Goal: Task Accomplishment & Management: Manage account settings

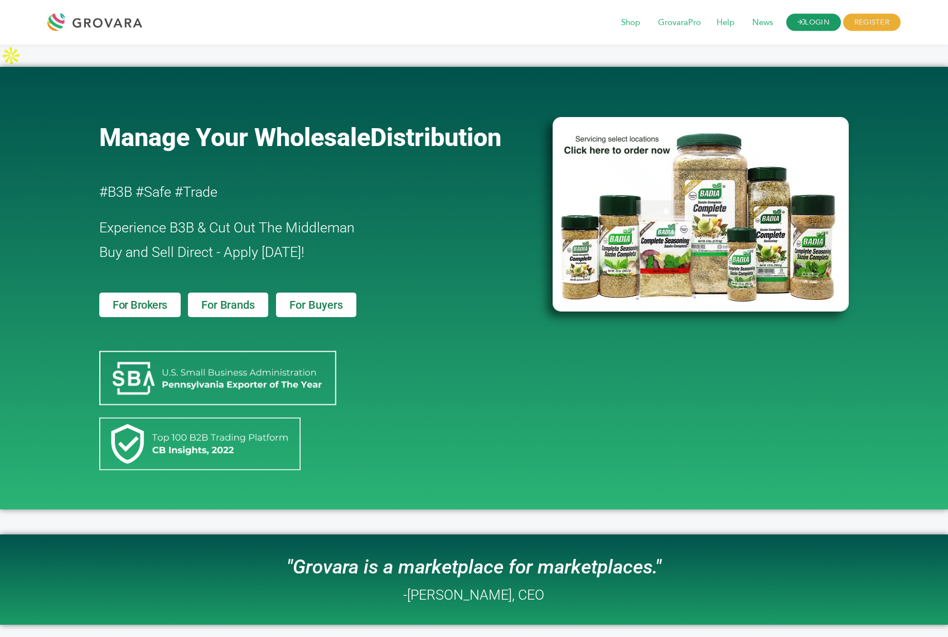
click at [808, 20] on link "LOGIN" at bounding box center [813, 22] width 55 height 17
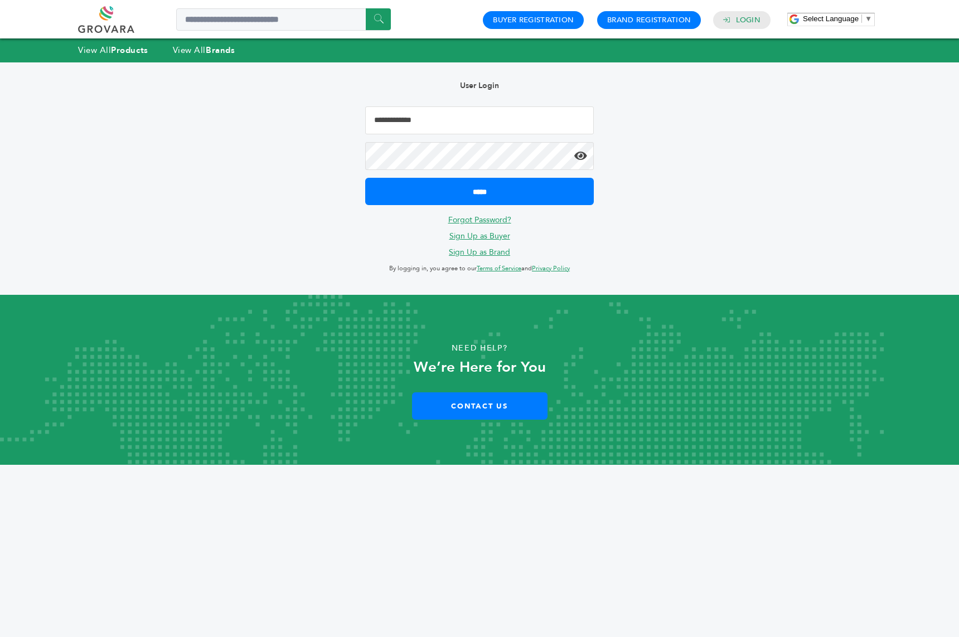
click at [468, 132] on input "Email Address" at bounding box center [479, 120] width 229 height 28
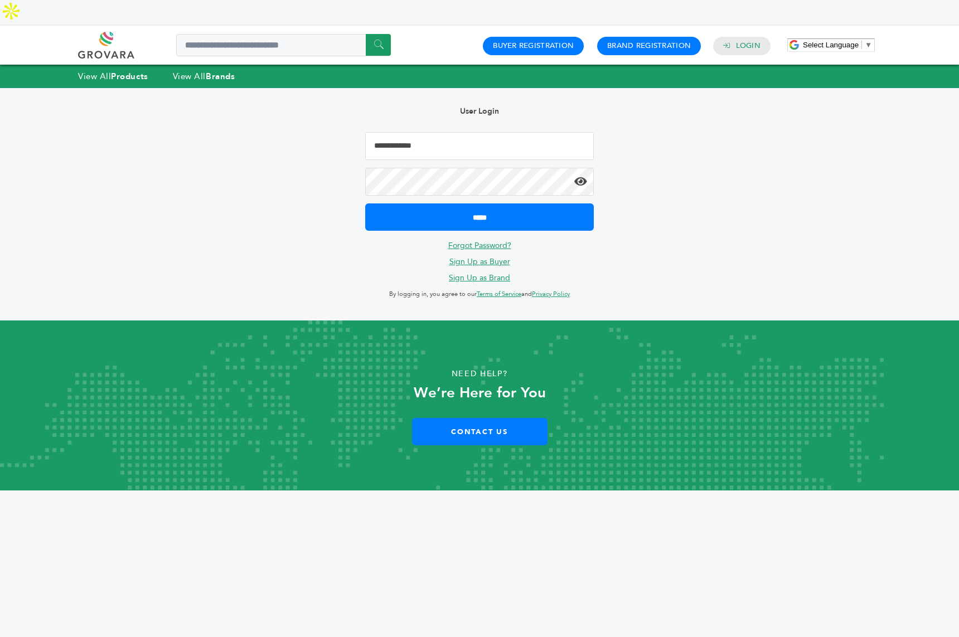
type input "**********"
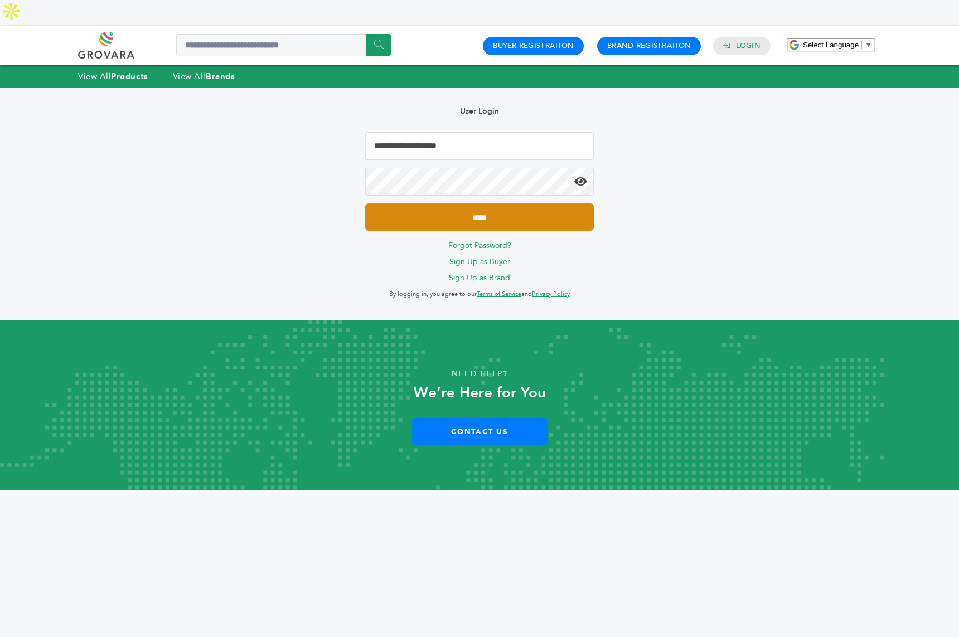
click at [465, 204] on input "*****" at bounding box center [479, 217] width 229 height 27
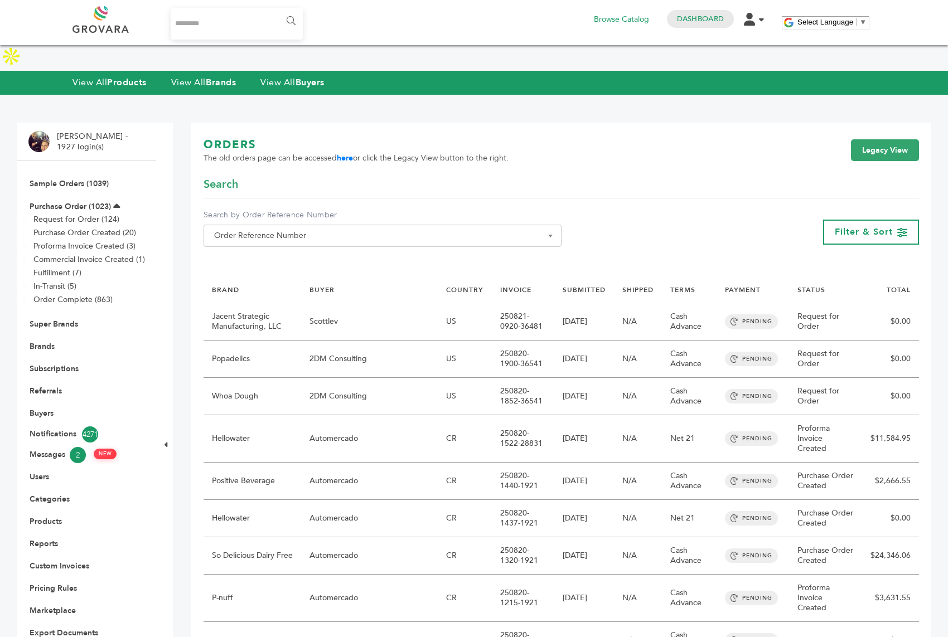
click at [238, 22] on input "Search..." at bounding box center [237, 23] width 132 height 31
type input "********"
click at [278, 10] on input "******" at bounding box center [290, 21] width 25 height 22
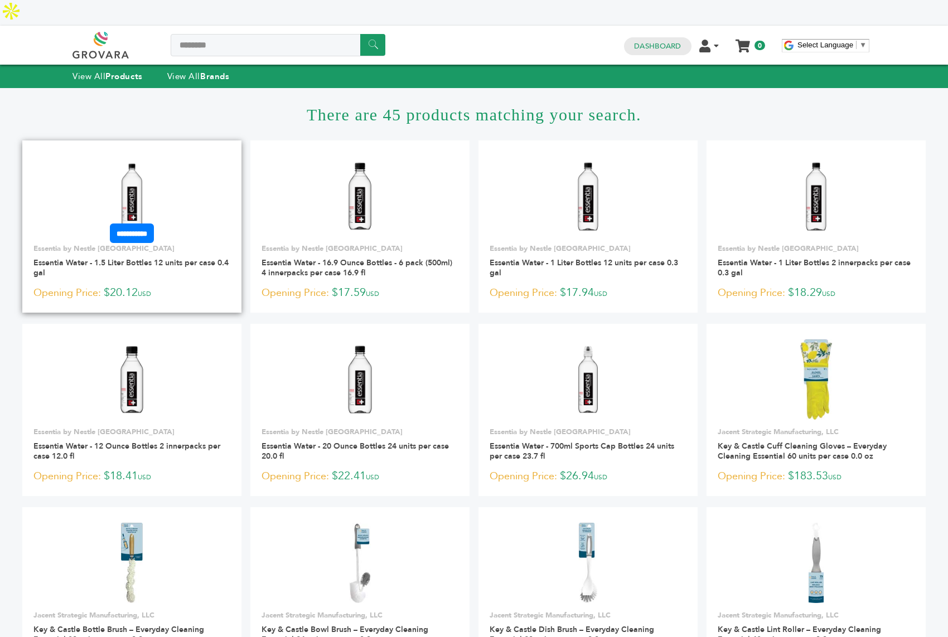
click at [127, 167] on img at bounding box center [131, 196] width 81 height 81
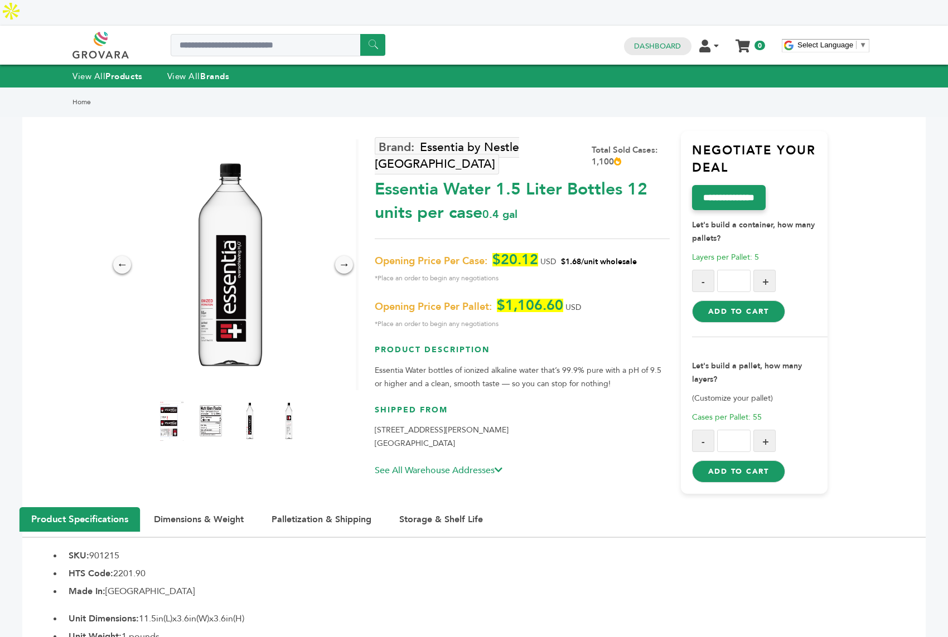
scroll to position [4, 0]
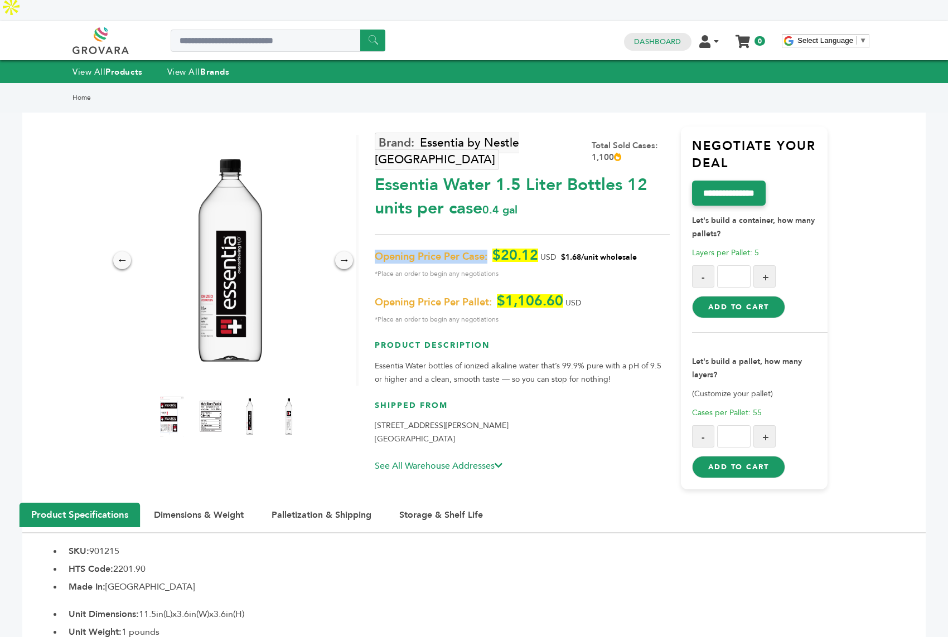
drag, startPoint x: 487, startPoint y: 215, endPoint x: 376, endPoint y: 219, distance: 111.6
click at [376, 250] on span "Opening Price Per Case:" at bounding box center [431, 256] width 113 height 13
click at [199, 503] on button "Dimensions & Weight" at bounding box center [199, 515] width 118 height 25
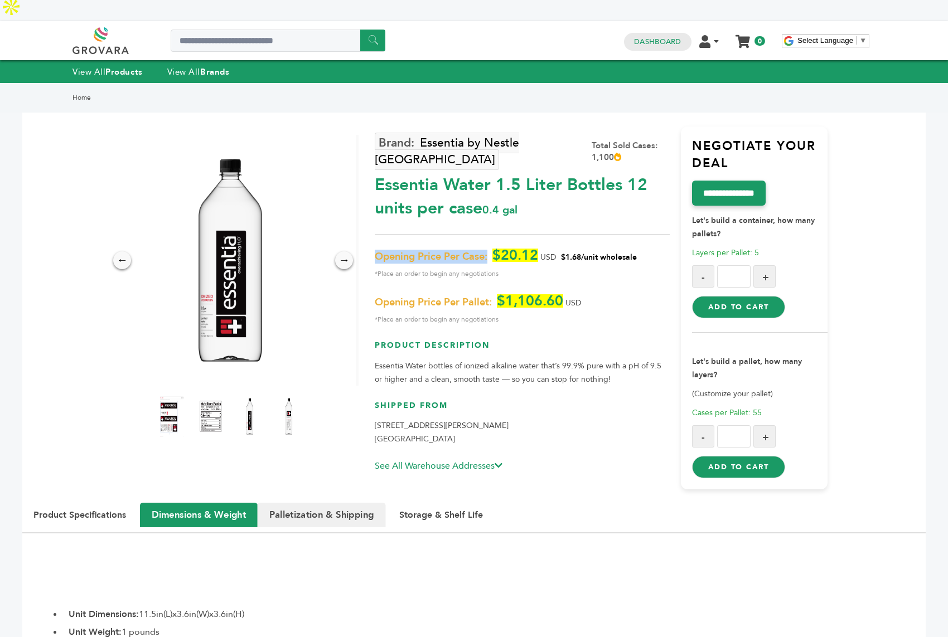
click at [303, 503] on button "Palletization & Shipping" at bounding box center [322, 515] width 128 height 25
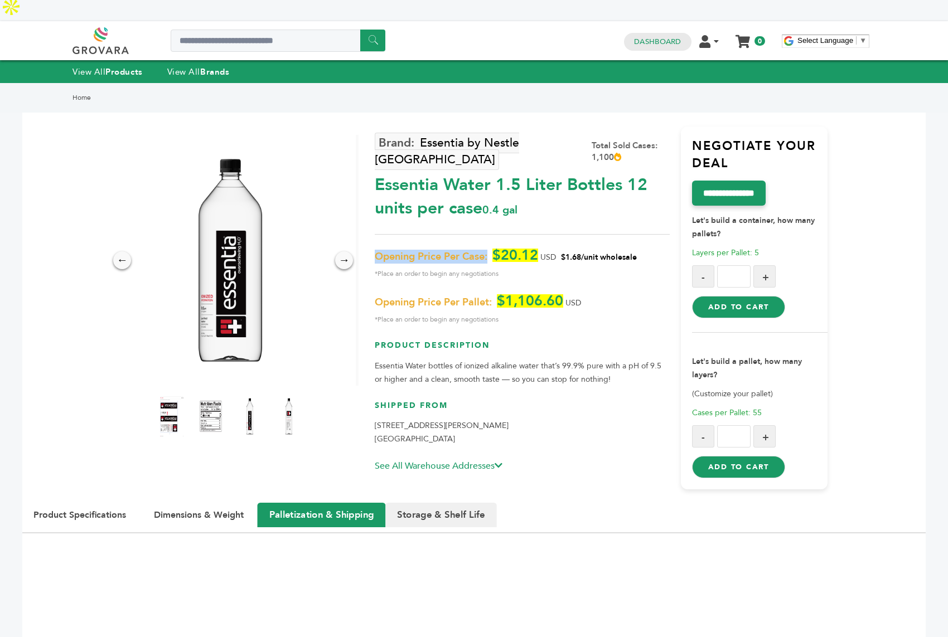
click at [410, 503] on button "Storage & Shelf Life" at bounding box center [441, 515] width 112 height 25
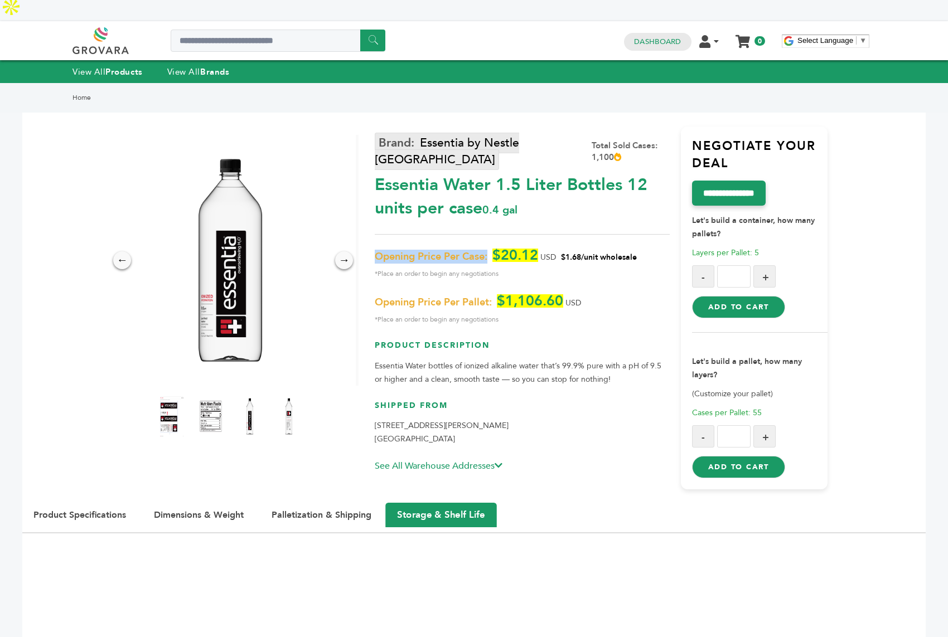
click at [505, 133] on link "Essentia by Nestle [GEOGRAPHIC_DATA]" at bounding box center [447, 151] width 144 height 37
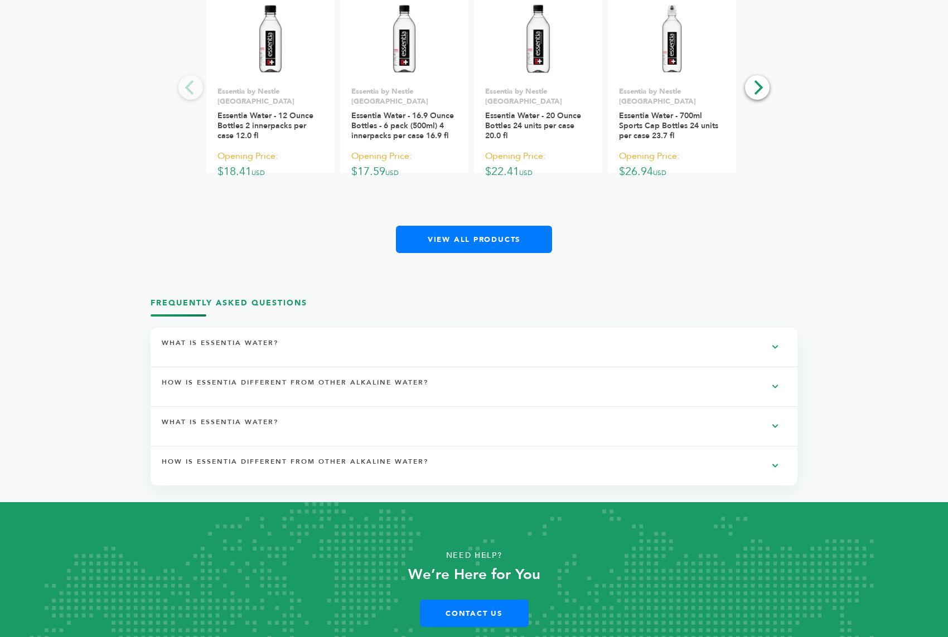
scroll to position [1815, 0]
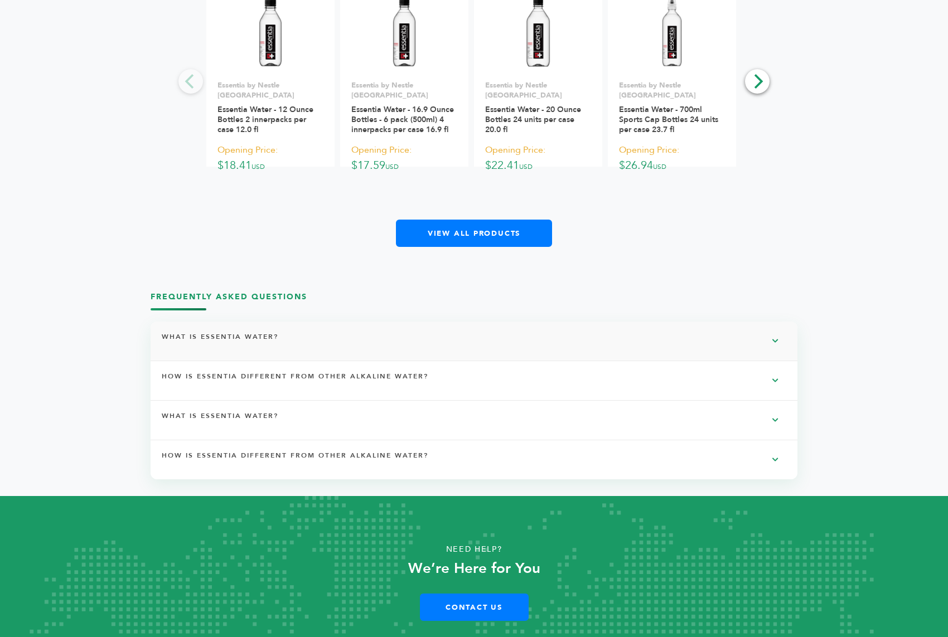
click at [415, 322] on div "What is Essentia Water?" at bounding box center [474, 341] width 647 height 39
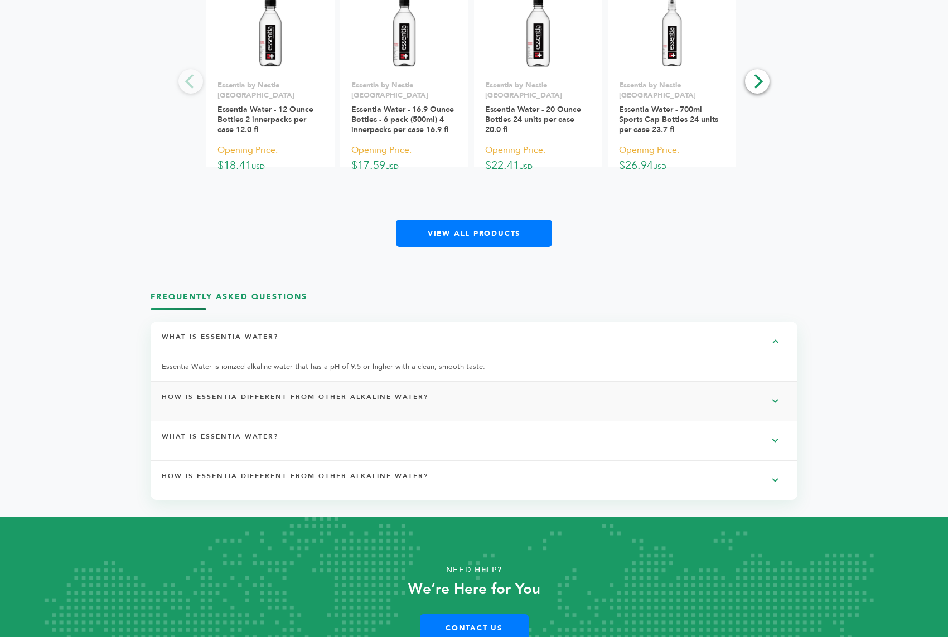
click at [423, 392] on h4 "How is Essentia different from other alkaline water?" at bounding box center [301, 401] width 278 height 19
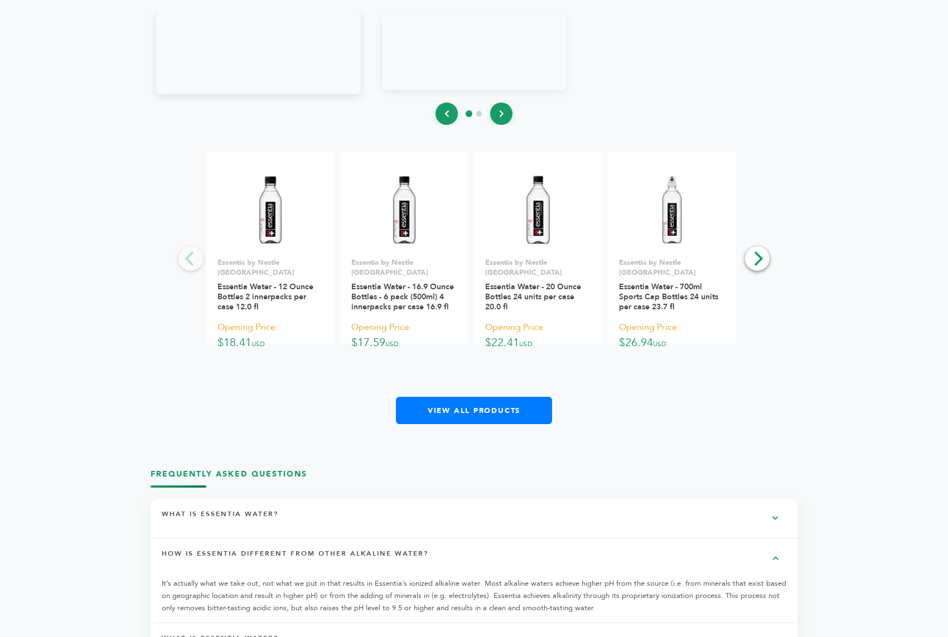
scroll to position [1618, 0]
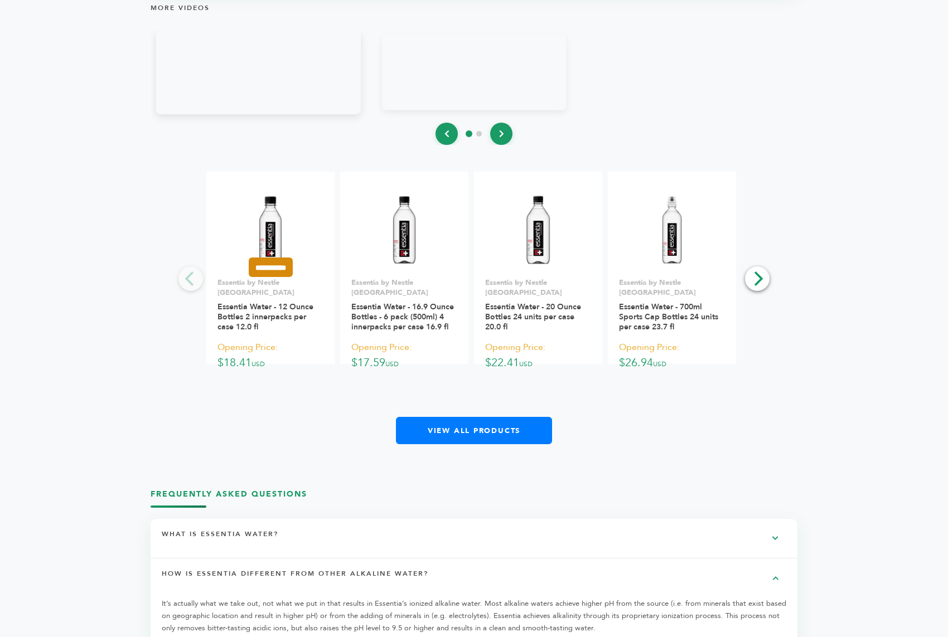
click at [289, 258] on input "**********" at bounding box center [271, 268] width 44 height 20
click at [283, 310] on input "**********" at bounding box center [272, 316] width 56 height 12
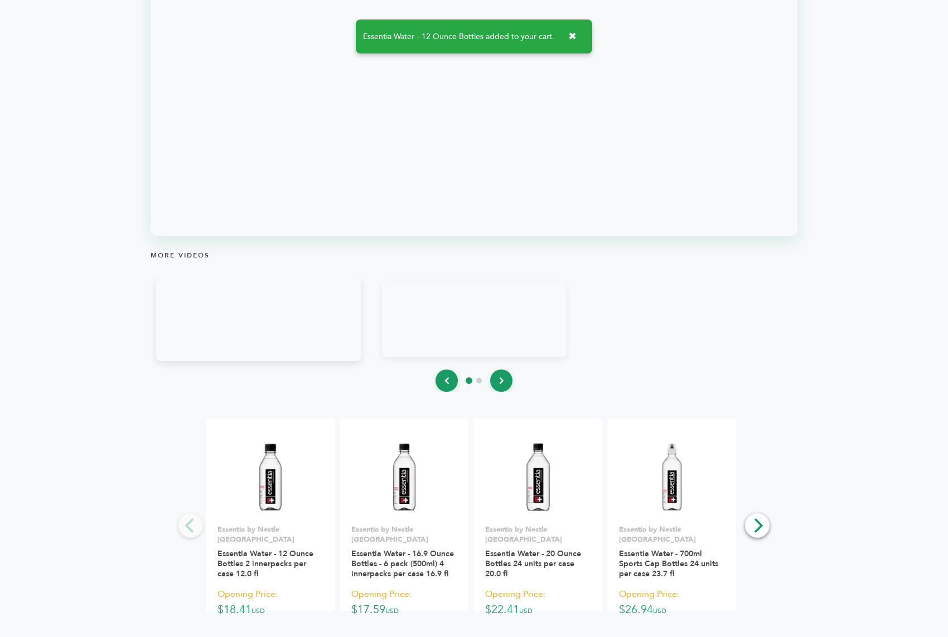
scroll to position [1571, 0]
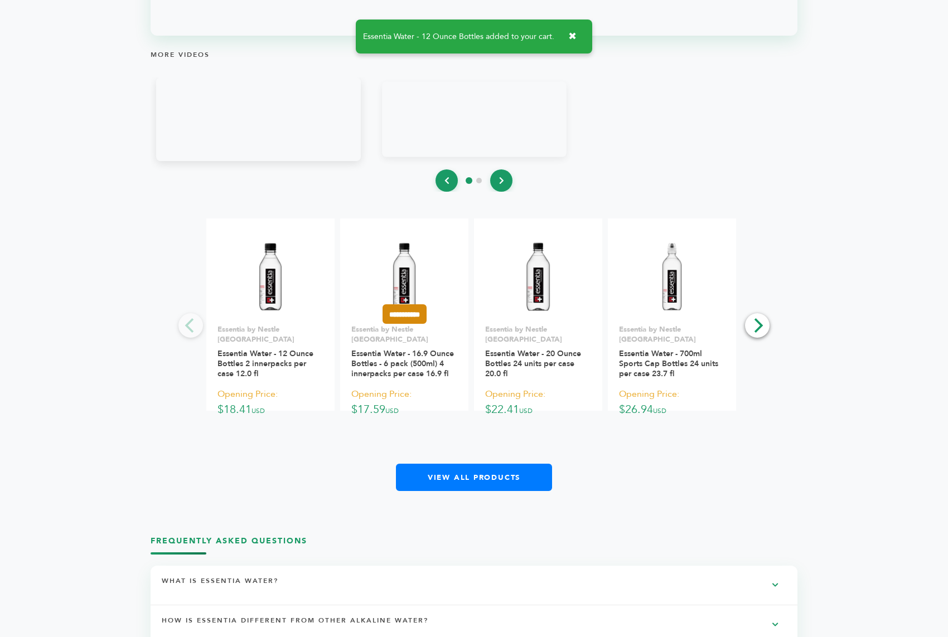
click at [421, 304] on input "**********" at bounding box center [404, 314] width 44 height 20
click at [418, 327] on input "**********" at bounding box center [405, 333] width 56 height 12
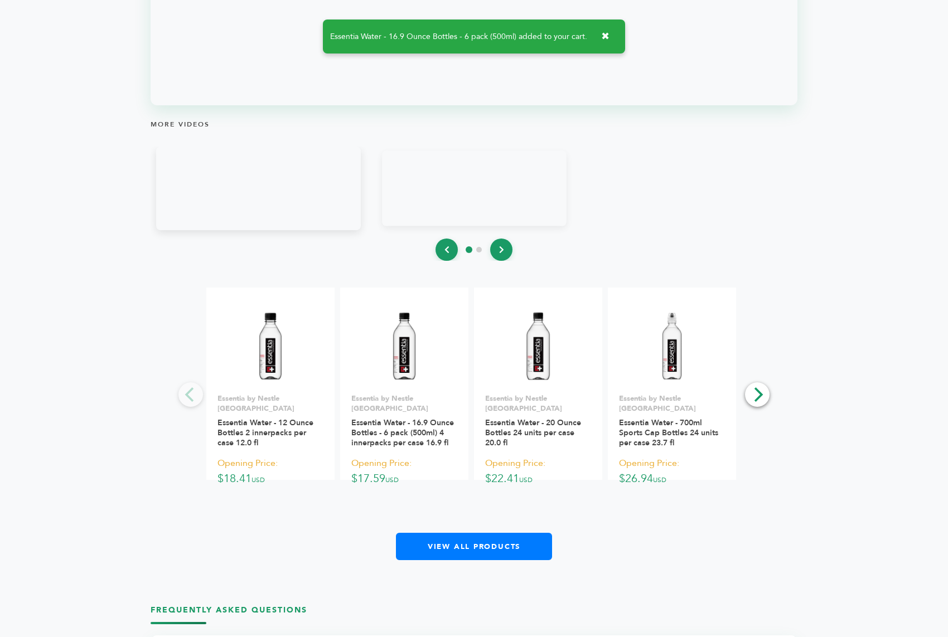
scroll to position [1548, 0]
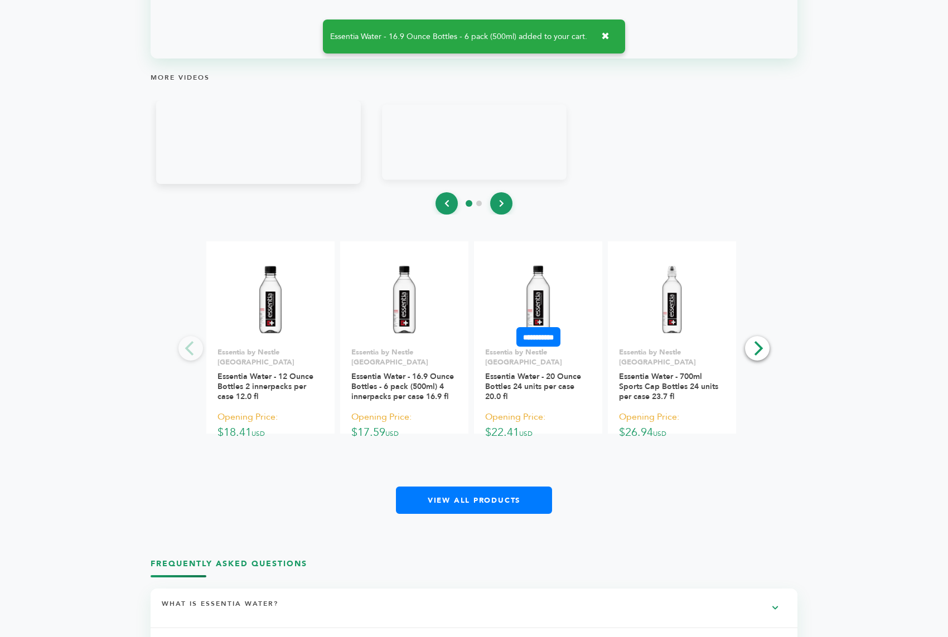
click at [539, 347] on p "Essentia by Nestle [GEOGRAPHIC_DATA]" at bounding box center [538, 357] width 106 height 20
click at [559, 327] on input "**********" at bounding box center [538, 337] width 44 height 20
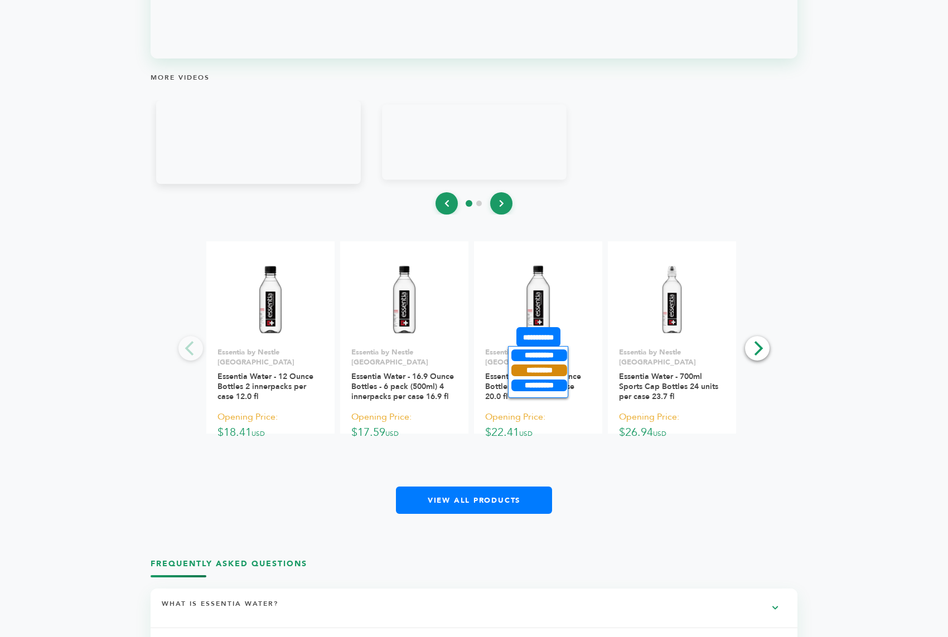
click at [549, 365] on input "*********" at bounding box center [539, 371] width 56 height 12
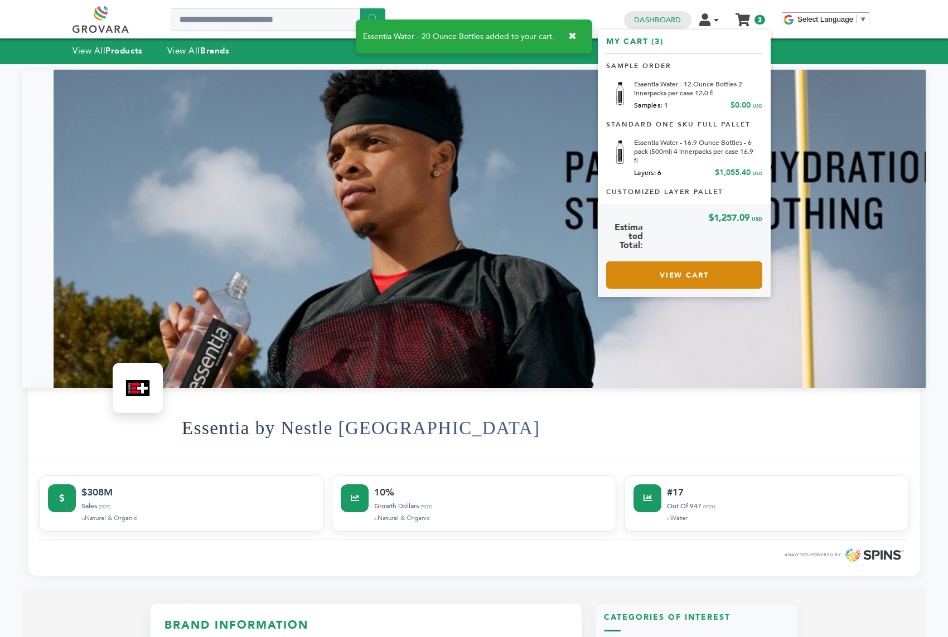
click at [678, 273] on link "View Cart" at bounding box center [684, 274] width 156 height 27
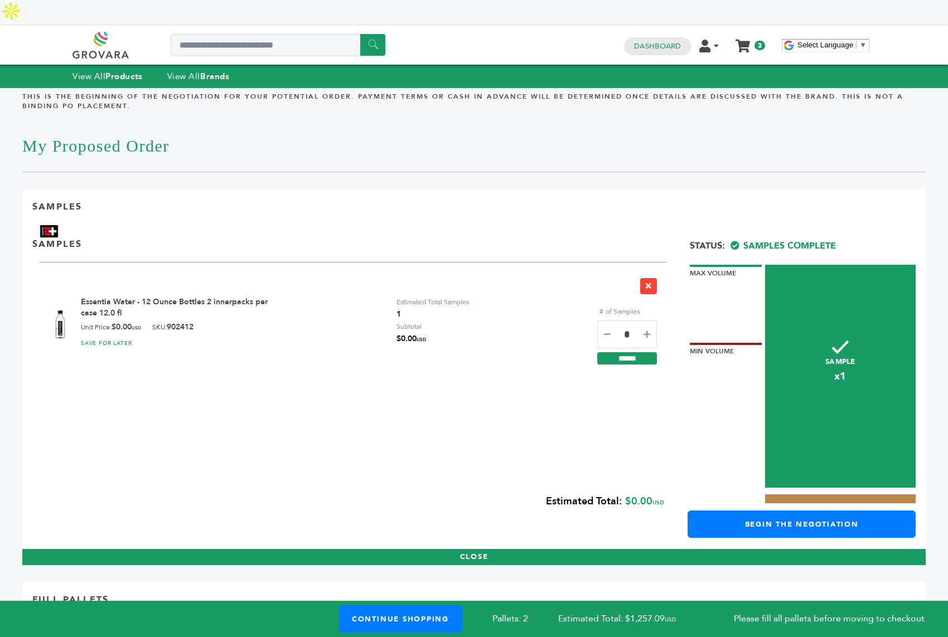
click at [429, 225] on div "SAMPLES" at bounding box center [473, 237] width 883 height 25
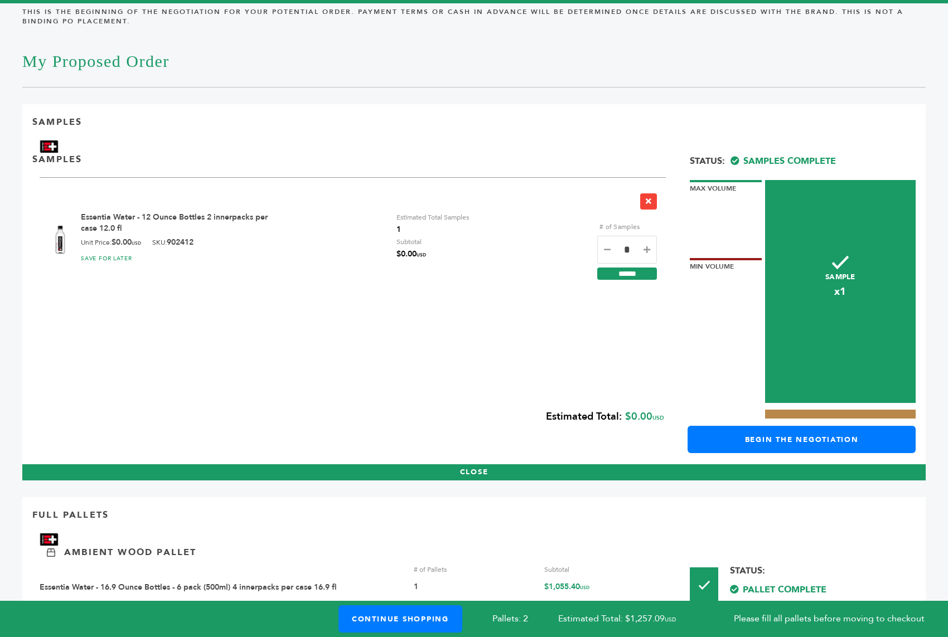
scroll to position [85, 0]
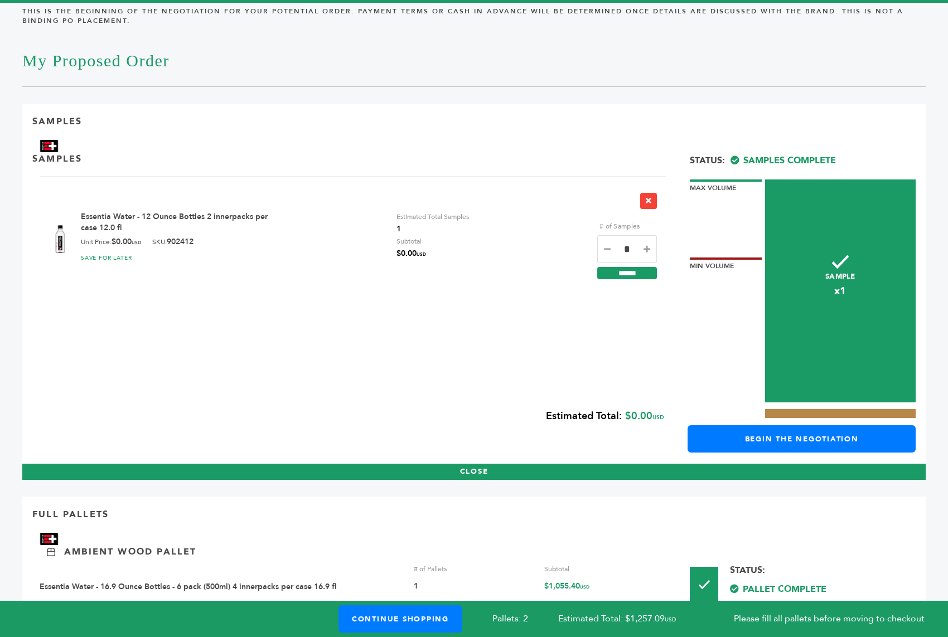
click at [647, 245] on icon at bounding box center [646, 249] width 7 height 8
type input "*"
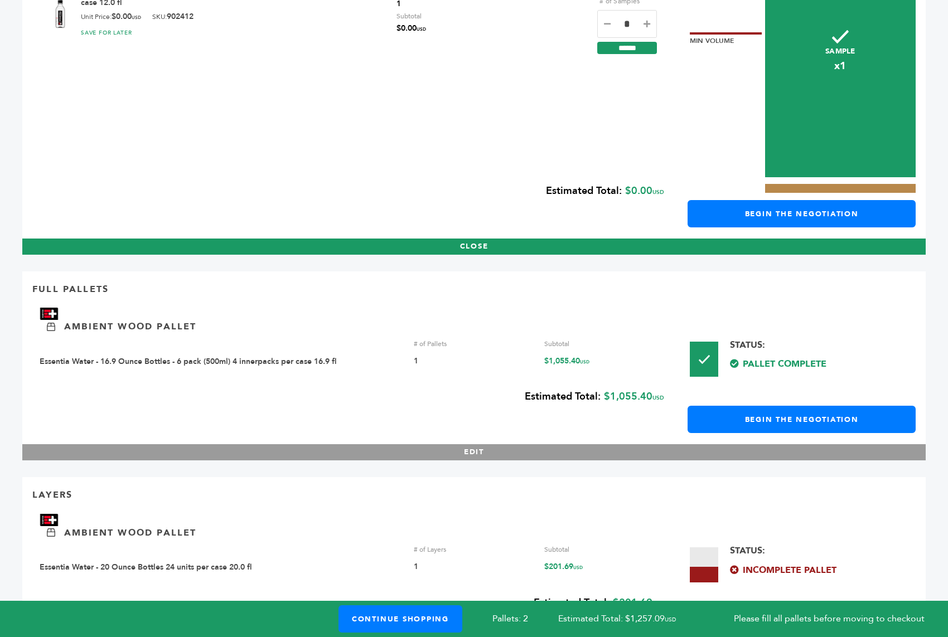
scroll to position [362, 0]
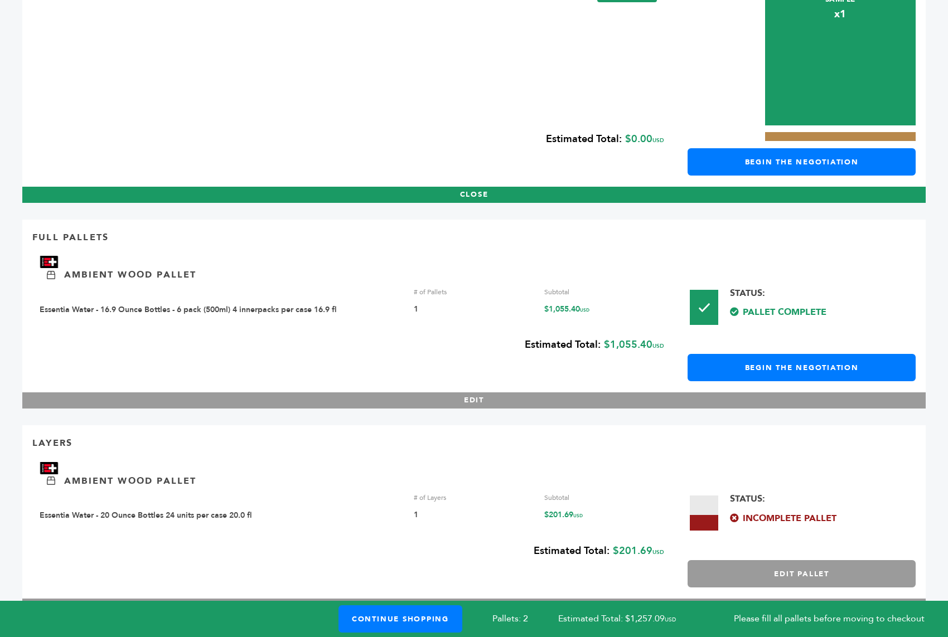
click at [766, 560] on button "Edit Pallet" at bounding box center [801, 573] width 228 height 27
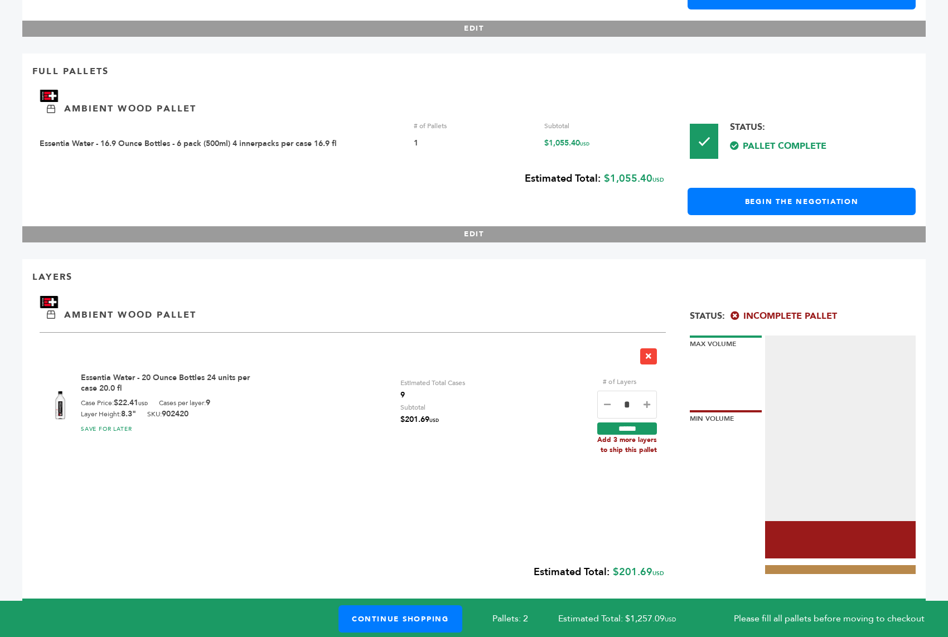
drag, startPoint x: 603, startPoint y: 419, endPoint x: 663, endPoint y: 425, distance: 60.0
click at [663, 425] on div "# of Layers * ****** Add 3 more layers to ship this pallet" at bounding box center [631, 401] width 69 height 106
drag, startPoint x: 186, startPoint y: 403, endPoint x: 80, endPoint y: 361, distance: 113.4
click at [81, 372] on div "Essentia Water - 20 Ounce Bottles 24 units per case 20.0 fl Case Price: $22.41 …" at bounding box center [174, 405] width 187 height 66
click at [646, 401] on icon at bounding box center [646, 405] width 7 height 8
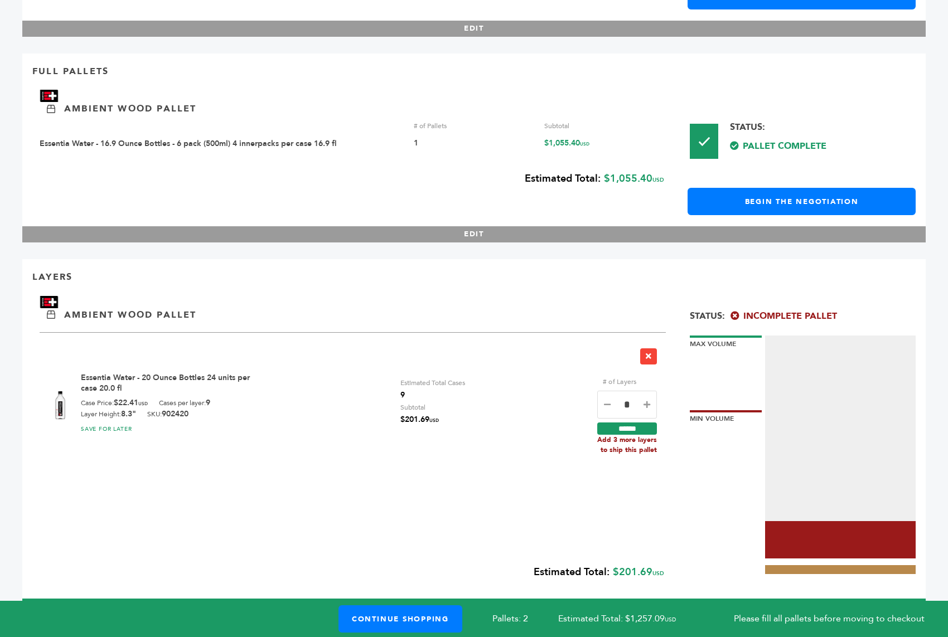
type input "*"
click at [628, 419] on div "******" at bounding box center [627, 427] width 60 height 16
click at [628, 423] on input "******" at bounding box center [627, 429] width 60 height 12
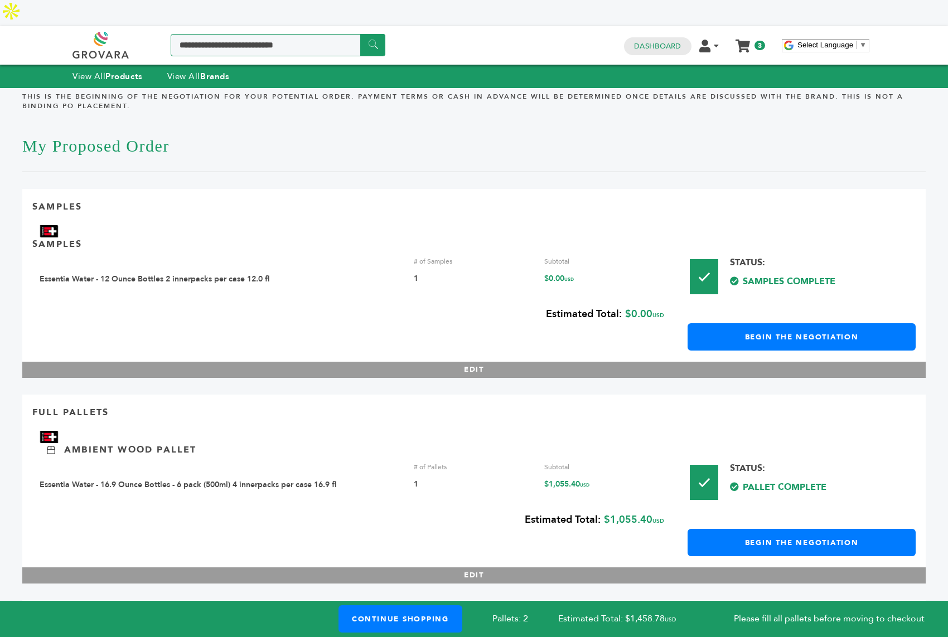
click at [231, 34] on input "Search a product or brand..." at bounding box center [278, 45] width 215 height 22
type input "*****"
click at [360, 34] on input "******" at bounding box center [372, 45] width 25 height 22
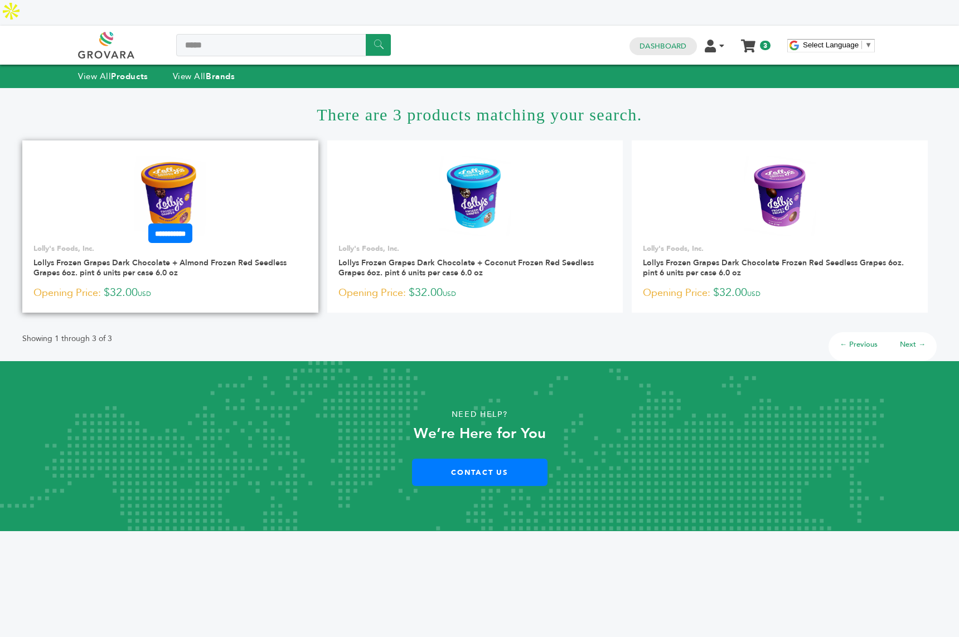
click at [164, 156] on img at bounding box center [169, 196] width 71 height 80
click at [656, 41] on link "Dashboard" at bounding box center [663, 46] width 47 height 10
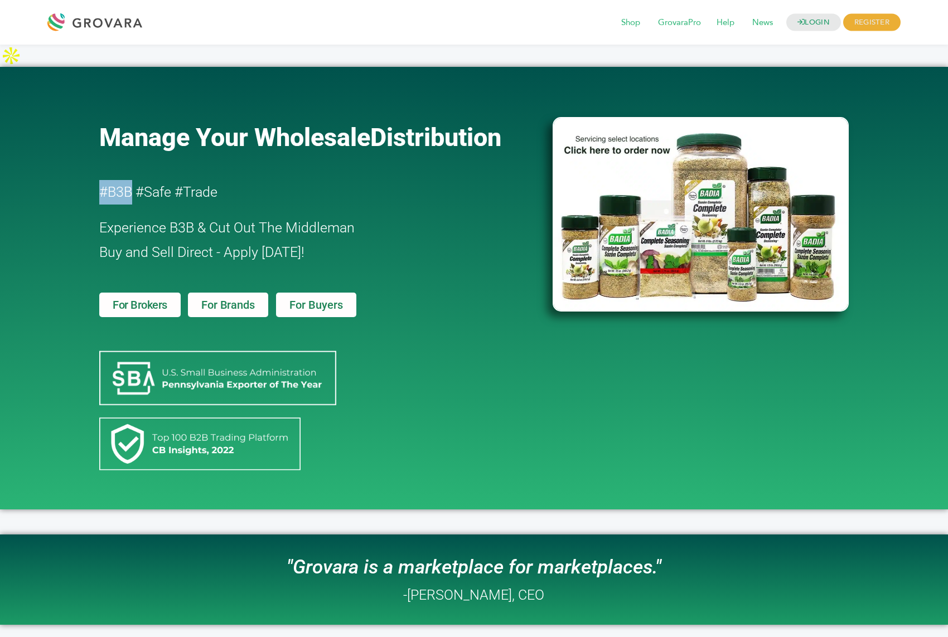
drag, startPoint x: 133, startPoint y: 170, endPoint x: 94, endPoint y: 170, distance: 39.0
click at [94, 170] on div "Manage Your Wholesale Distribution #B3B #Safe #Trade Experience B3B & Cut Out T…" at bounding box center [320, 288] width 453 height 432
click at [244, 151] on div "Manage Your Wholesale Distribution #B3B #Safe #Trade Experience B3B & Cut Out T…" at bounding box center [320, 288] width 453 height 432
click at [681, 23] on span "GrovaraPro" at bounding box center [679, 22] width 59 height 21
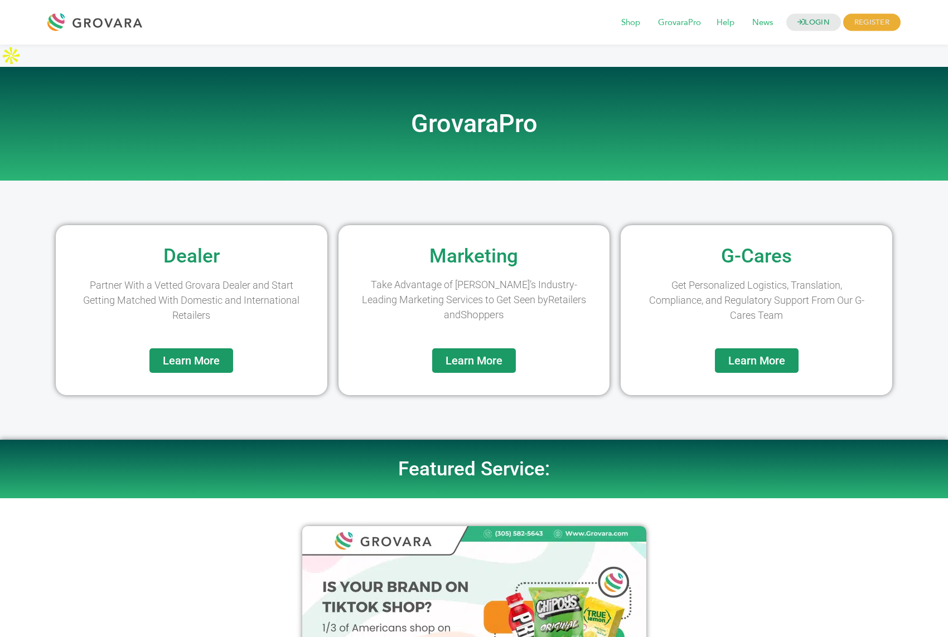
click at [189, 355] on span "Learn More" at bounding box center [191, 360] width 57 height 11
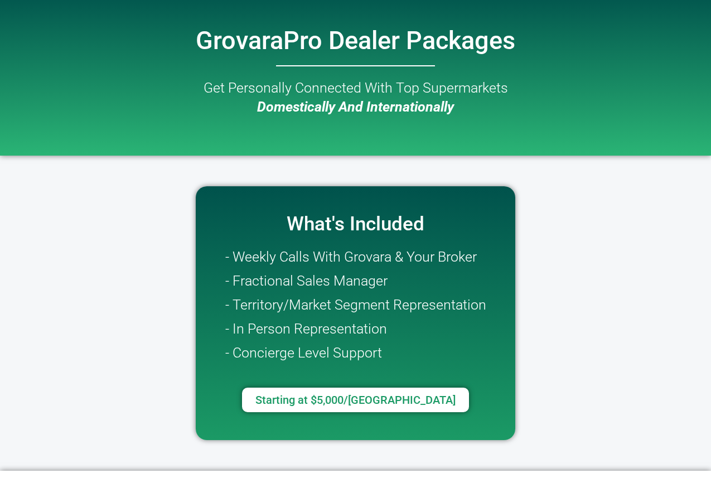
scroll to position [2, 0]
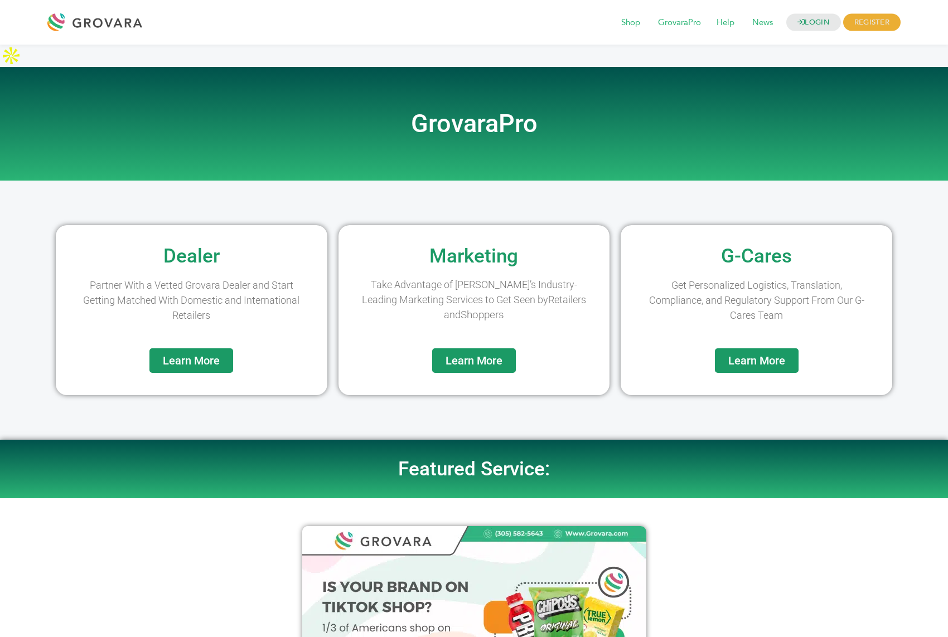
click at [476, 355] on span "Learn More" at bounding box center [473, 360] width 57 height 11
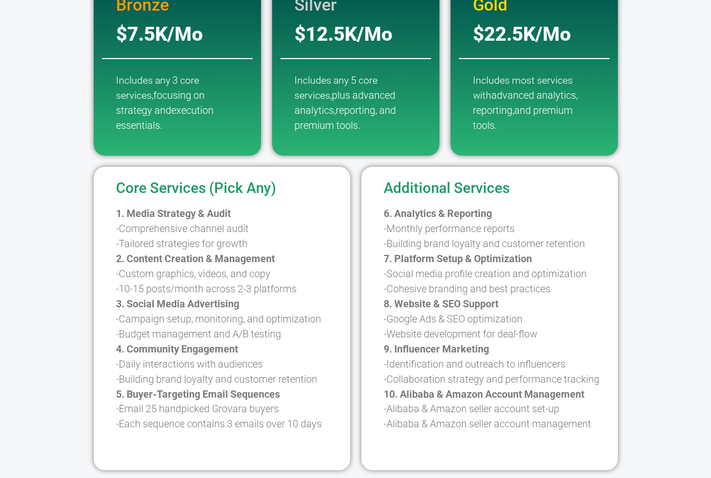
scroll to position [400, 0]
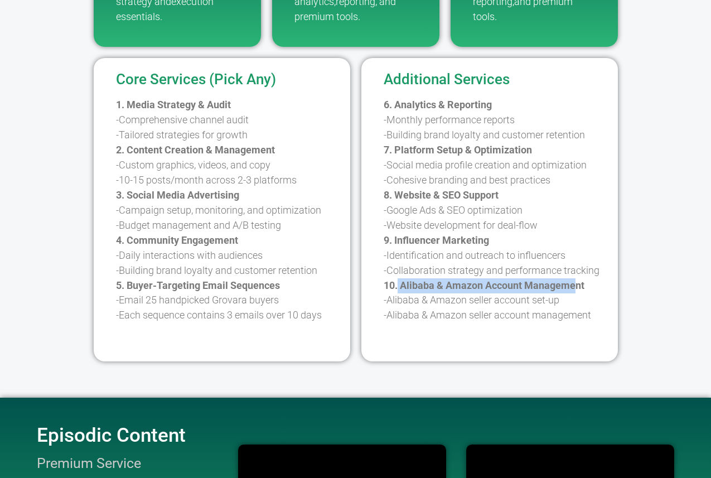
drag, startPoint x: 398, startPoint y: 263, endPoint x: 587, endPoint y: 264, distance: 189.0
click at [584, 279] on strong "10. Alibaba & Amazon Account Management" at bounding box center [484, 285] width 201 height 12
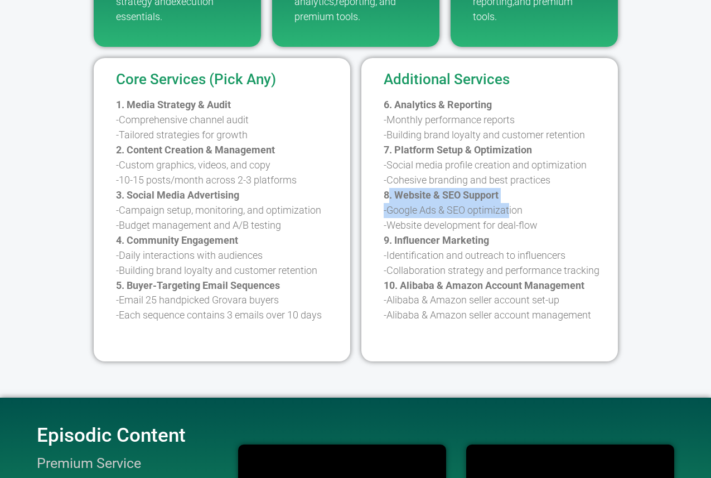
drag, startPoint x: 516, startPoint y: 181, endPoint x: 389, endPoint y: 173, distance: 126.8
click at [389, 173] on p "6. Analytics & Reporting -Monthly performance reports -Building brand loyalty a…" at bounding box center [498, 211] width 229 height 226
click at [467, 182] on p "6. Analytics & Reporting -Monthly performance reports -Building brand loyalty a…" at bounding box center [498, 211] width 229 height 226
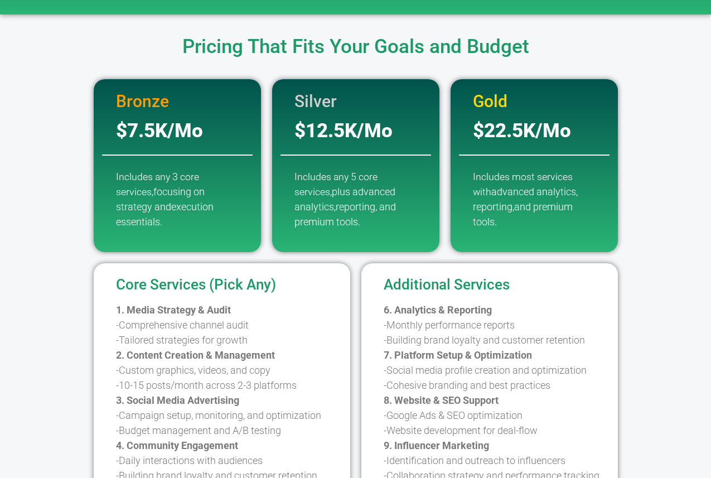
scroll to position [0, 0]
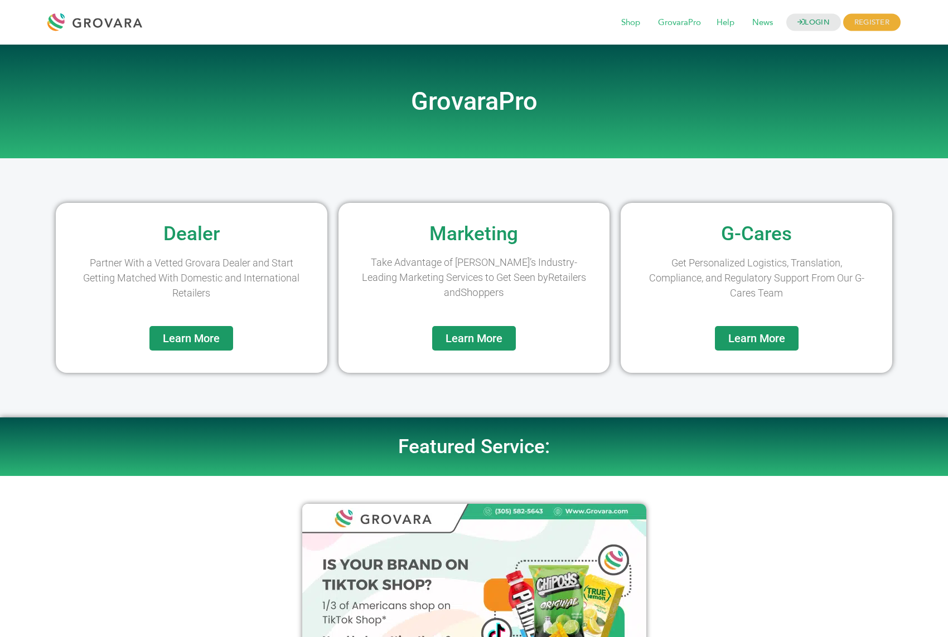
click at [747, 343] on span "Learn More" at bounding box center [756, 338] width 57 height 11
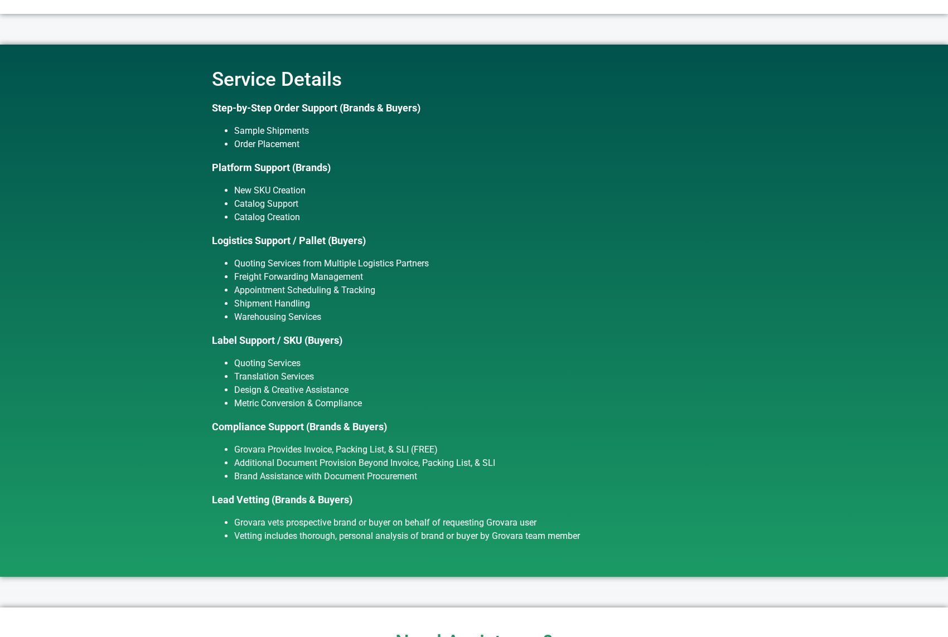
scroll to position [496, 0]
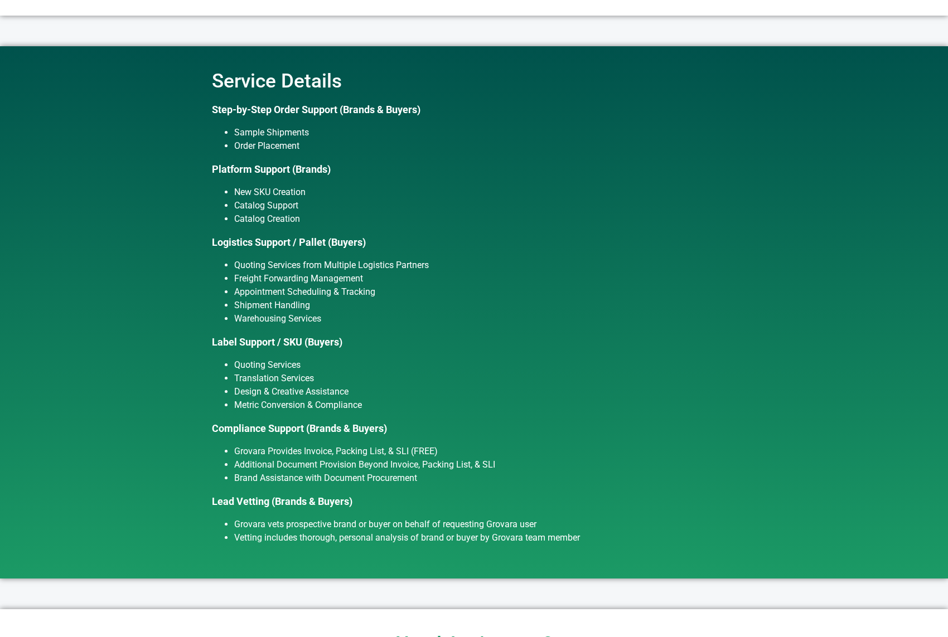
drag, startPoint x: 544, startPoint y: 497, endPoint x: 231, endPoint y: 62, distance: 535.7
click at [231, 62] on div "Service Details Step-by-Step Order Support (Brands & Buyers) Sample Shipments O…" at bounding box center [474, 312] width 636 height 532
click at [181, 72] on div "Service Details Step-by-Step Order Support (Brands & Buyers) Sample Shipments O…" at bounding box center [474, 312] width 636 height 532
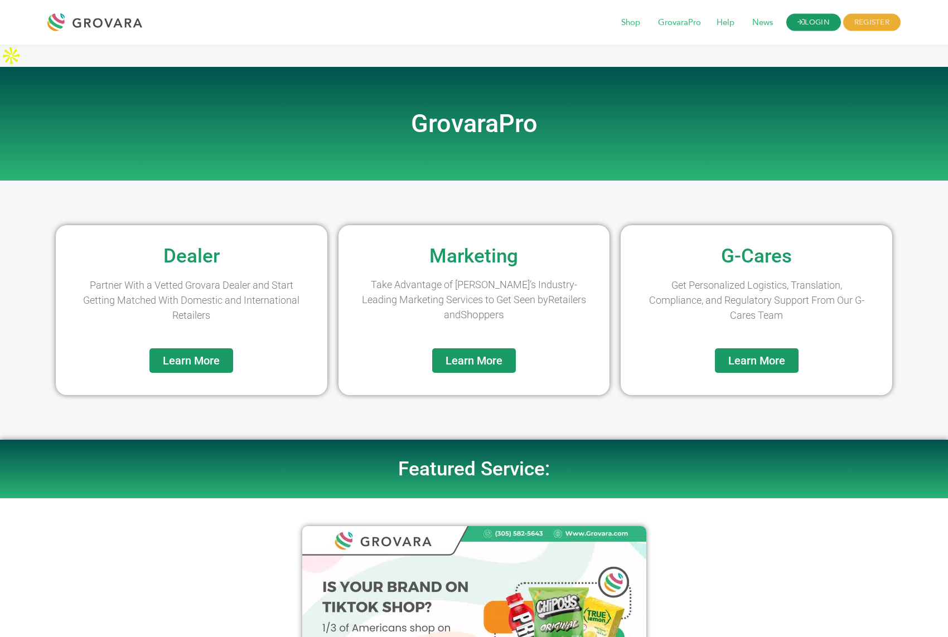
click at [810, 25] on link "LOGIN" at bounding box center [813, 22] width 55 height 17
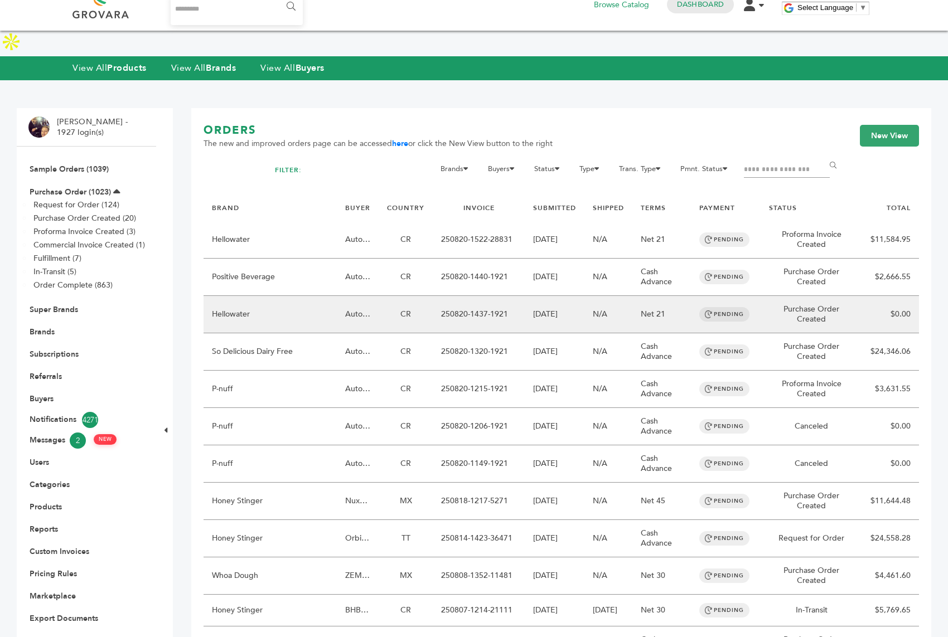
scroll to position [43, 0]
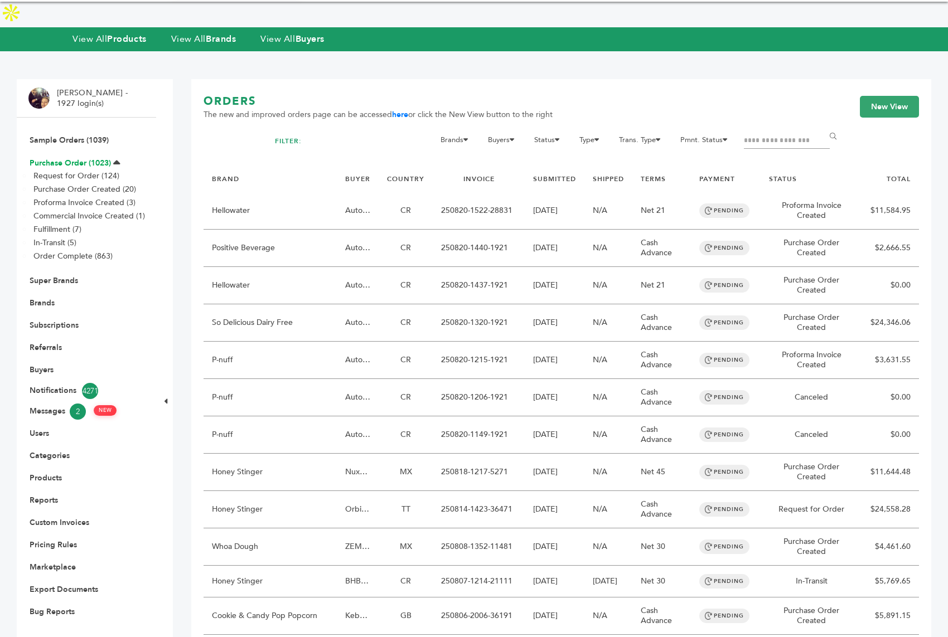
click at [108, 158] on link "Purchase Order (1023)" at bounding box center [70, 163] width 81 height 11
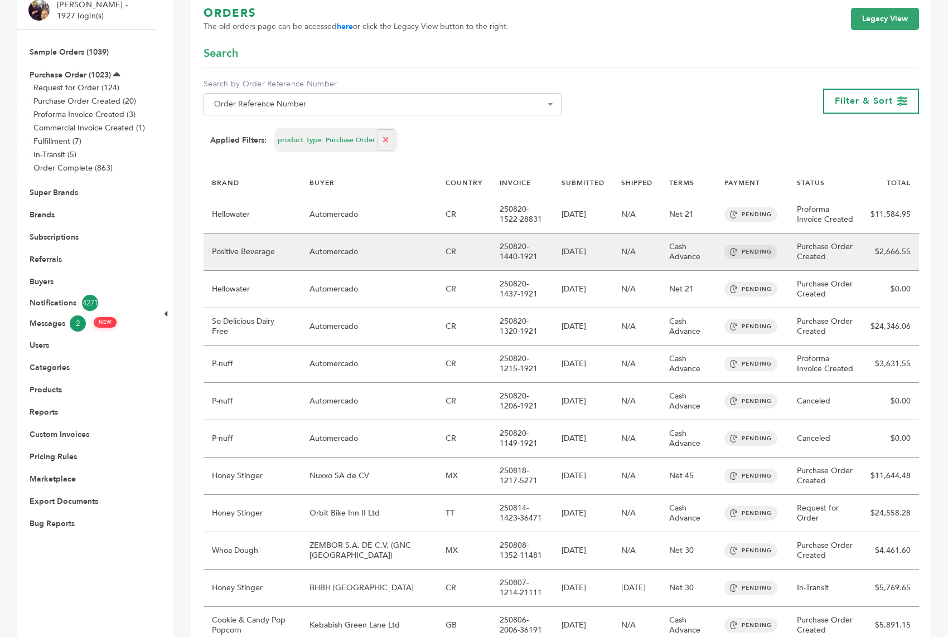
scroll to position [120, 0]
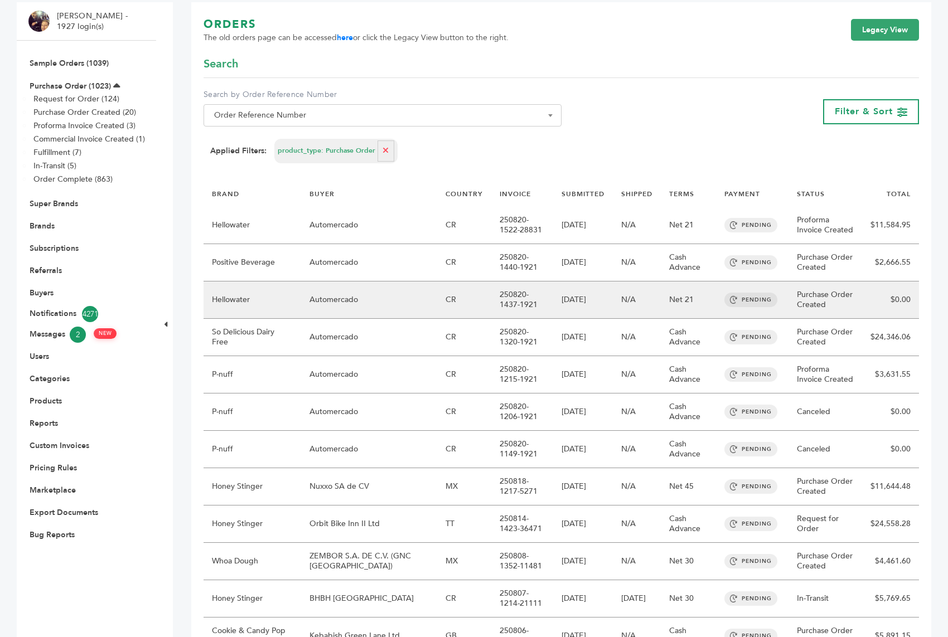
click at [492, 282] on td "250820-1437-1921" at bounding box center [522, 300] width 62 height 37
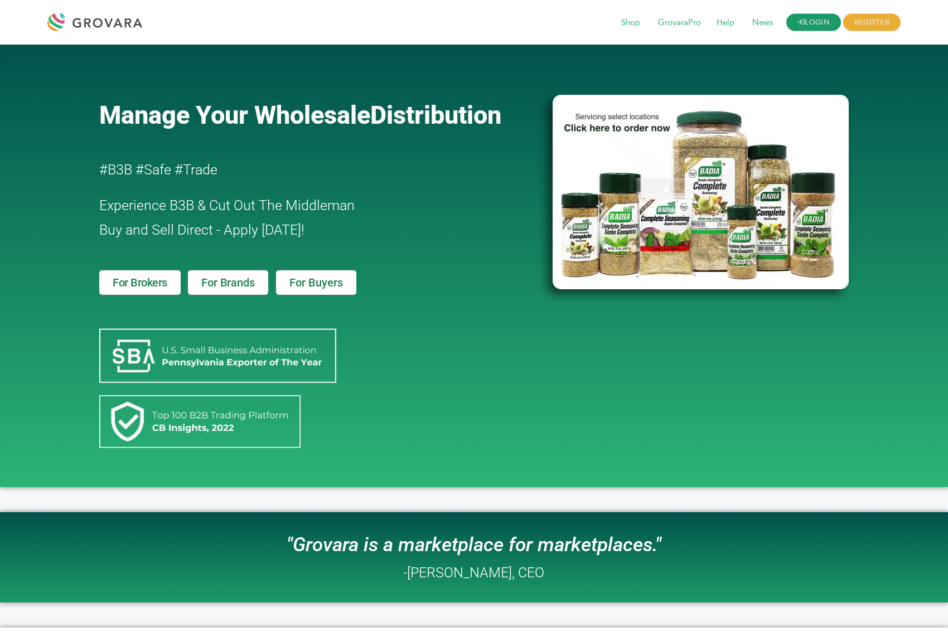
click at [810, 16] on link "LOGIN" at bounding box center [813, 22] width 55 height 17
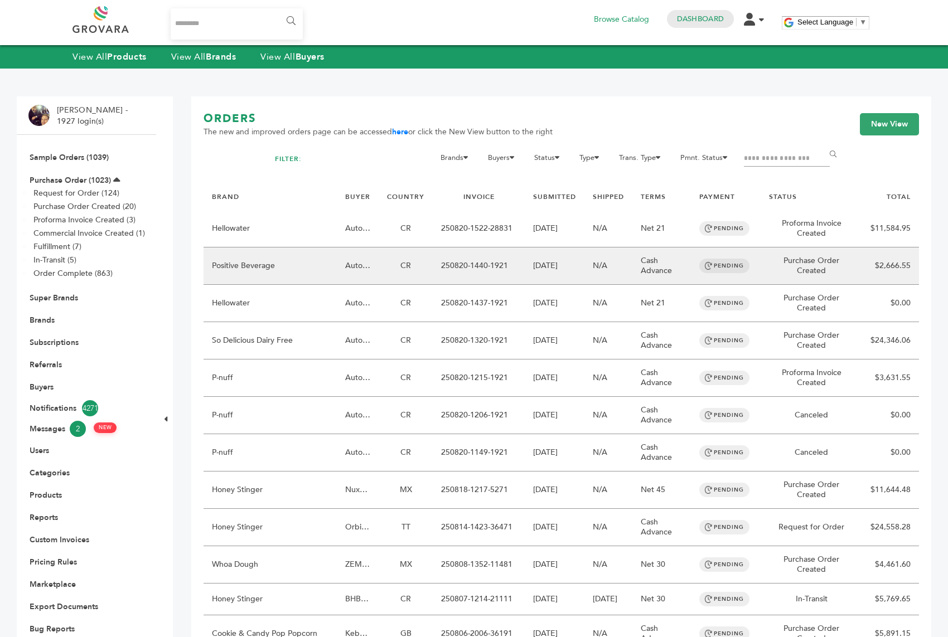
click at [266, 269] on td "Positive Beverage" at bounding box center [270, 266] width 133 height 37
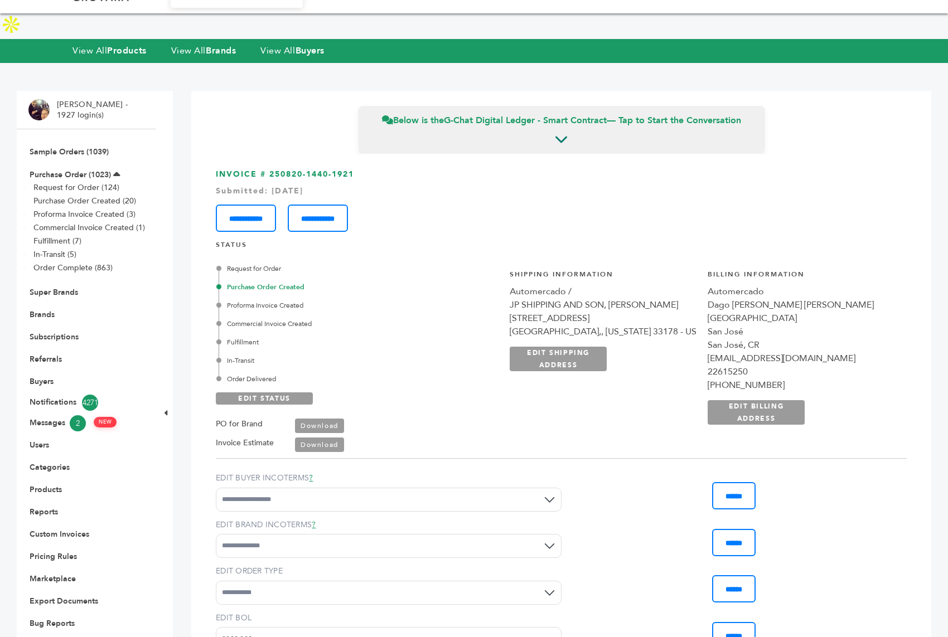
scroll to position [45, 0]
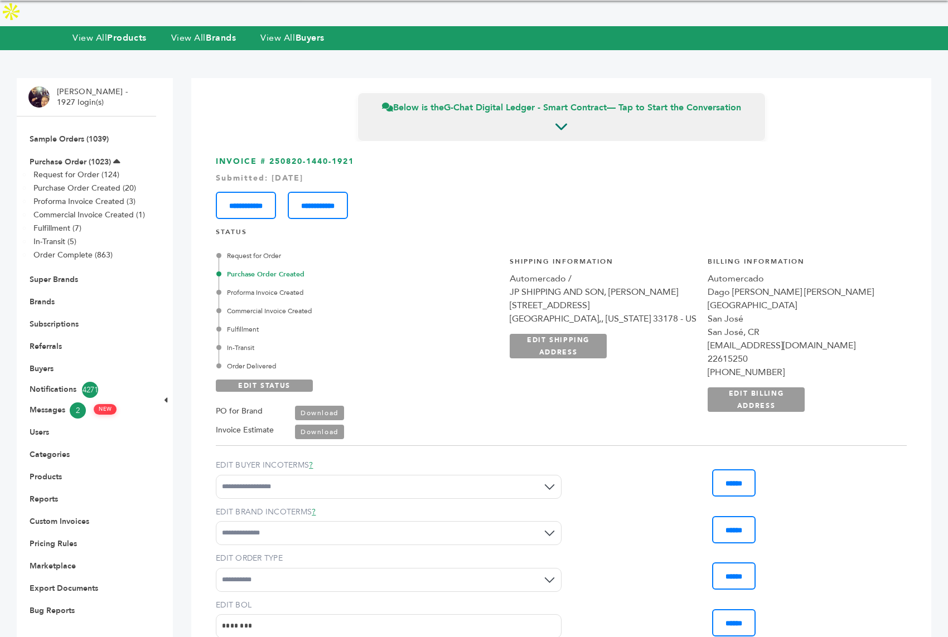
drag, startPoint x: 287, startPoint y: 335, endPoint x: 224, endPoint y: 229, distance: 123.5
click at [224, 251] on div "Request for Order Purchase Order Created Proforma Invoice Created Commercial In…" at bounding box center [338, 311] width 239 height 120
click at [400, 306] on div "Commercial Invoice Created" at bounding box center [338, 311] width 239 height 10
drag, startPoint x: 631, startPoint y: 255, endPoint x: 564, endPoint y: 254, distance: 66.9
click at [564, 254] on div "**********" at bounding box center [701, 340] width 409 height 195
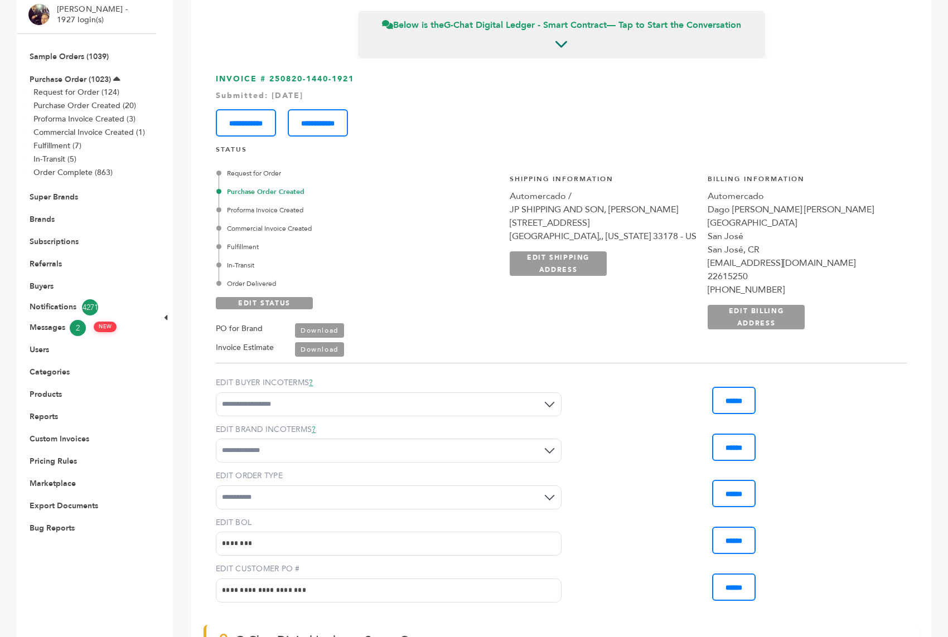
scroll to position [128, 0]
click at [292, 248] on div "Request for Order Purchase Order Created Proforma Invoice Created Commercial In…" at bounding box center [338, 227] width 239 height 120
drag, startPoint x: 292, startPoint y: 254, endPoint x: 225, endPoint y: 146, distance: 126.7
click at [225, 167] on div "Request for Order Purchase Order Created Proforma Invoice Created Commercial In…" at bounding box center [338, 227] width 239 height 120
click at [340, 191] on div "Request for Order Purchase Order Created Proforma Invoice Created Commercial In…" at bounding box center [338, 227] width 239 height 120
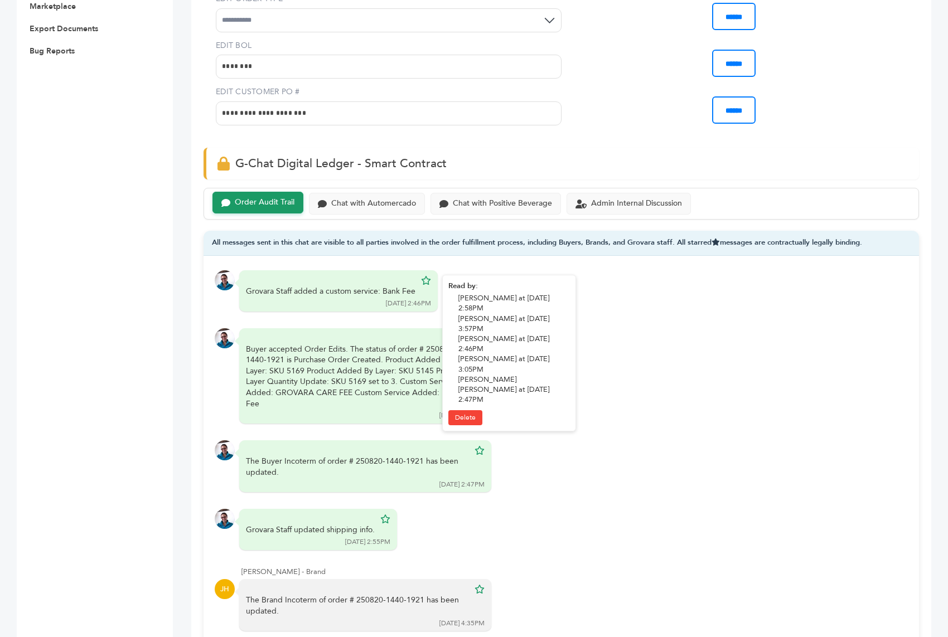
scroll to position [616, 0]
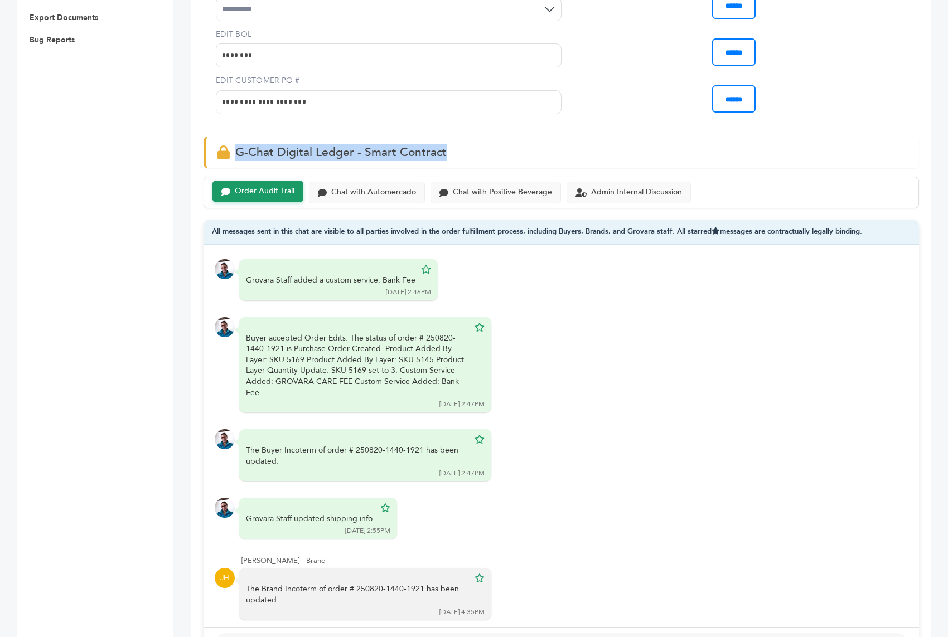
drag, startPoint x: 454, startPoint y: 124, endPoint x: 217, endPoint y: 125, distance: 237.5
click at [217, 137] on div "G-Chat Digital Ledger - Smart Contract" at bounding box center [561, 153] width 715 height 32
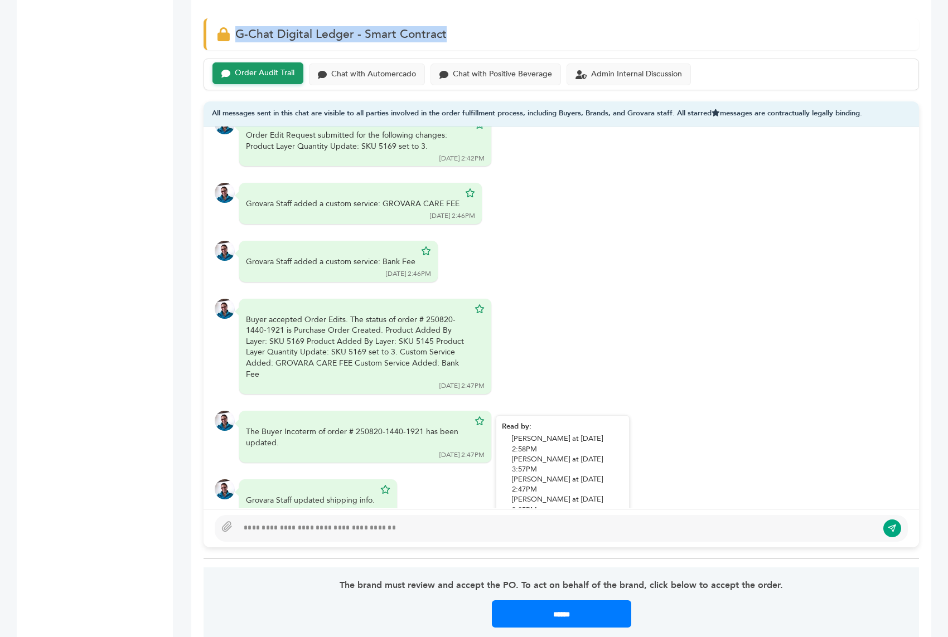
scroll to position [289, 0]
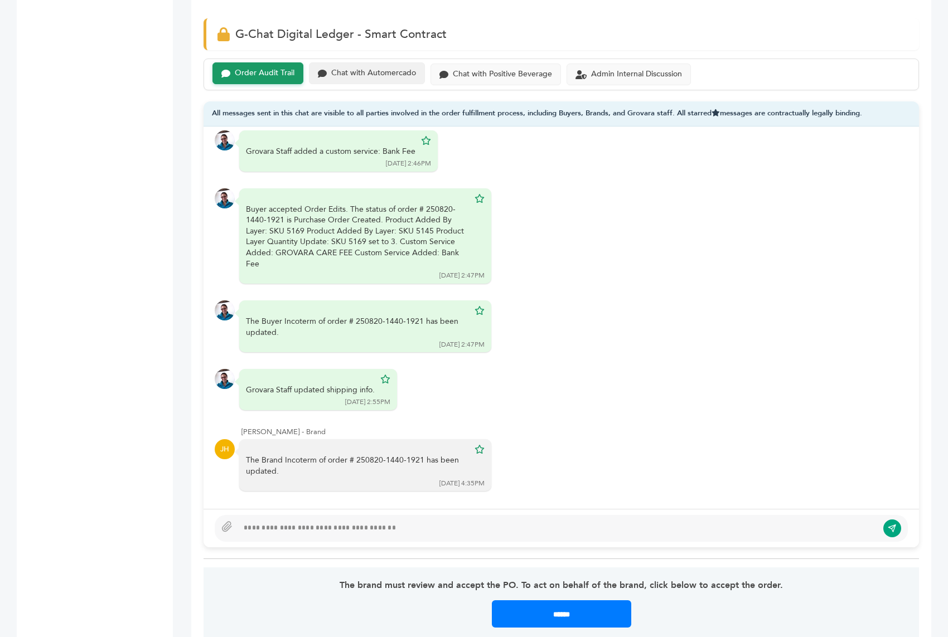
click at [379, 69] on div "Chat with Automercado" at bounding box center [373, 73] width 85 height 9
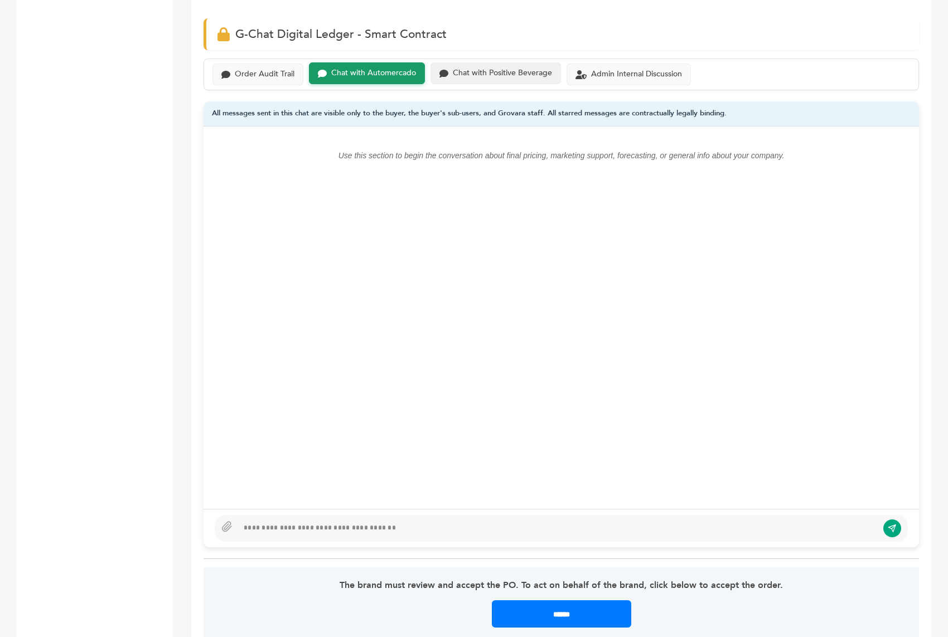
click at [473, 69] on div "Chat with Positive Beverage" at bounding box center [502, 73] width 99 height 9
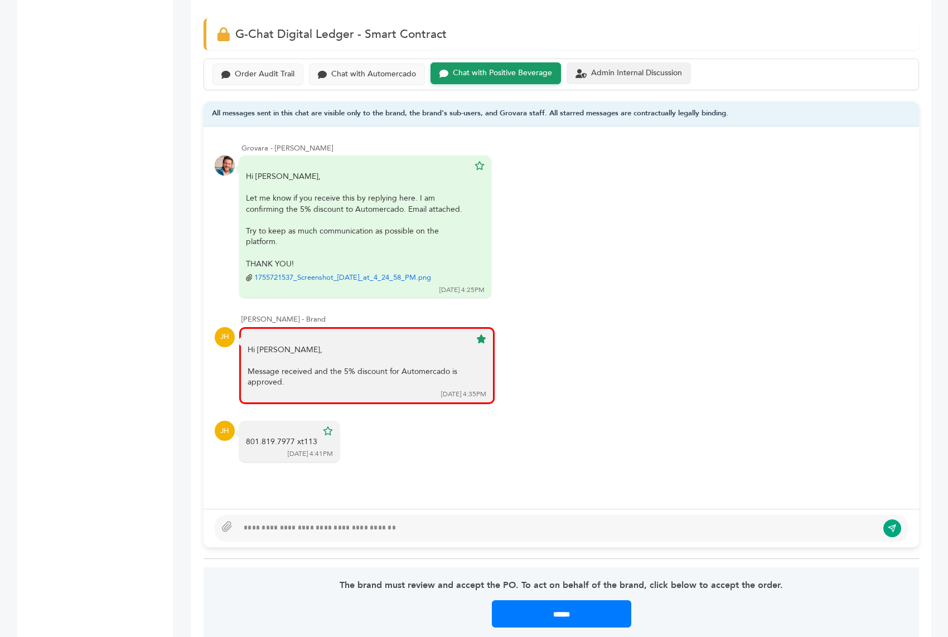
click at [599, 69] on div "Admin Internal Discussion" at bounding box center [636, 73] width 91 height 9
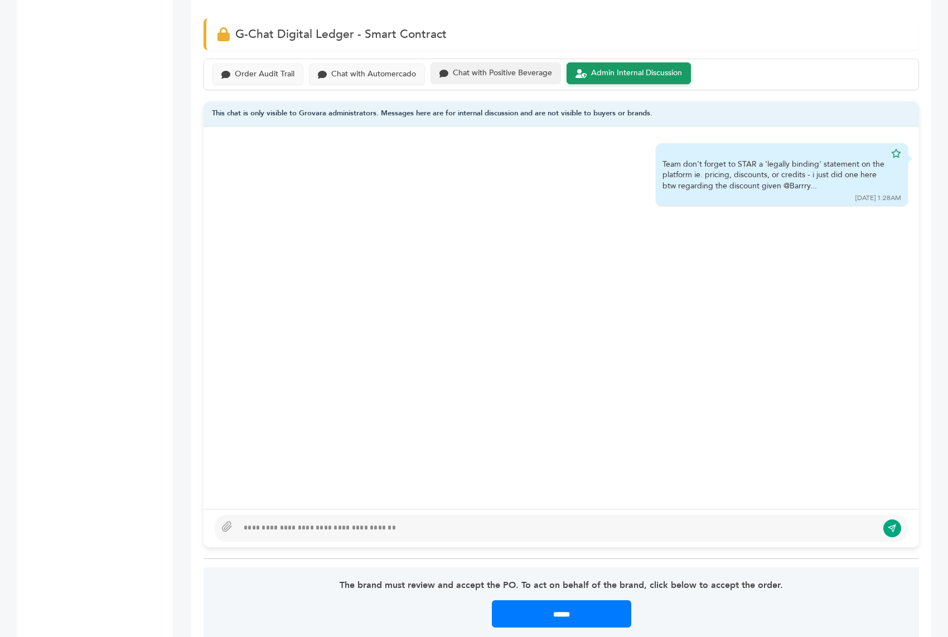
click at [462, 69] on div "Chat with Positive Beverage" at bounding box center [502, 73] width 99 height 9
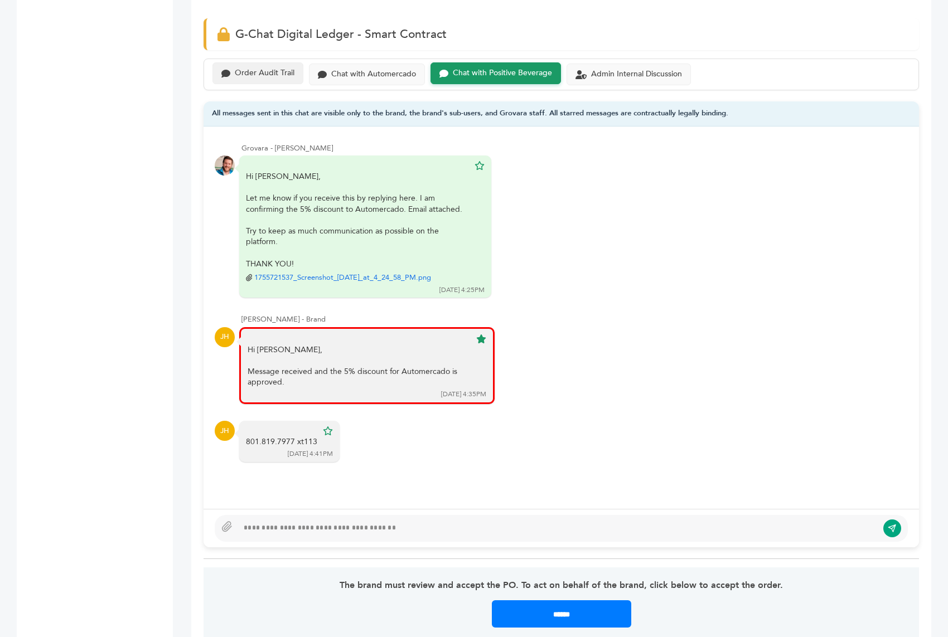
click at [250, 69] on div "Order Audit Trail" at bounding box center [265, 73] width 60 height 9
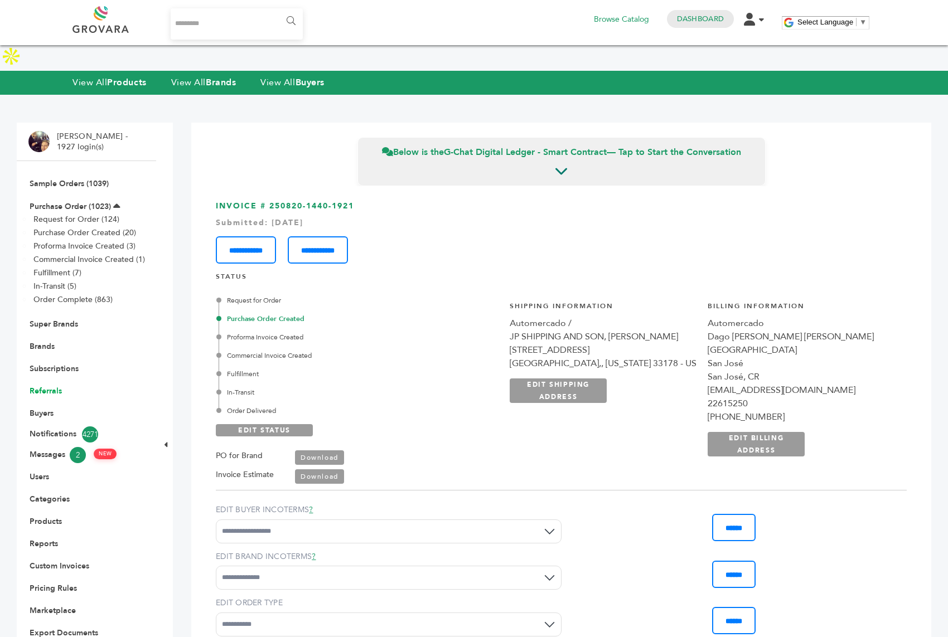
click at [45, 386] on link "Referrals" at bounding box center [46, 391] width 32 height 11
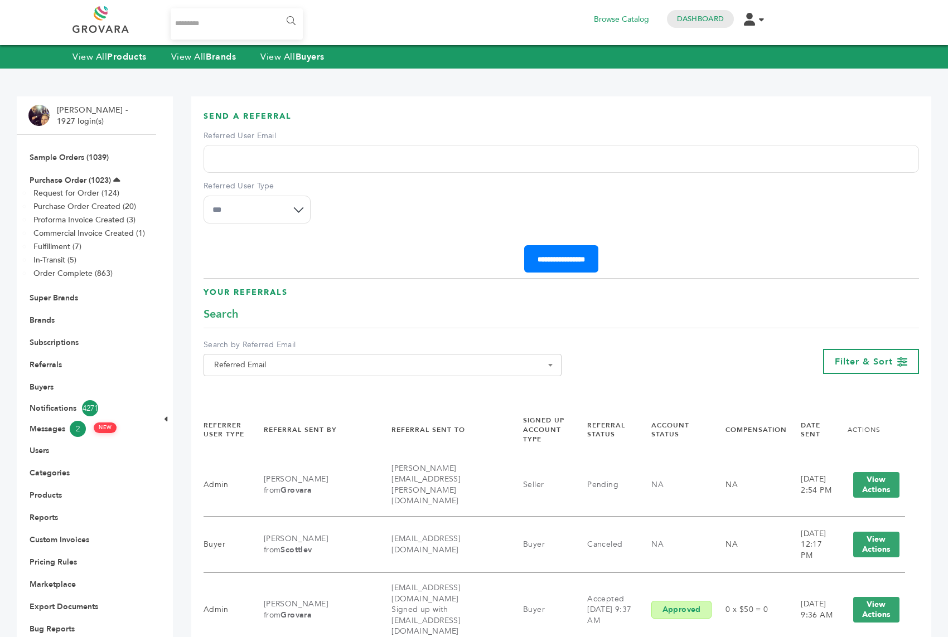
click at [357, 155] on input "Referred User Email" at bounding box center [561, 159] width 715 height 28
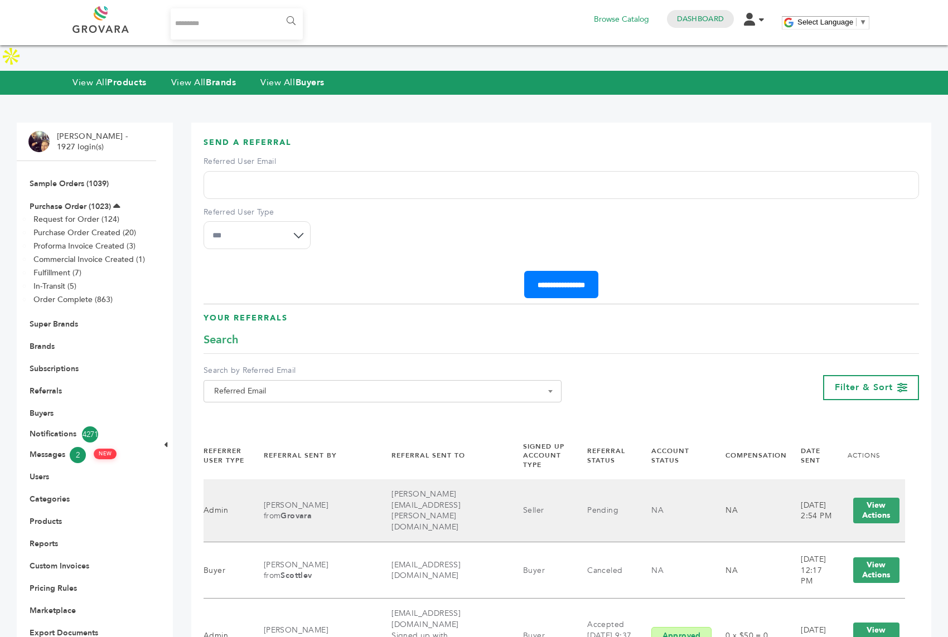
click at [566, 480] on tr "Admin David Dahn from Grovara walter@graffeo.com Seller Pending NA Cancel" at bounding box center [561, 511] width 715 height 63
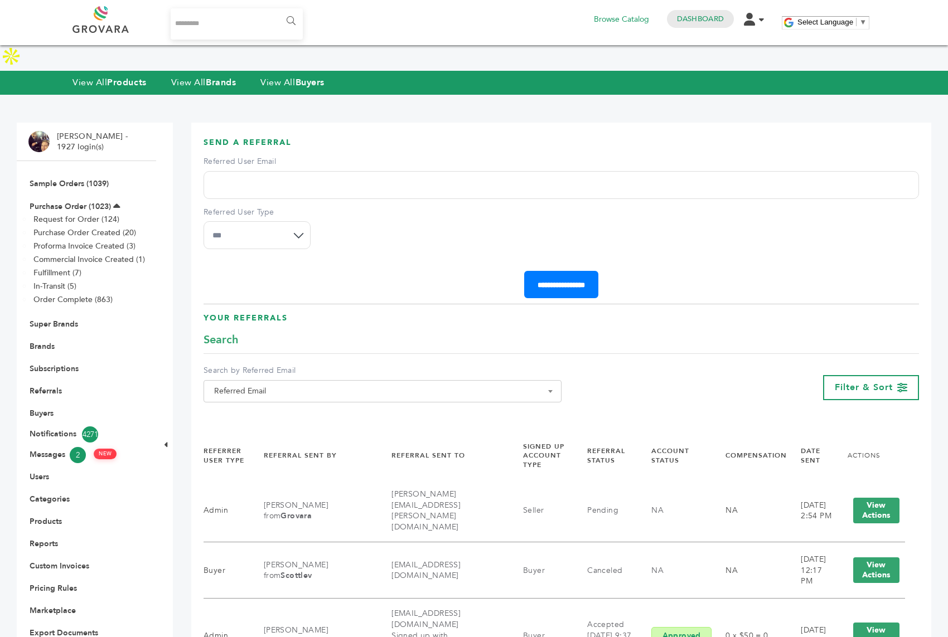
click at [259, 171] on input "Referred User Email" at bounding box center [561, 185] width 715 height 28
click at [40, 466] on li "Users" at bounding box center [86, 477] width 116 height 22
click at [38, 472] on link "Users" at bounding box center [40, 477] width 20 height 11
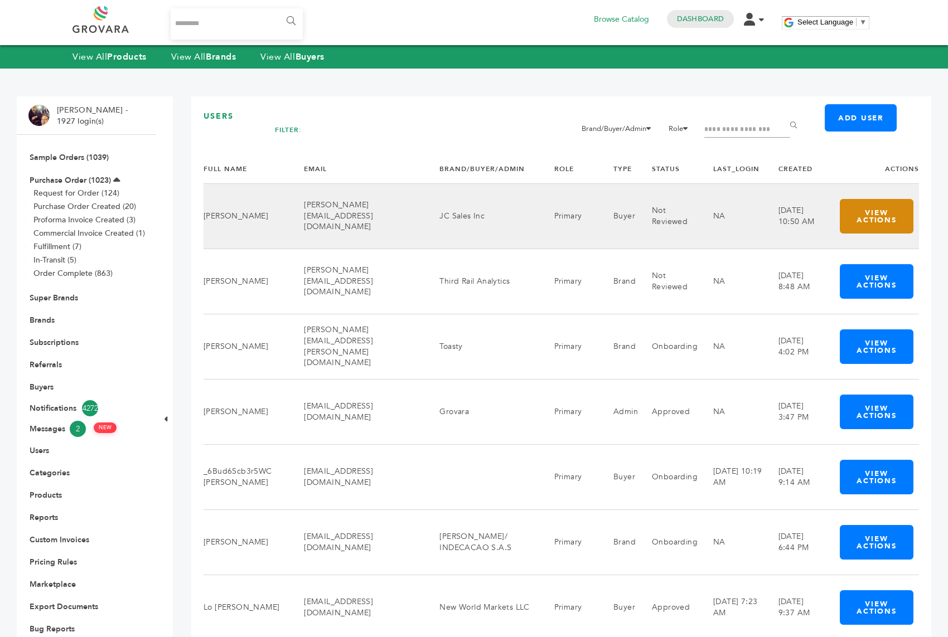
click at [869, 214] on button "View Actions" at bounding box center [877, 216] width 74 height 35
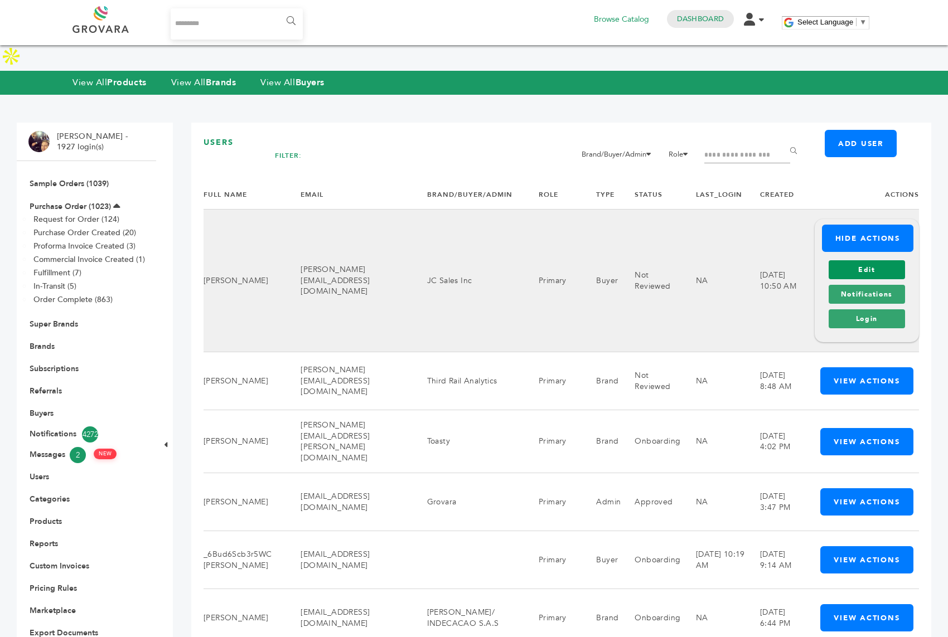
click at [870, 260] on link "Edit" at bounding box center [867, 269] width 76 height 19
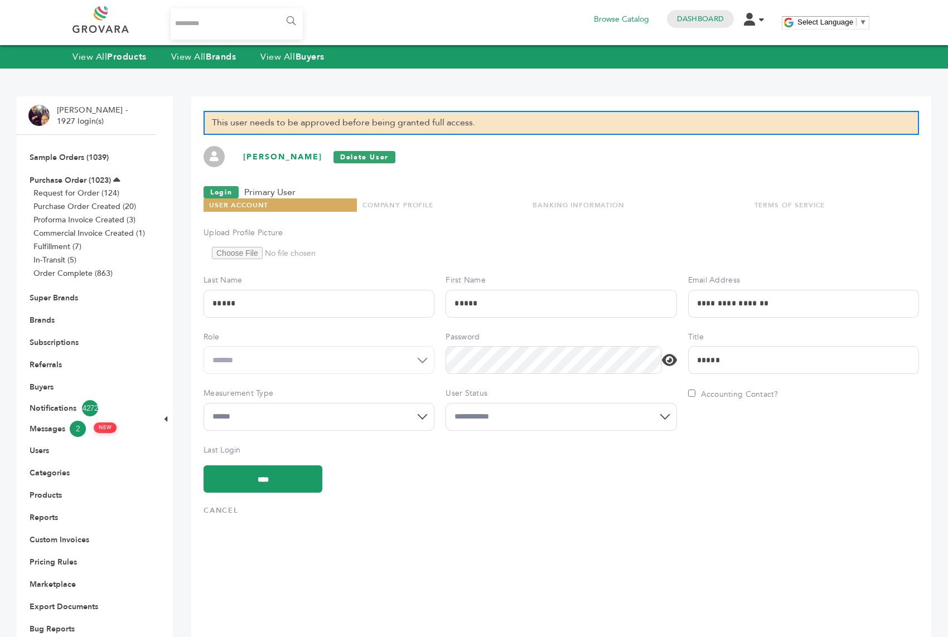
click at [555, 408] on select "**********" at bounding box center [560, 417] width 231 height 28
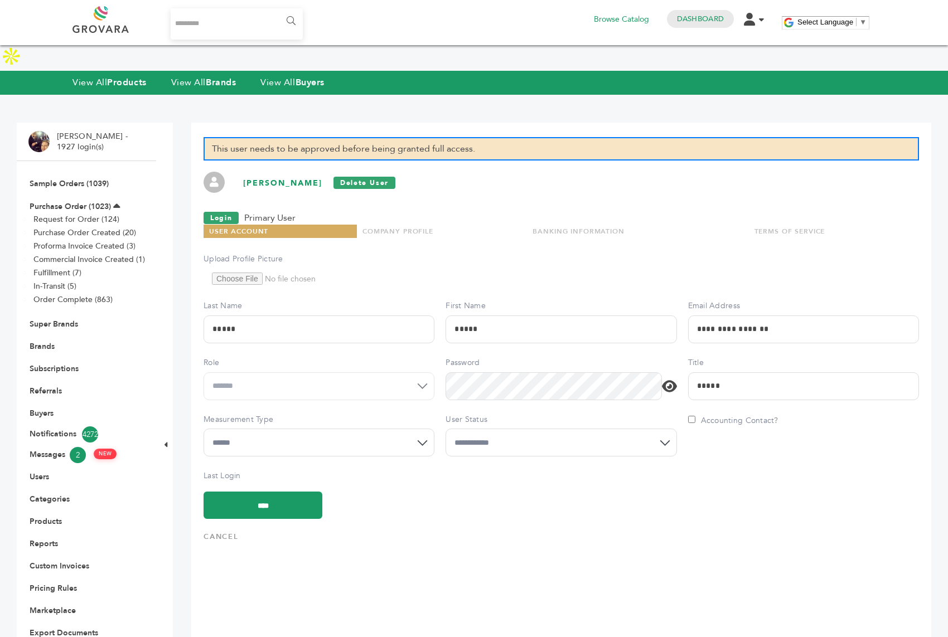
select select "*"
click at [264, 492] on input "****" at bounding box center [263, 505] width 119 height 27
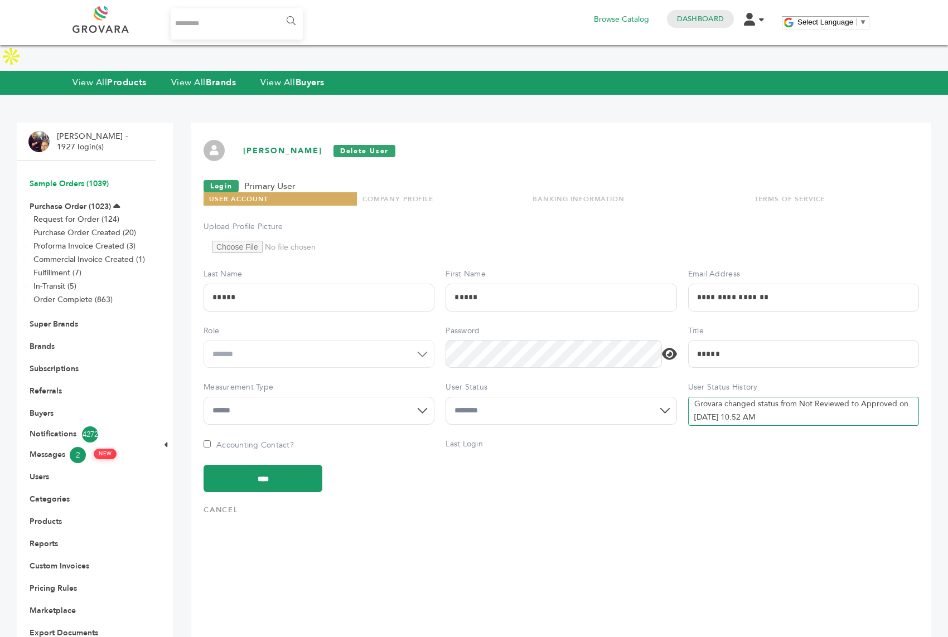
click at [80, 178] on link "Sample Orders (1039)" at bounding box center [69, 183] width 79 height 11
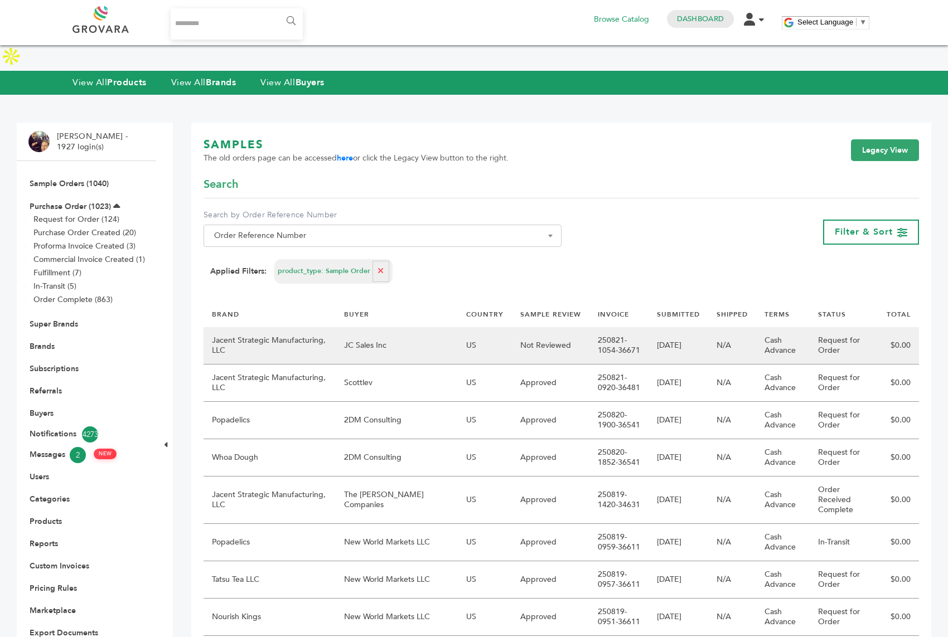
click at [352, 327] on td "JC Sales Inc" at bounding box center [397, 345] width 123 height 37
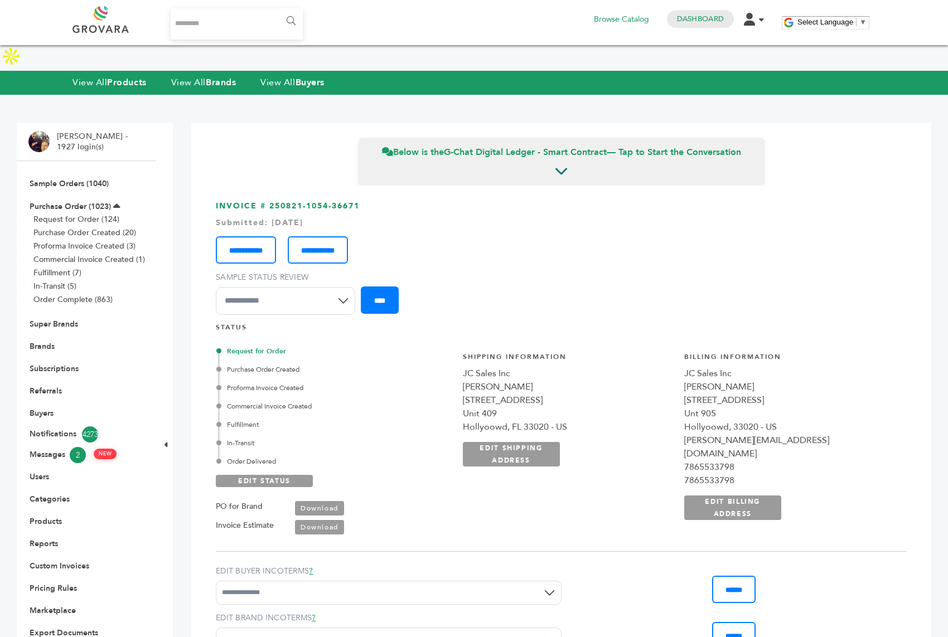
click at [310, 287] on select "**********" at bounding box center [285, 301] width 139 height 28
select select "********"
click at [389, 287] on input "****" at bounding box center [380, 300] width 38 height 27
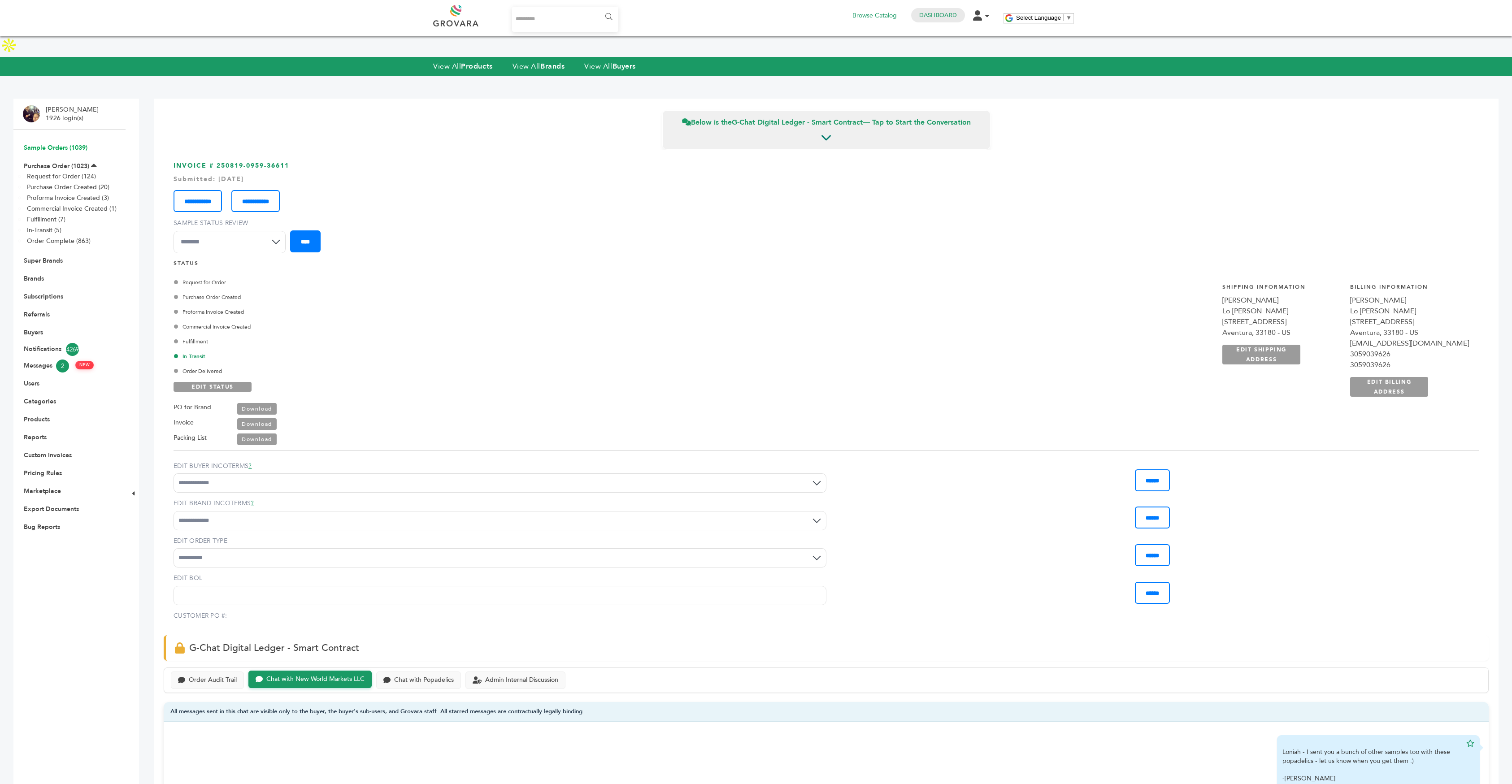
click at [60, 143] on link "Sample Orders (1039)" at bounding box center [55, 147] width 64 height 9
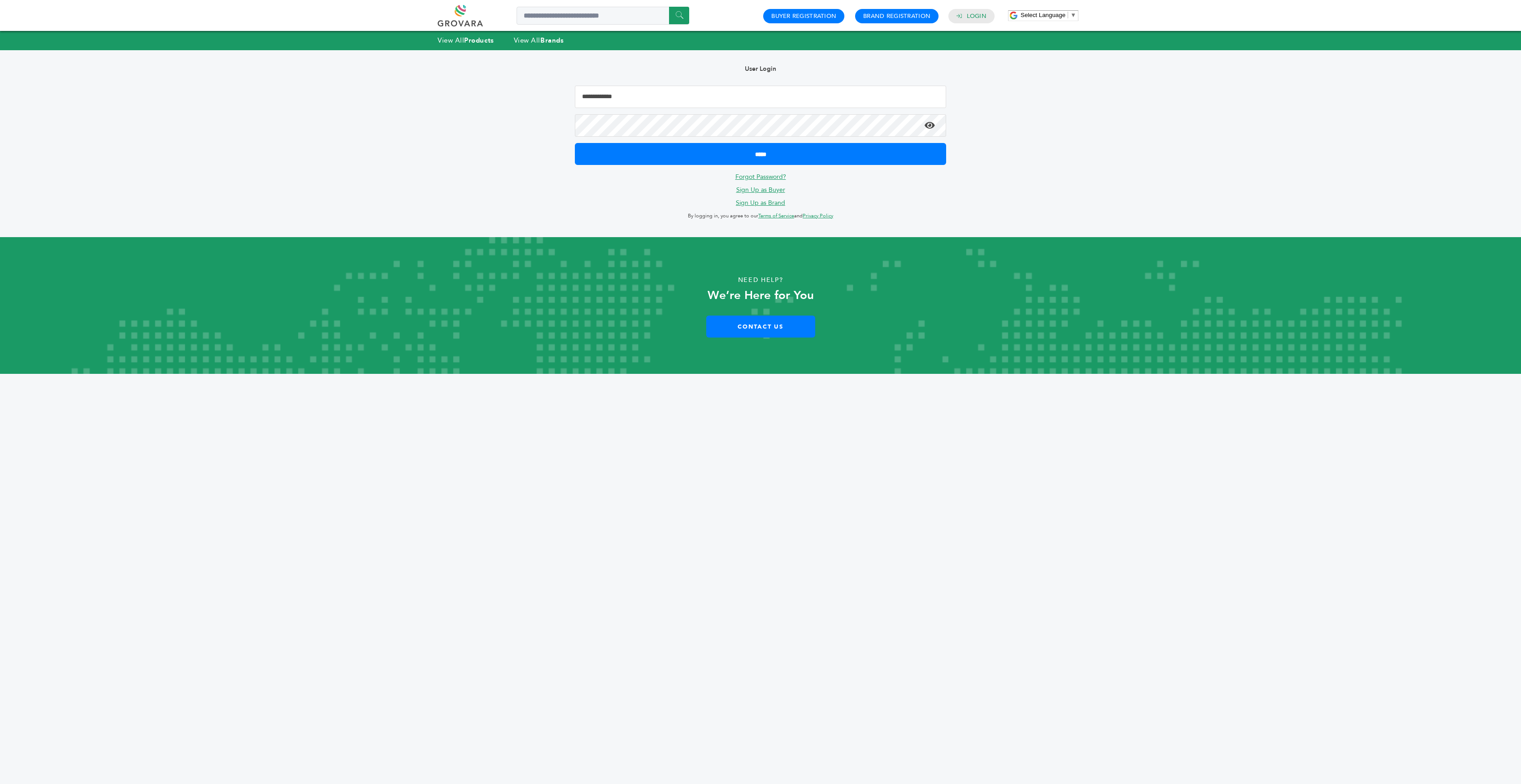
drag, startPoint x: 608, startPoint y: 90, endPoint x: 617, endPoint y: 95, distance: 10.3
click at [608, 90] on input "Email Address" at bounding box center [761, 96] width 372 height 23
click at [606, 99] on input "Email Address" at bounding box center [761, 96] width 372 height 23
click at [624, 95] on input "Email Address" at bounding box center [761, 96] width 372 height 23
click at [610, 94] on input "Email Address" at bounding box center [761, 96] width 372 height 23
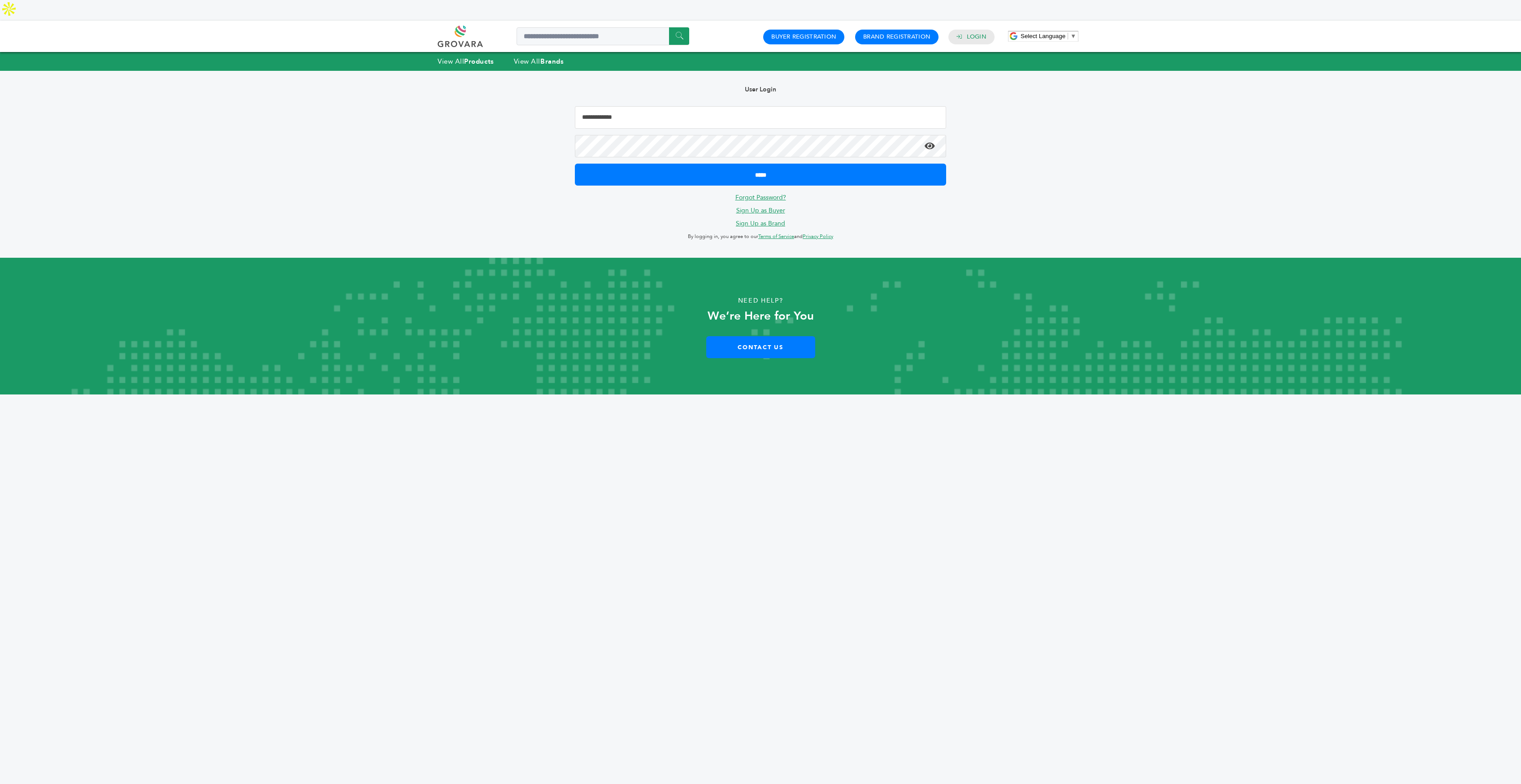
type input "**********"
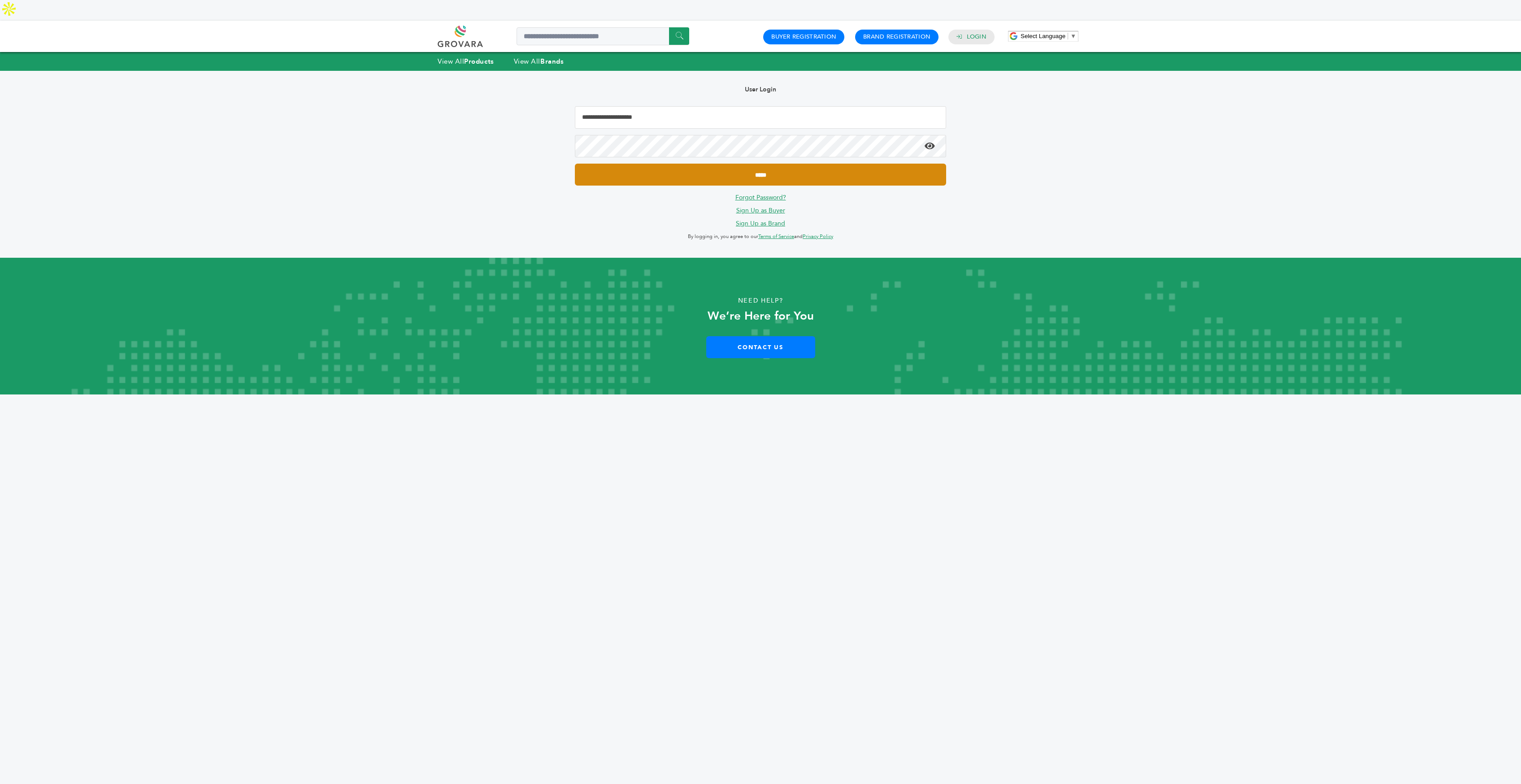
click at [670, 164] on input "*****" at bounding box center [761, 174] width 372 height 22
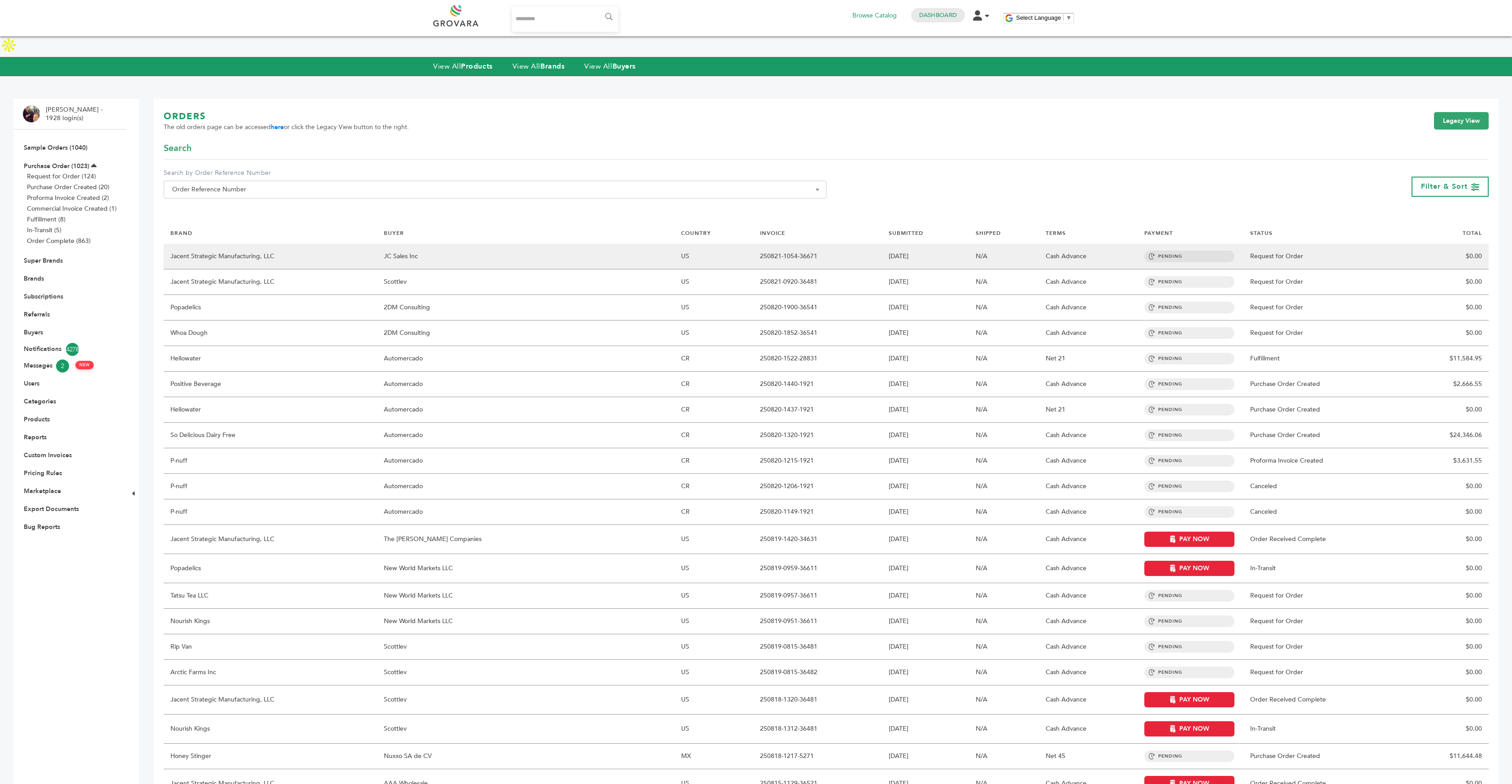
click at [377, 244] on td "Jacent Strategic Manufacturing, LLC" at bounding box center [270, 257] width 213 height 26
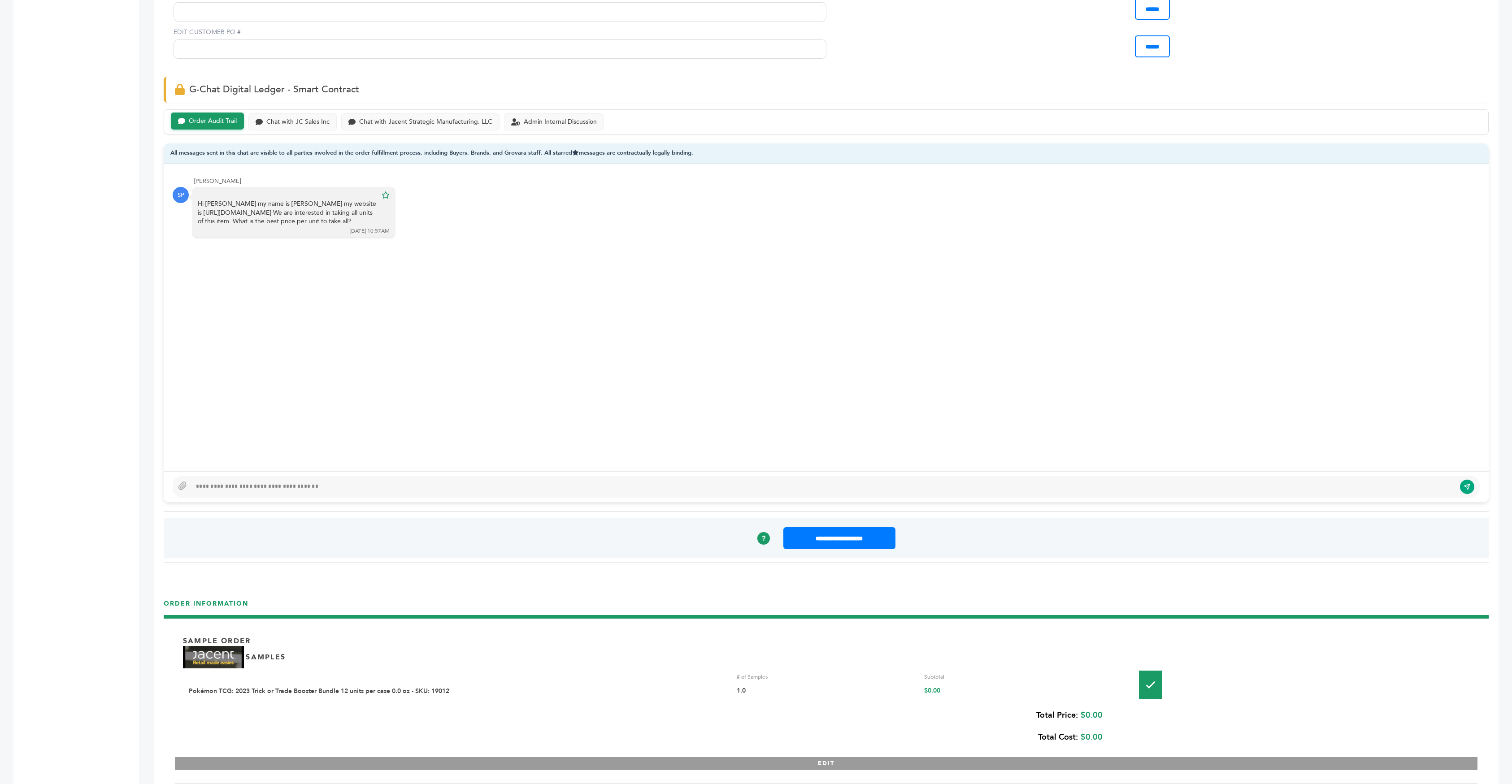
scroll to position [511, 0]
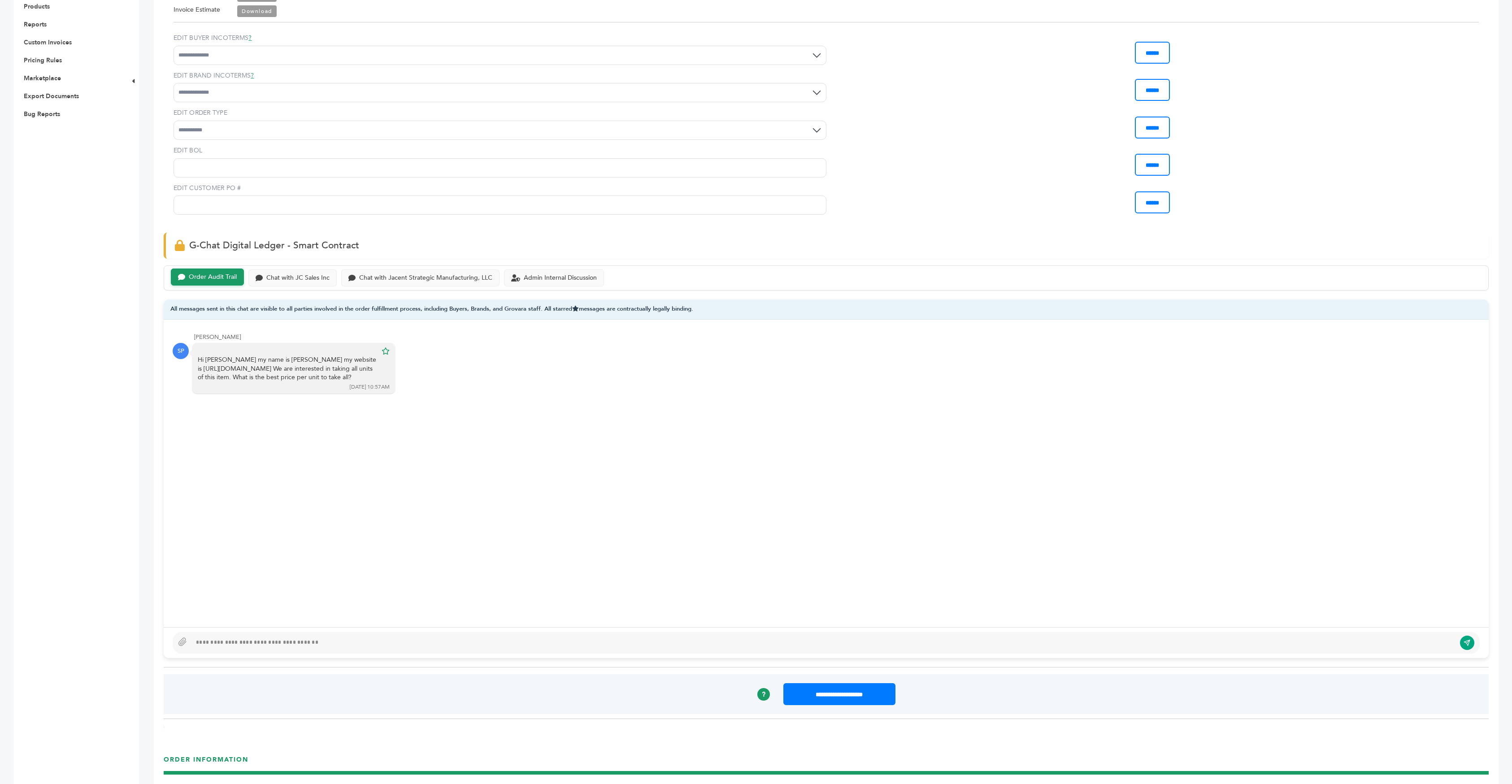
scroll to position [525, 0]
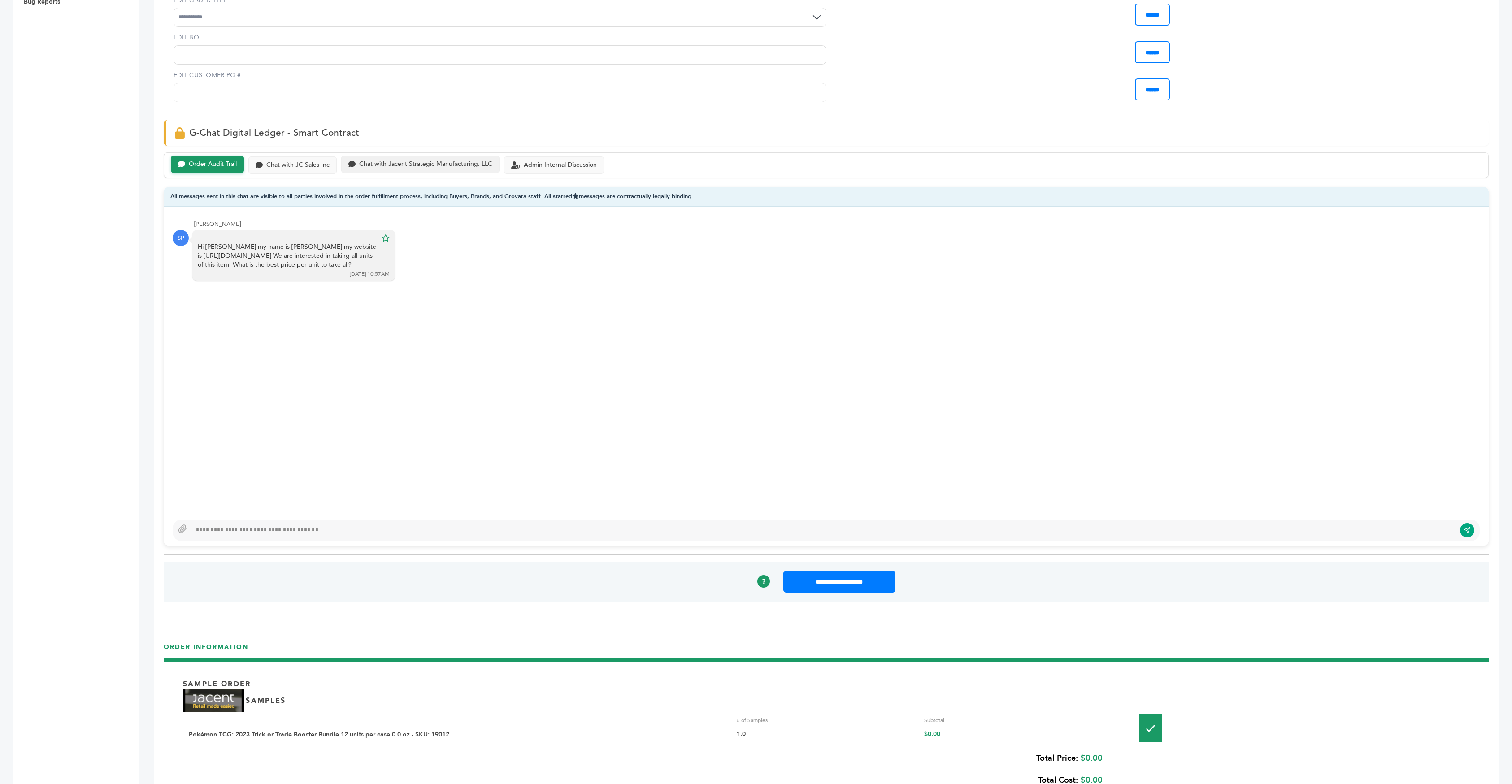
click at [426, 155] on div "Chat with Jacent Strategic Manufacturing, LLC" at bounding box center [420, 164] width 158 height 18
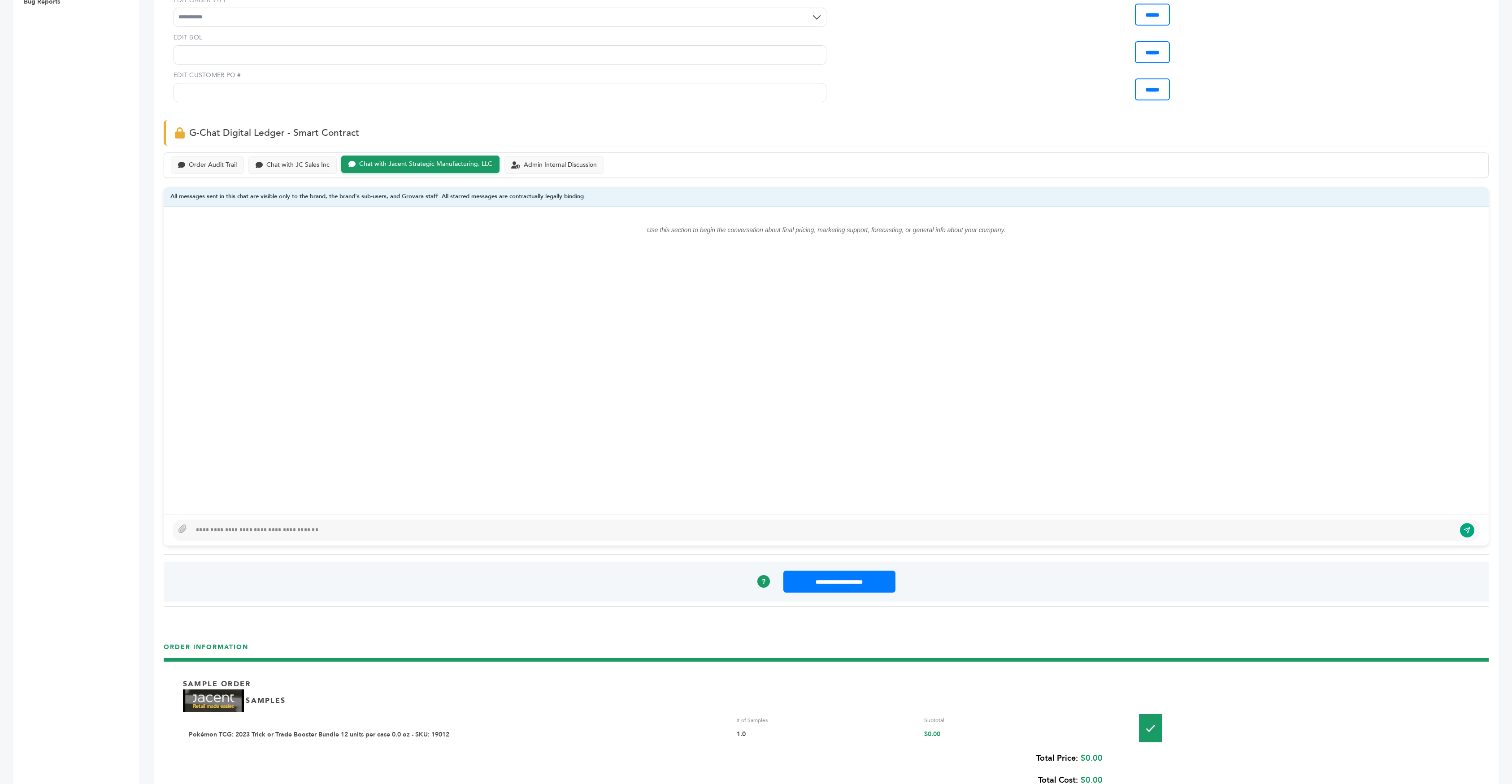
click at [266, 525] on div at bounding box center [824, 530] width 1264 height 10
type textarea "**********"
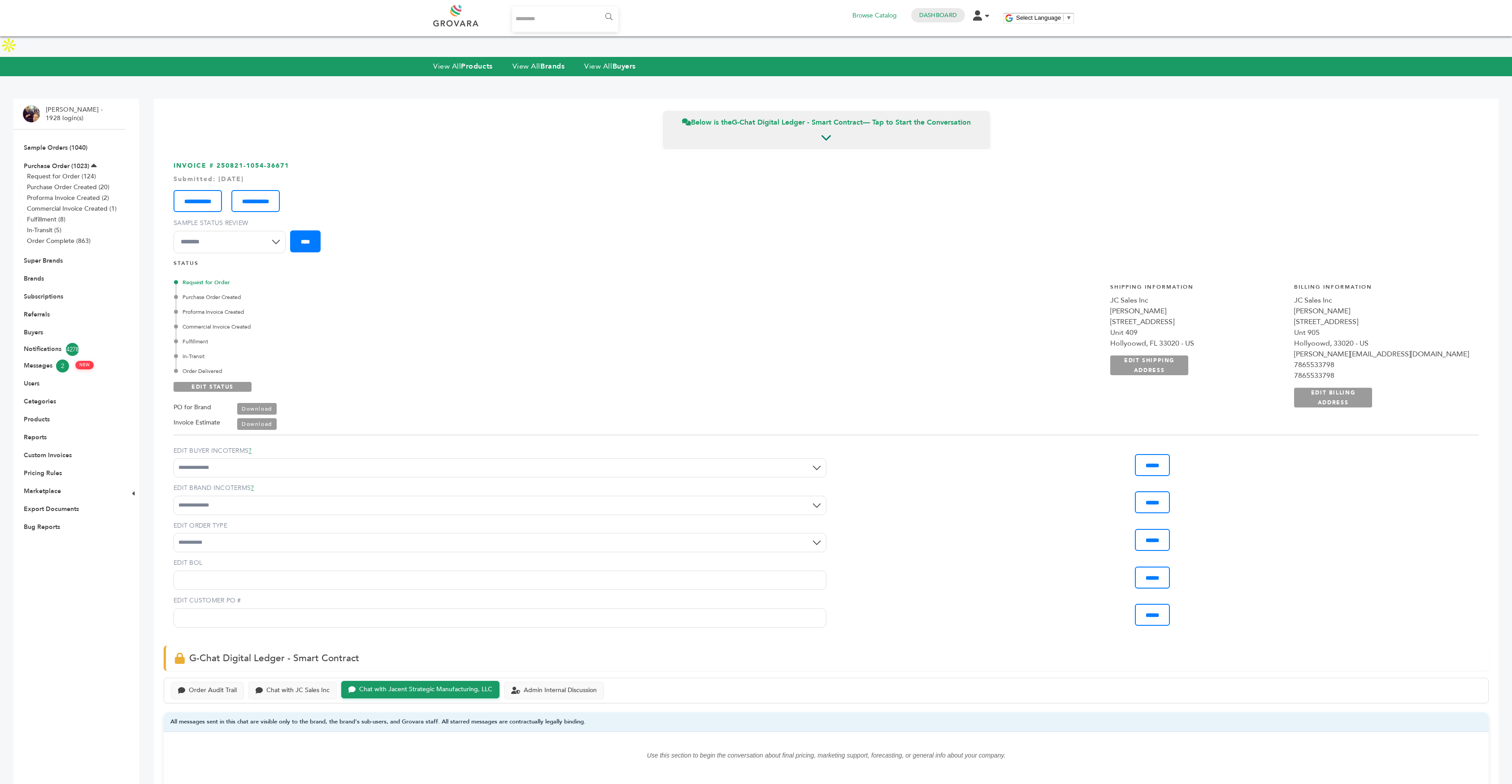
click at [558, 17] on input "Search..." at bounding box center [565, 18] width 106 height 25
type input "*******"
click at [598, 8] on input "******" at bounding box center [608, 17] width 20 height 18
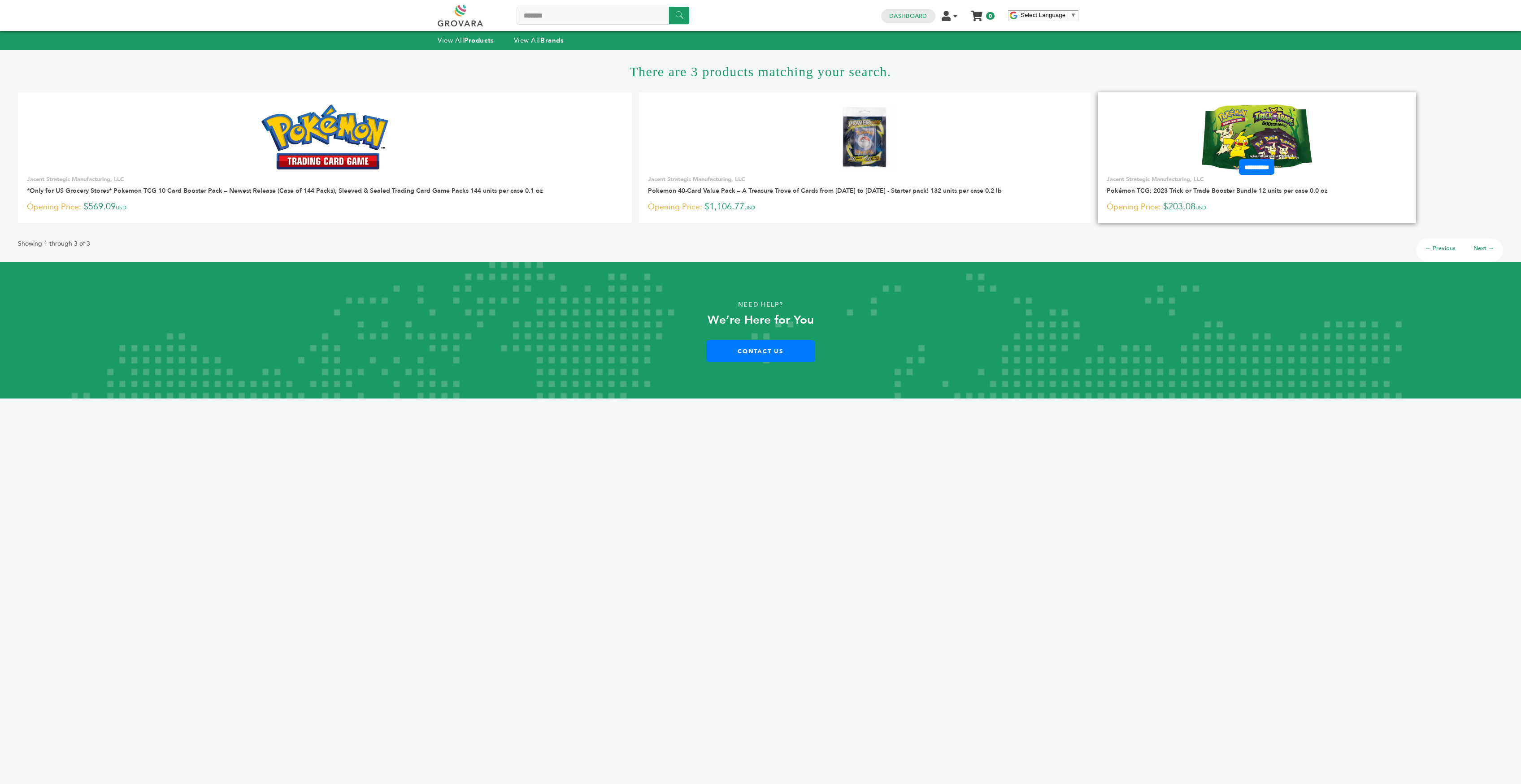
click at [1229, 146] on img at bounding box center [1256, 137] width 110 height 64
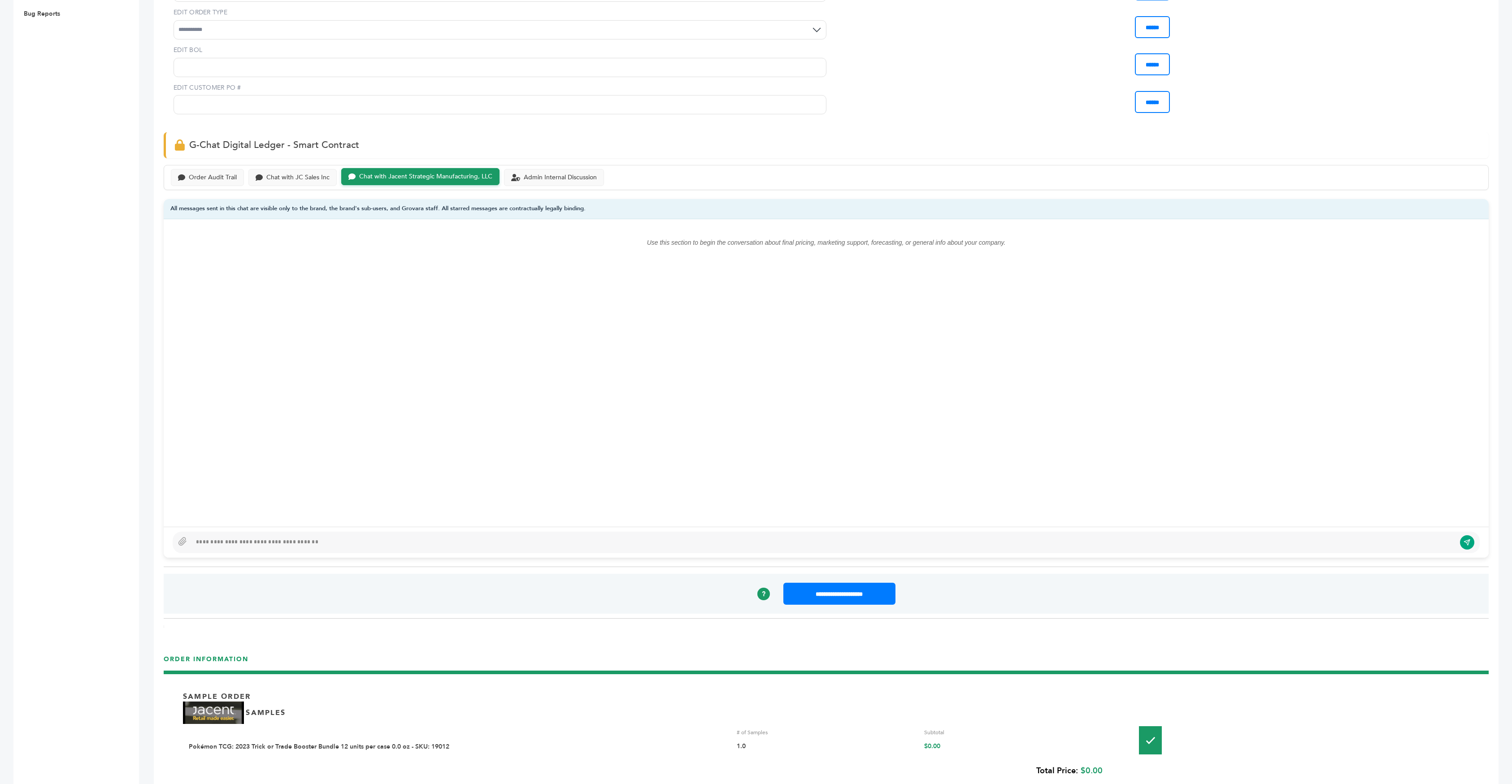
scroll to position [492, 0]
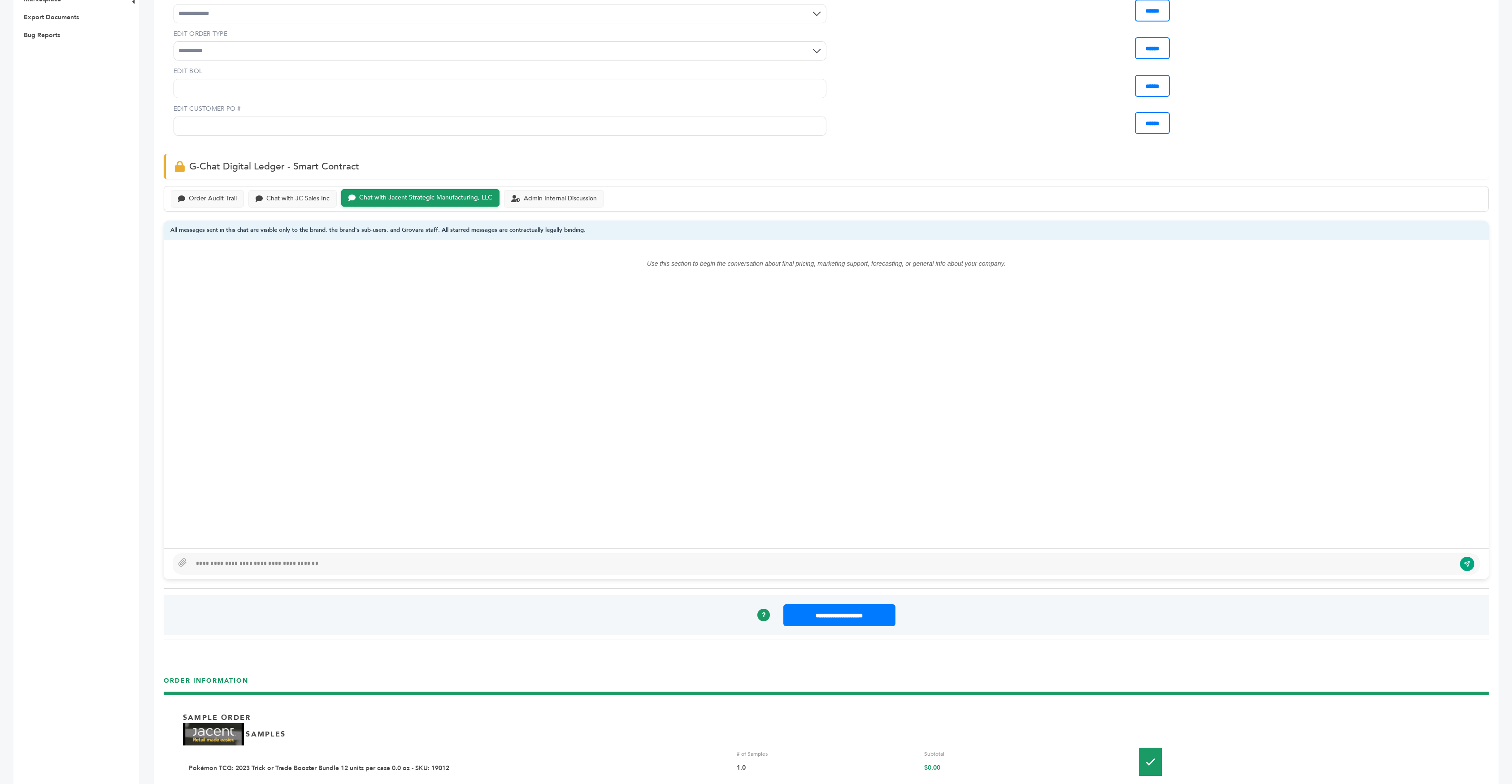
click at [415, 553] on div at bounding box center [826, 564] width 1307 height 22
type textarea "**********"
click at [1461, 556] on button "submit" at bounding box center [1467, 564] width 15 height 15
click at [277, 194] on div "Chat with JC Sales Inc" at bounding box center [298, 197] width 64 height 7
click at [542, 194] on div "Admin Internal Discussion" at bounding box center [560, 197] width 73 height 7
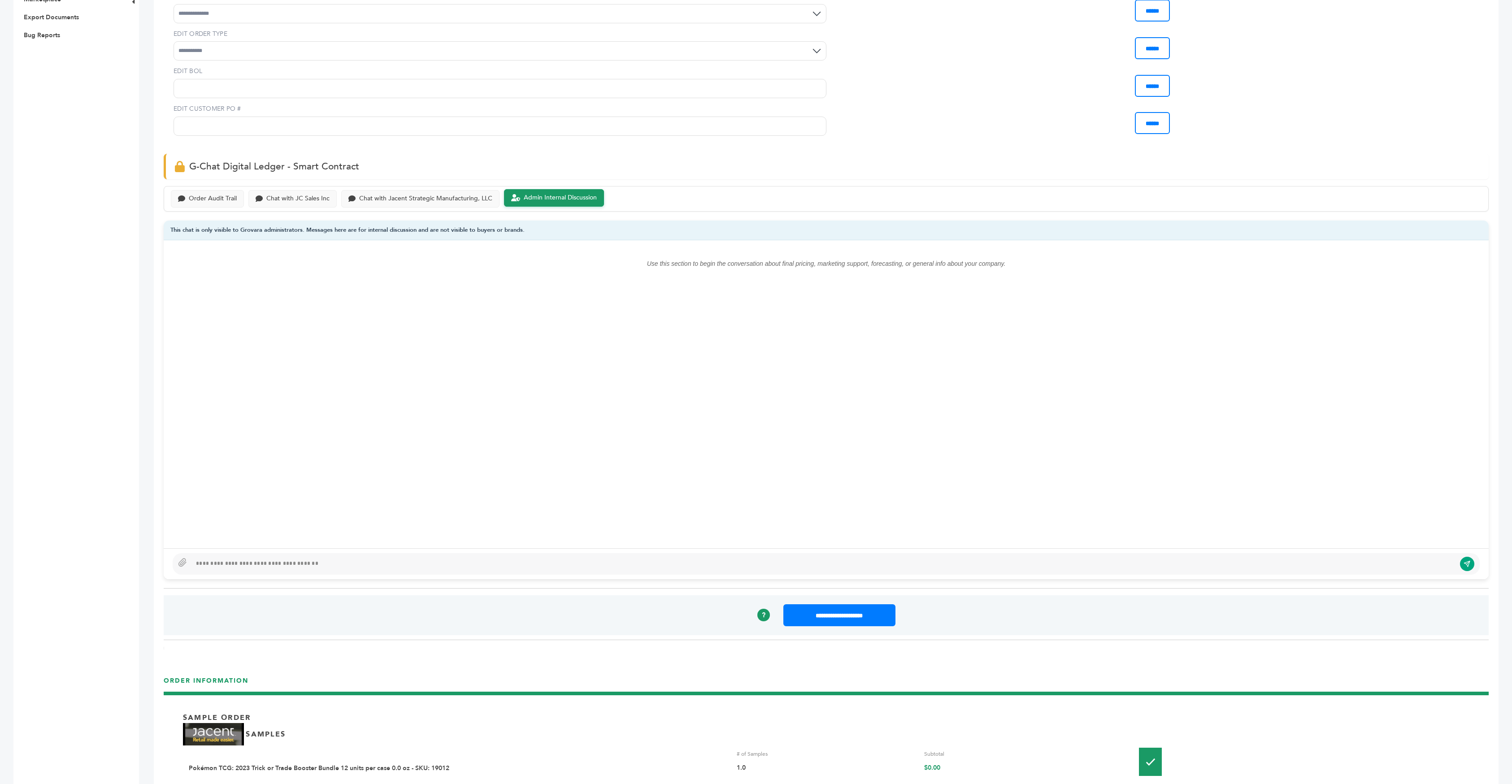
click at [295, 553] on div at bounding box center [826, 564] width 1307 height 22
type textarea "**********"
click at [1469, 560] on icon "submit" at bounding box center [1467, 563] width 7 height 7
click at [1472, 302] on icon at bounding box center [1470, 305] width 8 height 7
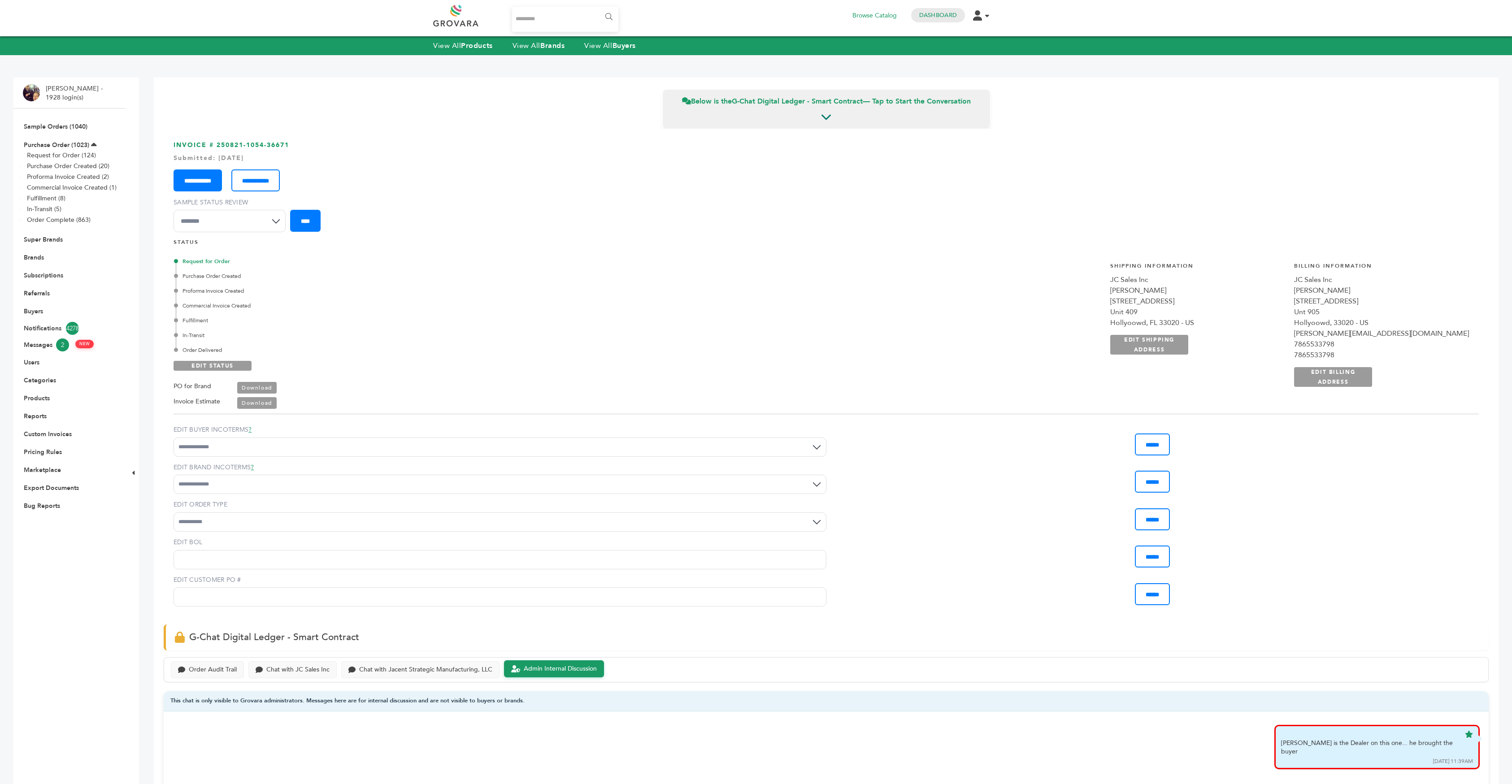
click at [212, 175] on input "**********" at bounding box center [198, 180] width 48 height 22
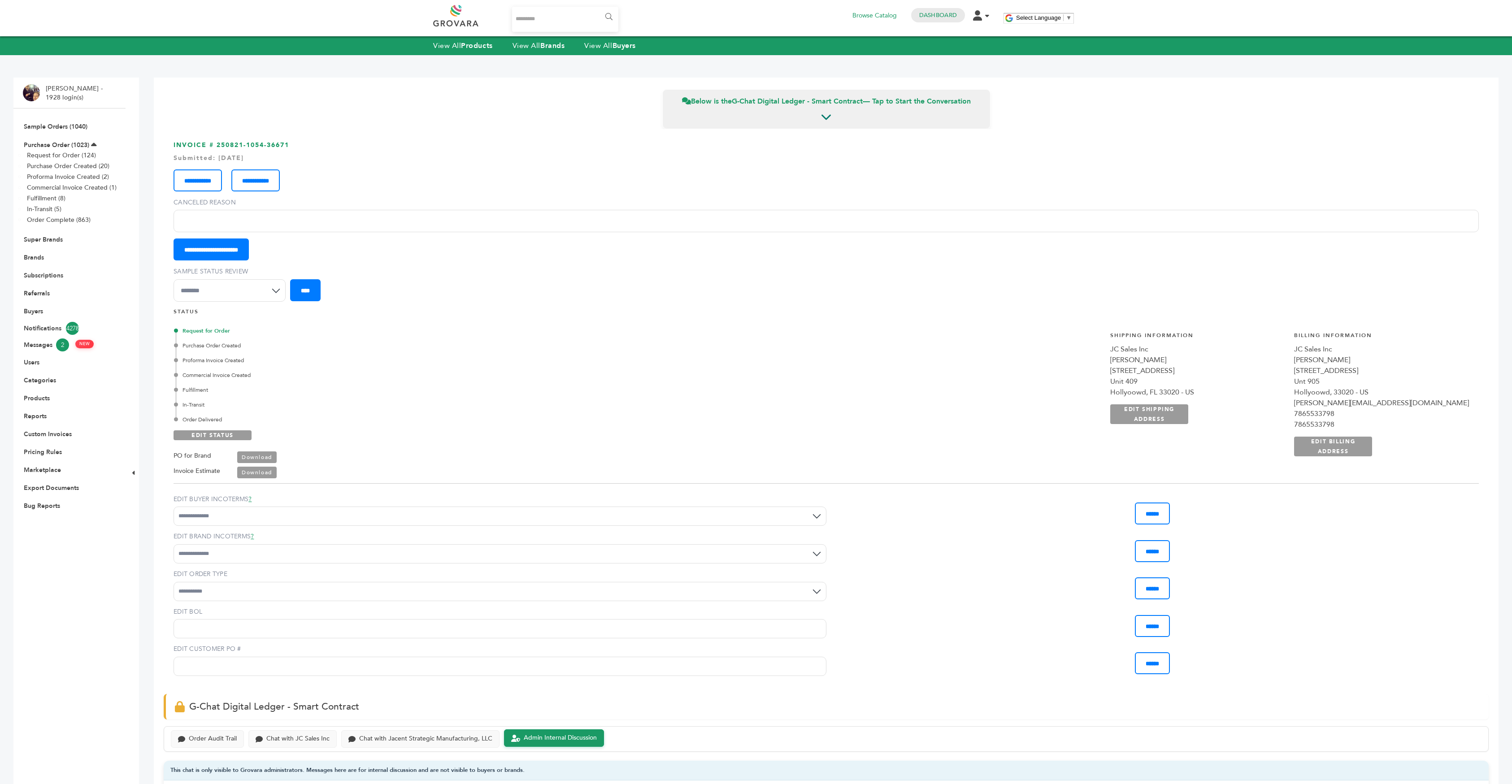
click at [457, 178] on div "**********" at bounding box center [826, 211] width 1305 height 98
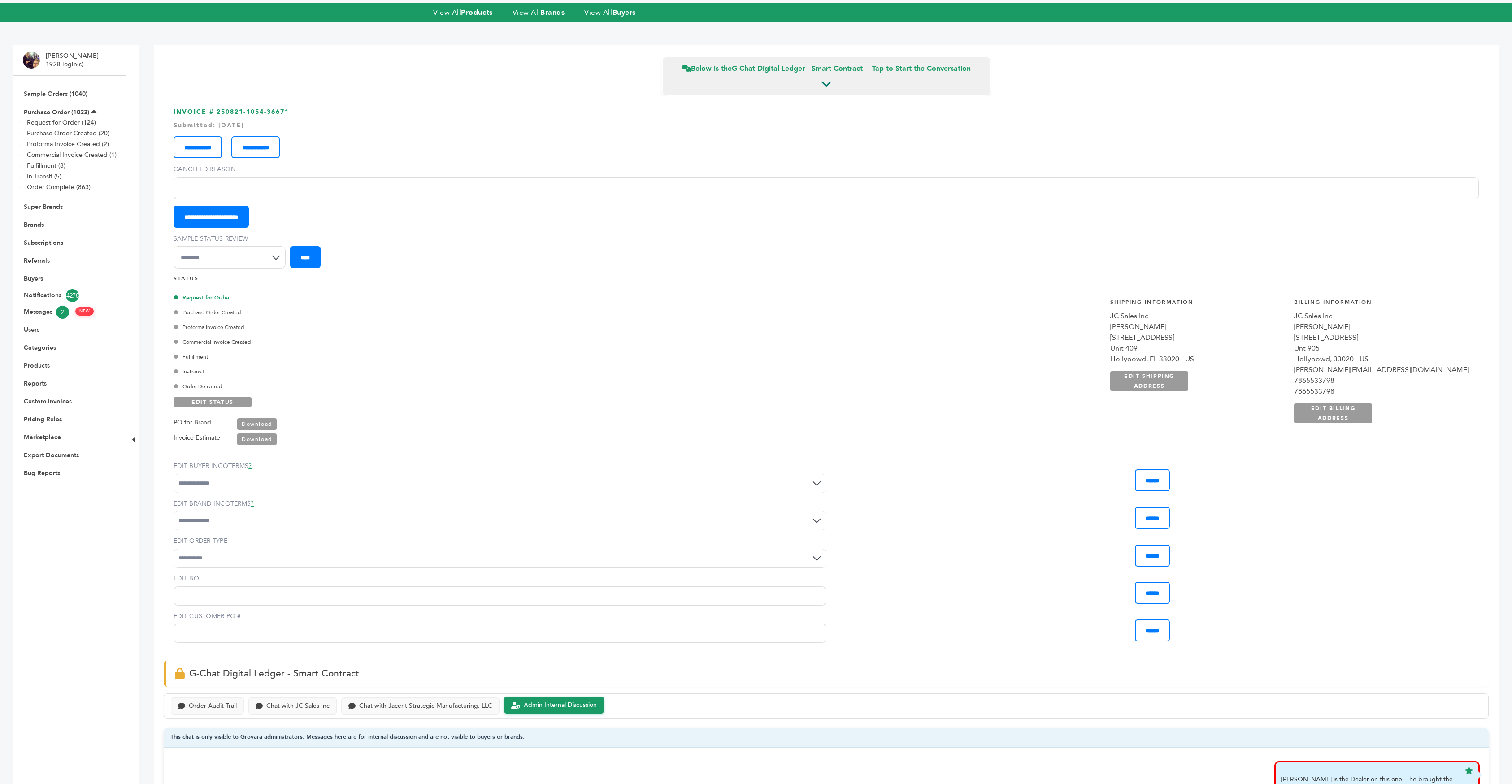
click at [392, 235] on form "**********" at bounding box center [826, 255] width 1305 height 41
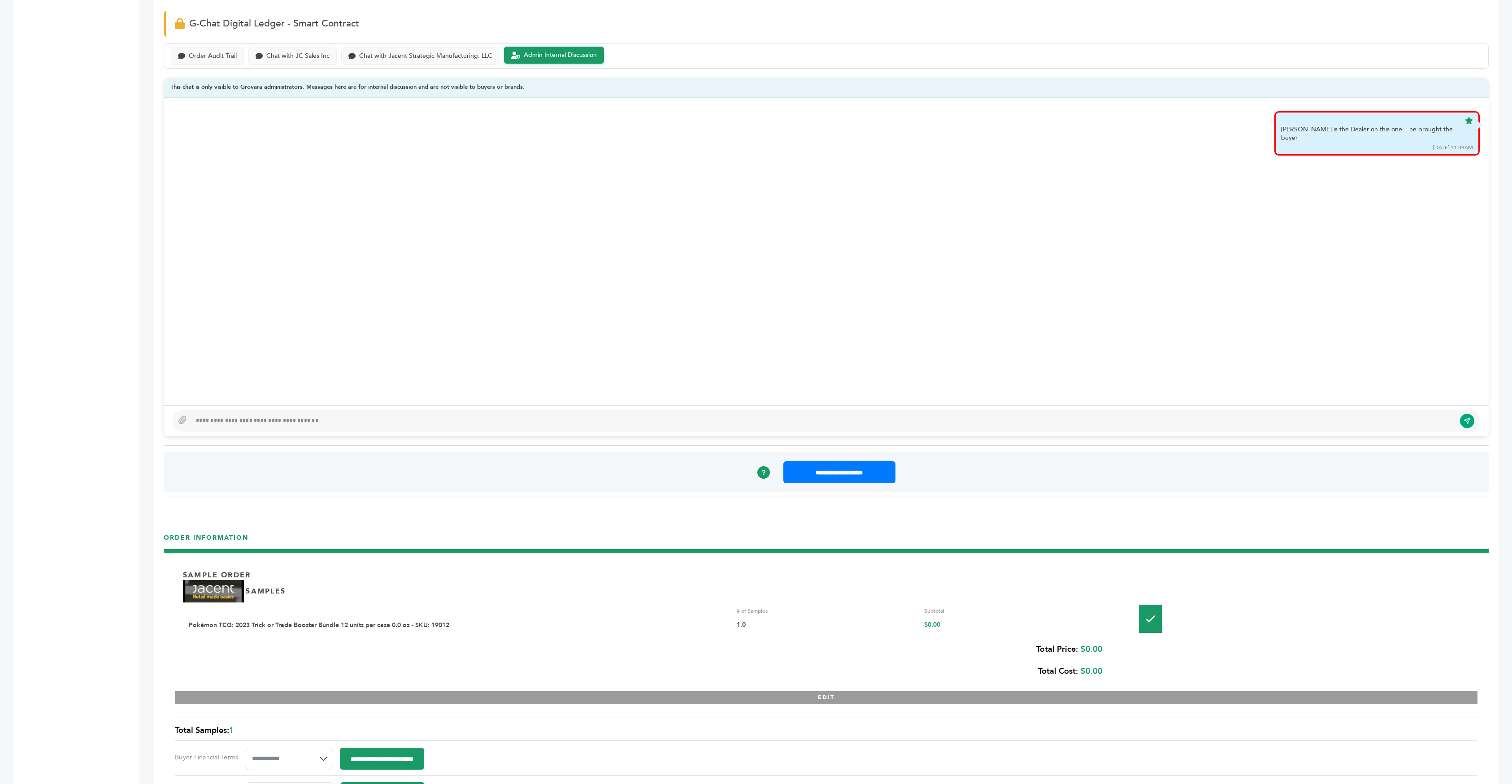
scroll to position [708, 0]
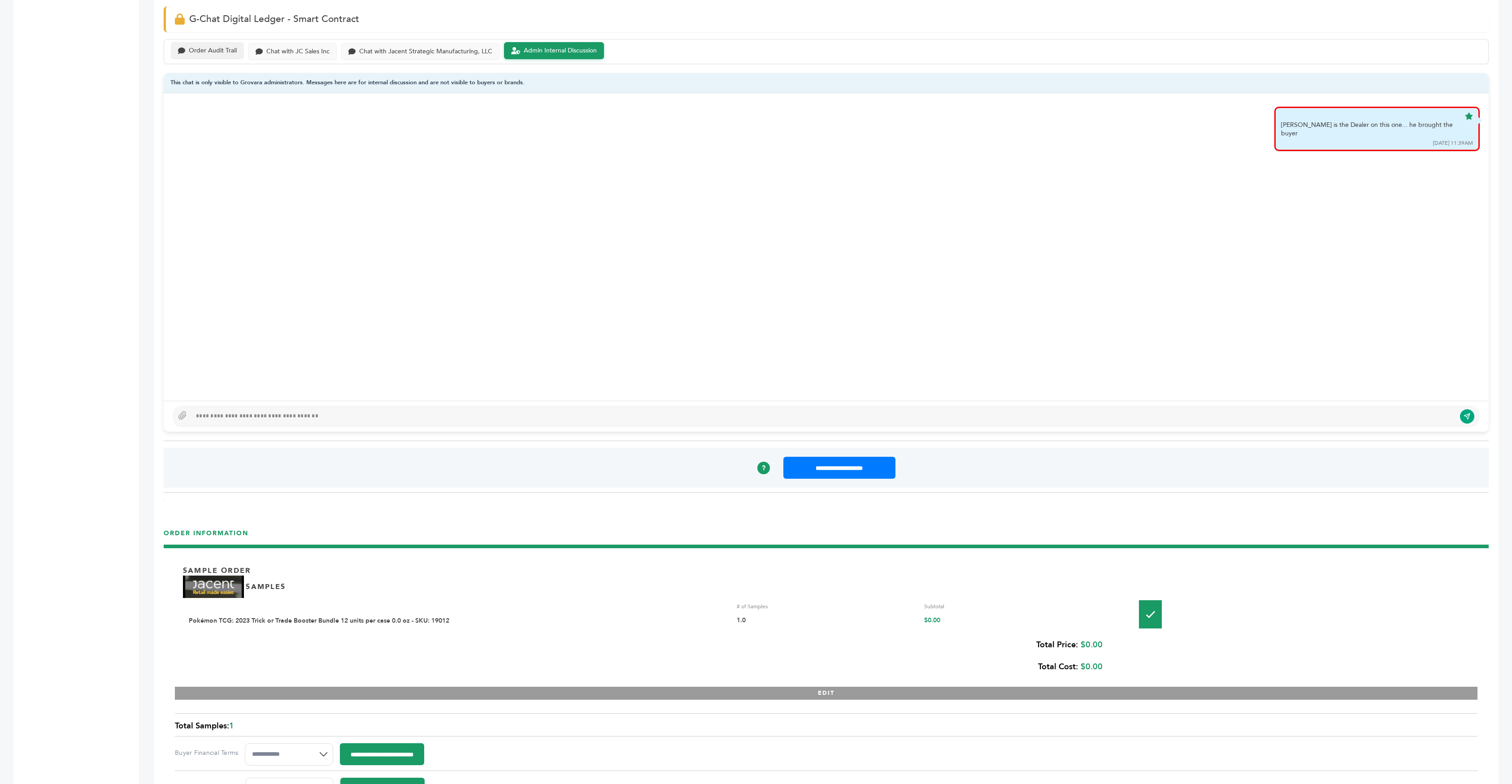
click at [220, 42] on div "Order Audit Trail" at bounding box center [207, 51] width 73 height 18
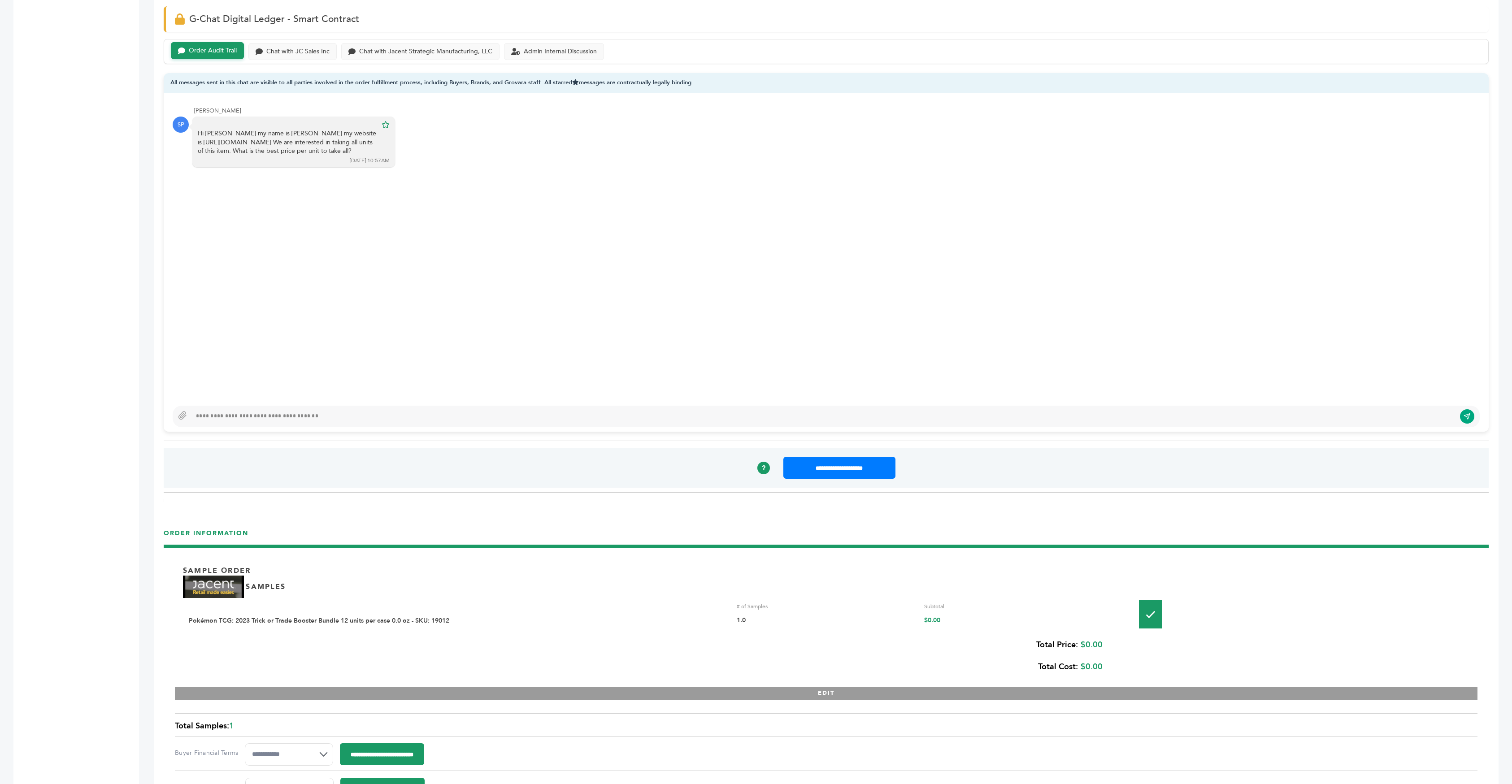
click at [232, 400] on div at bounding box center [827, 416] width 1325 height 31
click at [415, 47] on div "Chat with Jacent Strategic Manufacturing, LLC" at bounding box center [426, 51] width 134 height 7
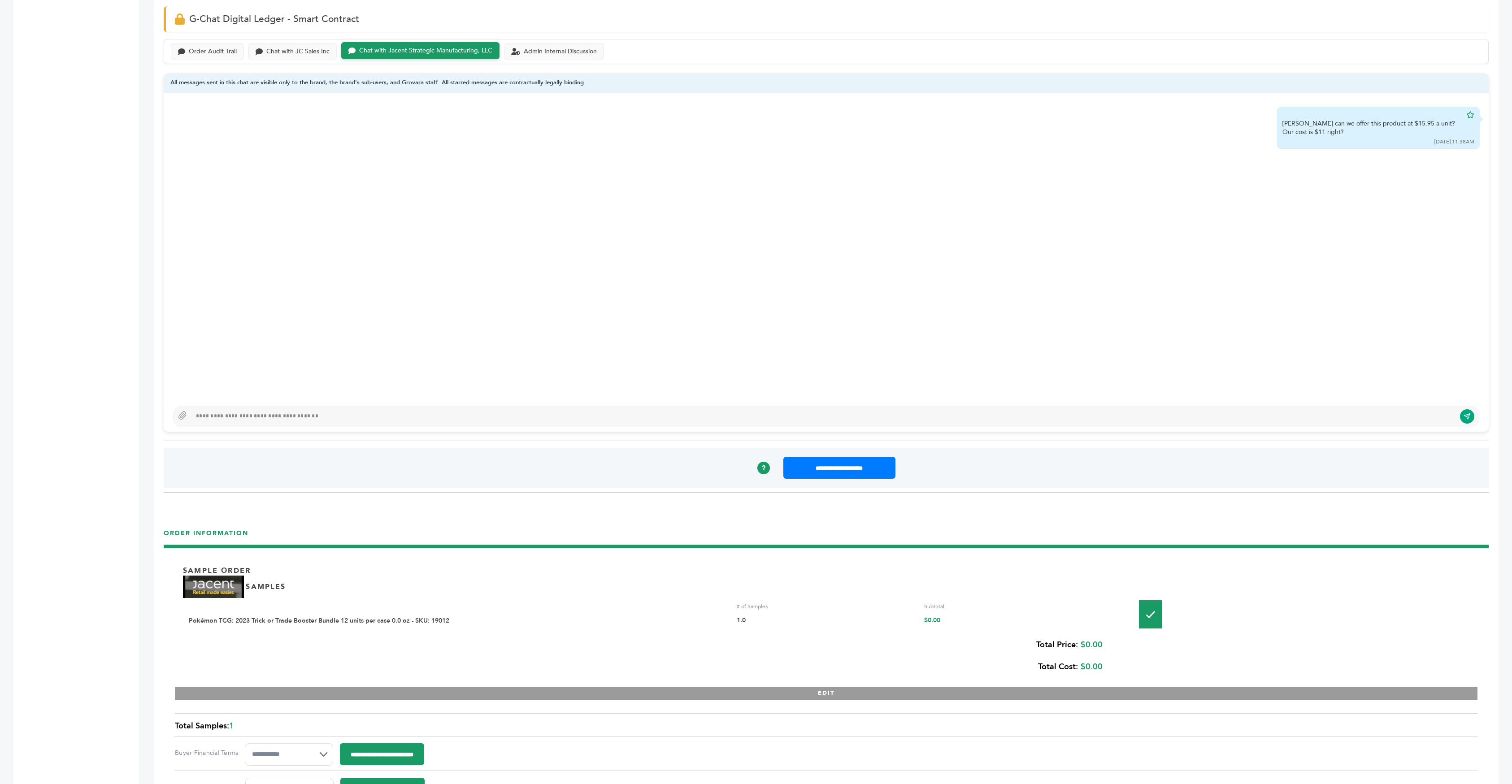
click at [102, 176] on div "Peter Groverman - 1928 login(s) Sample Orders (1040) Purchase Order (1023) Requ…" at bounding box center [69, 451] width 112 height 2122
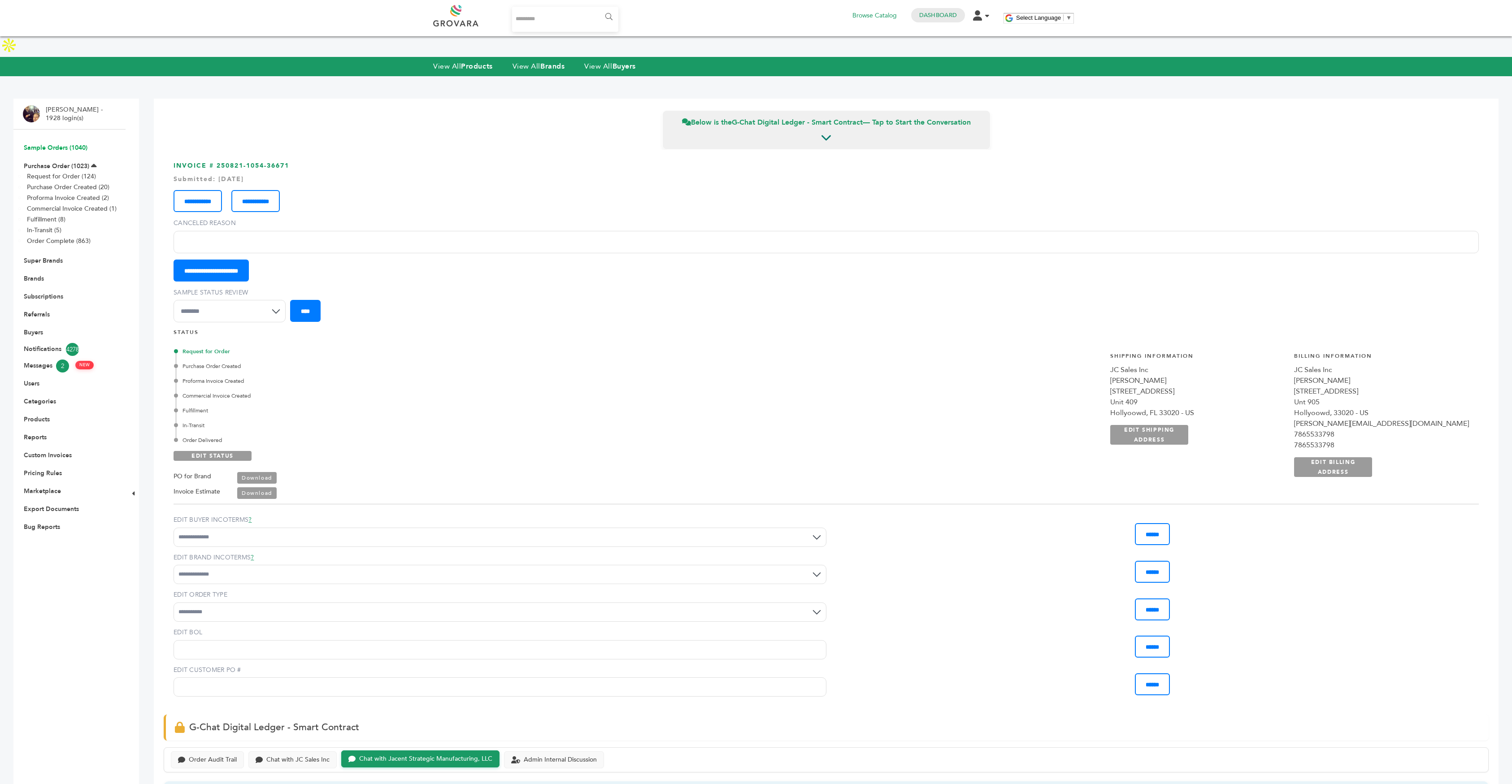
click at [72, 143] on link "Sample Orders (1040)" at bounding box center [55, 147] width 64 height 9
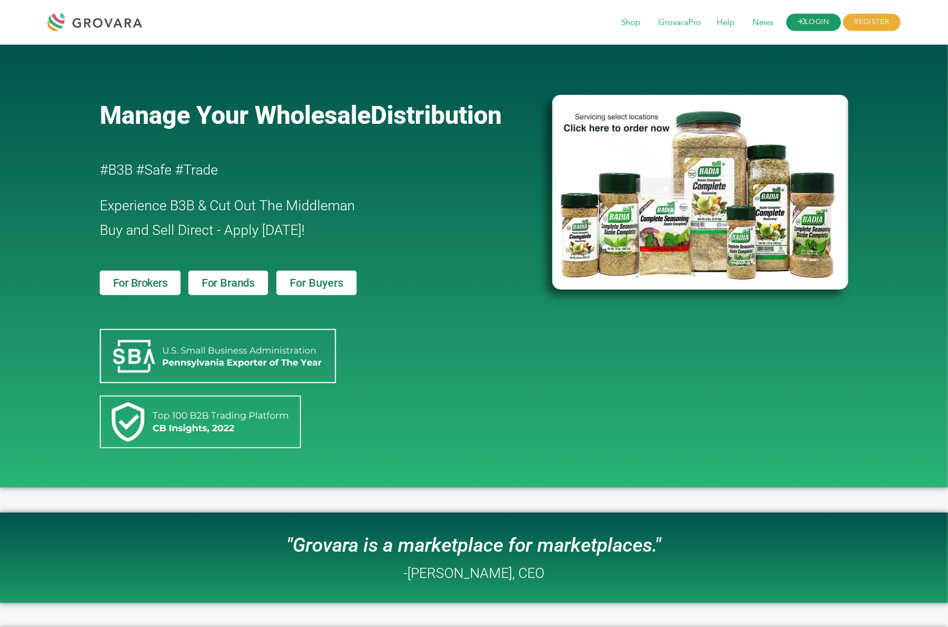
click at [817, 19] on link "LOGIN" at bounding box center [814, 22] width 55 height 17
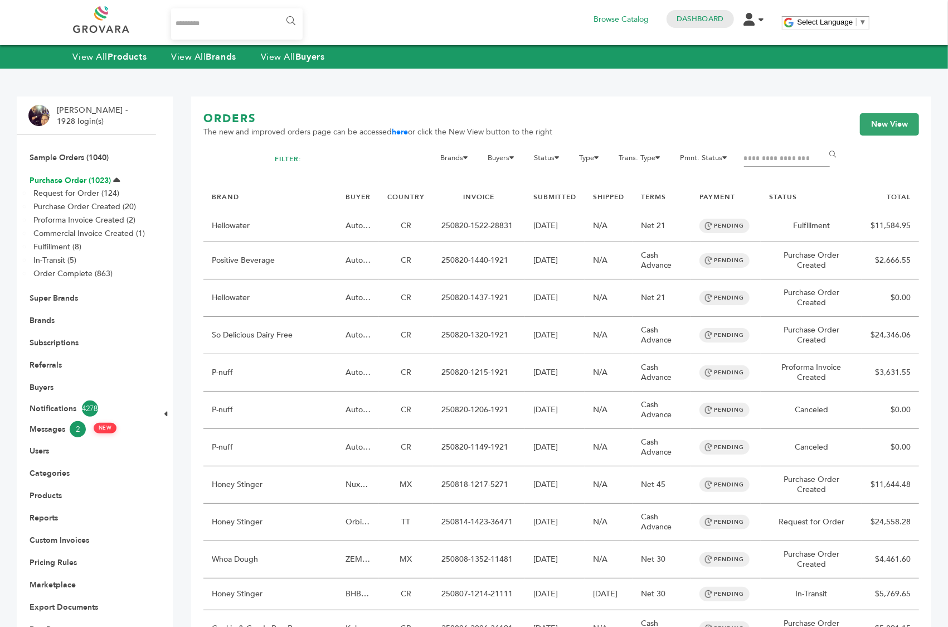
click at [88, 181] on link "Purchase Order (1023)" at bounding box center [70, 180] width 81 height 11
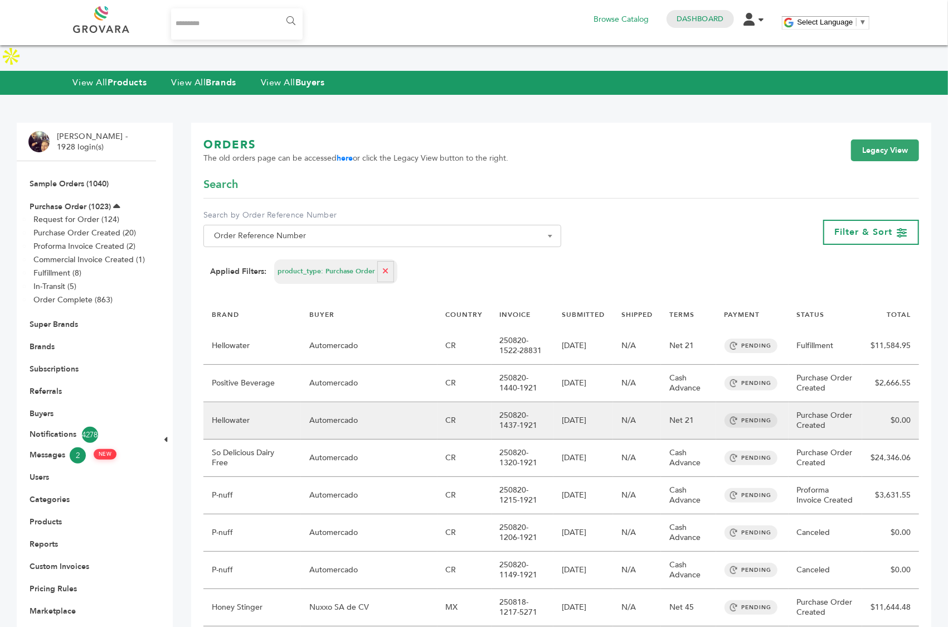
click at [380, 402] on td "Automercado" at bounding box center [369, 420] width 137 height 37
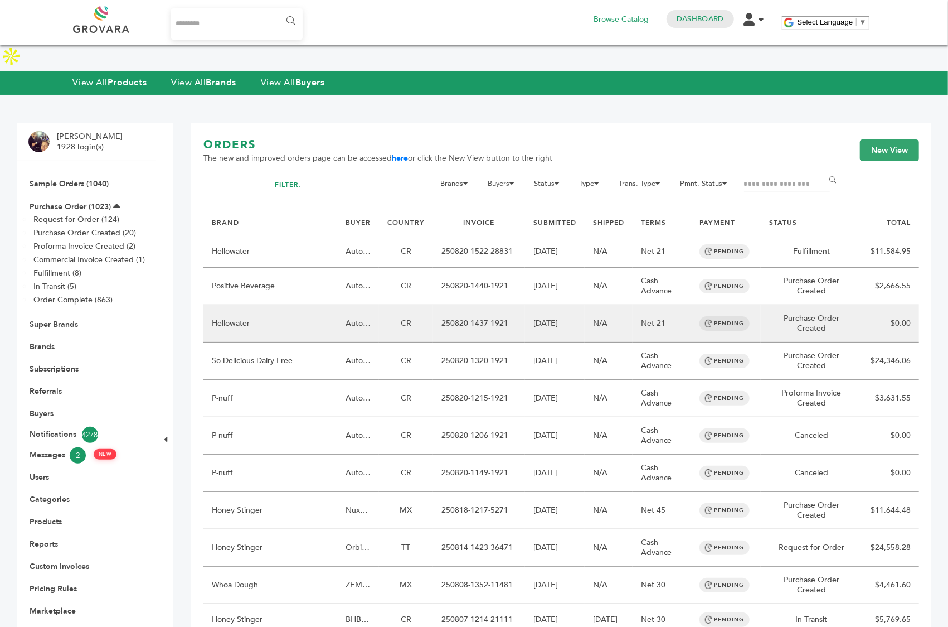
drag, startPoint x: 516, startPoint y: 297, endPoint x: 435, endPoint y: 299, distance: 81.4
click at [435, 305] on td "250820-1437-1921" at bounding box center [479, 323] width 92 height 37
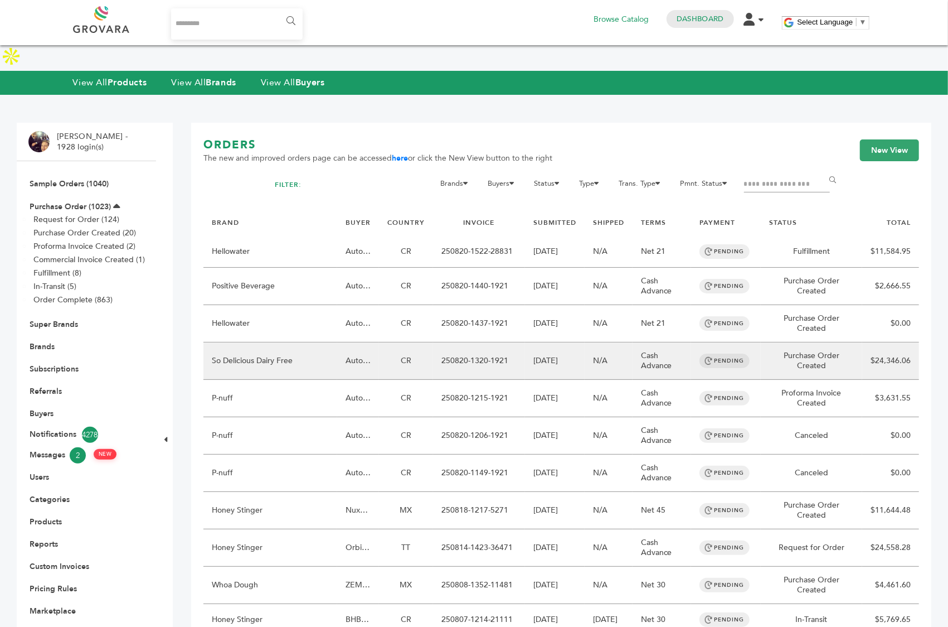
drag, startPoint x: 510, startPoint y: 335, endPoint x: 442, endPoint y: 336, distance: 68.0
click at [442, 342] on td "250820-1320-1921" at bounding box center [479, 360] width 92 height 37
copy td "250820-1320-1921"
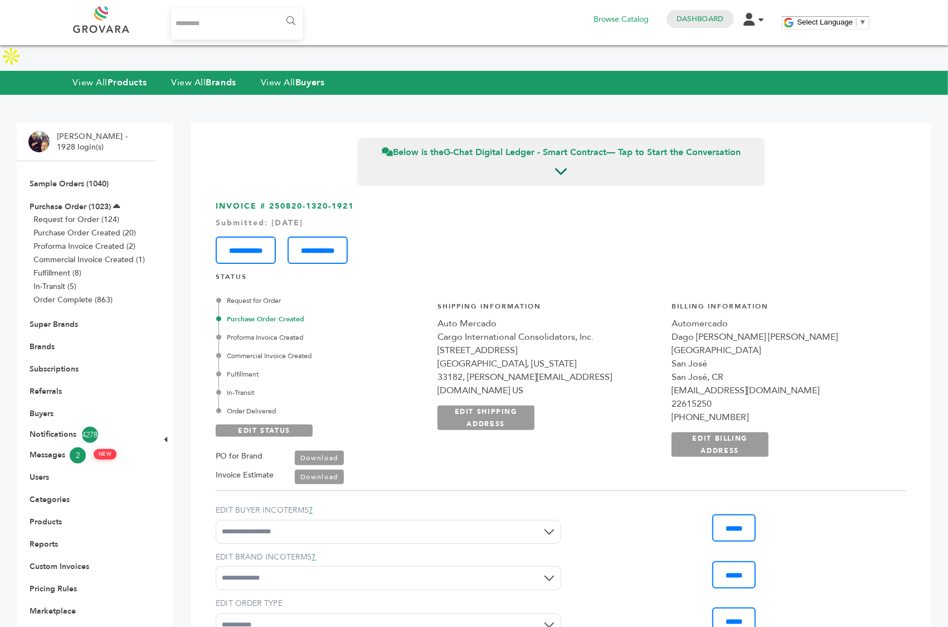
drag, startPoint x: 367, startPoint y: 181, endPoint x: 270, endPoint y: 182, distance: 97.0
click at [270, 201] on h3 "**********" at bounding box center [561, 232] width 691 height 63
copy h3 "250820-1320-1921"
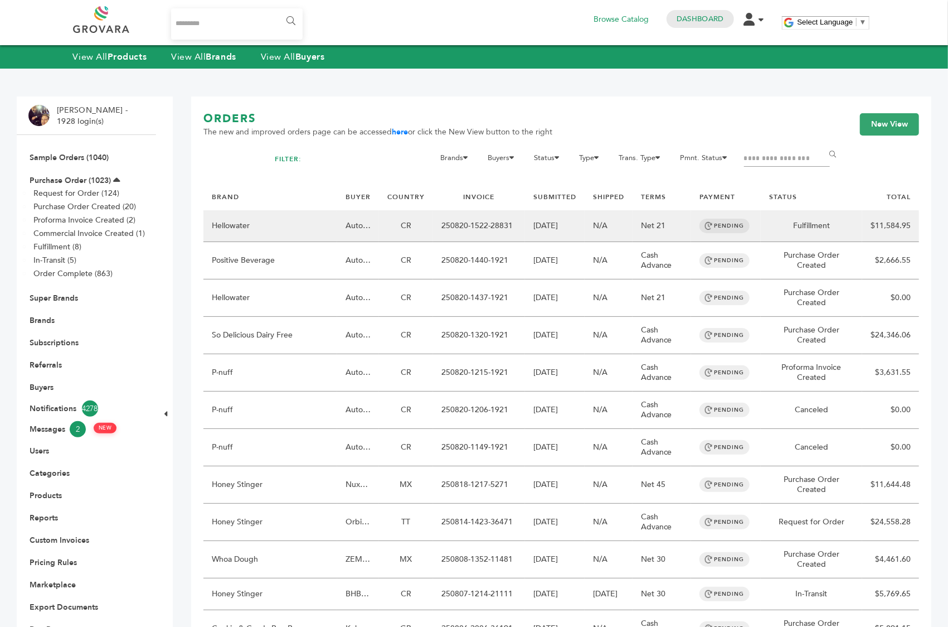
click at [269, 231] on td "Hellowater" at bounding box center [271, 226] width 134 height 32
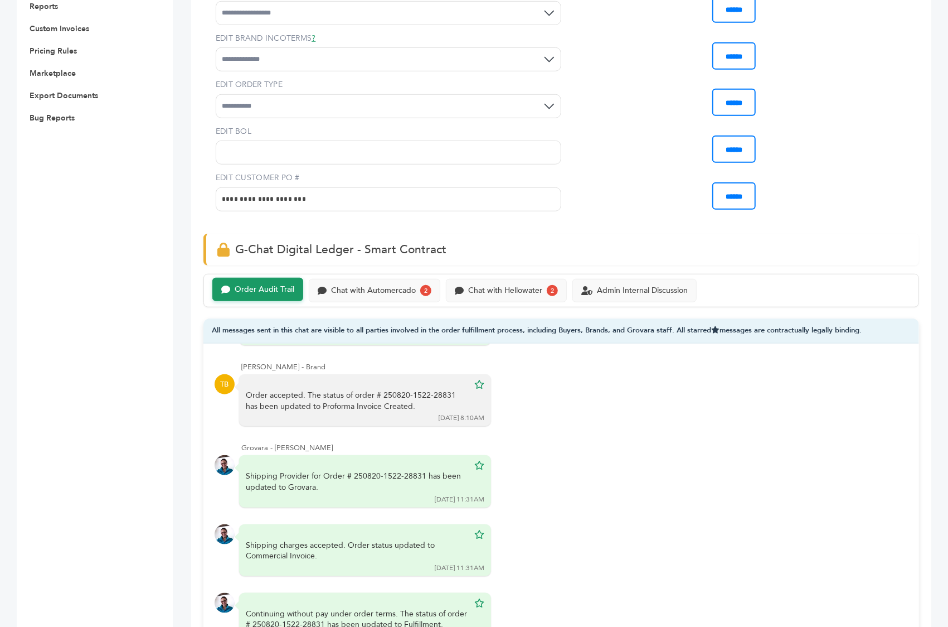
scroll to position [560, 0]
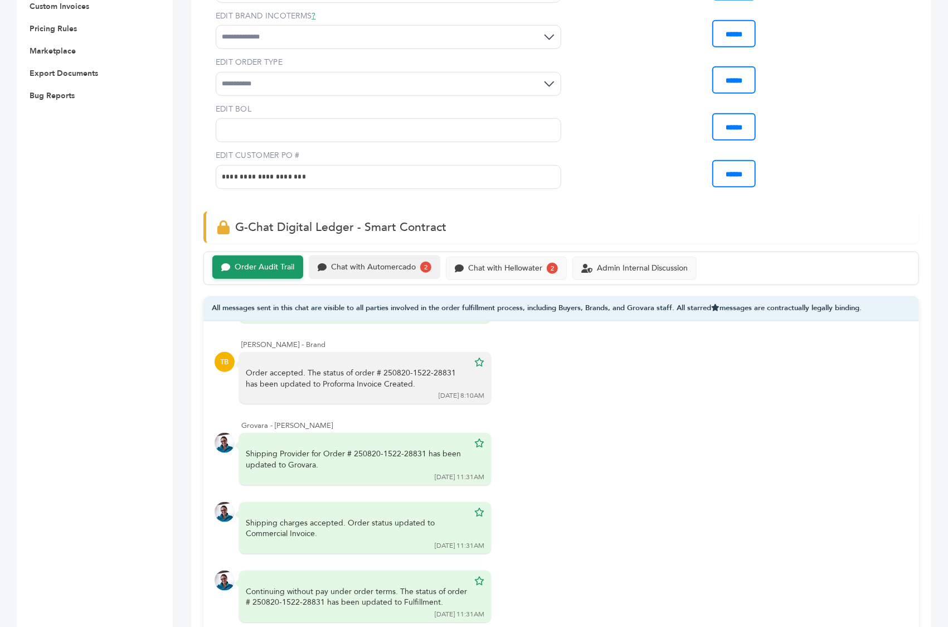
click at [386, 263] on div "Chat with Automercado" at bounding box center [373, 267] width 85 height 9
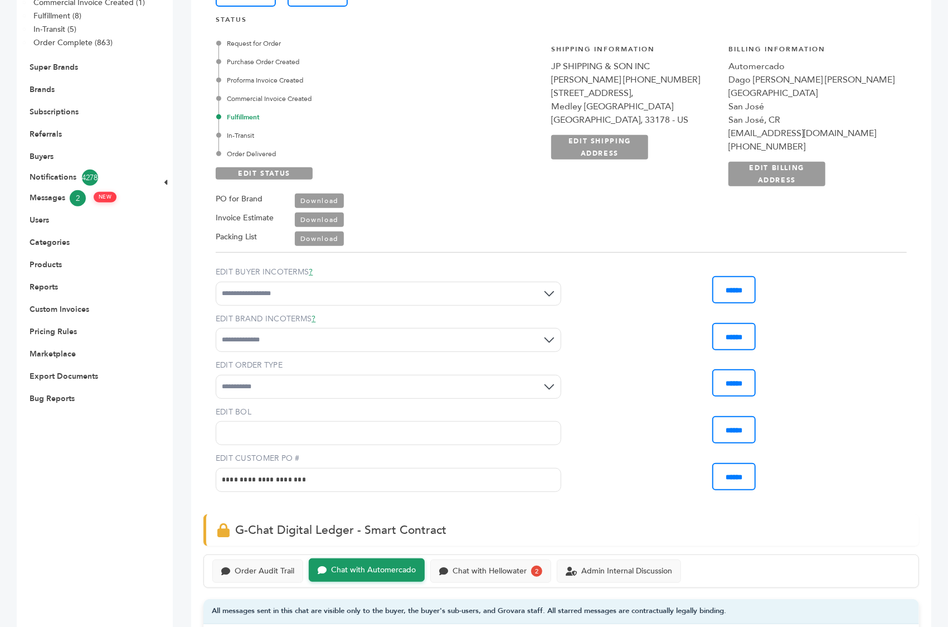
scroll to position [91, 0]
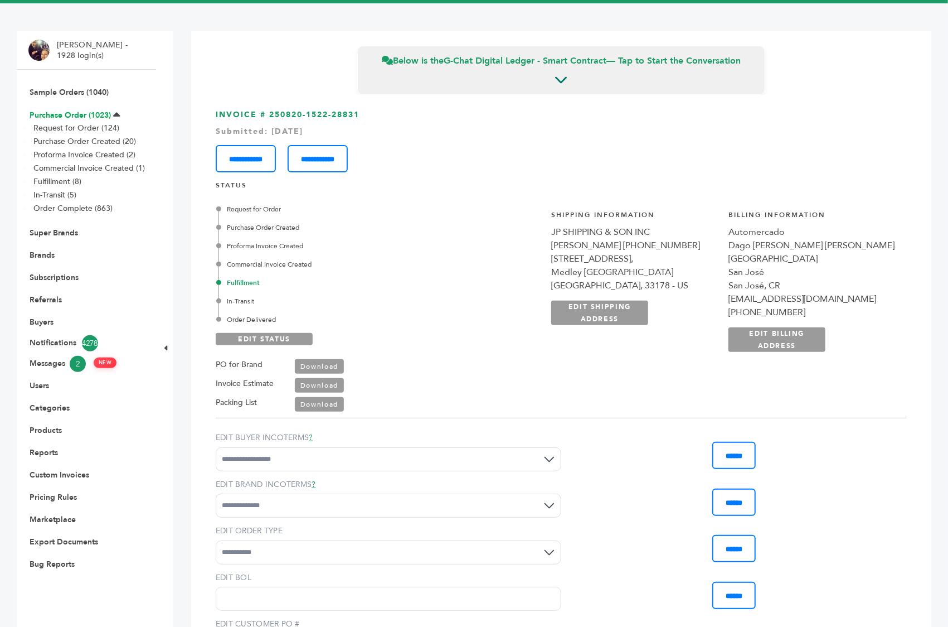
click at [57, 110] on link "Purchase Order (1023)" at bounding box center [70, 115] width 81 height 11
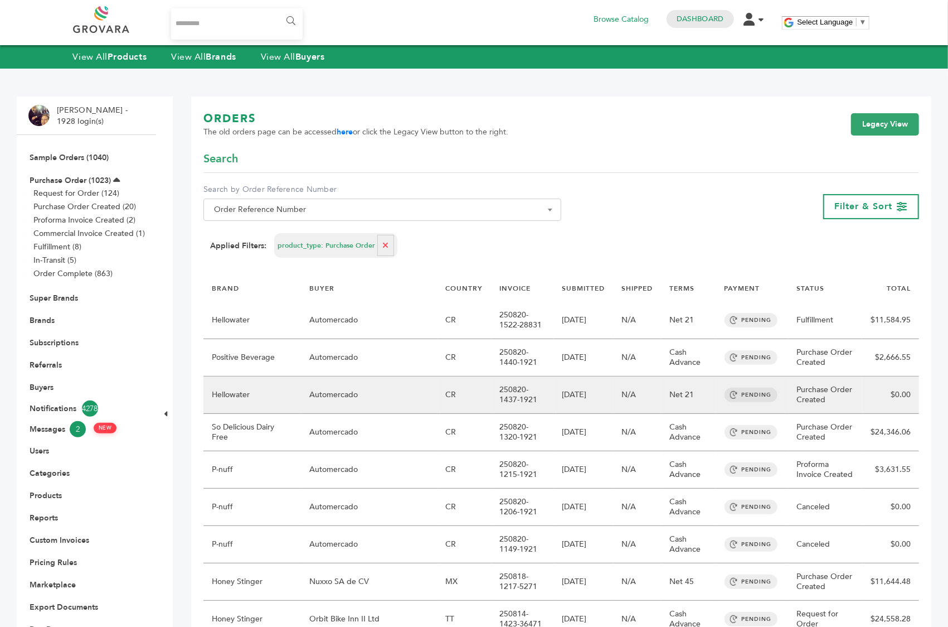
click at [266, 387] on td "Hellowater" at bounding box center [253, 394] width 98 height 37
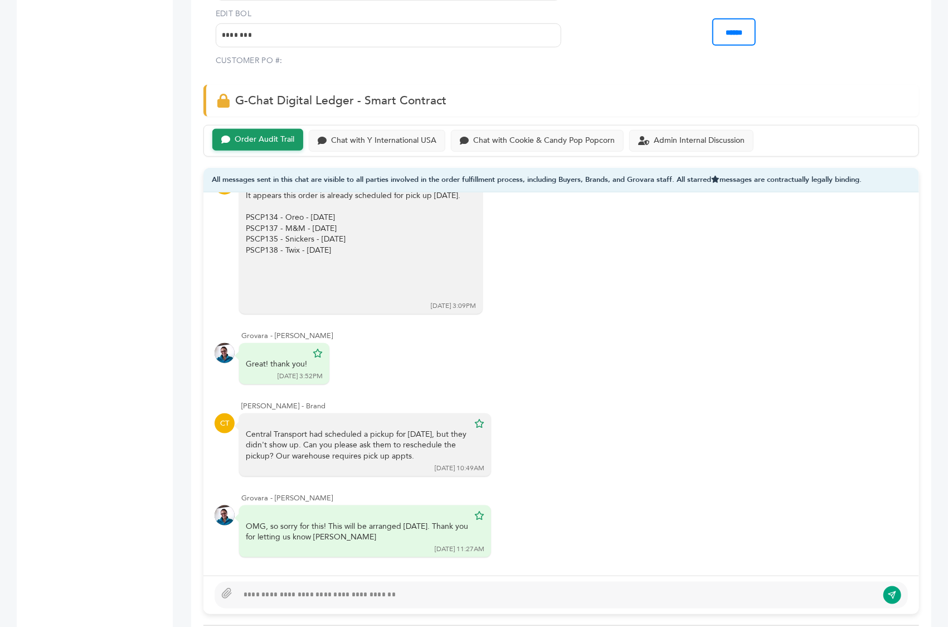
scroll to position [657, 0]
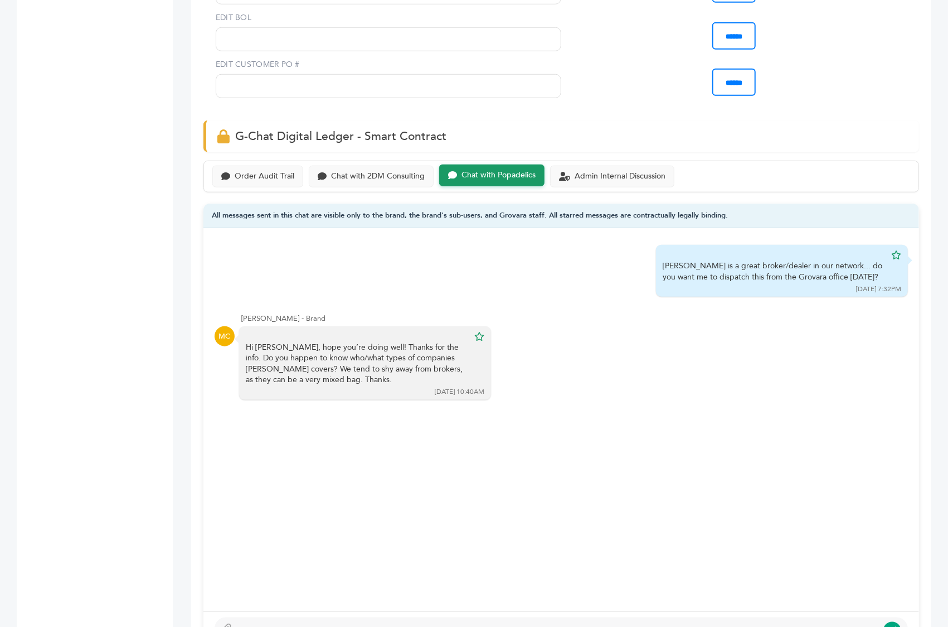
scroll to position [799, 0]
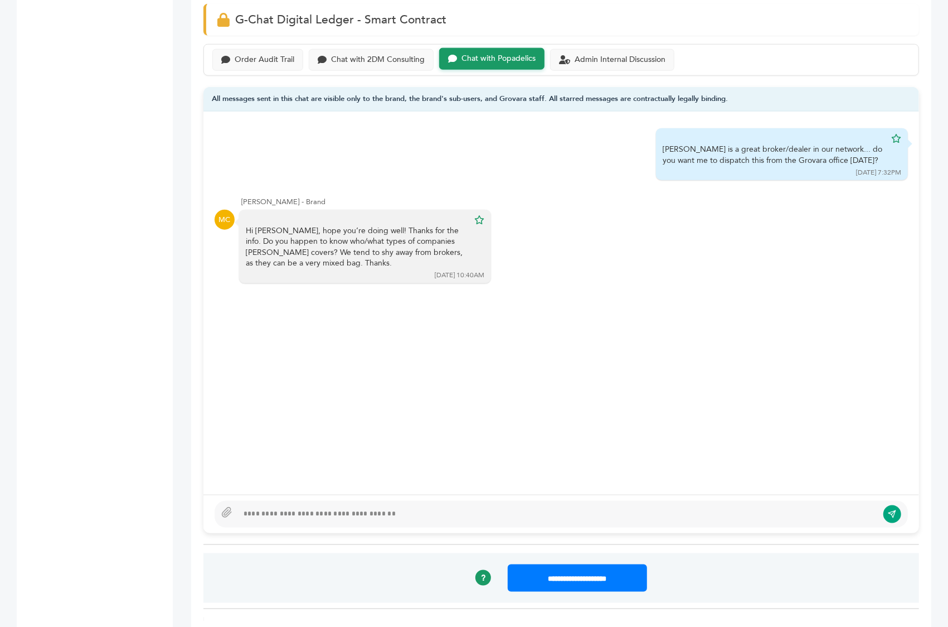
click at [353, 501] on div at bounding box center [562, 514] width 694 height 27
type textarea "****"
drag, startPoint x: 415, startPoint y: 237, endPoint x: 433, endPoint y: 200, distance: 41.4
click at [433, 225] on div "Hi Peter, hope you’re doing well! Thanks for the info. Do you happen to know wh…" at bounding box center [357, 246] width 223 height 43
copy div "Do you happen to know who/what types of companies Dan covers? We tend to shy aw…"
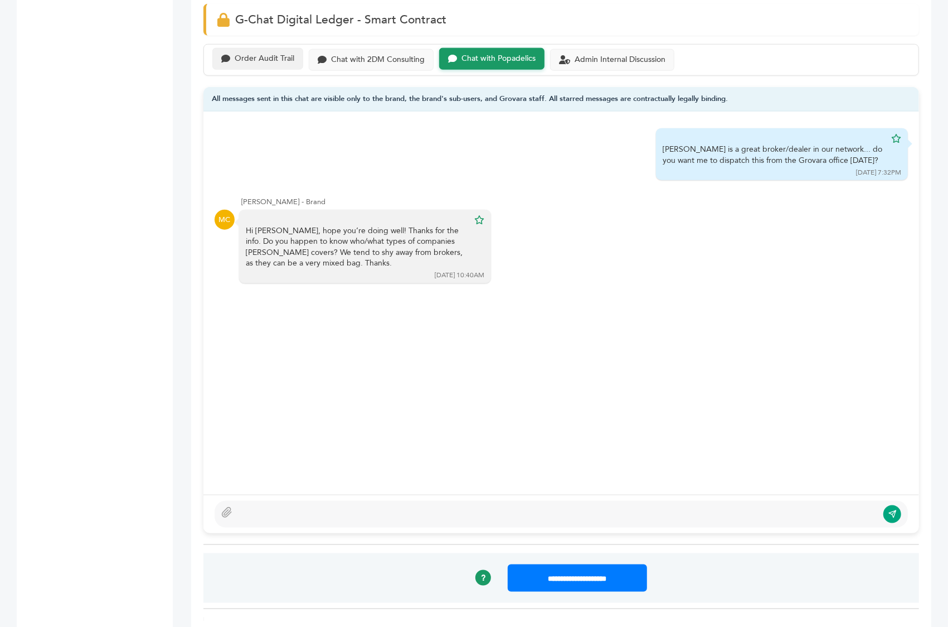
click at [279, 54] on div "Order Audit Trail" at bounding box center [265, 58] width 60 height 9
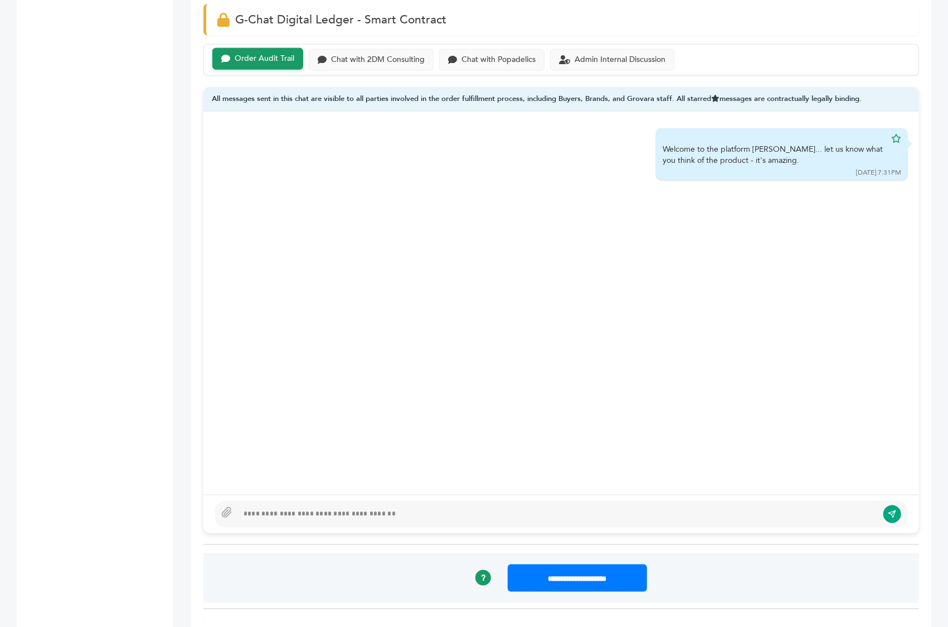
click at [299, 507] on div at bounding box center [558, 513] width 640 height 13
paste div
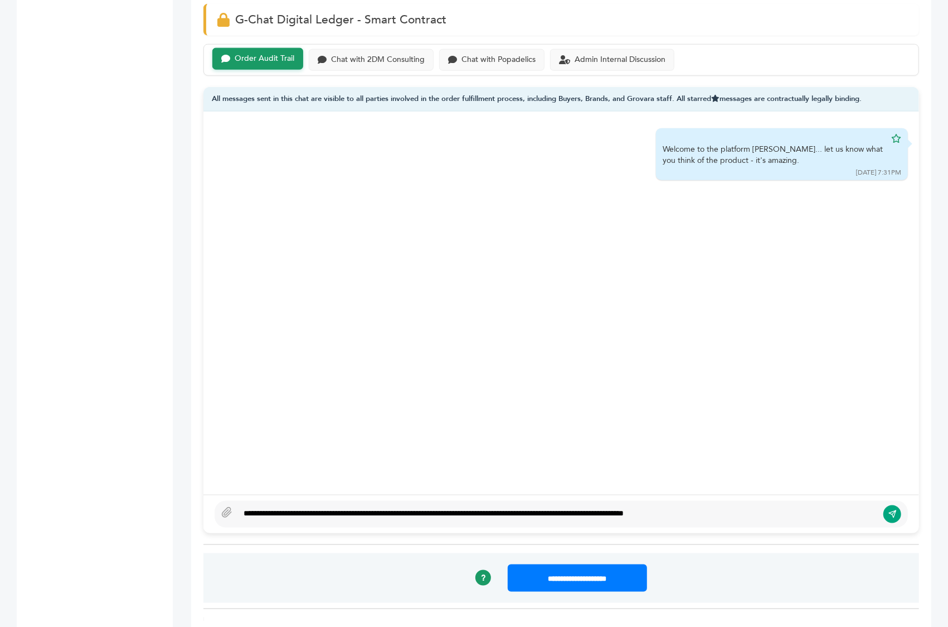
click at [241, 507] on div "**********" at bounding box center [558, 513] width 640 height 13
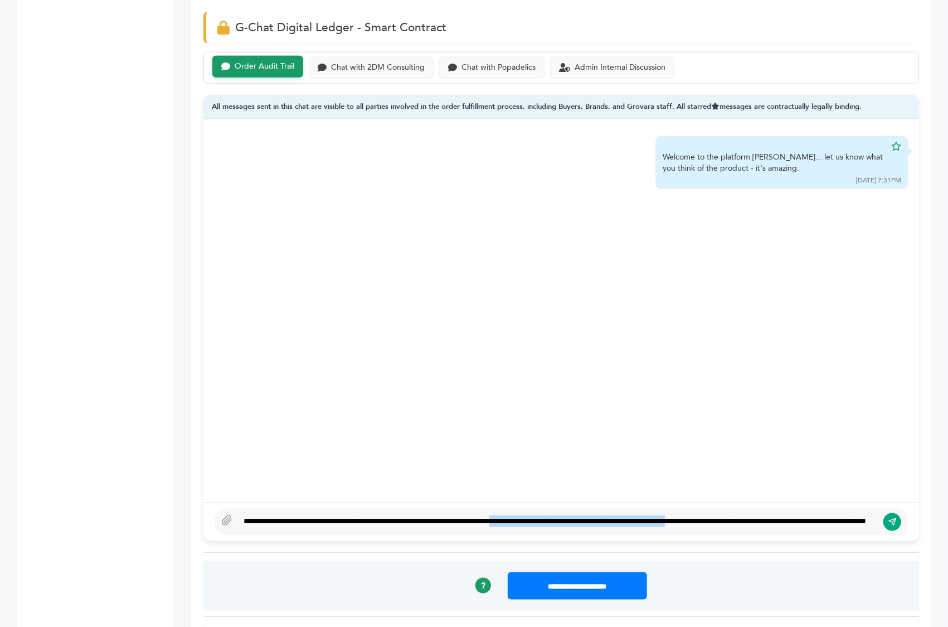
drag, startPoint x: 803, startPoint y: 481, endPoint x: 560, endPoint y: 483, distance: 243.7
click at [560, 515] on div "**********" at bounding box center [558, 521] width 640 height 13
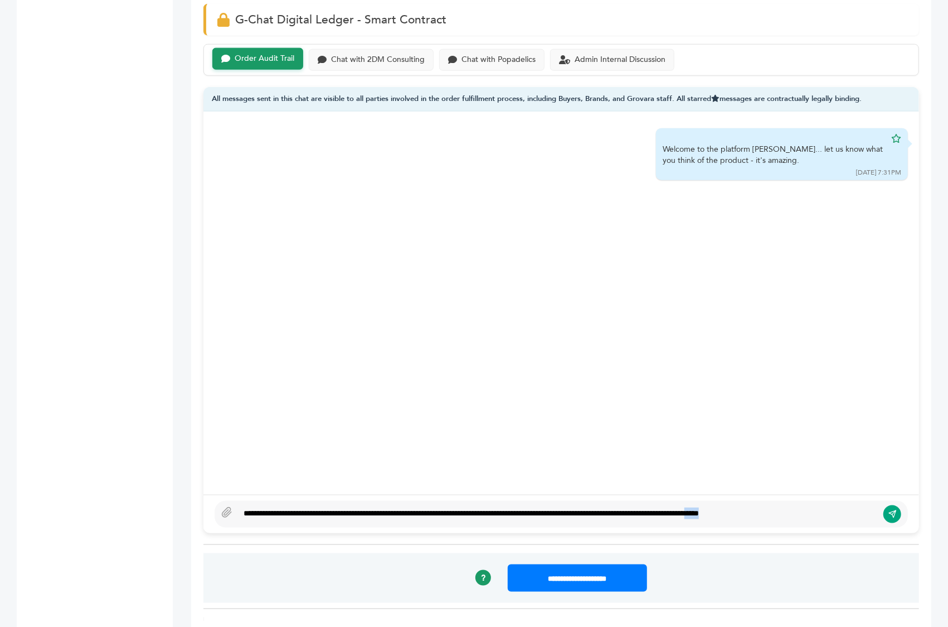
drag, startPoint x: 824, startPoint y: 482, endPoint x: 808, endPoint y: 481, distance: 16.2
click at [808, 507] on div "**********" at bounding box center [558, 513] width 640 height 13
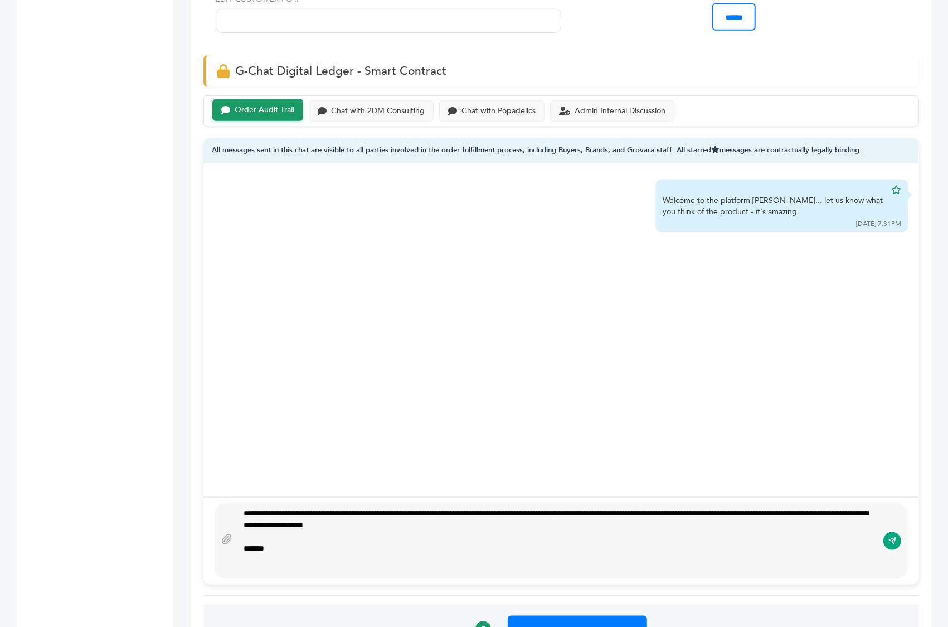
scroll to position [3, 0]
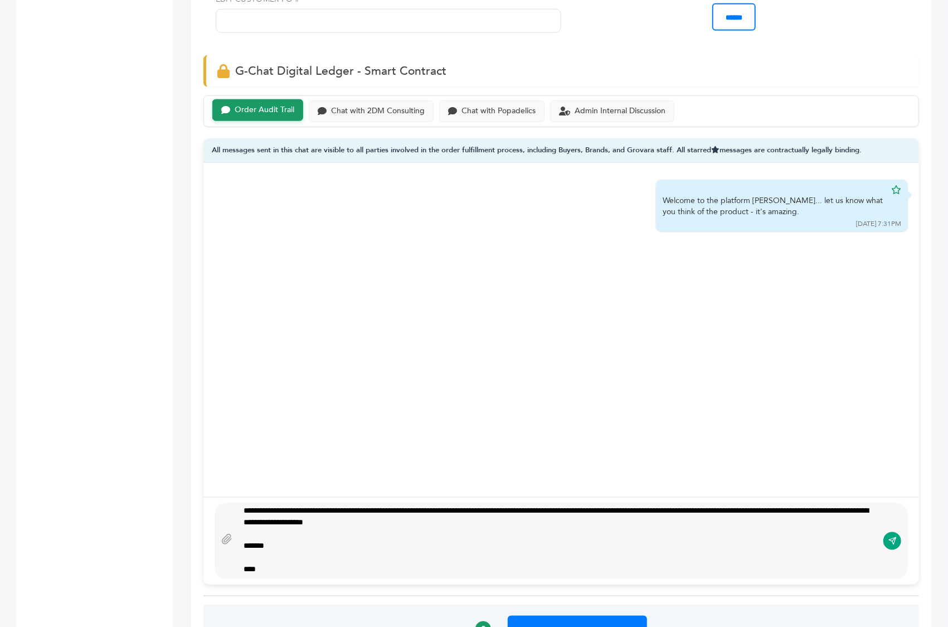
type textarea "**********"
click at [886, 531] on button "submit" at bounding box center [893, 540] width 19 height 19
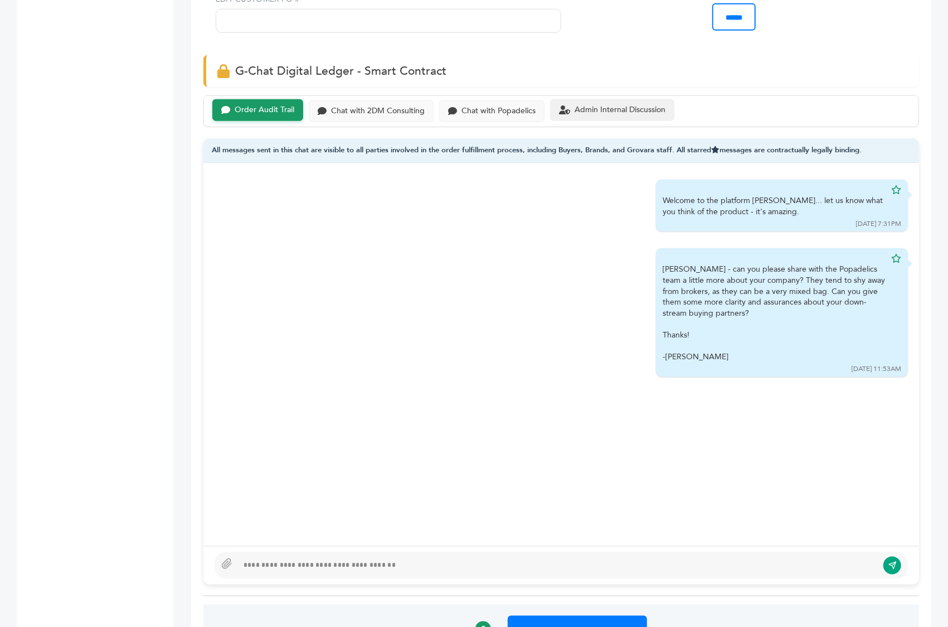
scroll to position [0, 0]
click at [516, 99] on div "Chat with Popadelics" at bounding box center [491, 110] width 105 height 22
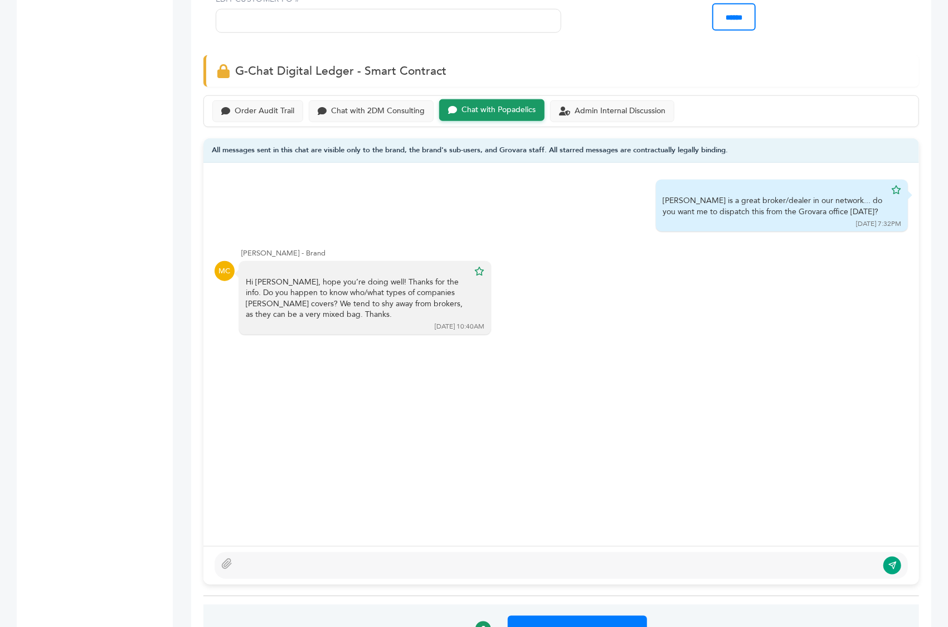
click at [303, 552] on div at bounding box center [562, 565] width 694 height 27
drag, startPoint x: 590, startPoint y: 538, endPoint x: 485, endPoint y: 538, distance: 105.4
click at [485, 559] on div "**********" at bounding box center [558, 565] width 640 height 13
type textarea "**********"
click at [892, 560] on icon "submit" at bounding box center [892, 564] width 9 height 9
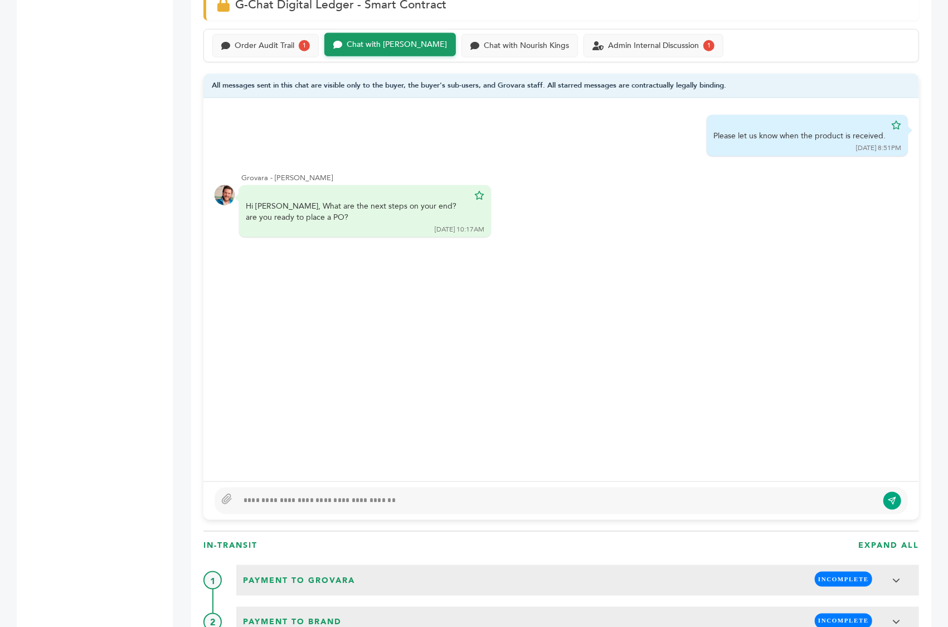
scroll to position [803, 0]
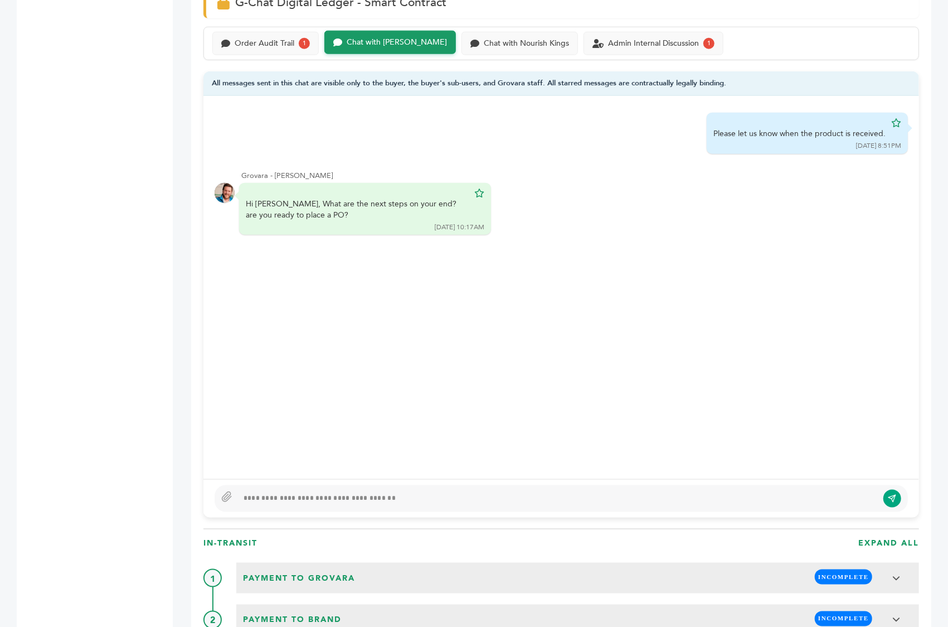
click at [283, 492] on div at bounding box center [558, 498] width 640 height 13
click at [244, 492] on div "**********" at bounding box center [558, 498] width 640 height 13
click at [423, 492] on div "**********" at bounding box center [558, 498] width 640 height 13
click at [551, 492] on div "**********" at bounding box center [558, 498] width 640 height 13
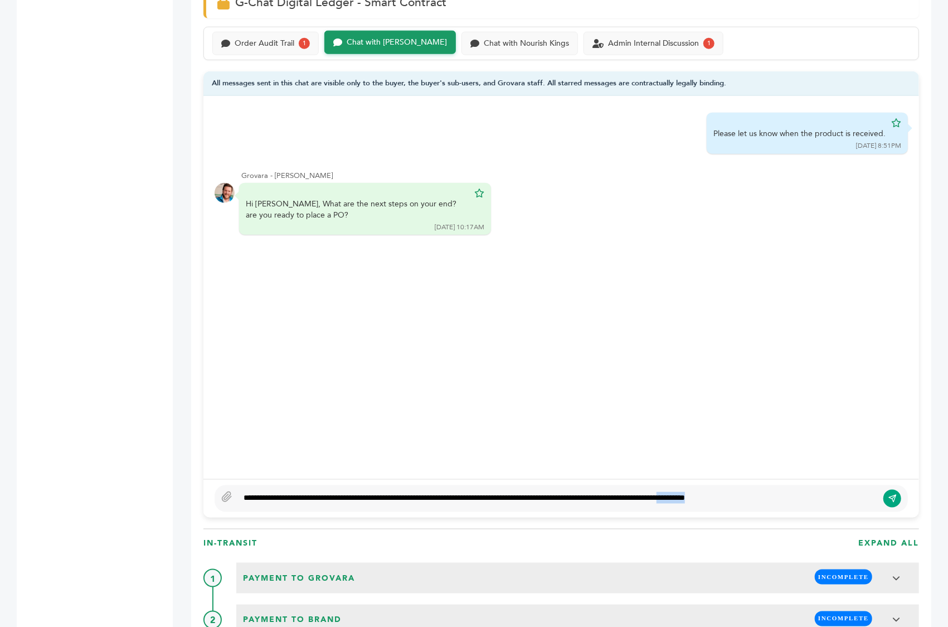
drag, startPoint x: 752, startPoint y: 467, endPoint x: 743, endPoint y: 469, distance: 9.1
click at [743, 492] on div "**********" at bounding box center [558, 498] width 640 height 13
click at [894, 494] on icon "submit" at bounding box center [892, 498] width 9 height 9
click at [751, 492] on div "**********" at bounding box center [558, 498] width 640 height 13
type textarea "**********"
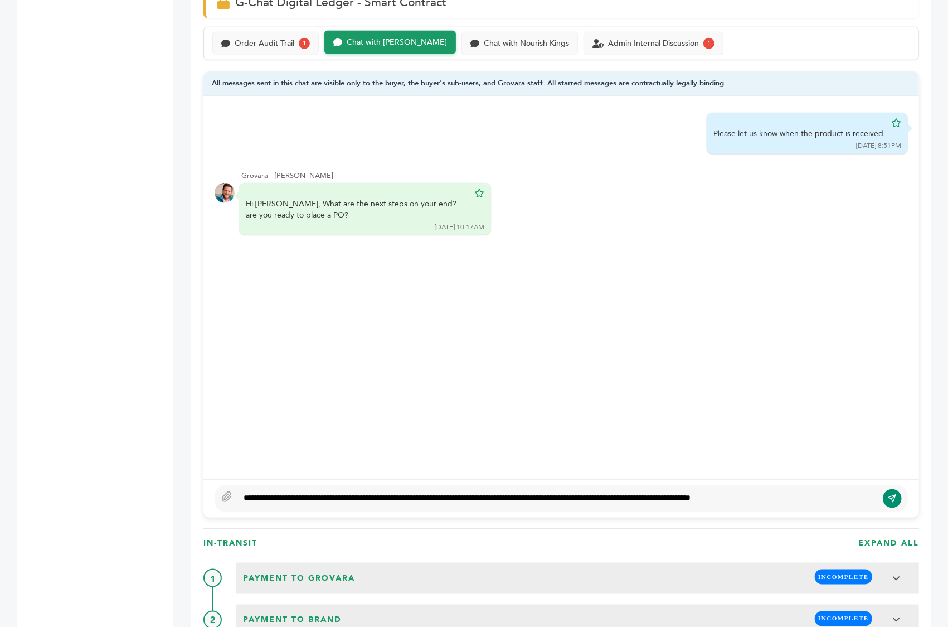
click at [891, 489] on button "submit" at bounding box center [893, 498] width 19 height 19
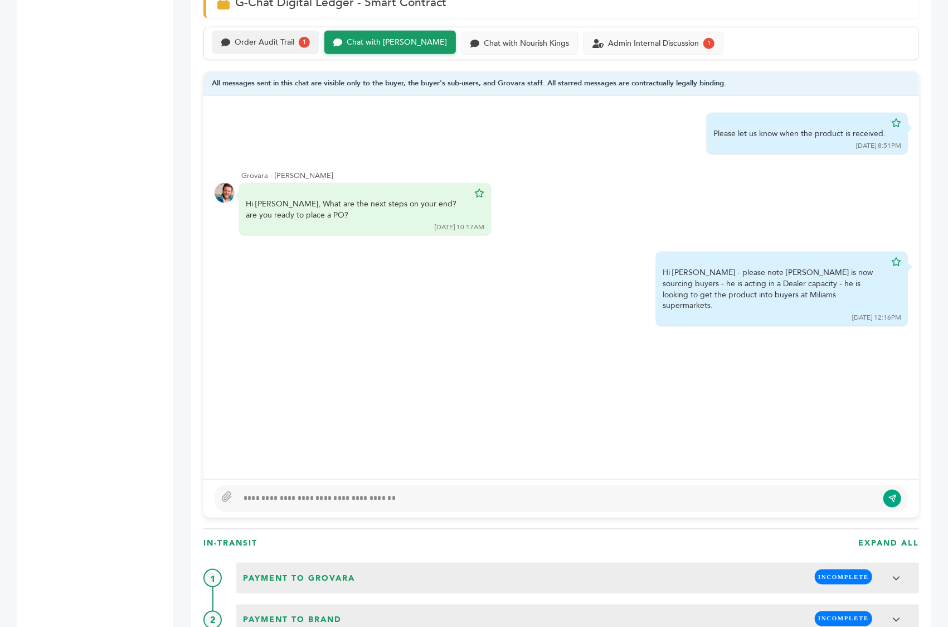
click at [259, 38] on div "Order Audit Trail" at bounding box center [265, 42] width 60 height 9
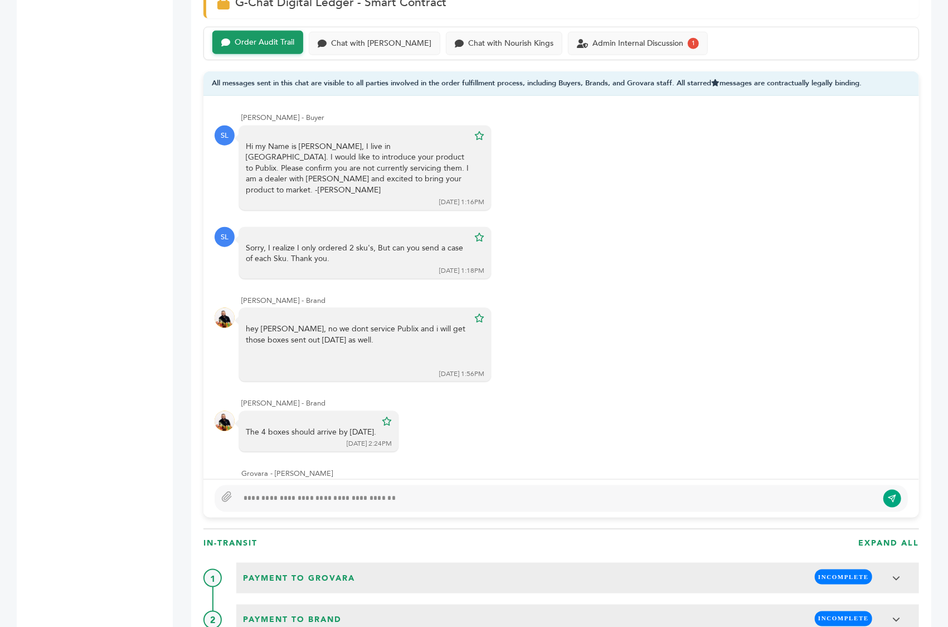
scroll to position [974, 0]
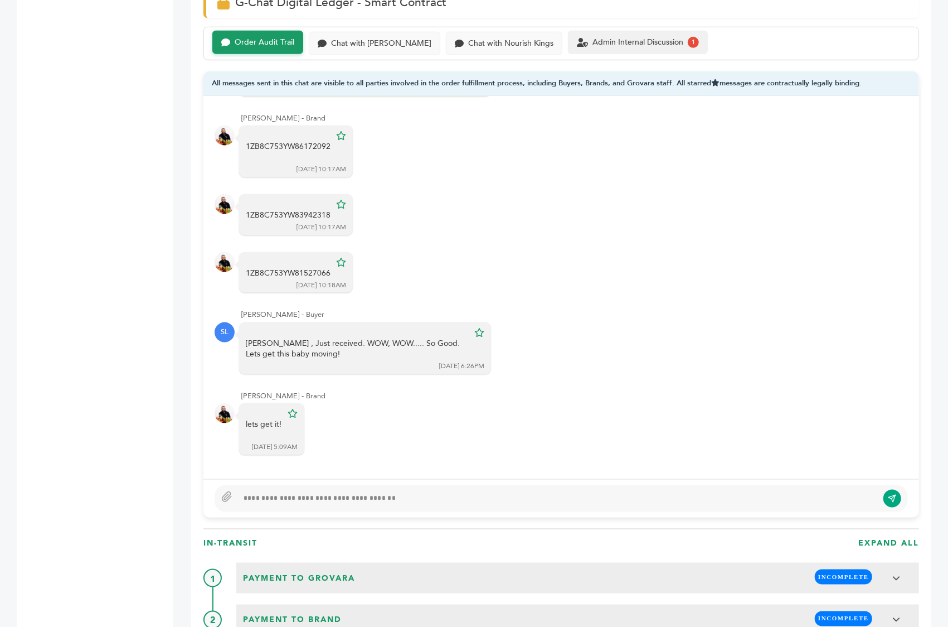
click at [593, 38] on div "Admin Internal Discussion" at bounding box center [638, 42] width 91 height 9
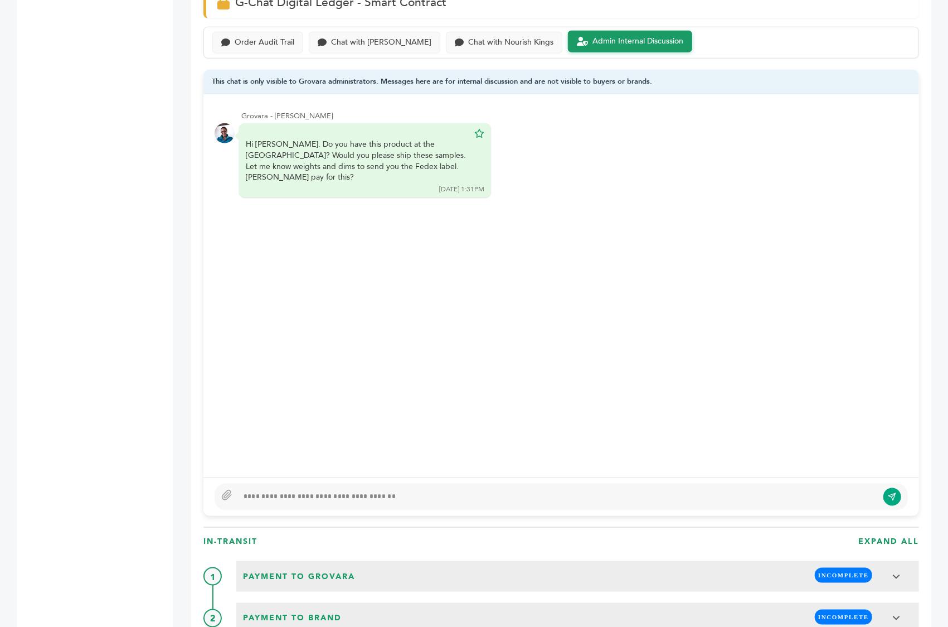
click at [111, 100] on div "Peter Groverman - 1928 login(s) Sample Orders (1040) Purchase Order (1023) Requ…" at bounding box center [86, 432] width 139 height 2227
click at [277, 490] on div at bounding box center [558, 496] width 640 height 13
click at [146, 202] on div "Peter Groverman - 1928 login(s) Sample Orders (1040) Purchase Order (1023) Requ…" at bounding box center [86, 432] width 139 height 2227
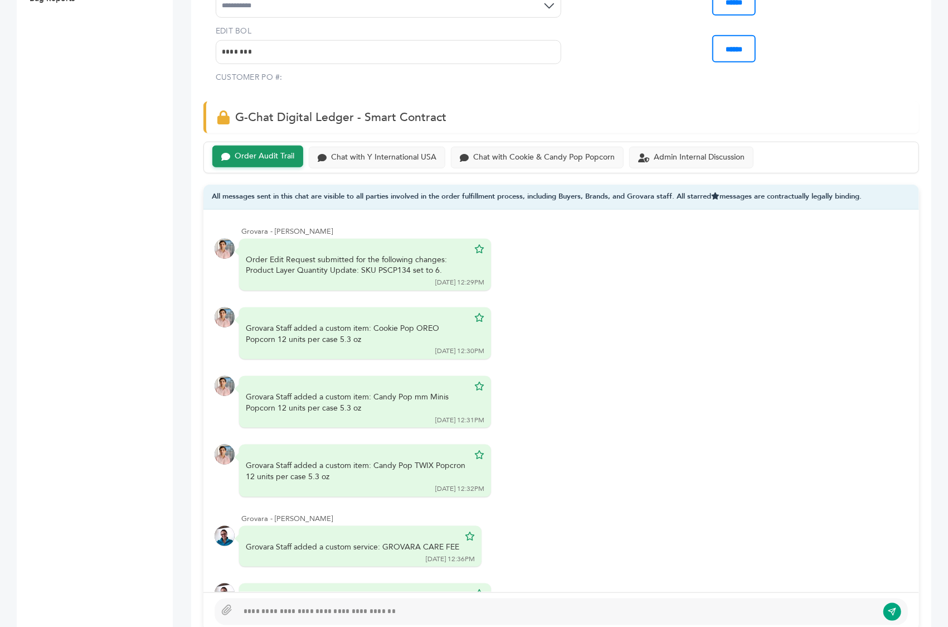
scroll to position [3447, 0]
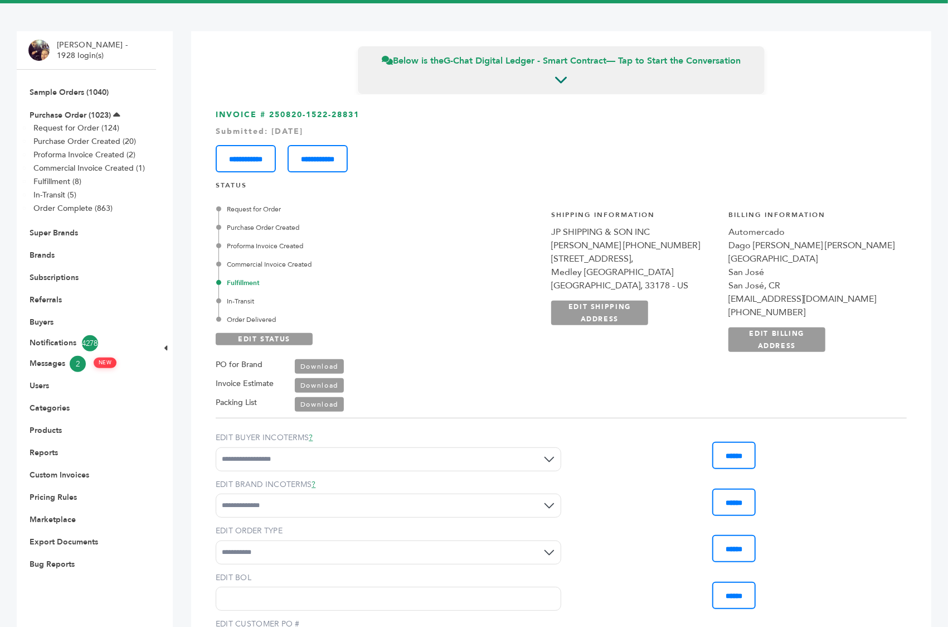
click at [385, 259] on div "Commercial Invoice Created" at bounding box center [338, 264] width 239 height 10
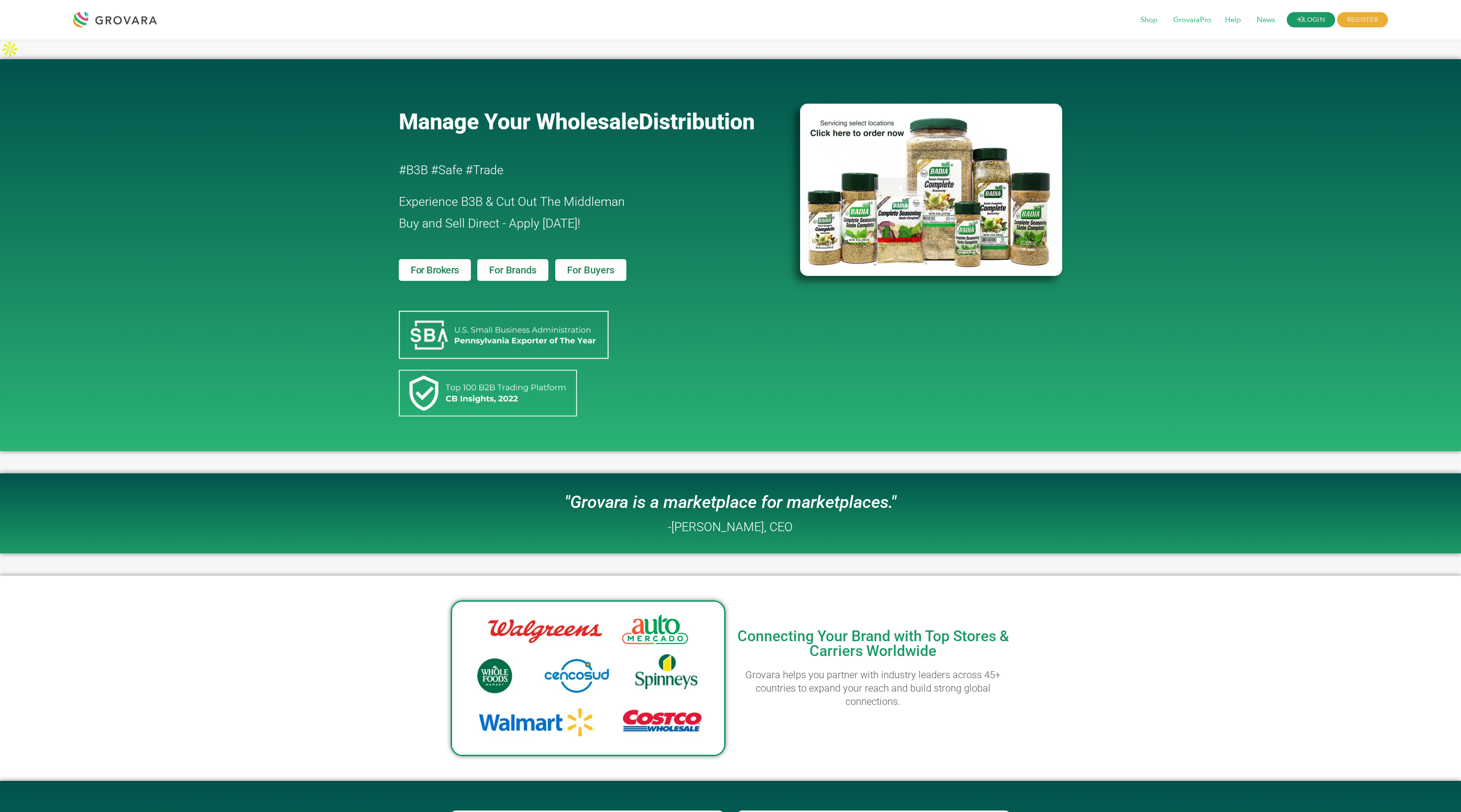
click at [839, 22] on link "LOGIN" at bounding box center [1311, 19] width 49 height 15
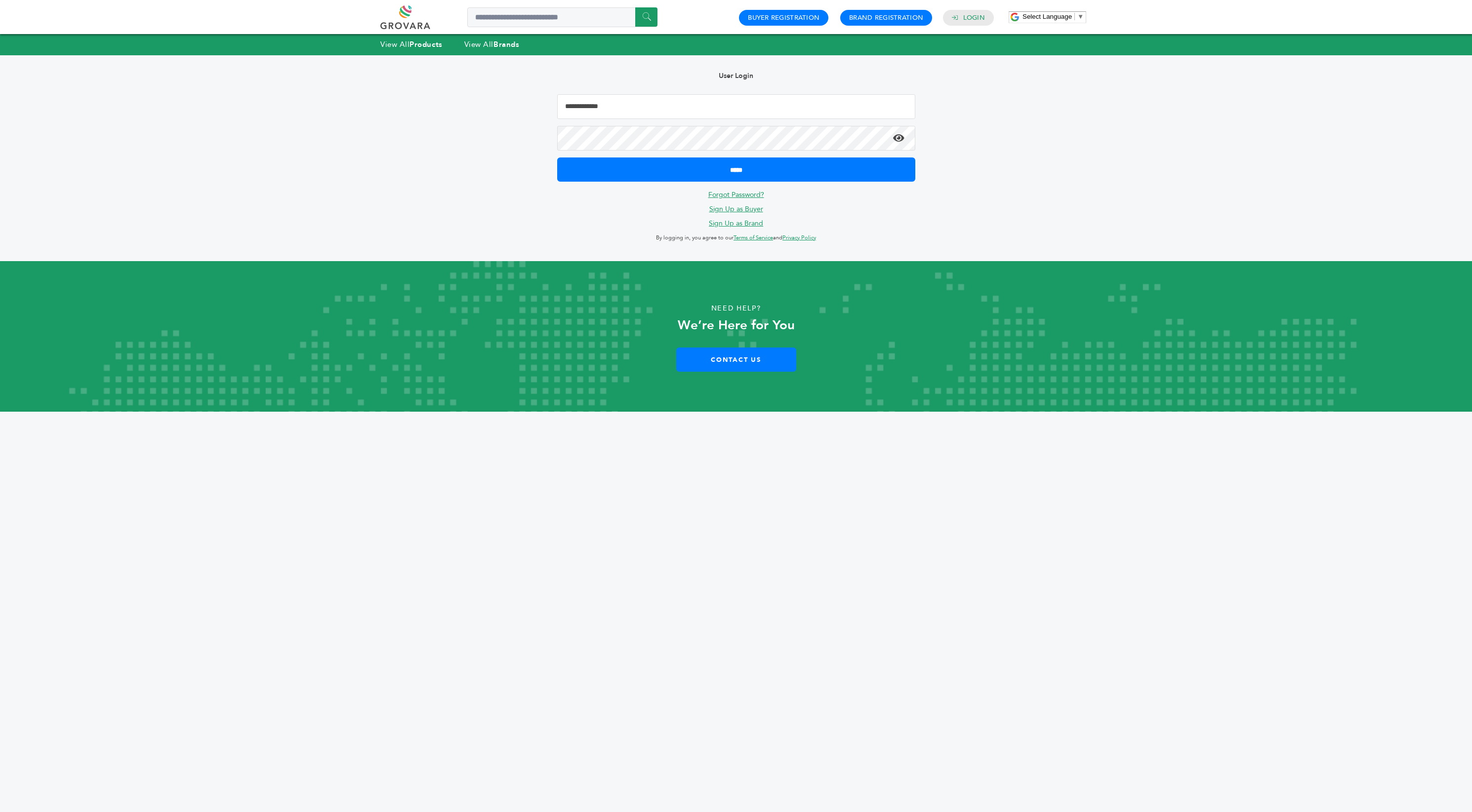
click at [688, 110] on input "Email Address" at bounding box center [736, 106] width 358 height 25
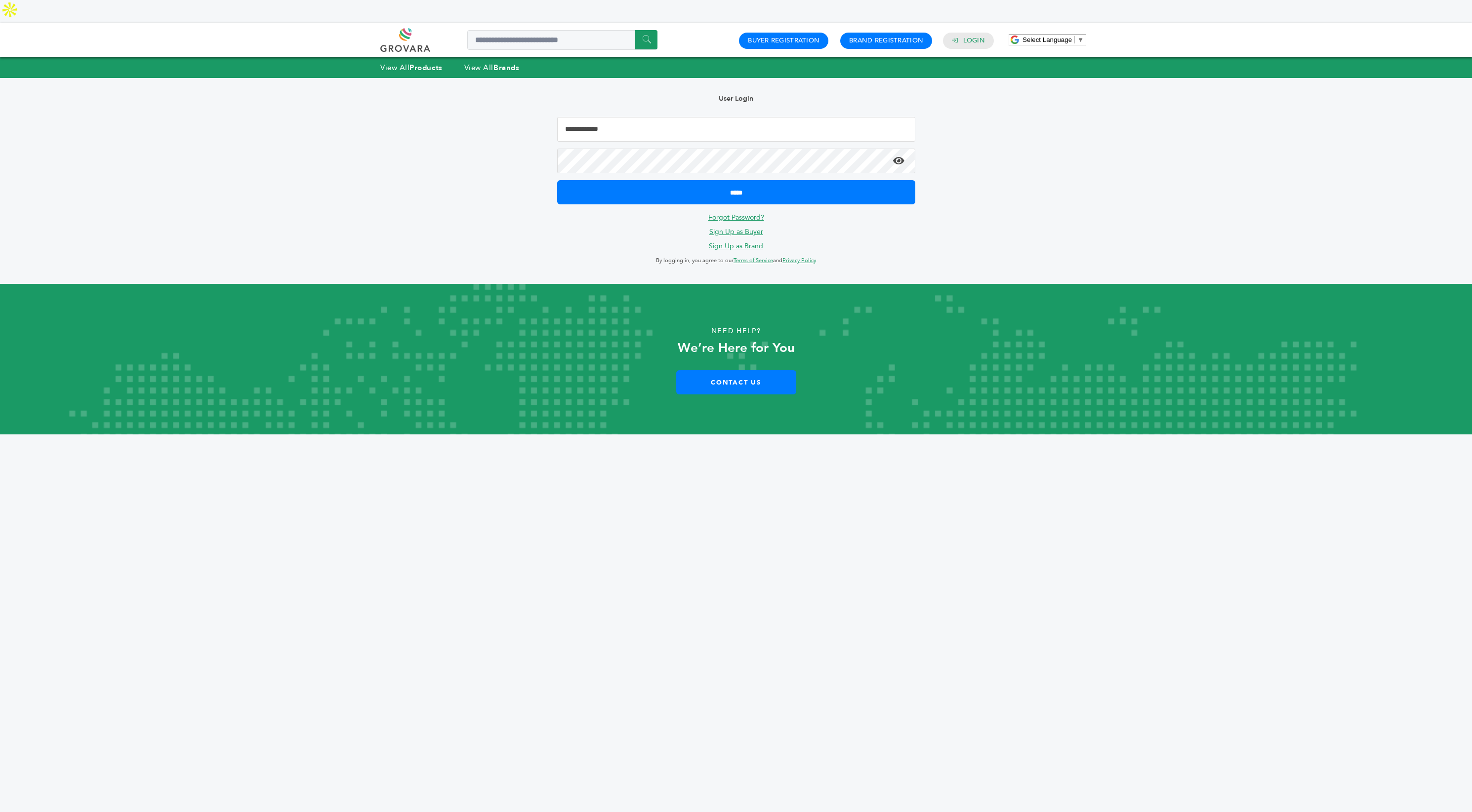
type input "**********"
click at [692, 181] on input "*****" at bounding box center [736, 192] width 358 height 24
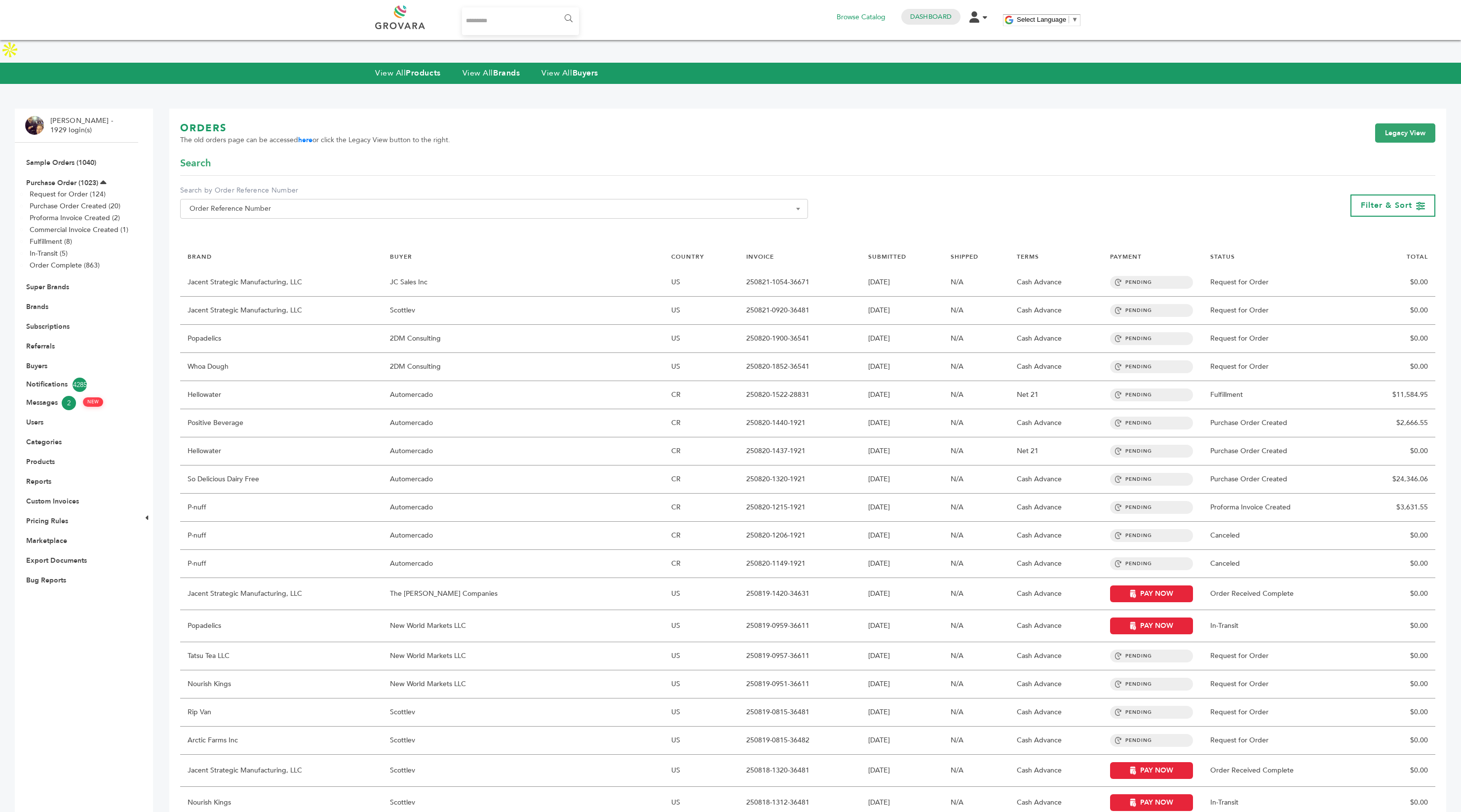
click at [508, 21] on input "Search..." at bounding box center [521, 20] width 117 height 27
type input "********"
click at [557, 9] on input "******" at bounding box center [568, 19] width 22 height 19
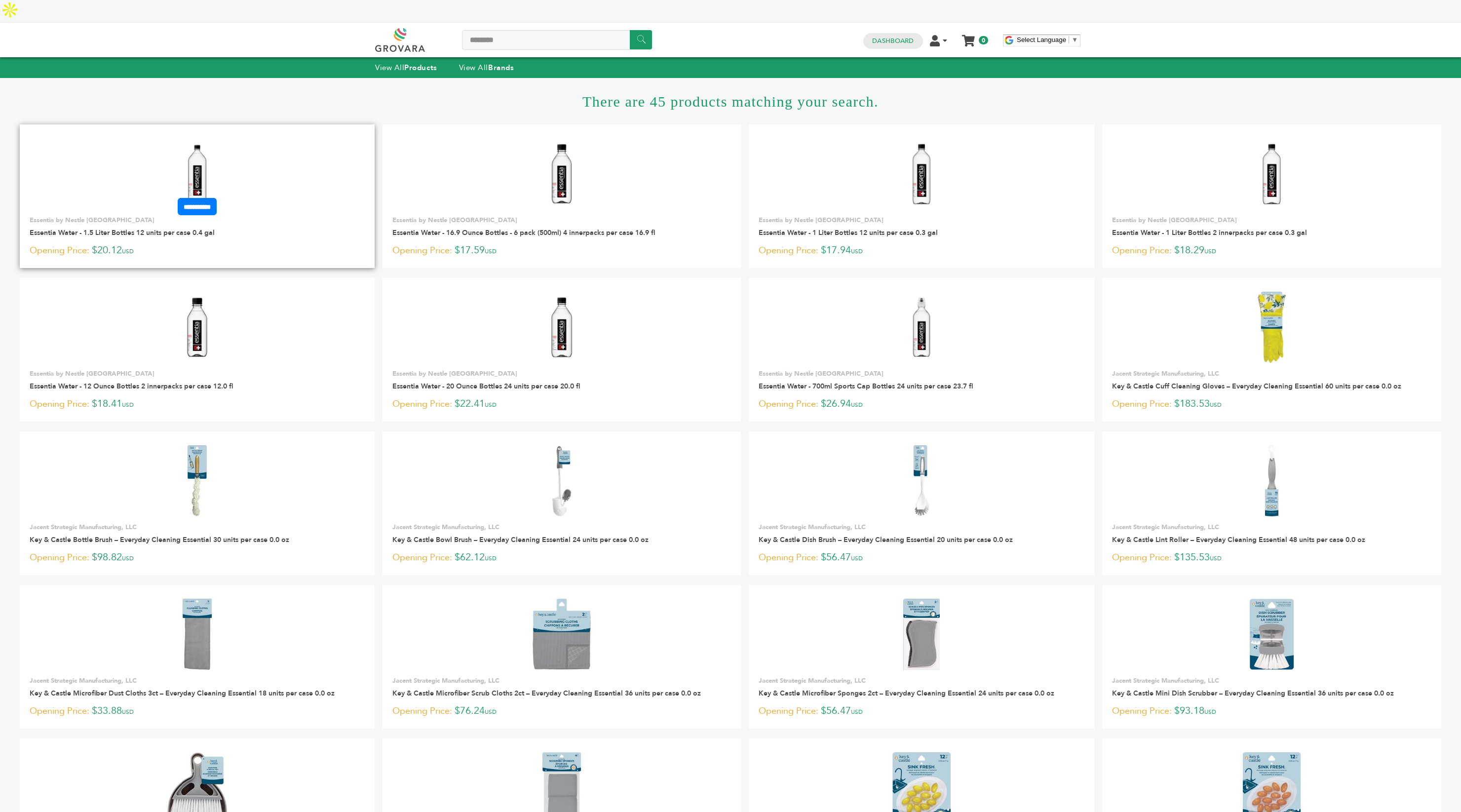
click at [196, 159] on img at bounding box center [197, 174] width 72 height 72
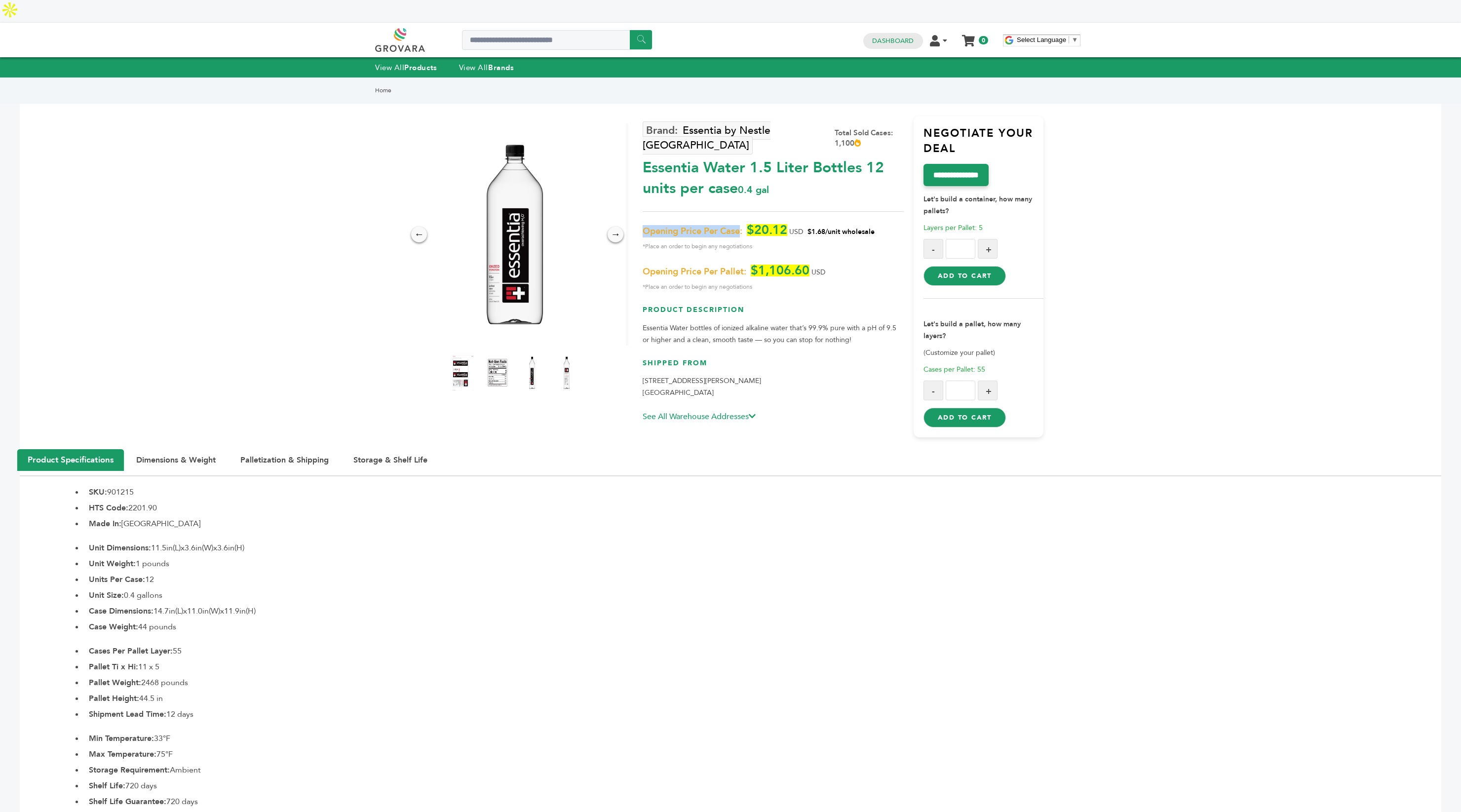
drag, startPoint x: 644, startPoint y: 195, endPoint x: 741, endPoint y: 194, distance: 97.0
click at [741, 226] on span "Opening Price Per Case:" at bounding box center [692, 231] width 100 height 12
drag, startPoint x: 645, startPoint y: 236, endPoint x: 748, endPoint y: 236, distance: 103.0
click at [748, 265] on p "Opening Price Per Pallet: $1,106.60 USD *Place an order to begin any negotiatio…" at bounding box center [773, 279] width 260 height 28
click at [680, 267] on span "Opening Price Per Pallet:" at bounding box center [694, 272] width 104 height 12
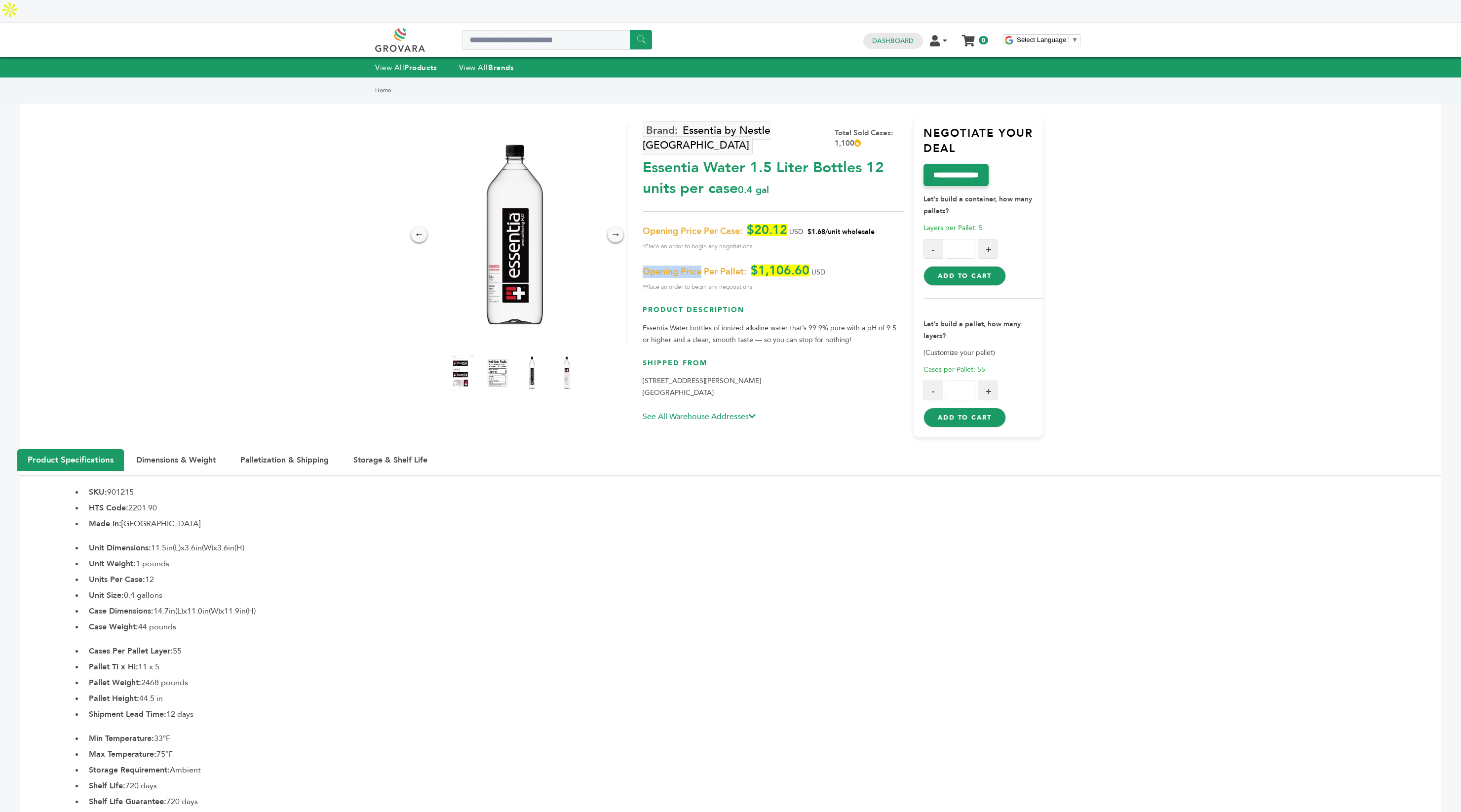
drag, startPoint x: 701, startPoint y: 235, endPoint x: 645, endPoint y: 236, distance: 56.0
click at [645, 267] on span "Opening Price Per Pallet:" at bounding box center [694, 272] width 104 height 12
click at [970, 164] on input "**********" at bounding box center [956, 175] width 69 height 23
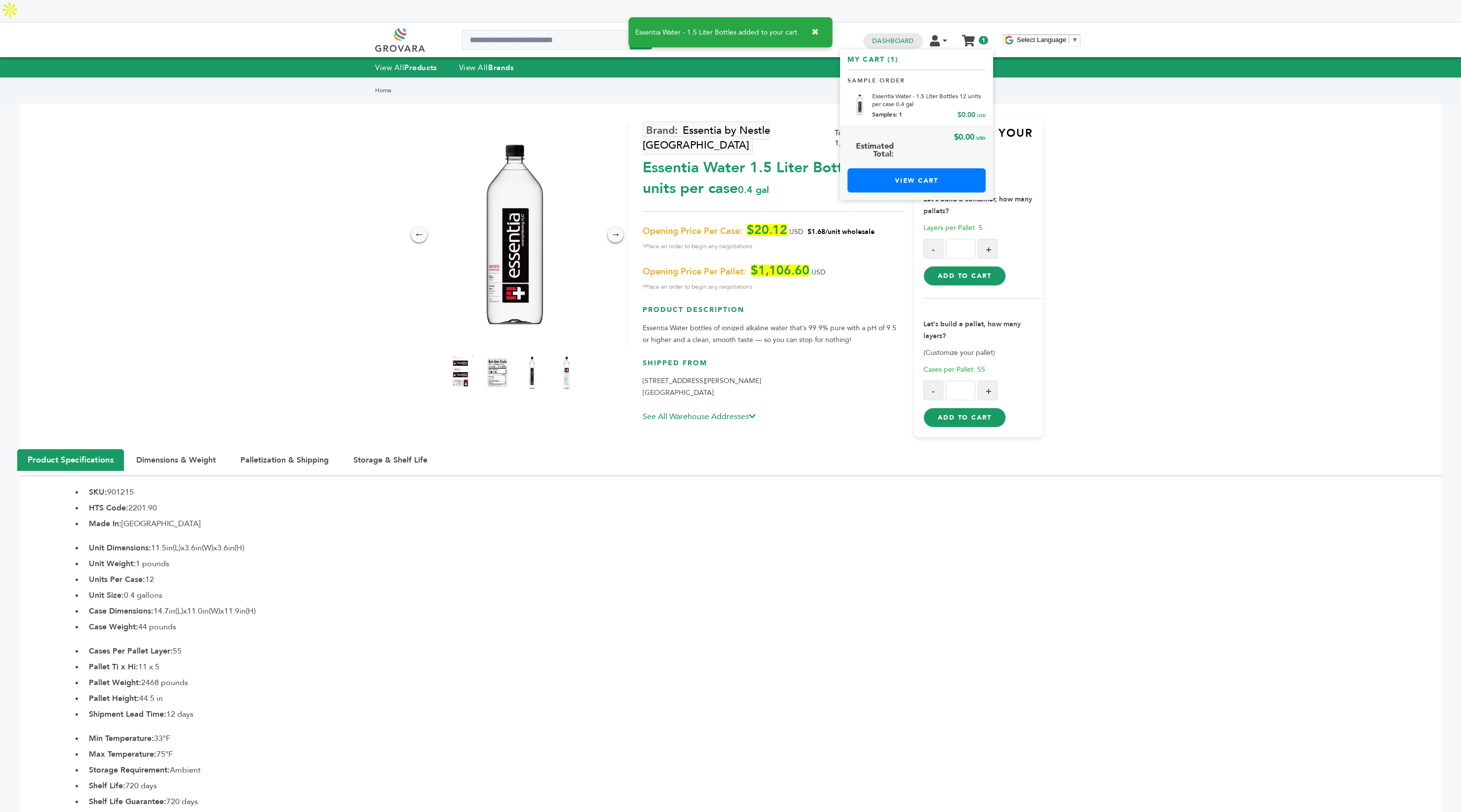
click at [990, 239] on button "+" at bounding box center [988, 249] width 19 height 19
type input "*"
click at [971, 267] on button "Add to Cart" at bounding box center [964, 276] width 82 height 19
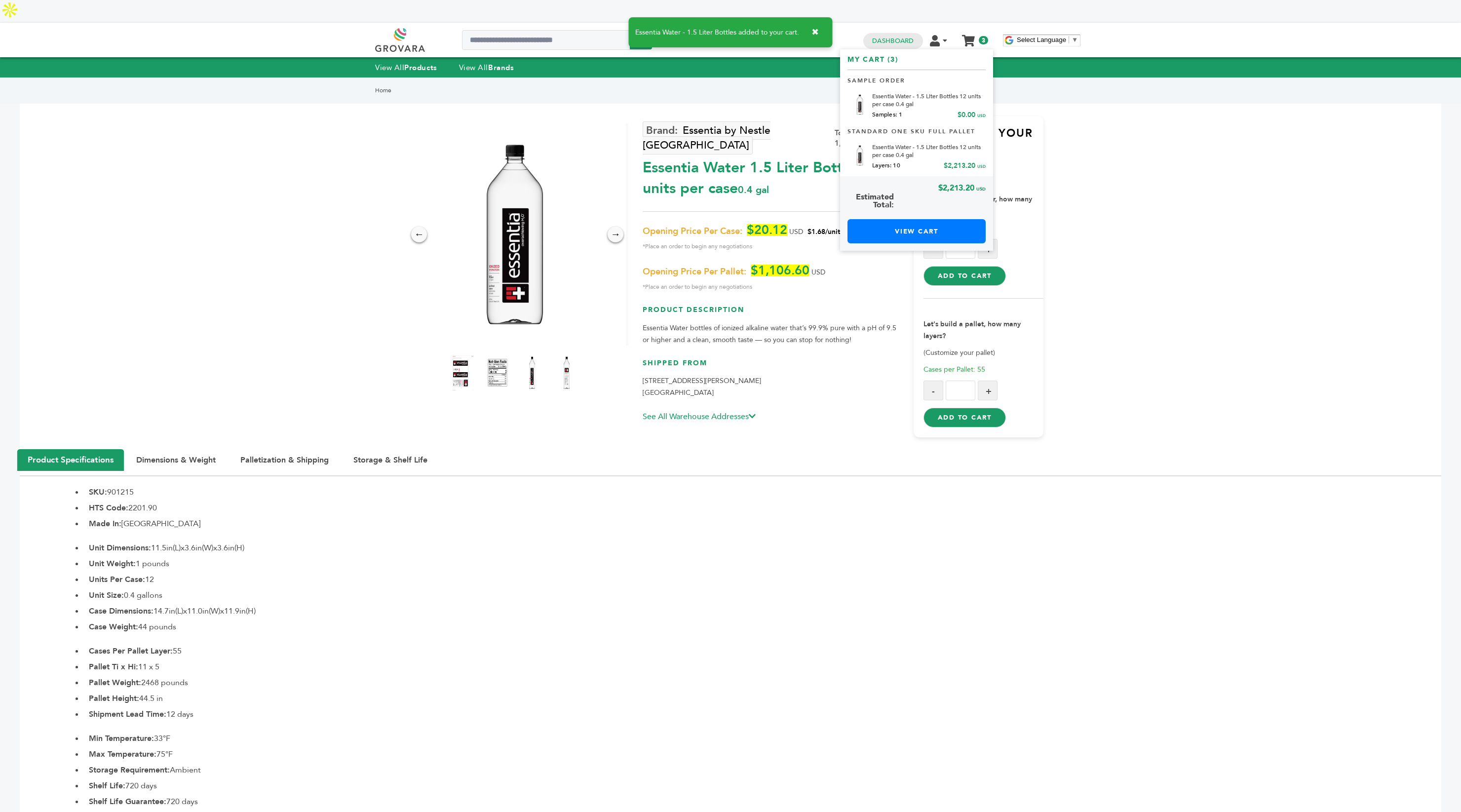
click at [986, 381] on button "+" at bounding box center [988, 391] width 19 height 19
type input "*"
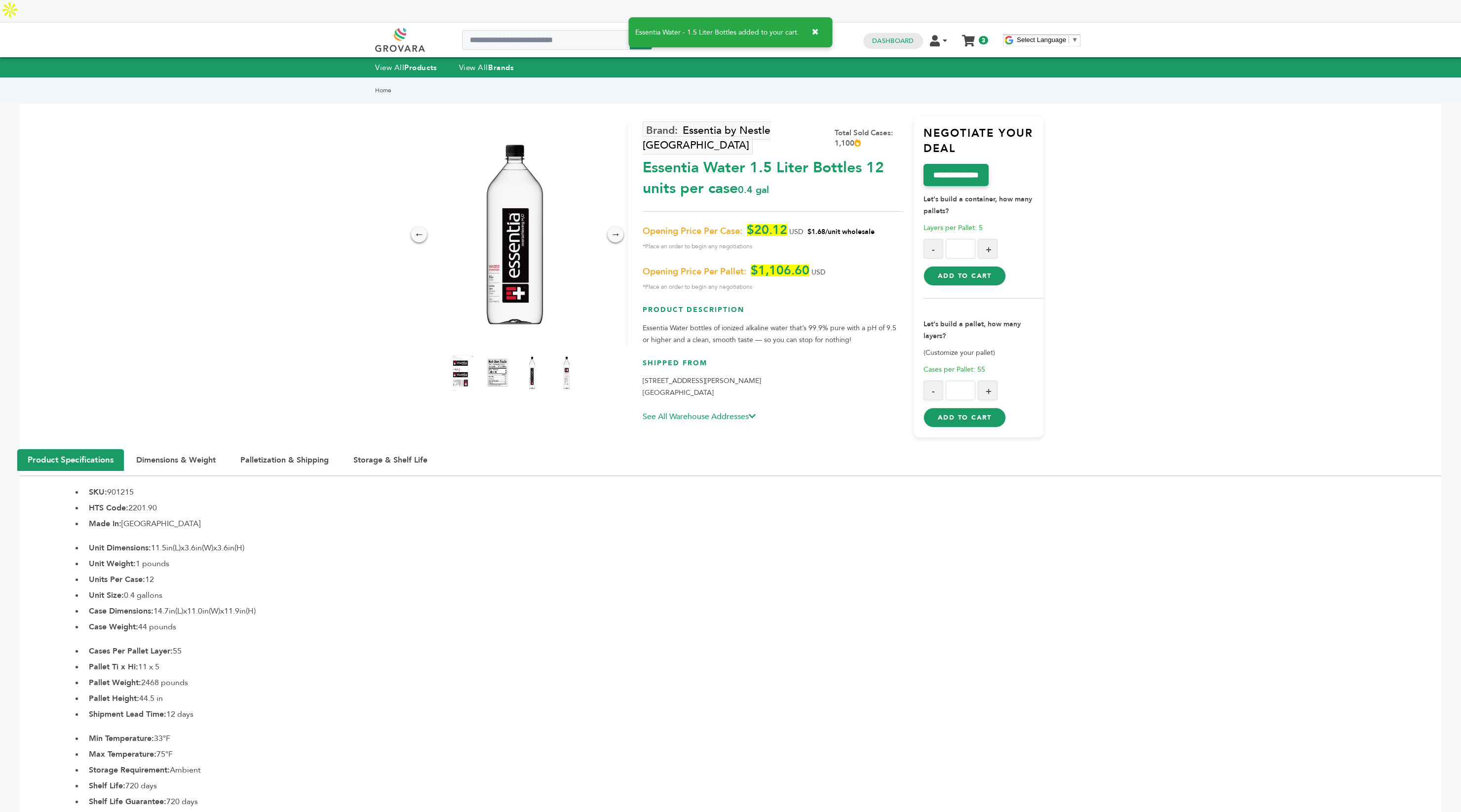
click at [970, 408] on button "Add to Cart" at bounding box center [964, 418] width 82 height 19
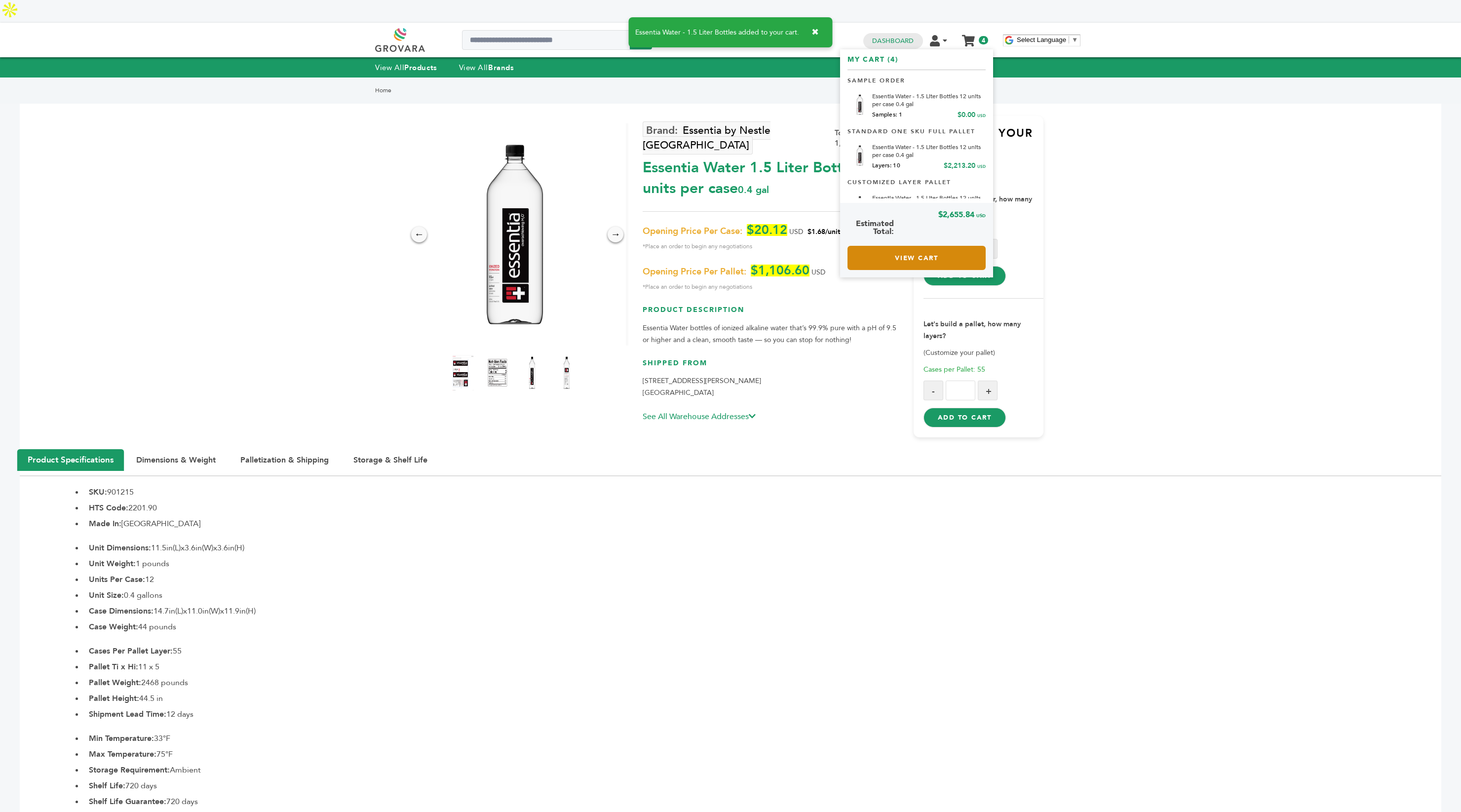
click at [915, 246] on link "View Cart" at bounding box center [916, 258] width 138 height 24
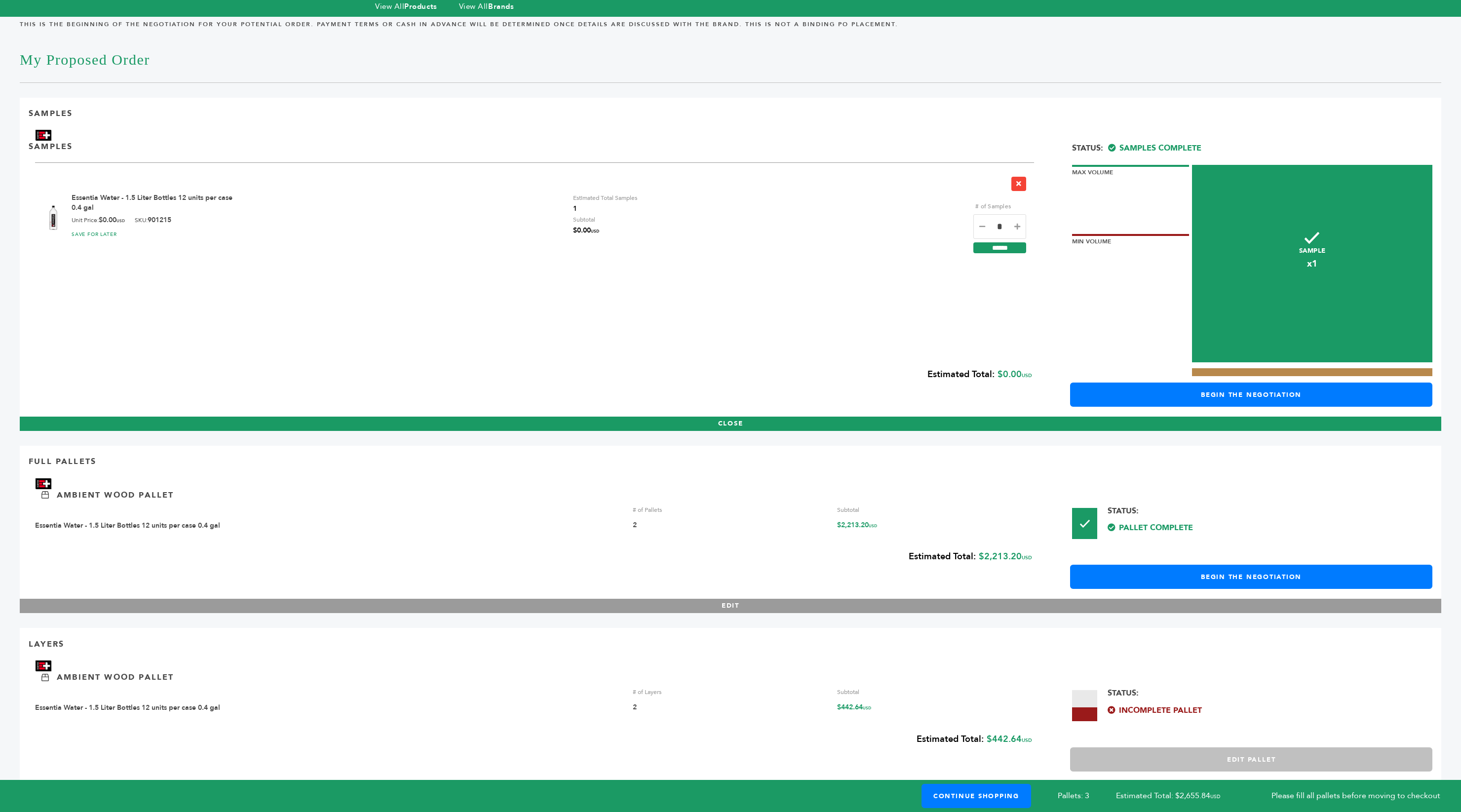
scroll to position [63, 0]
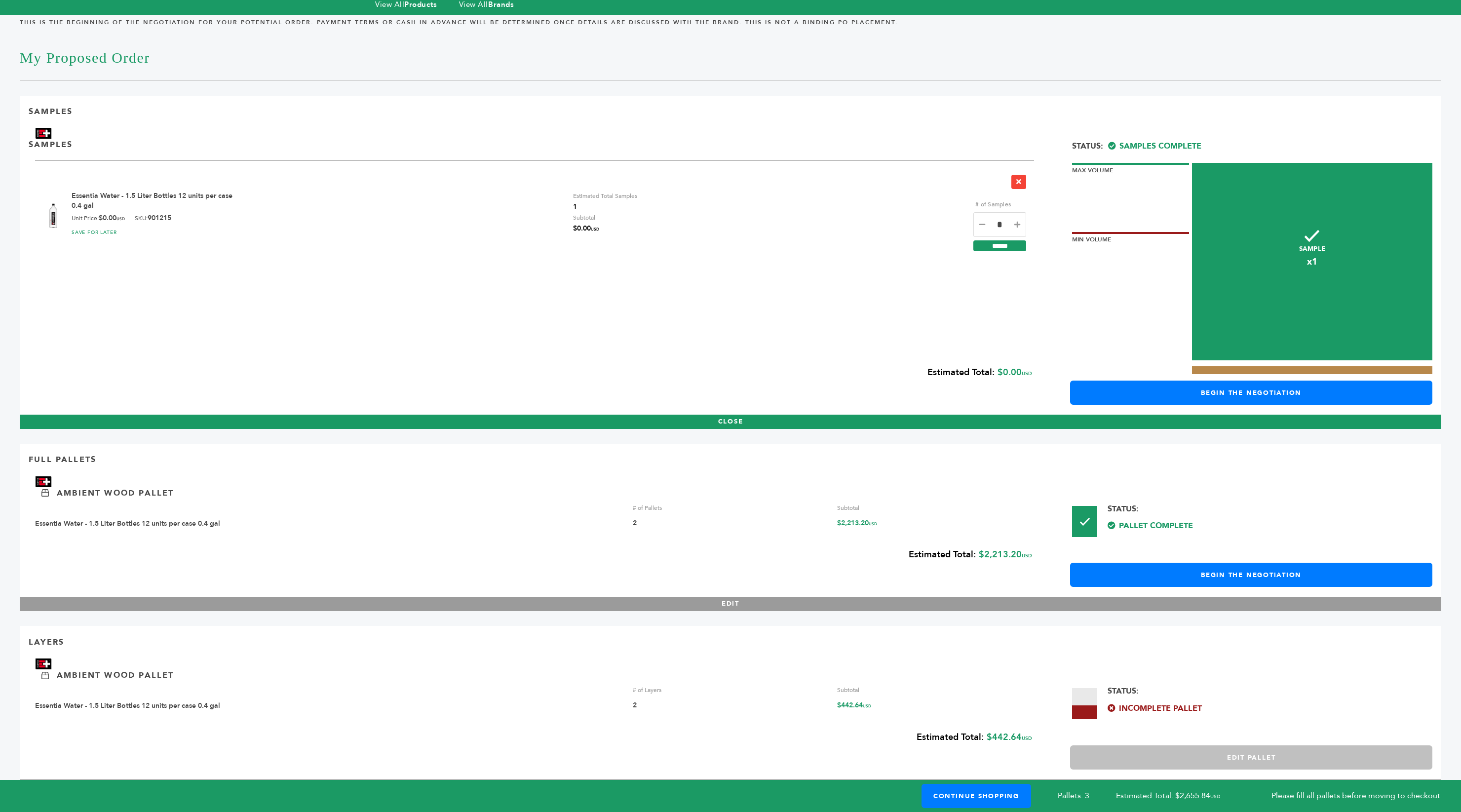
click at [1017, 221] on icon at bounding box center [1017, 225] width 6 height 7
type input "*"
click at [996, 241] on input "******" at bounding box center [1001, 246] width 53 height 11
drag, startPoint x: 1159, startPoint y: 497, endPoint x: 1163, endPoint y: 538, distance: 41.2
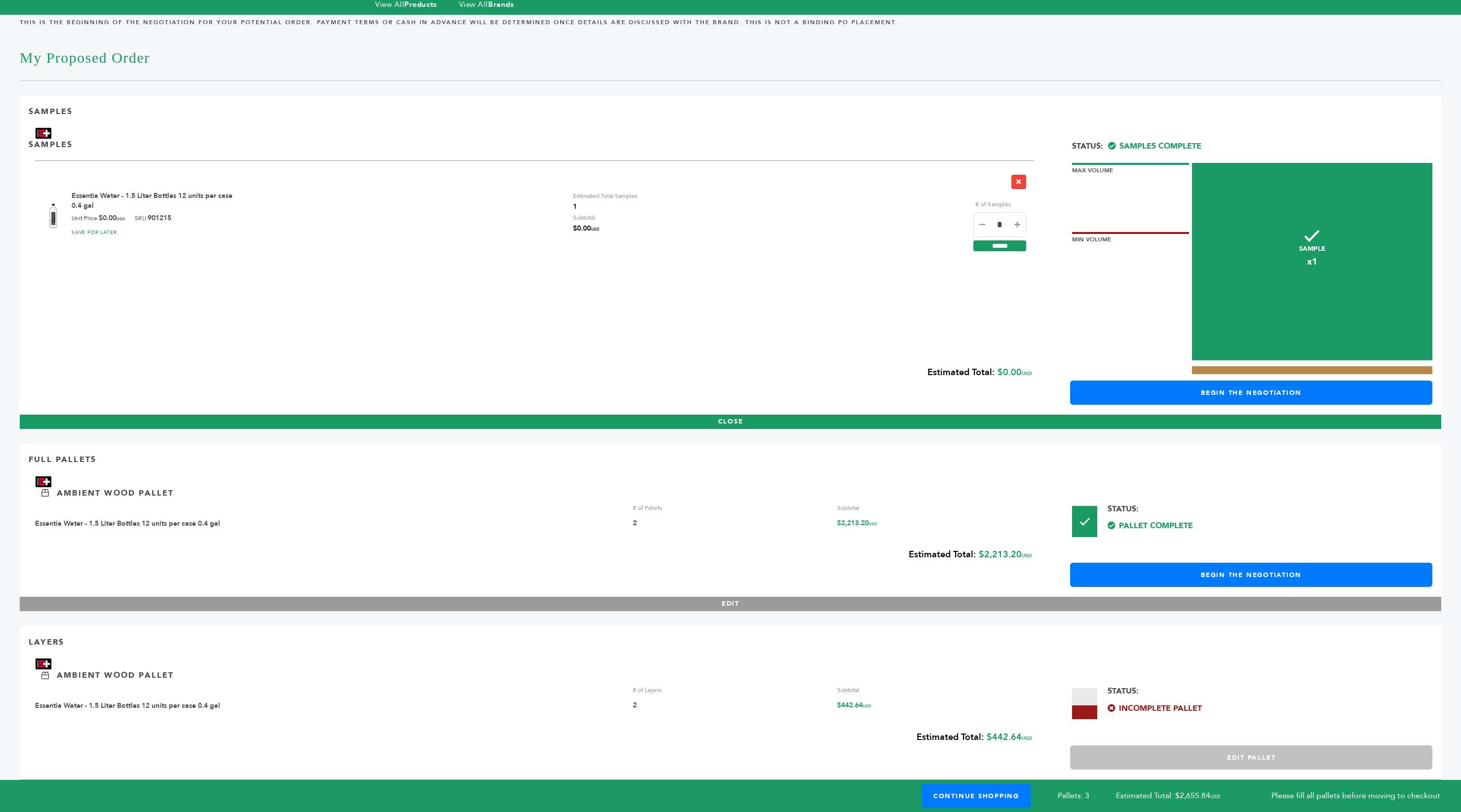
click at [1163, 534] on div "Full Pallets Ambient Wood Pallet # of Pallets Subtotal Essentia Water - 1.5 Lit…" at bounding box center [730, 527] width 1422 height 167
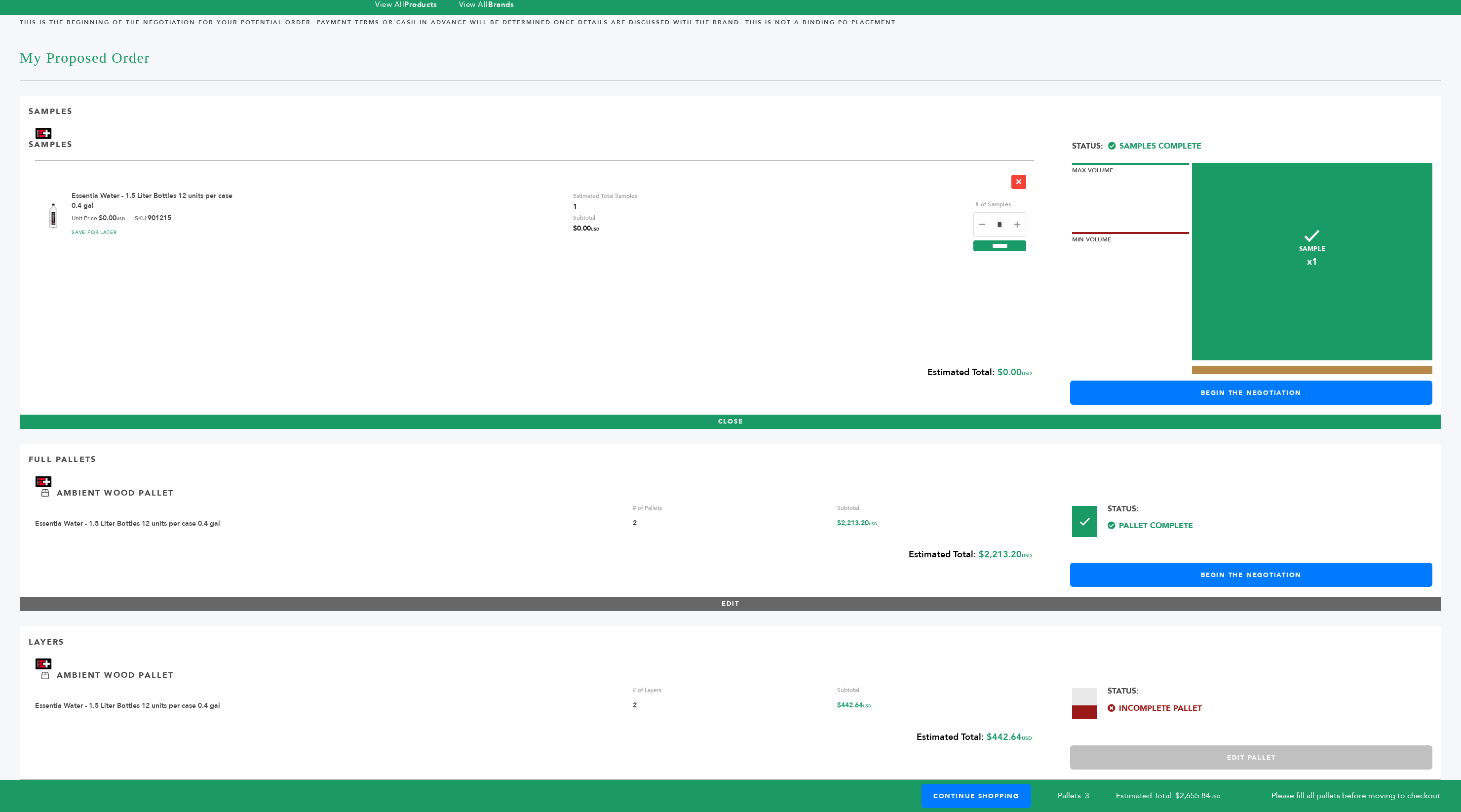
click at [700, 597] on button "EDIT" at bounding box center [730, 604] width 1422 height 14
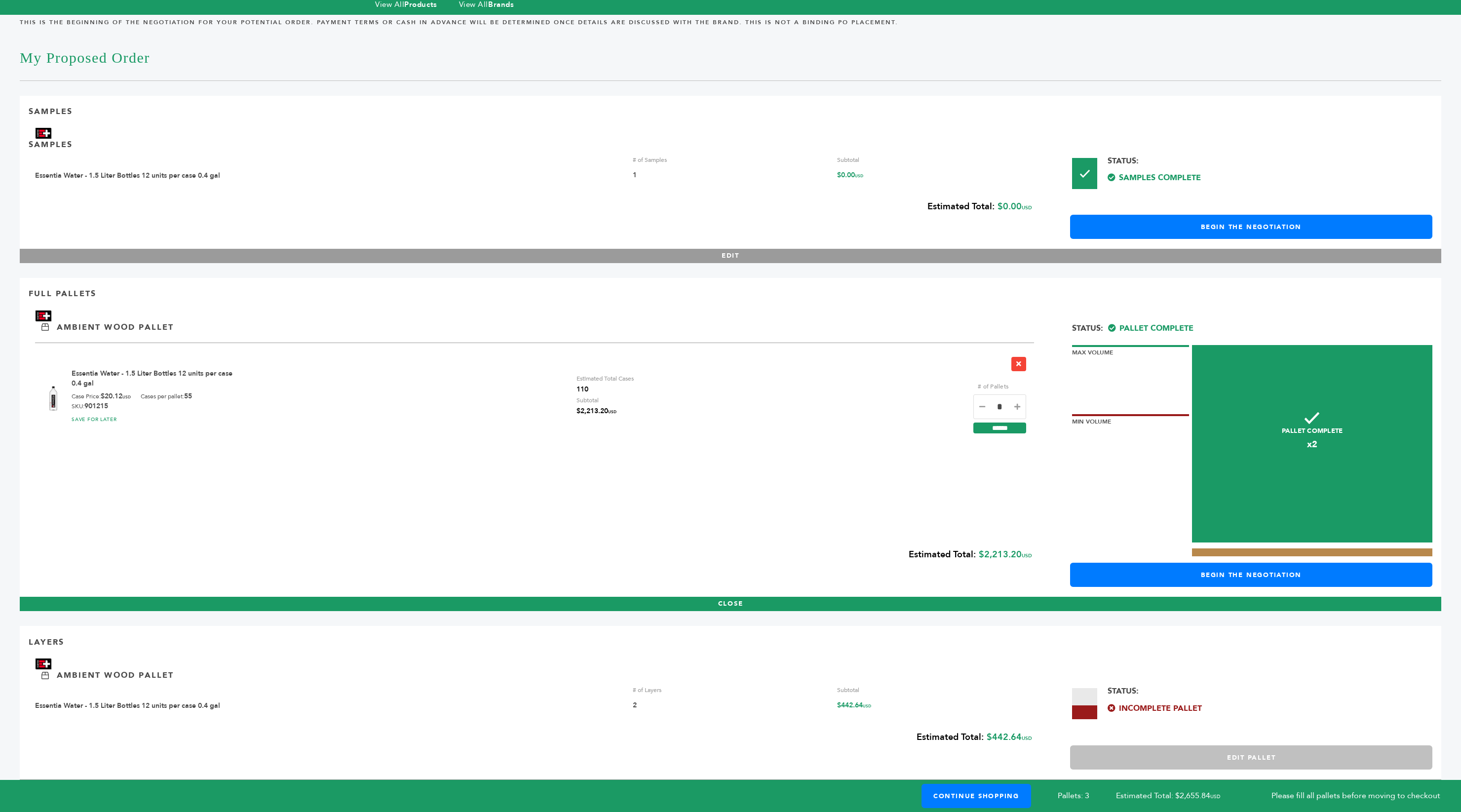
click at [1018, 404] on icon at bounding box center [1017, 407] width 6 height 7
type input "*"
click at [1209, 746] on button "Edit Pallet" at bounding box center [1251, 757] width 362 height 24
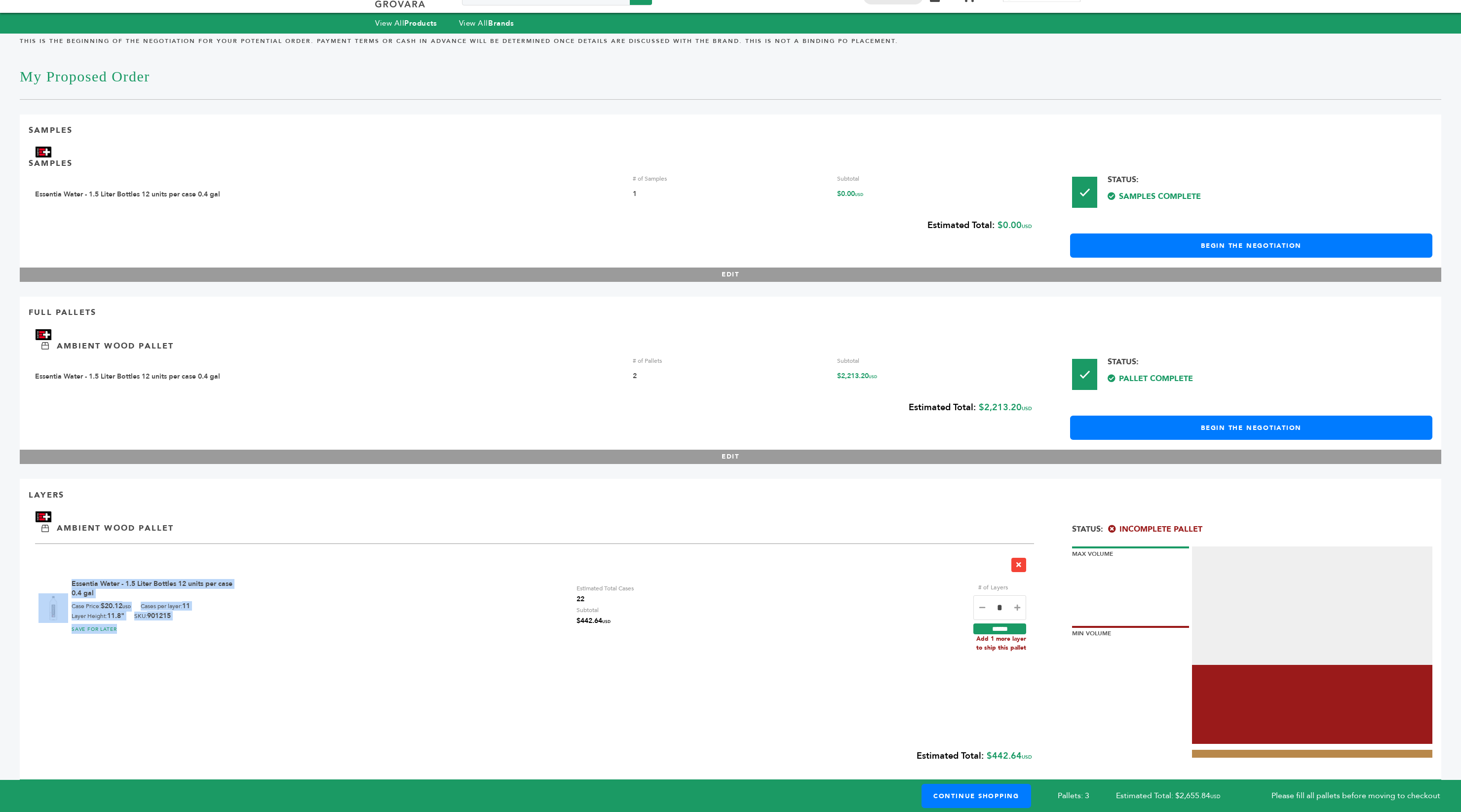
drag, startPoint x: 180, startPoint y: 629, endPoint x: 66, endPoint y: 561, distance: 132.7
click at [66, 561] on div "Essentia Water - 1.5 Liter Bottles 12 units per case 0.4 gal Case Price: $20.12…" at bounding box center [535, 603] width 1000 height 119
click at [204, 599] on div "Essentia Water - 1.5 Liter Bottles 12 units per case 0.4 gal Case Price: $20.12…" at bounding box center [154, 608] width 166 height 58
click at [1017, 604] on icon at bounding box center [1017, 607] width 6 height 7
type input "*"
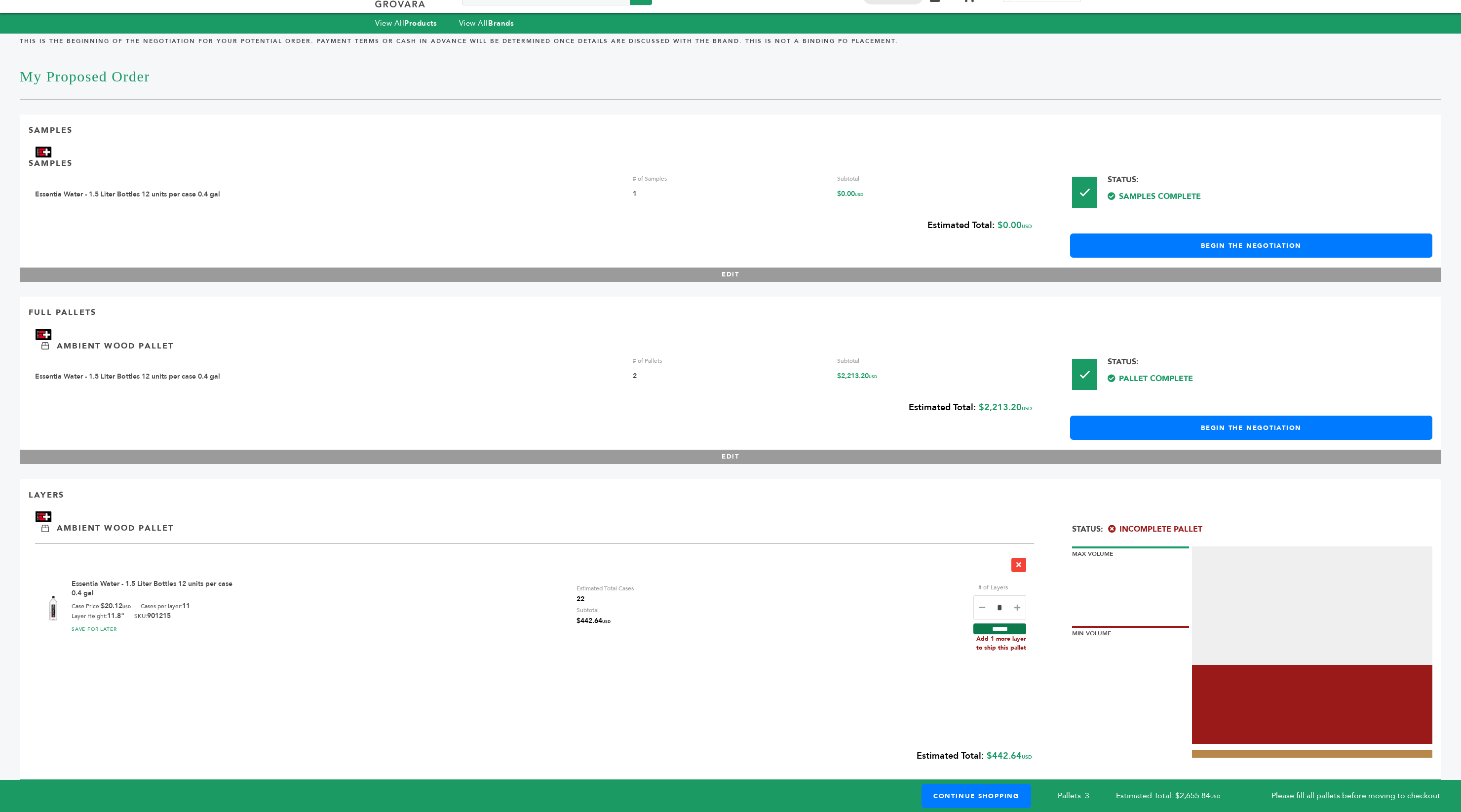
click at [1008, 623] on input "******" at bounding box center [1001, 629] width 53 height 11
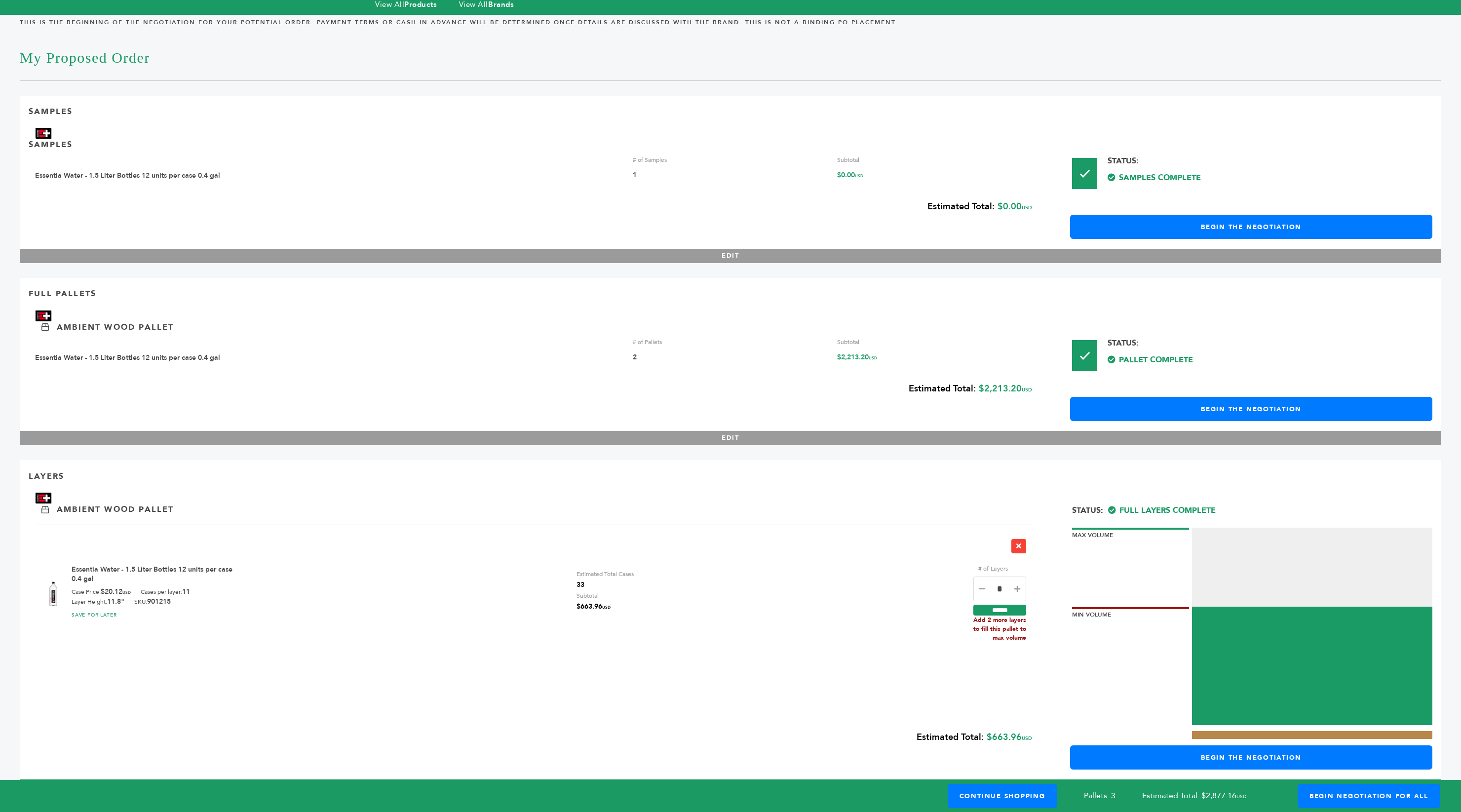
scroll to position [58, 0]
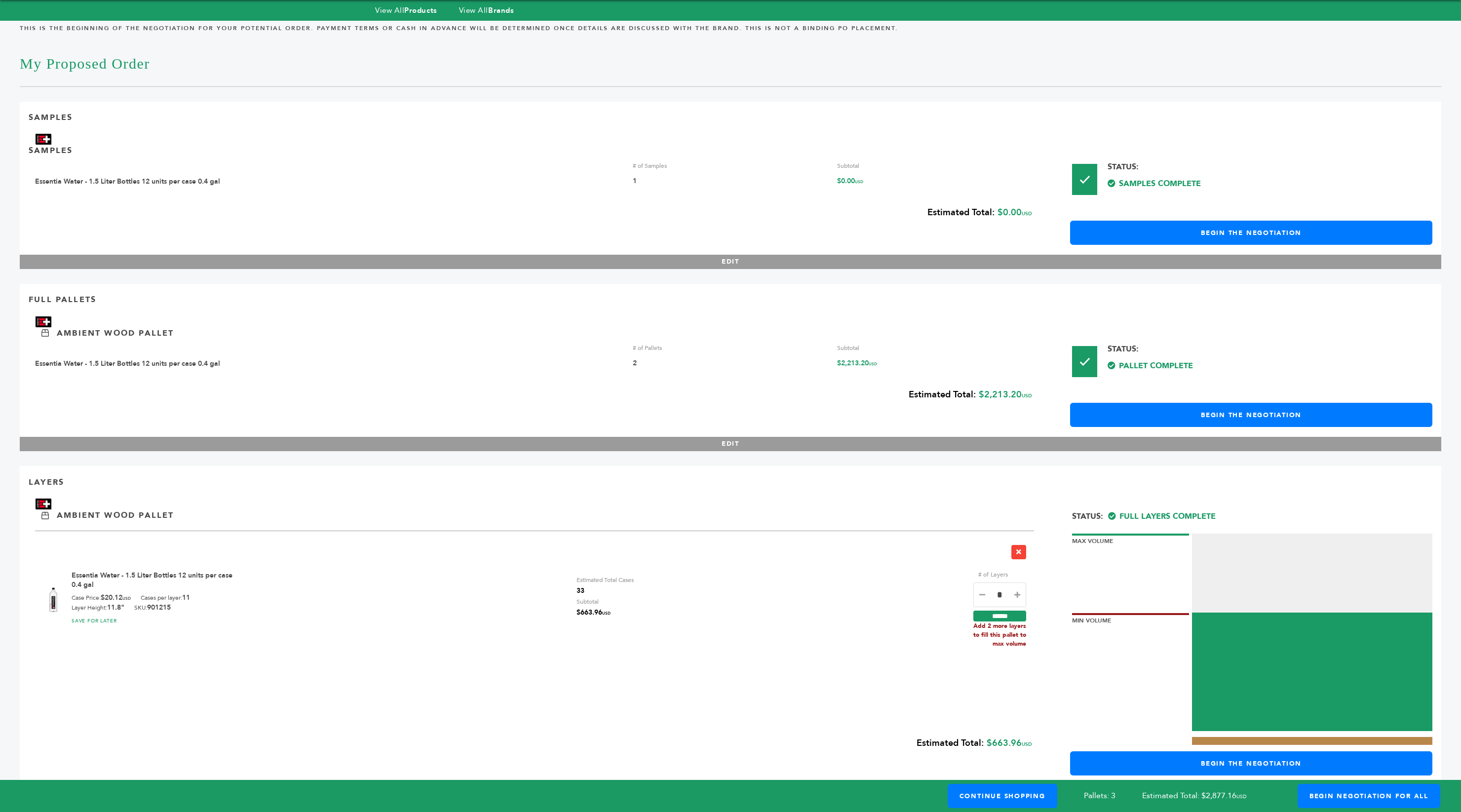
drag, startPoint x: 976, startPoint y: 604, endPoint x: 1032, endPoint y: 620, distance: 58.2
click at [1032, 620] on div "# of Layers * ****** Add 2 more layers to fill this pallet to max volume" at bounding box center [1004, 597] width 61 height 104
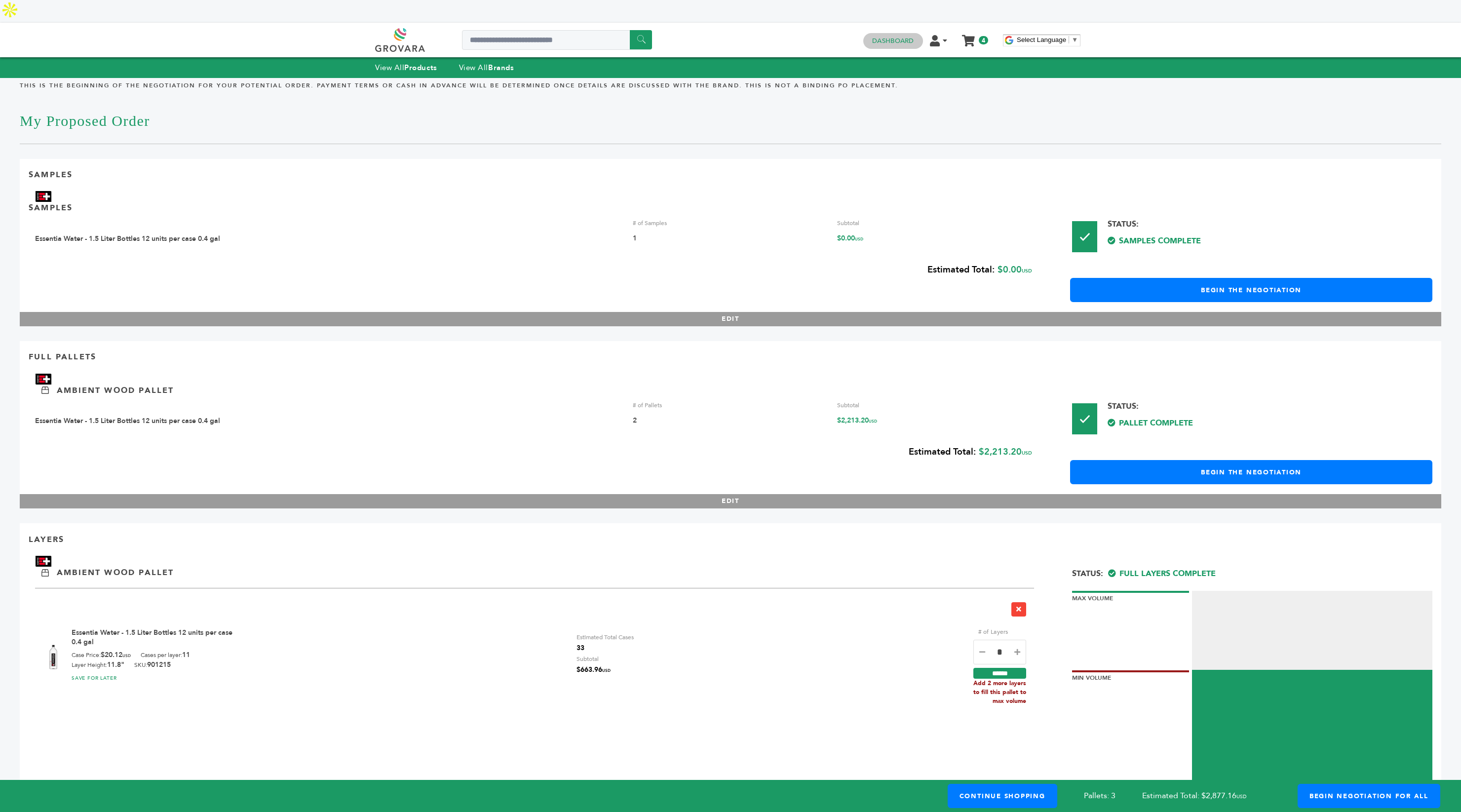
click at [898, 36] on link "Dashboard" at bounding box center [893, 41] width 42 height 9
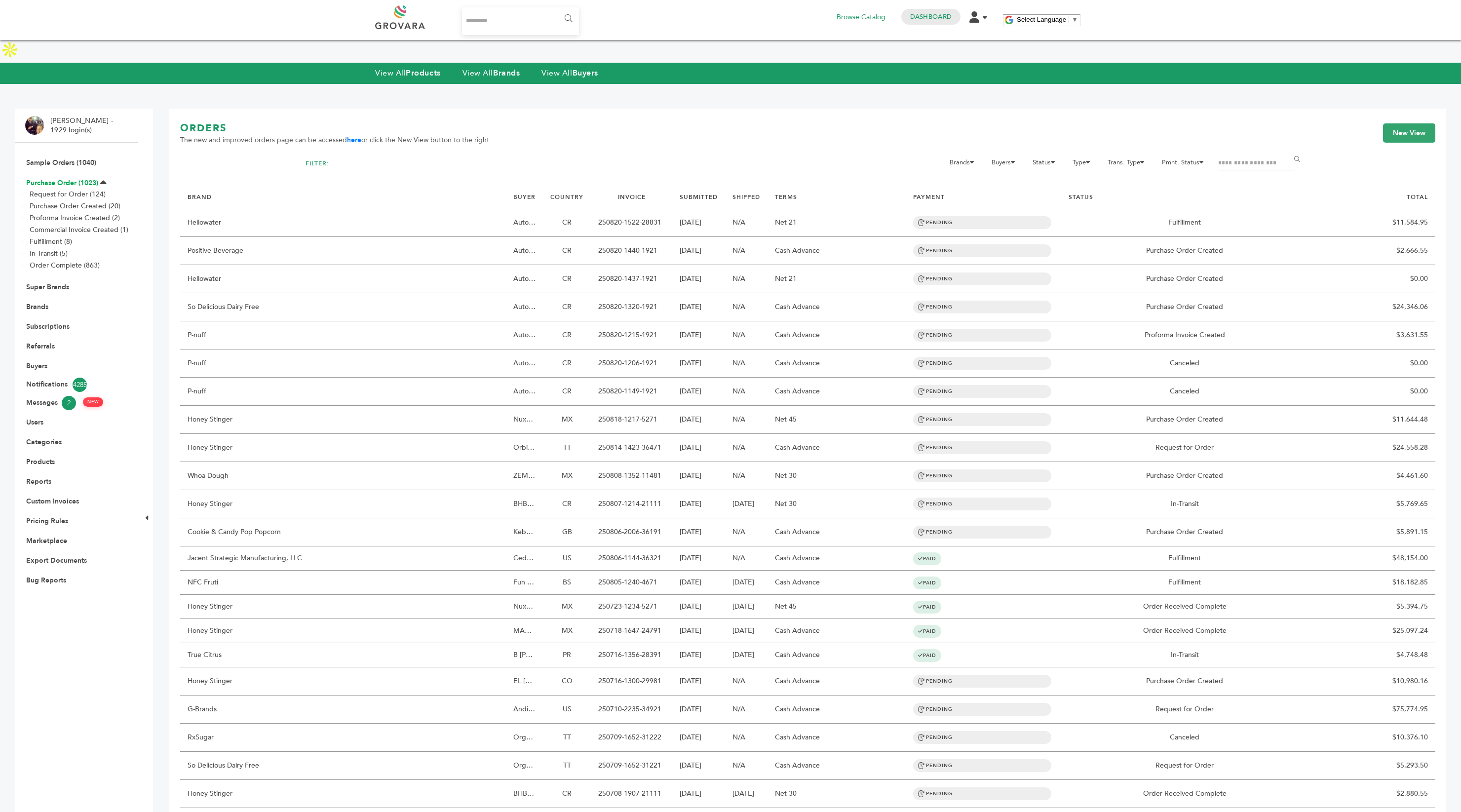
click at [81, 178] on link "Purchase Order (1023)" at bounding box center [62, 182] width 72 height 10
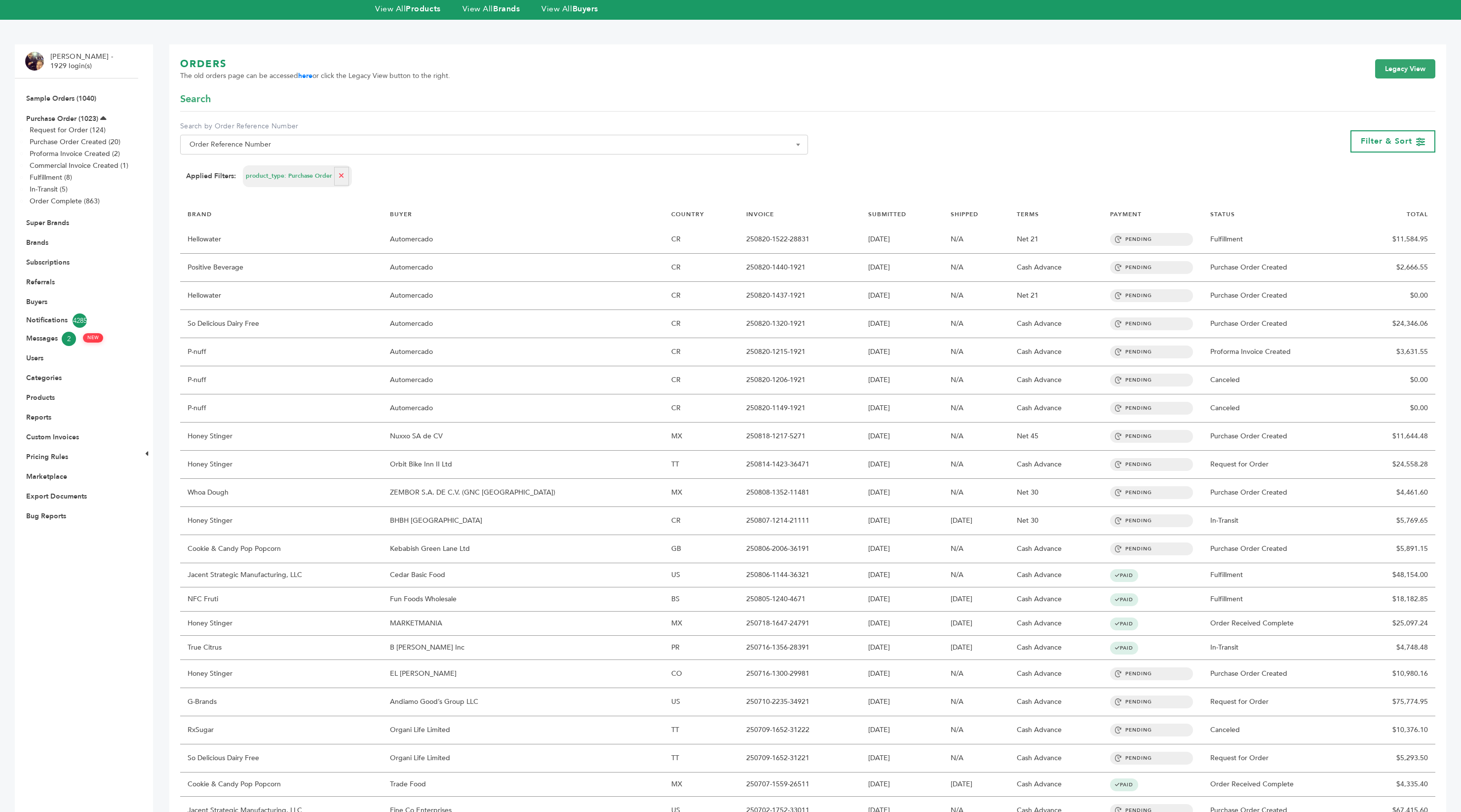
scroll to position [72, 0]
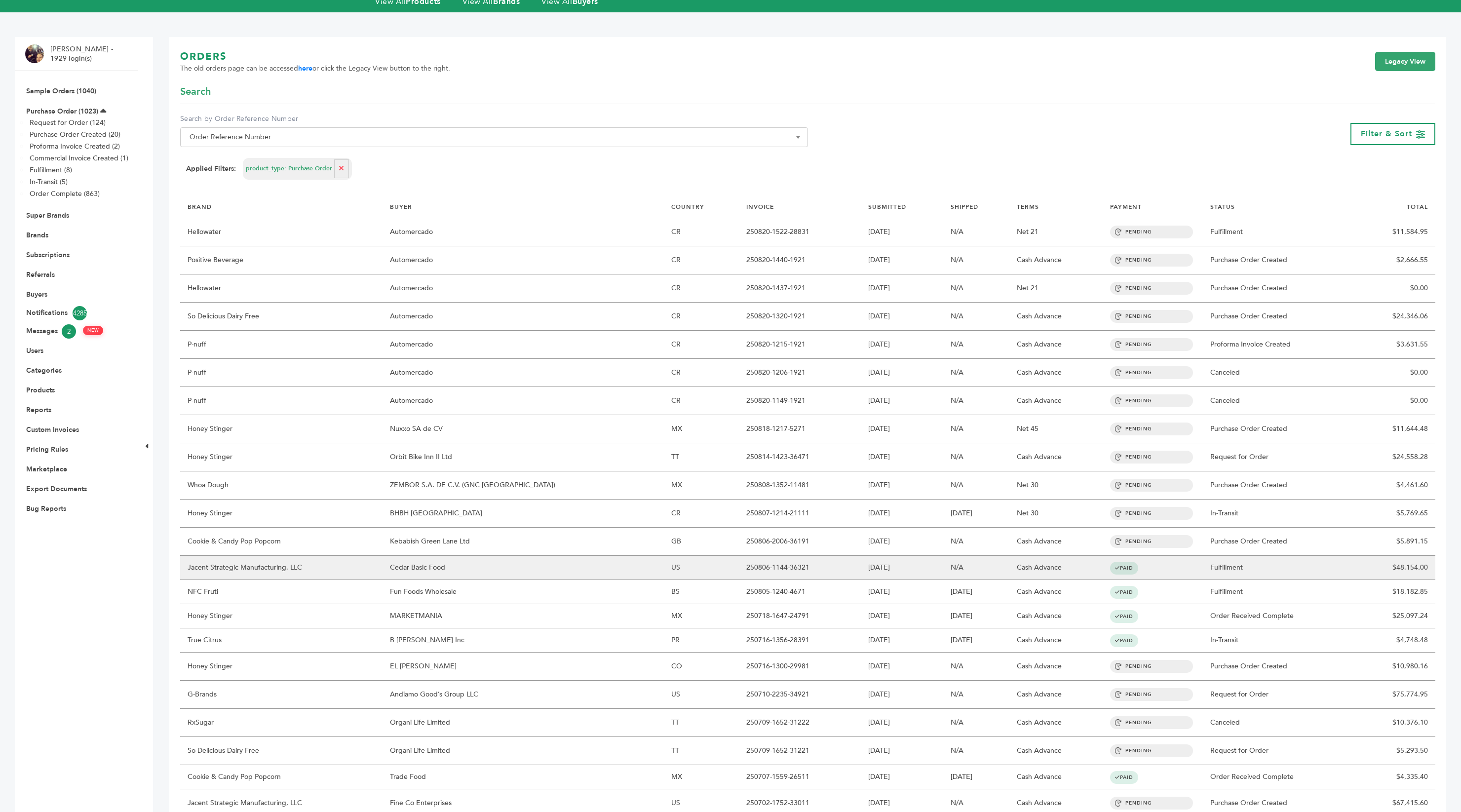
click at [399, 556] on td "Cedar Basic Food" at bounding box center [523, 568] width 282 height 24
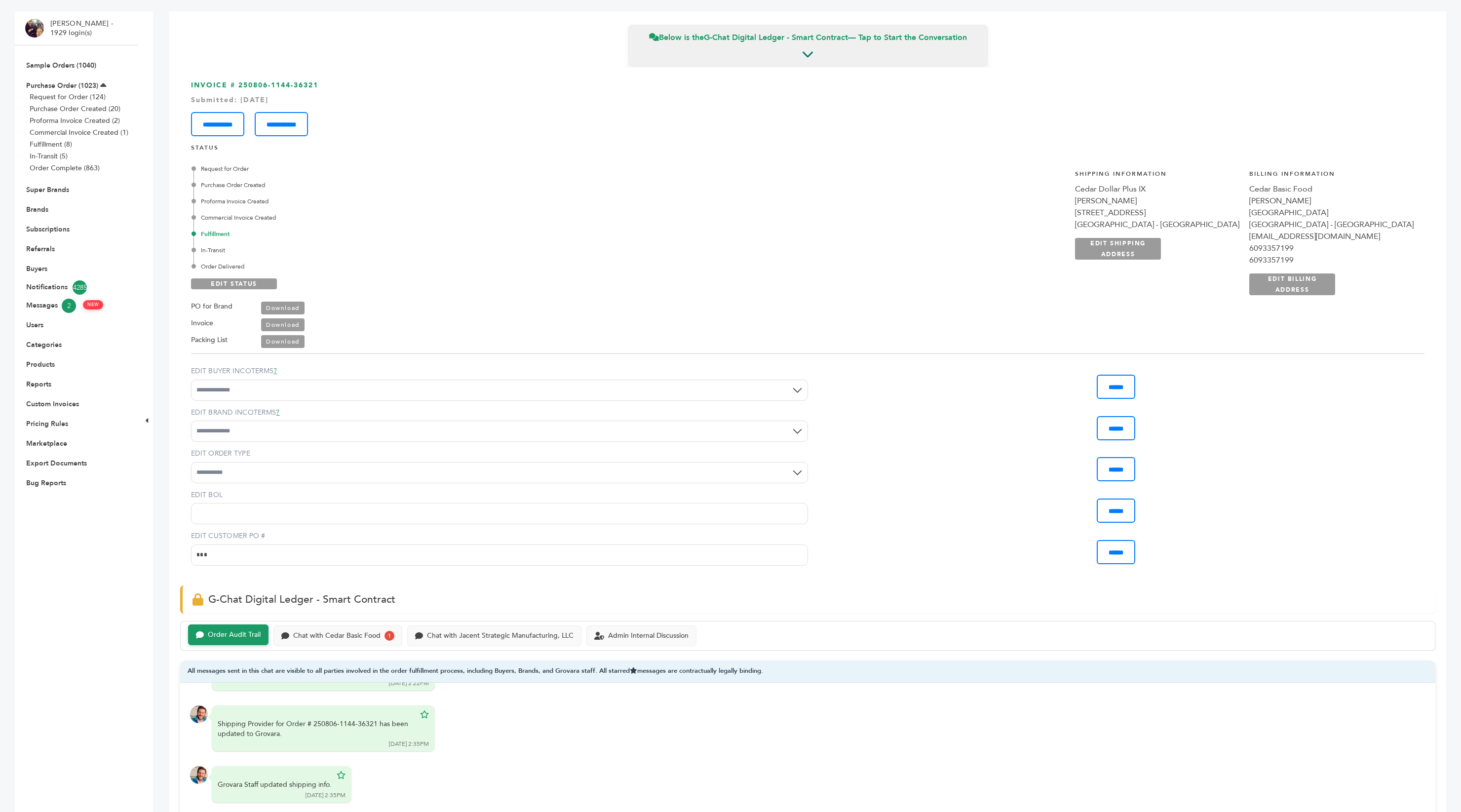
scroll to position [53, 0]
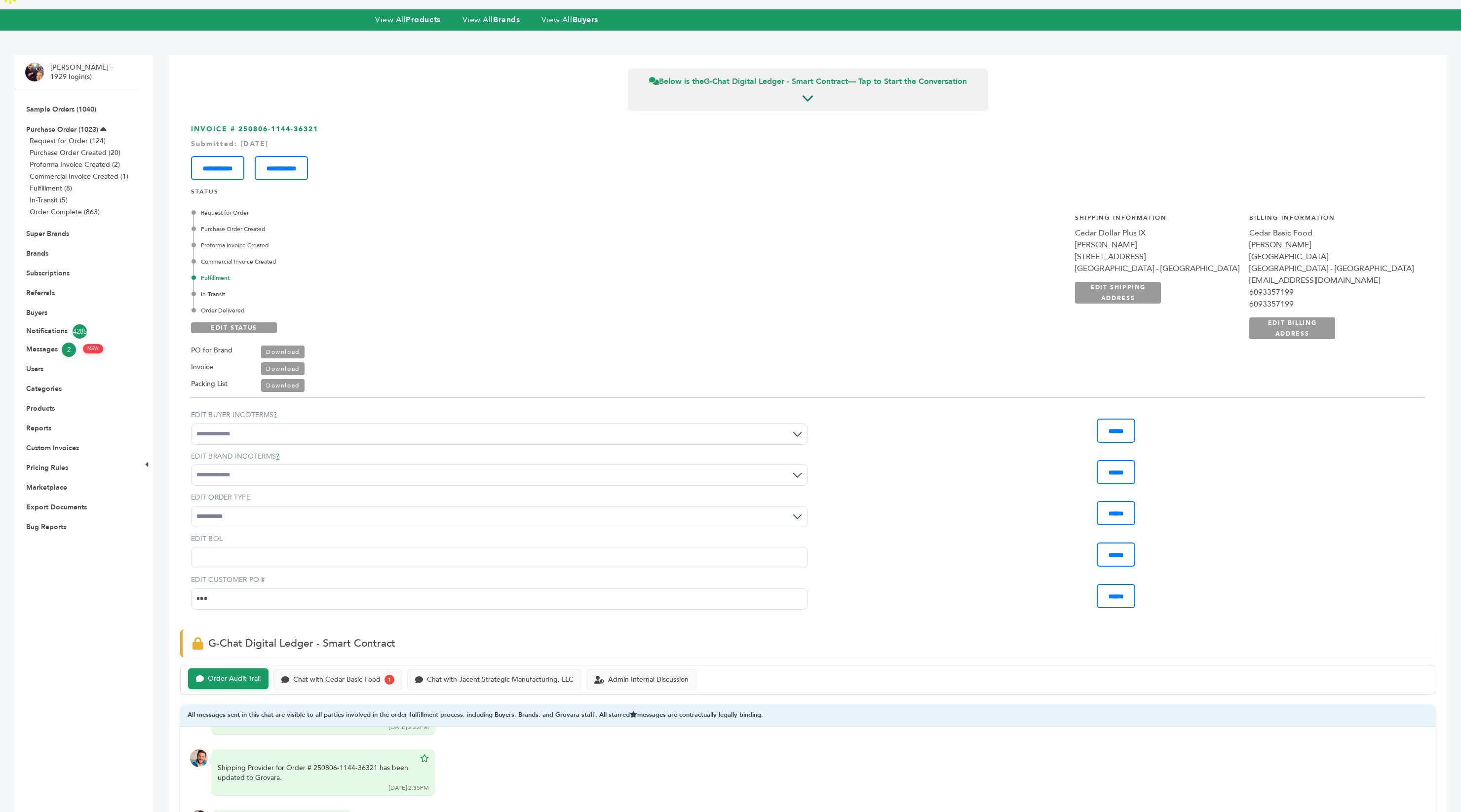
drag, startPoint x: 1230, startPoint y: 244, endPoint x: 1183, endPoint y: 244, distance: 47.0
click at [1183, 244] on div "**********" at bounding box center [1244, 282] width 360 height 161
click at [924, 335] on div "Request for Order Purchase Order Created Proforma Invoice Created Commercial In…" at bounding box center [808, 297] width 1233 height 191
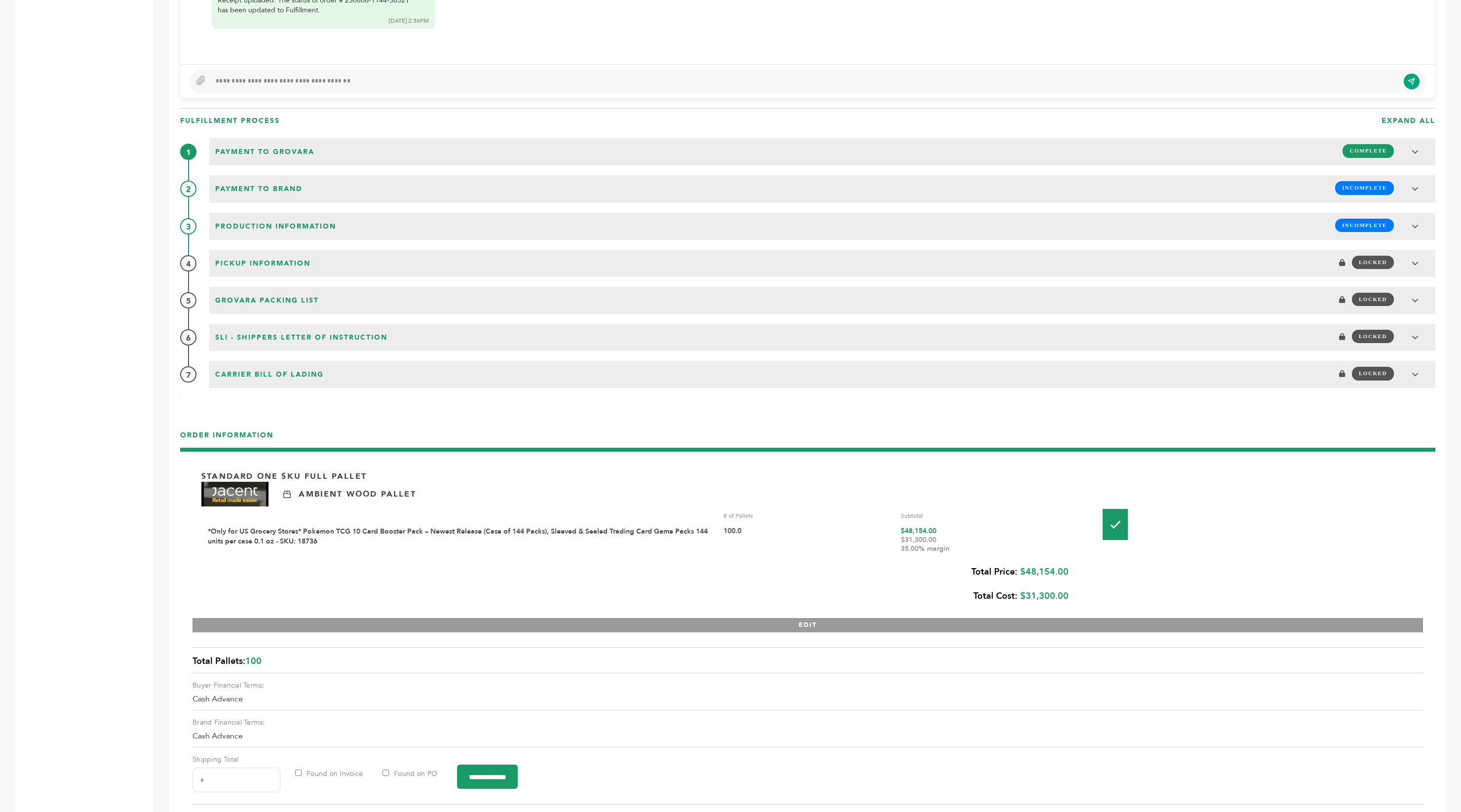
scroll to position [1136, 0]
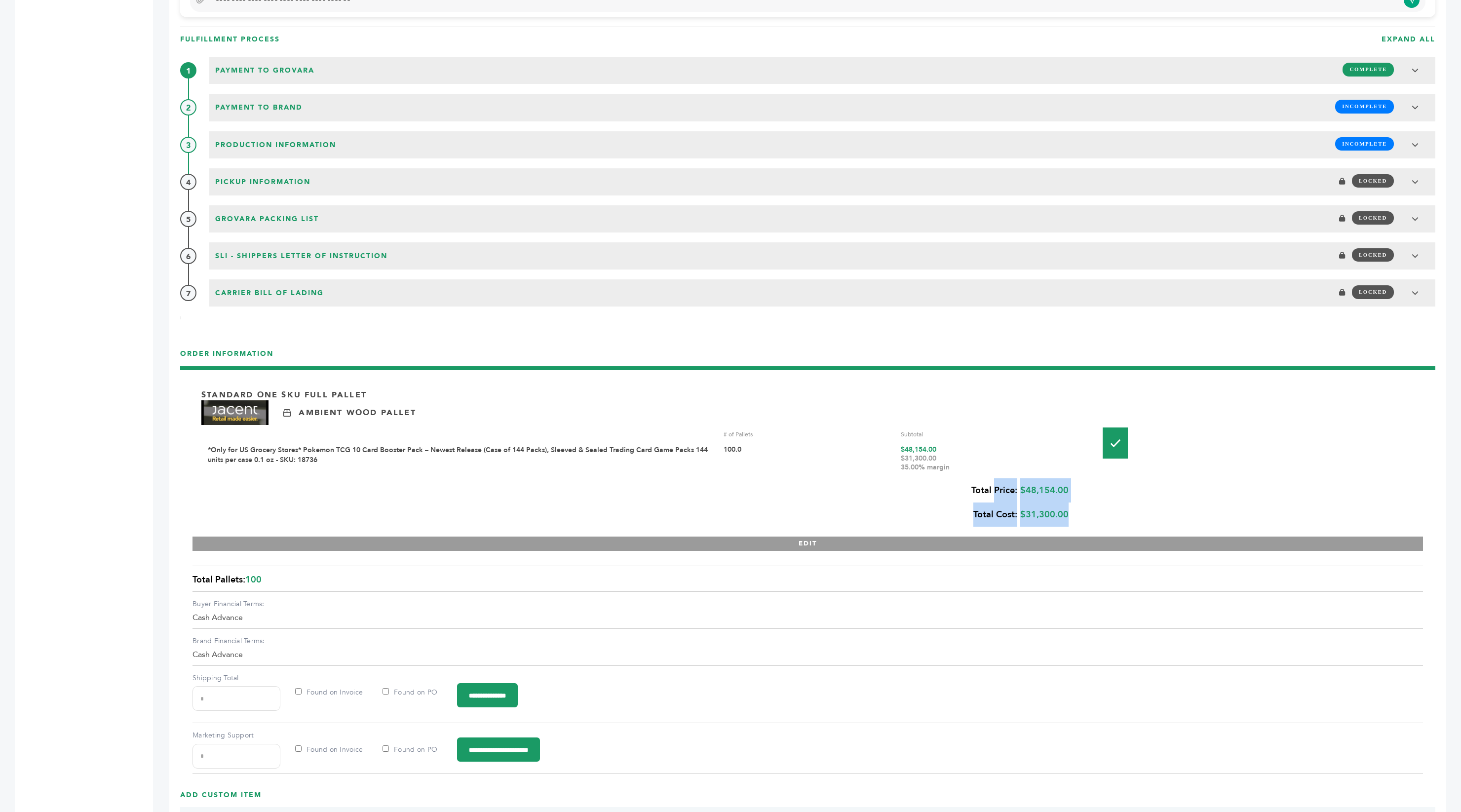
drag, startPoint x: 1074, startPoint y: 475, endPoint x: 992, endPoint y: 474, distance: 82.0
click at [992, 474] on div "Standard One Sku Full Pallet Ambient Wood Pallet # of Pallets Subtotal *Only fo…" at bounding box center [808, 465] width 1231 height 172
click at [904, 499] on div "Total Price: $48,154.00 Total Cost: $31,300.00" at bounding box center [635, 502] width 868 height 49
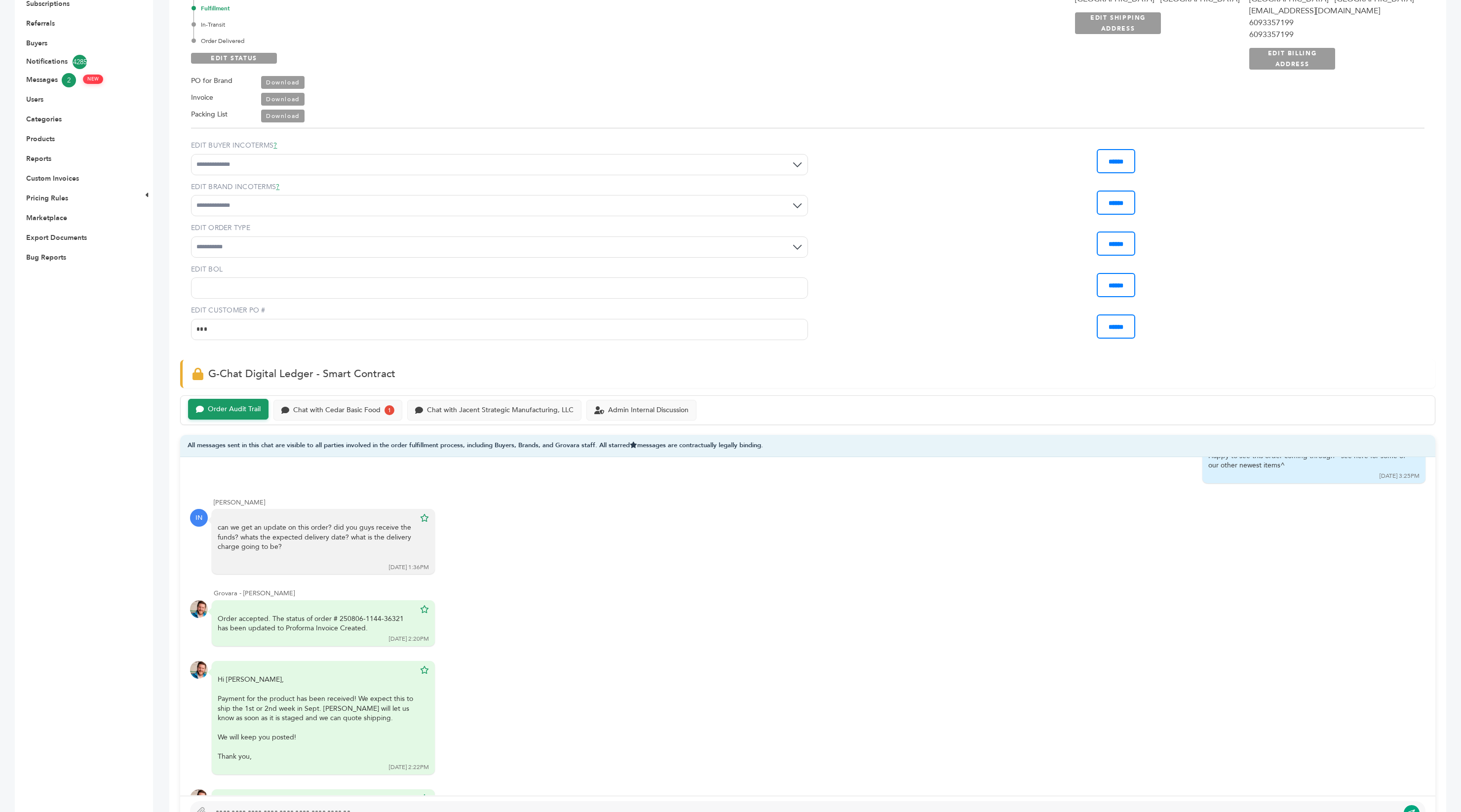
scroll to position [0, 0]
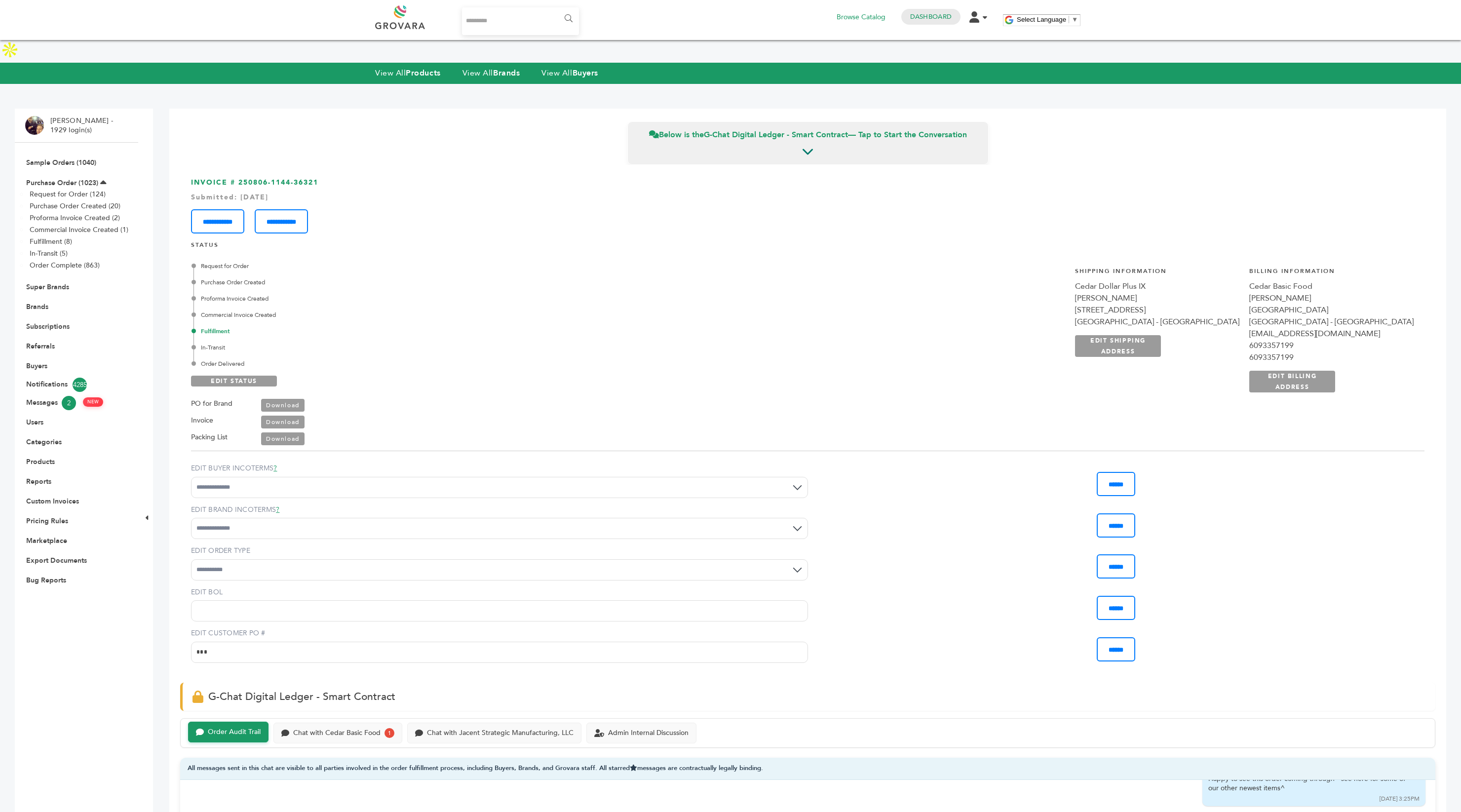
drag, startPoint x: 252, startPoint y: 337, endPoint x: 195, endPoint y: 232, distance: 119.5
click at [195, 254] on div "Request for Order Purchase Order Created Proforma Invoice Created Commercial In…" at bounding box center [407, 350] width 432 height 191
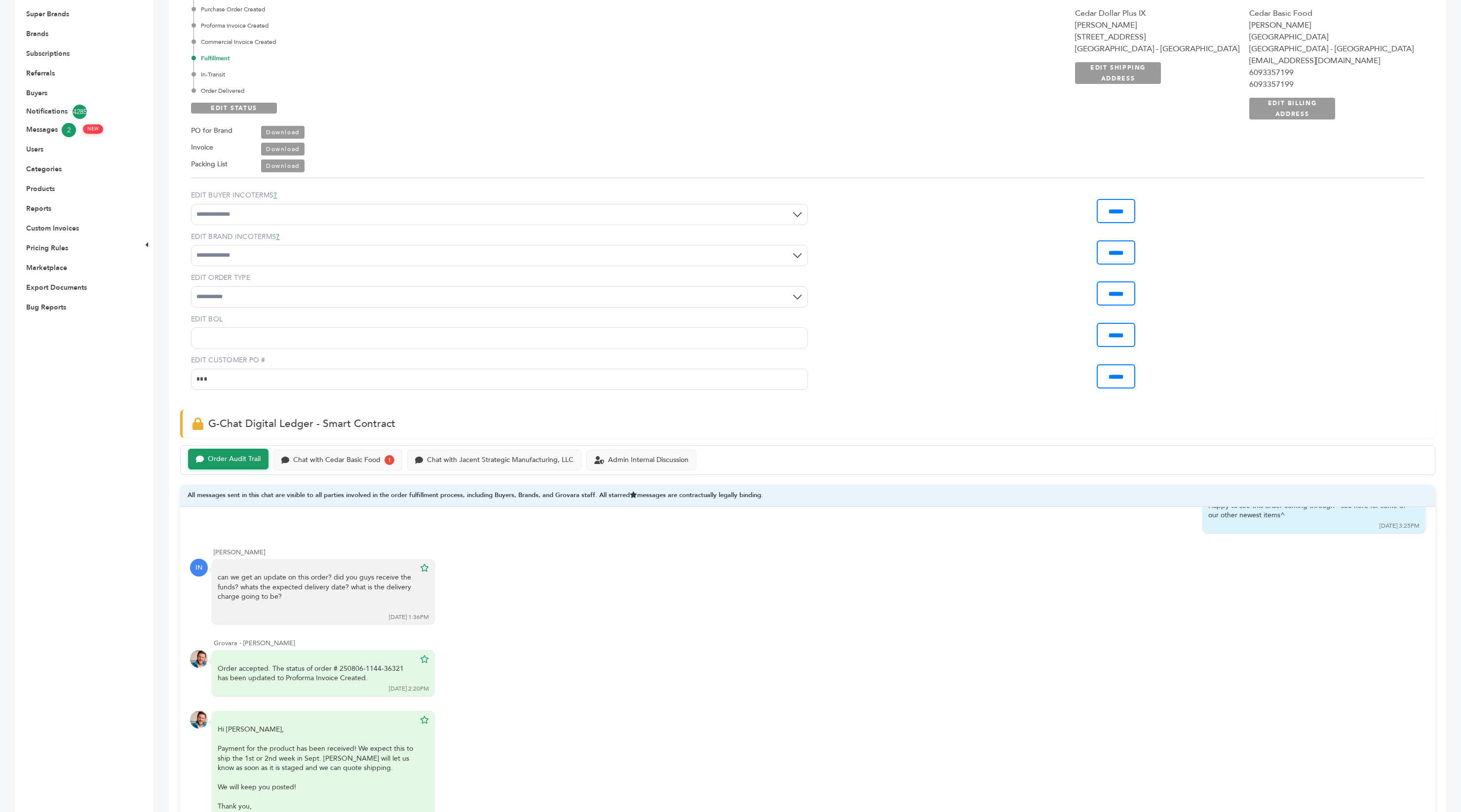
scroll to position [357, 0]
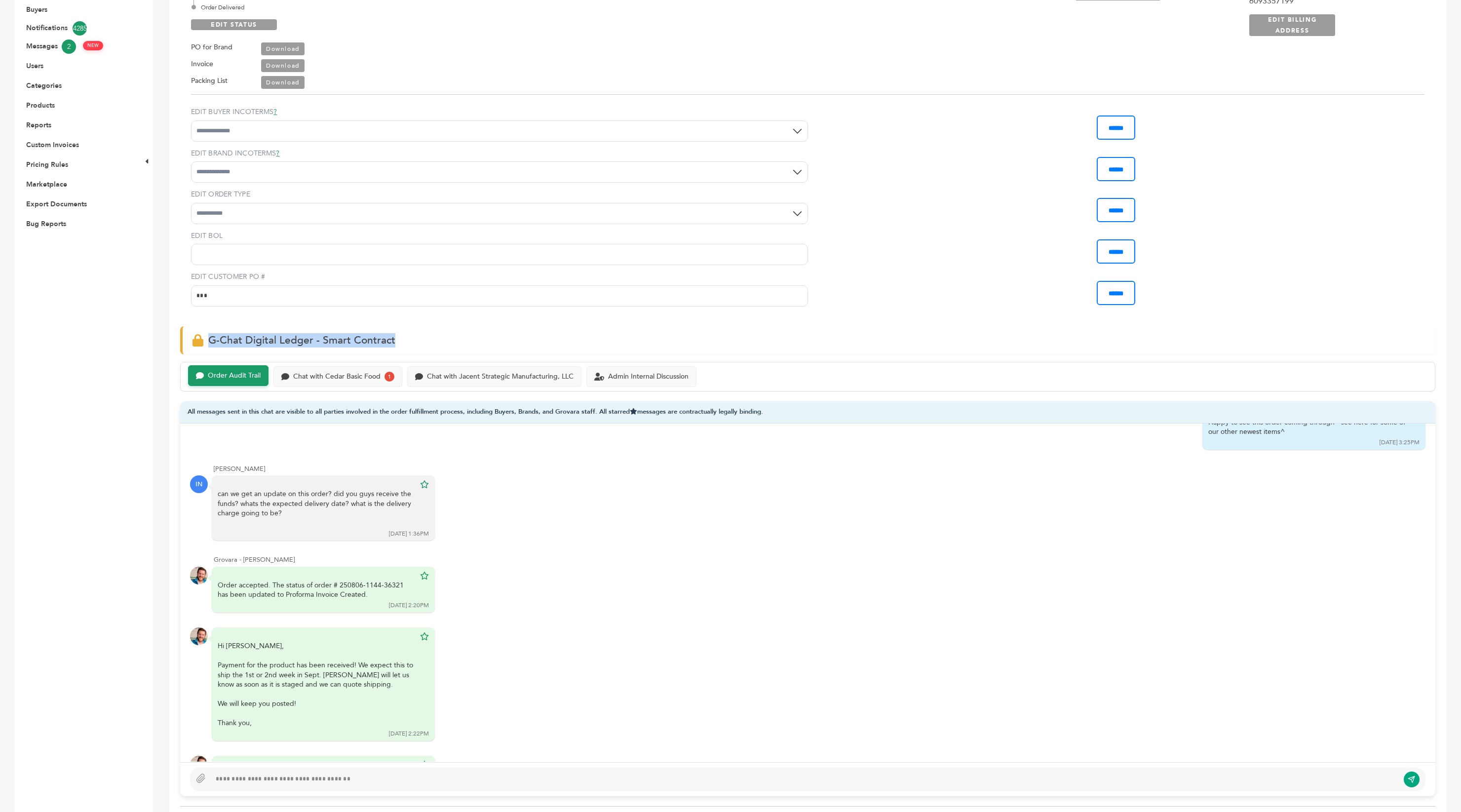
drag, startPoint x: 363, startPoint y: 314, endPoint x: 188, endPoint y: 315, distance: 175.0
click at [188, 327] on div "G-Chat Digital Ledger - Smart Contract" at bounding box center [808, 341] width 1256 height 28
click at [363, 372] on div "Chat with Cedar Basic Food" at bounding box center [336, 375] width 88 height 8
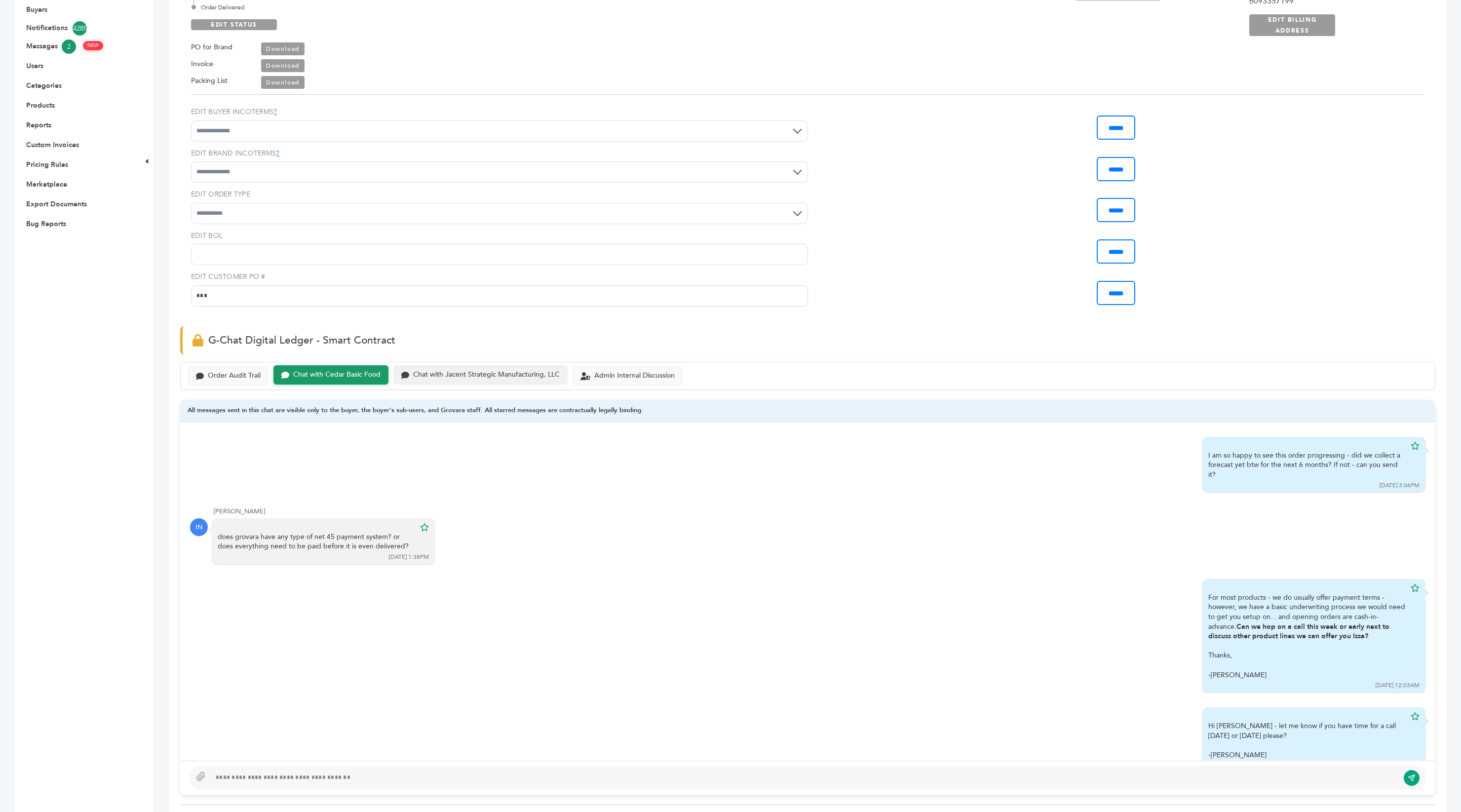
click at [483, 371] on div "Chat with Jacent Strategic Manufacturing, LLC" at bounding box center [487, 375] width 147 height 8
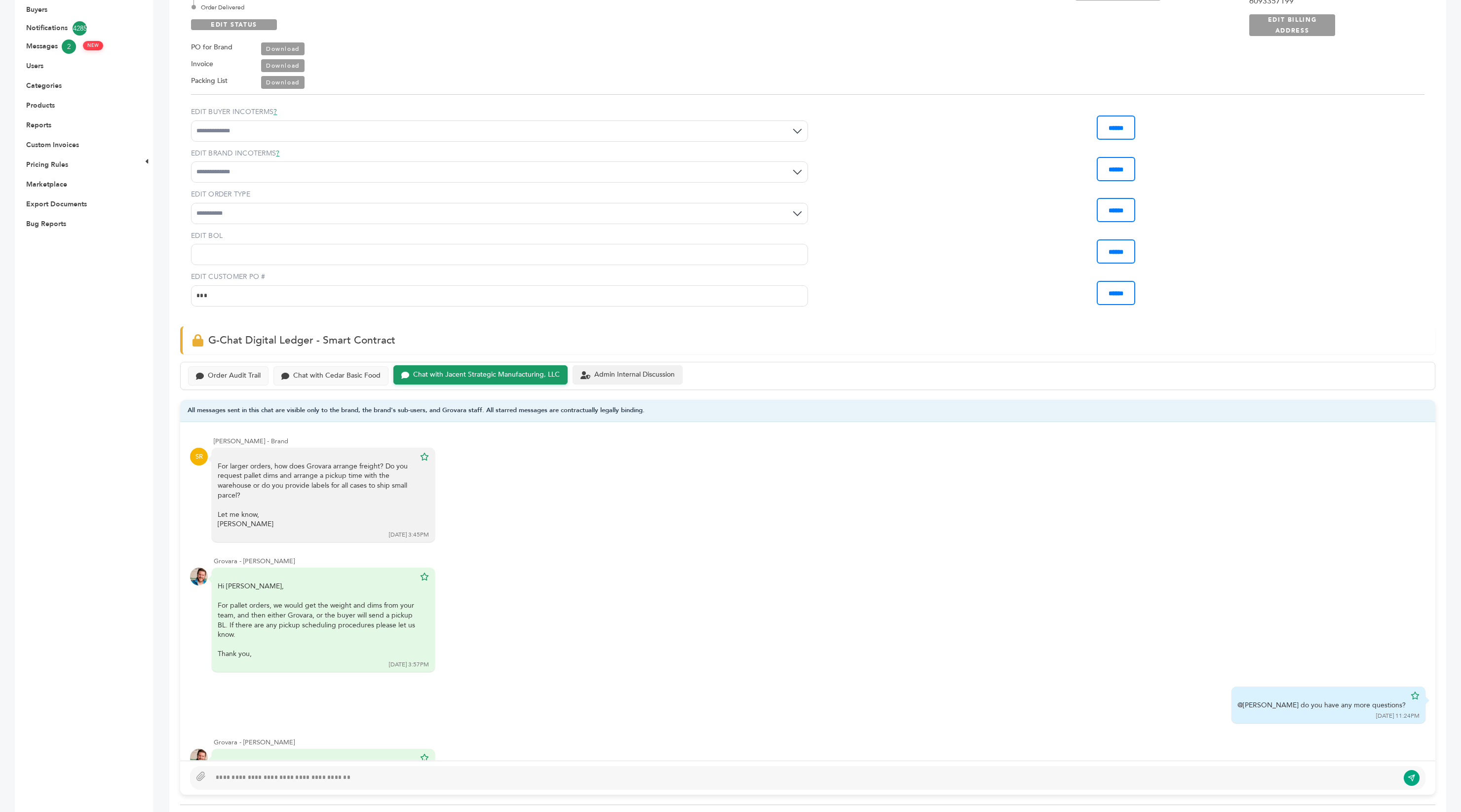
click at [628, 371] on div "Admin Internal Discussion" at bounding box center [634, 375] width 81 height 8
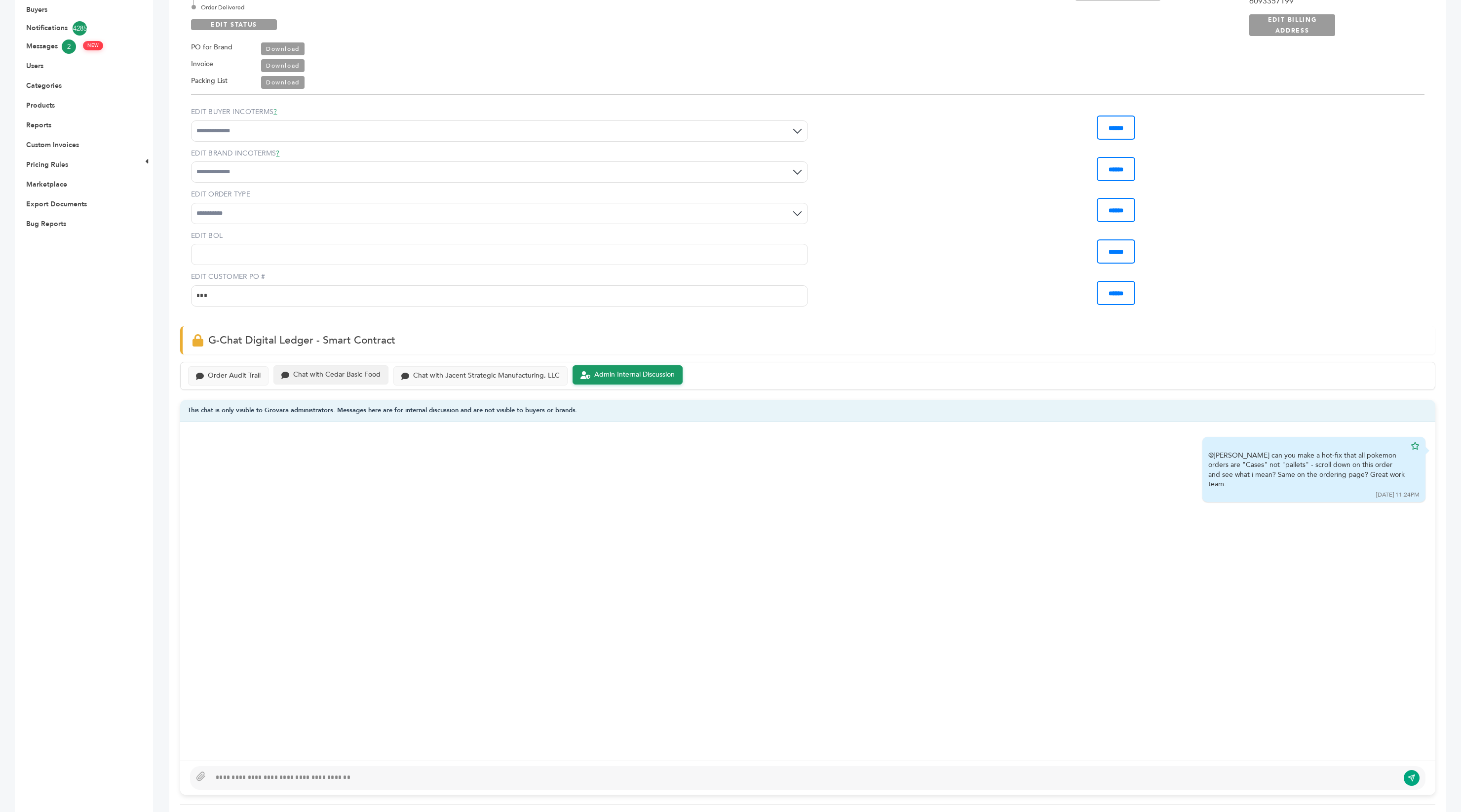
click at [359, 371] on div "Chat with Cedar Basic Food" at bounding box center [336, 375] width 88 height 8
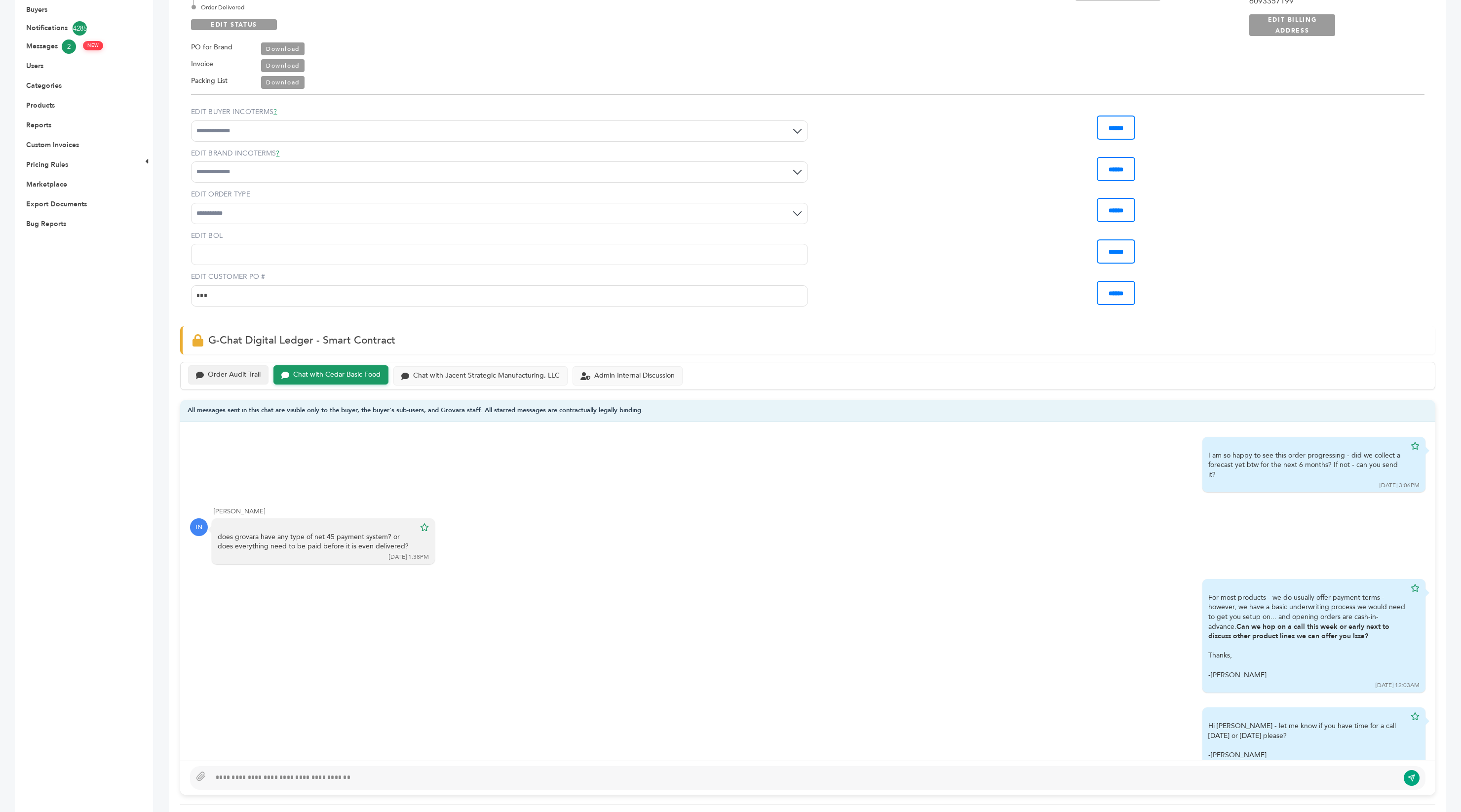
click at [241, 371] on div "Order Audit Trail" at bounding box center [235, 375] width 53 height 8
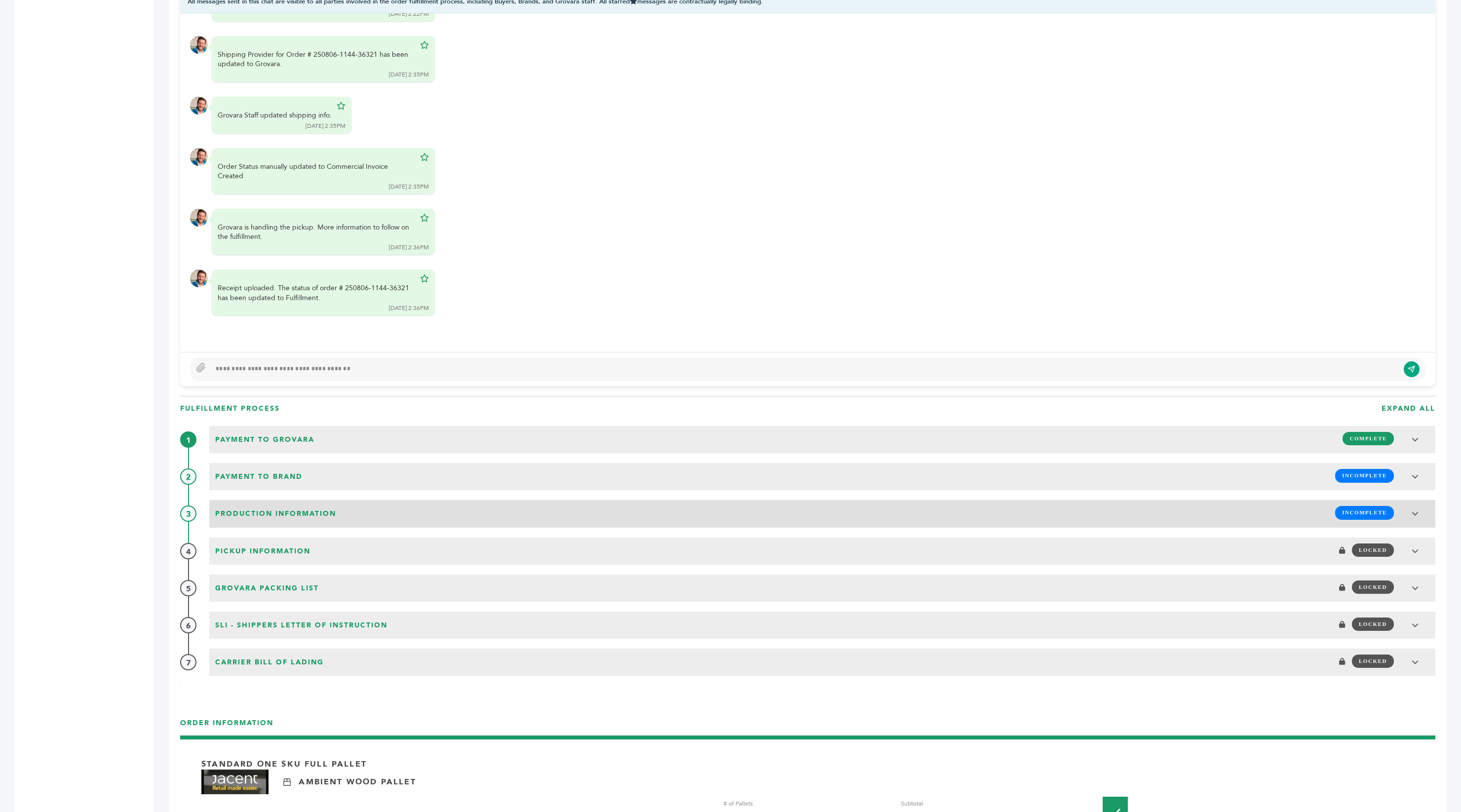
scroll to position [772, 0]
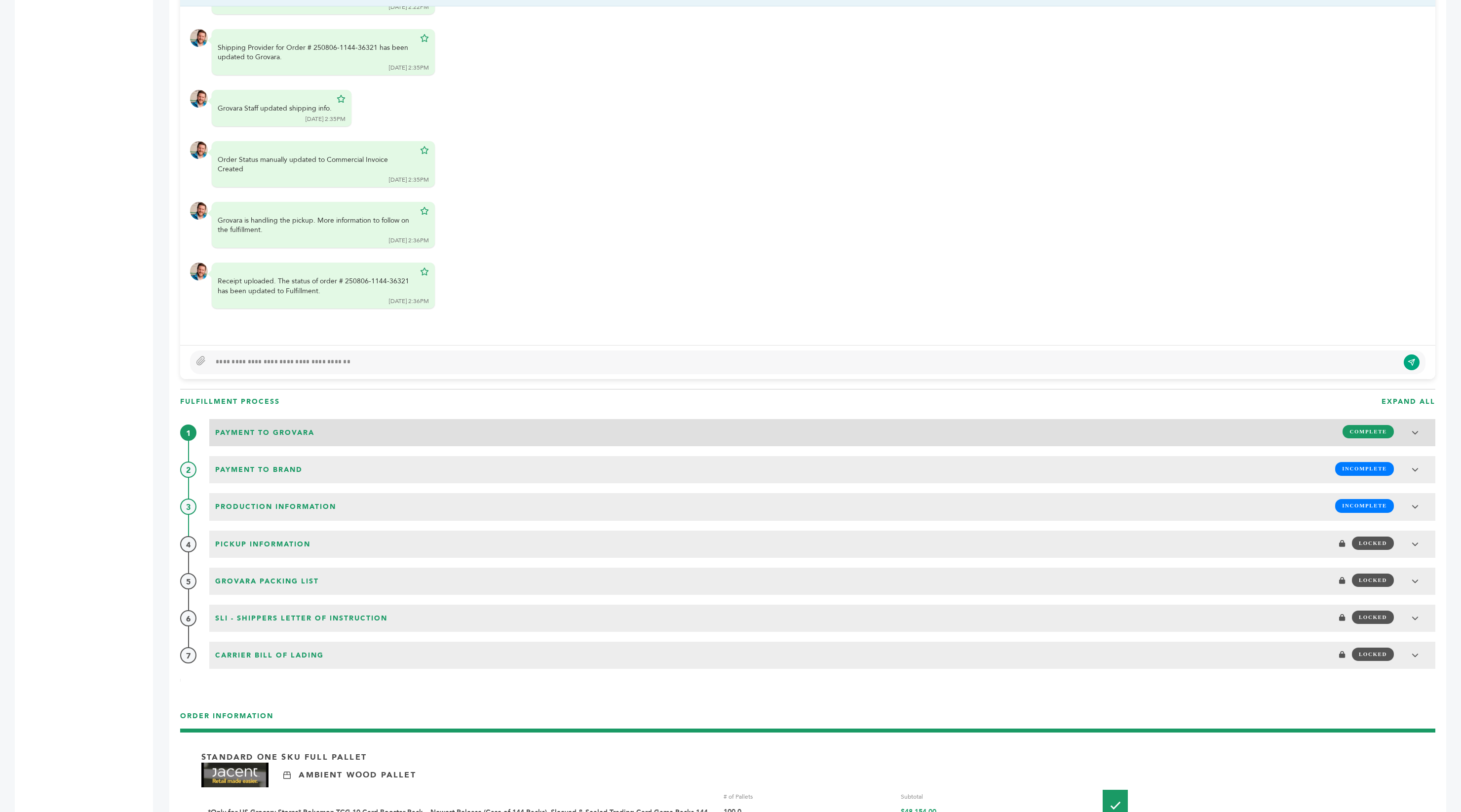
click at [294, 425] on span "Payment to Grovara" at bounding box center [265, 433] width 105 height 16
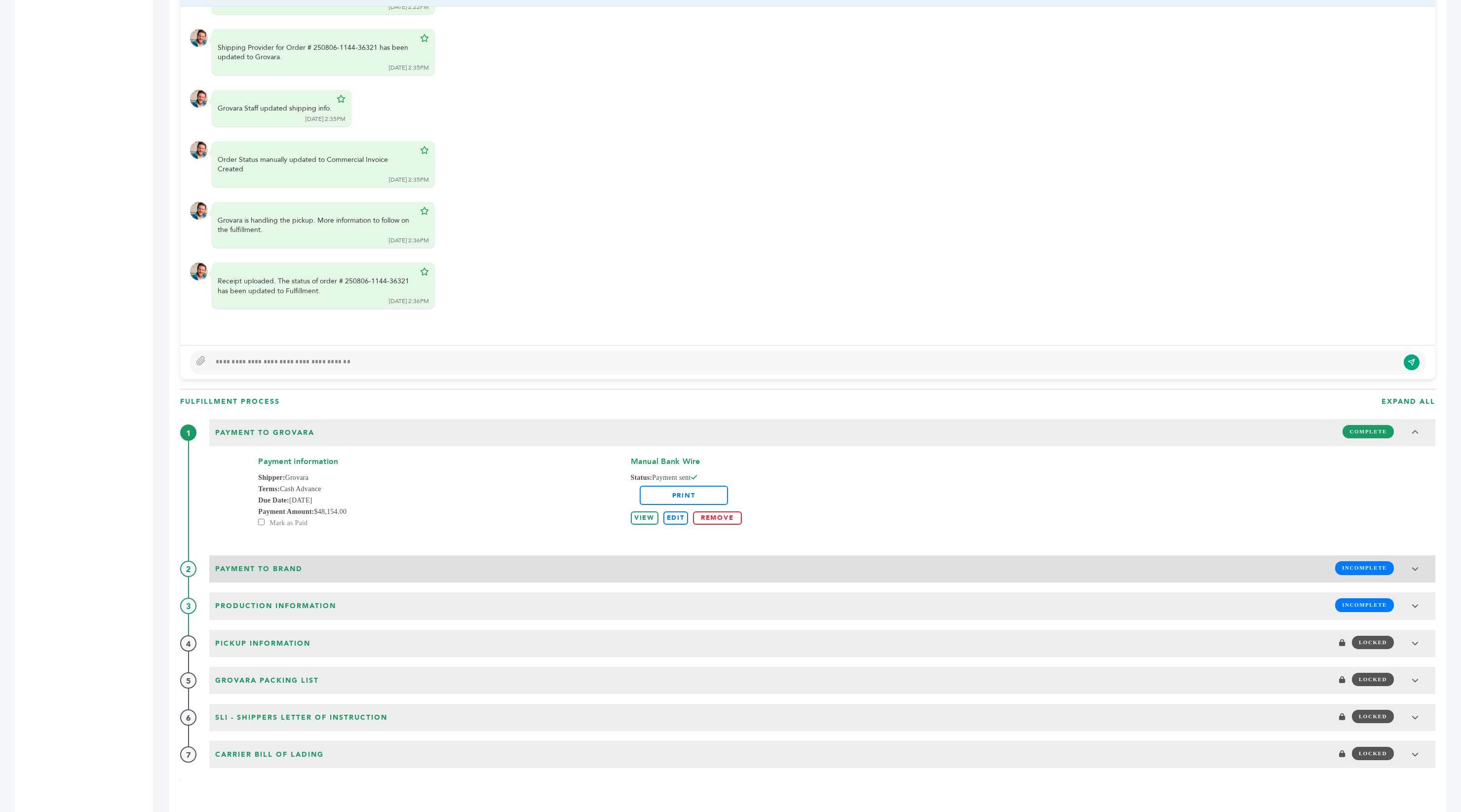
click at [273, 561] on span "Payment to brand" at bounding box center [259, 569] width 93 height 16
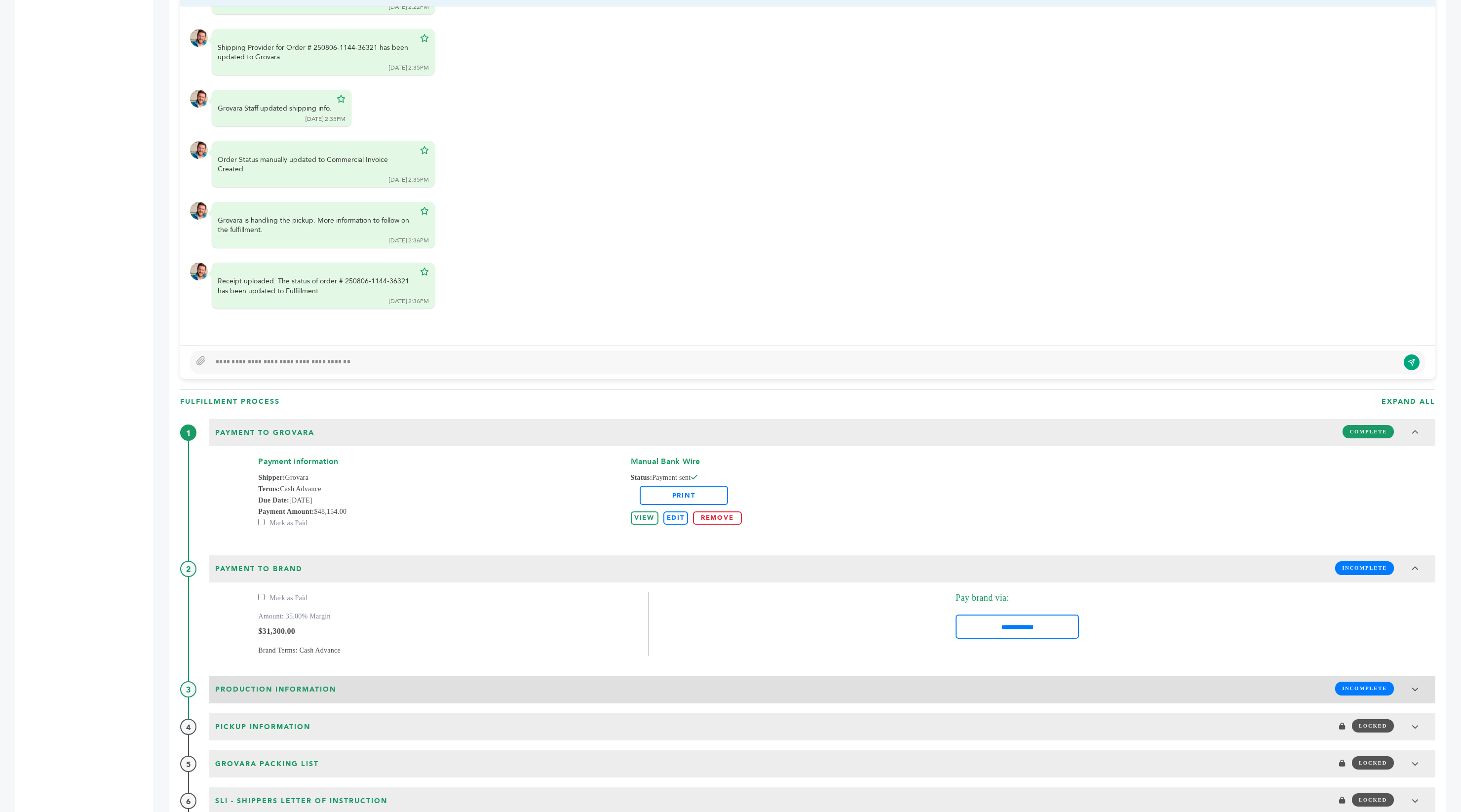
click at [278, 682] on span "Production Information" at bounding box center [275, 690] width 127 height 16
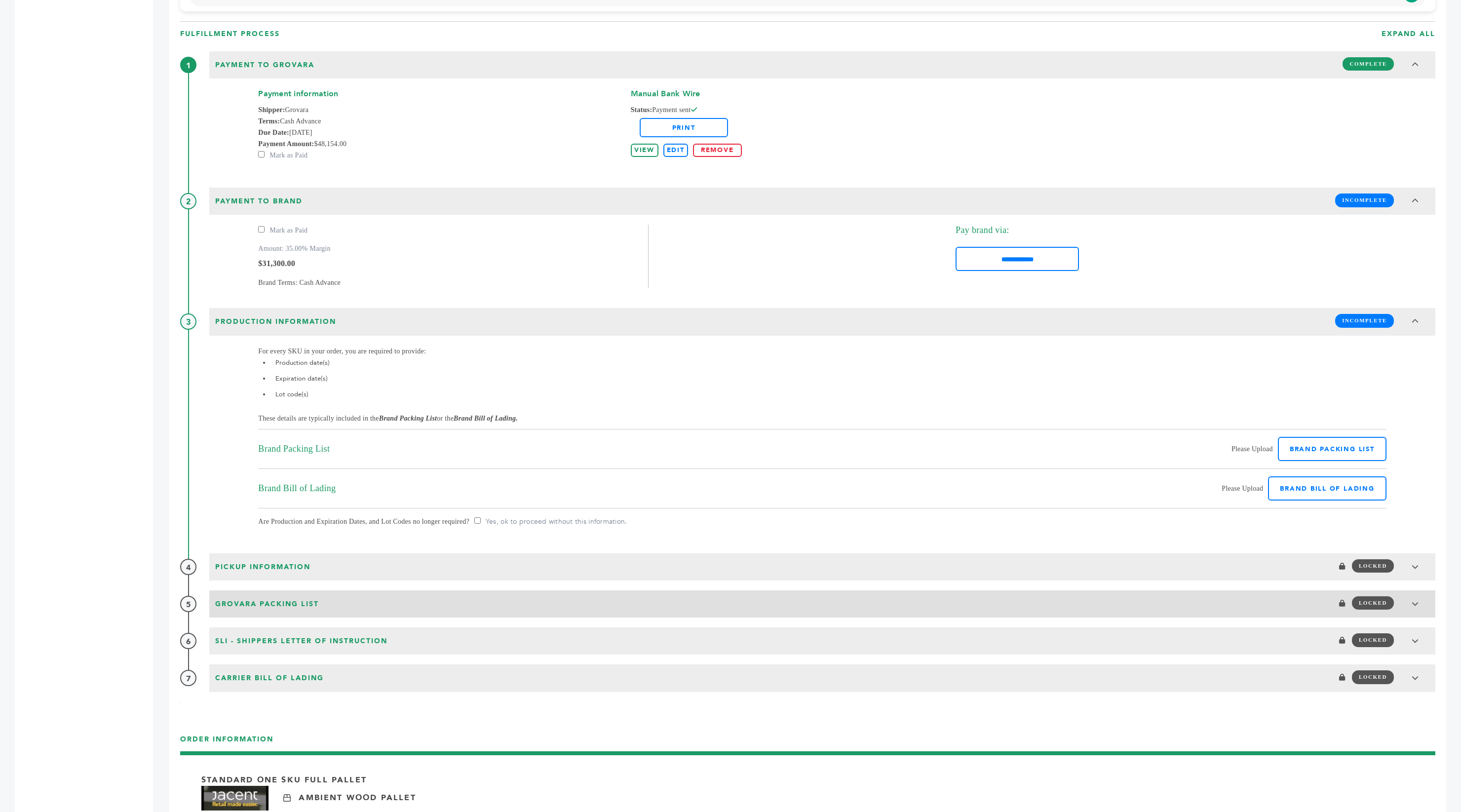
scroll to position [1142, 0]
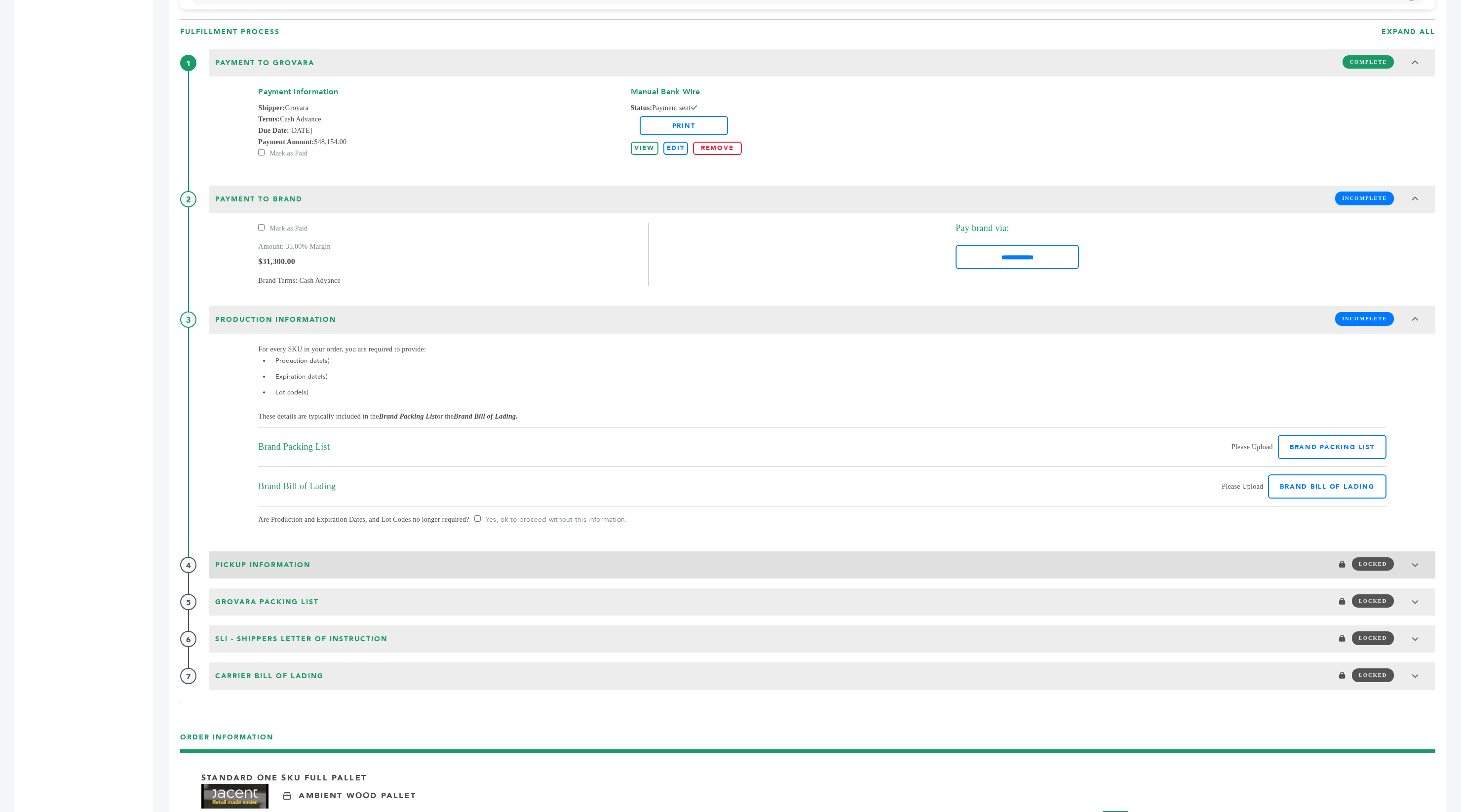
click at [315, 554] on div "Pickup Information LOCKED" at bounding box center [823, 563] width 1220 height 19
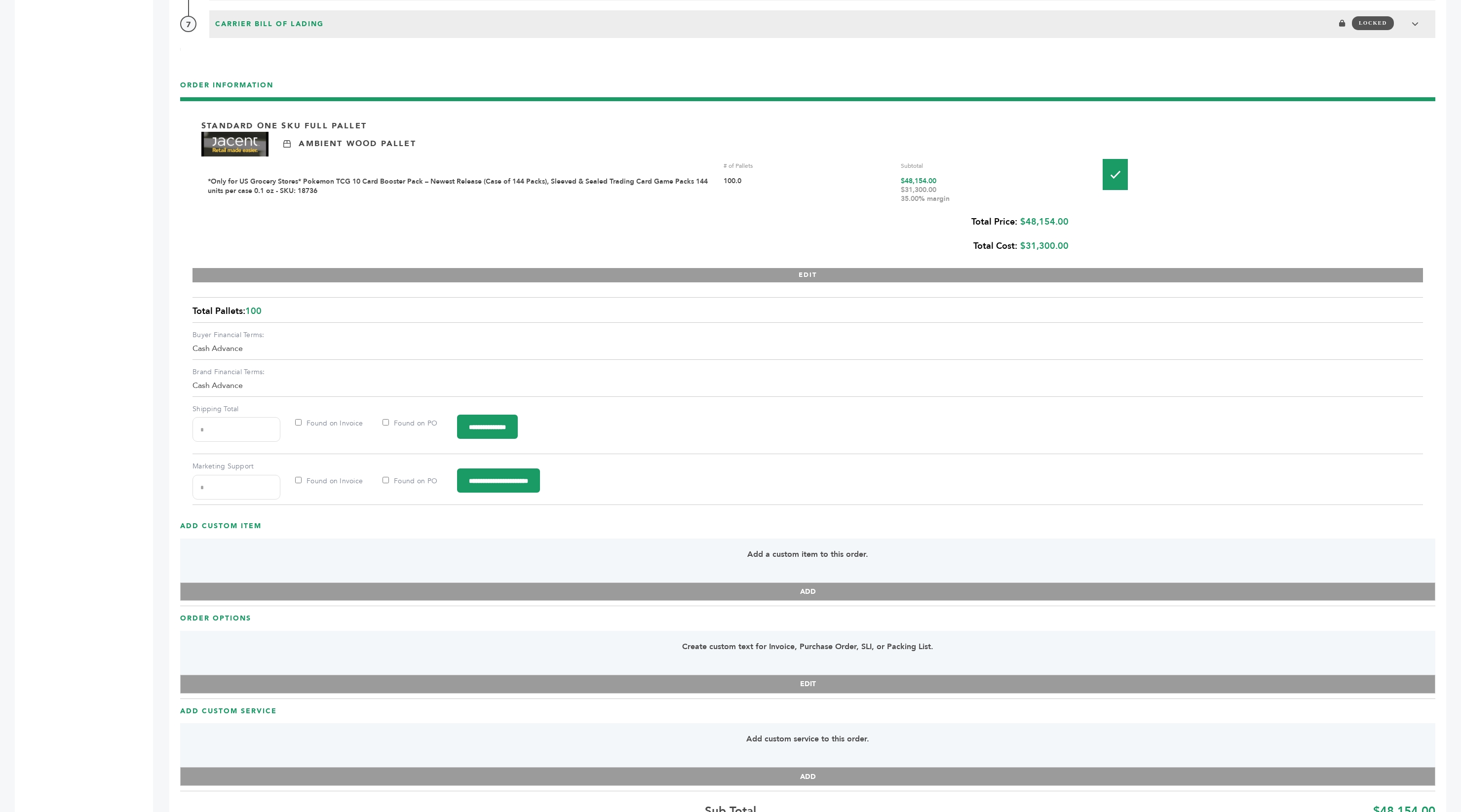
scroll to position [1816, 0]
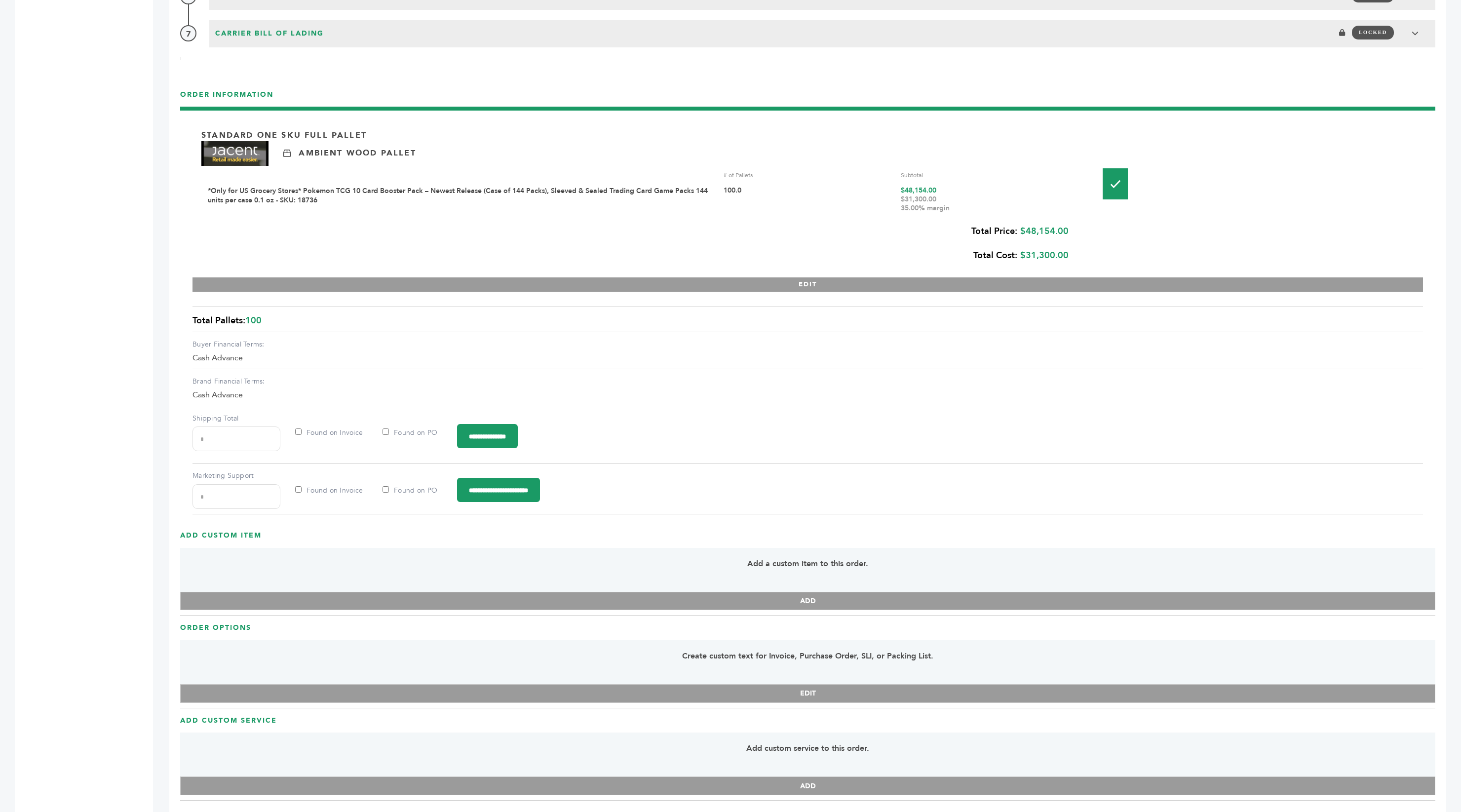
drag, startPoint x: 957, startPoint y: 189, endPoint x: 897, endPoint y: 189, distance: 60.0
click at [897, 189] on div "*Only for US Grocery Stores* Pokemon TCG 10 Card Booster Pack – Newest Release …" at bounding box center [639, 199] width 862 height 27
click at [443, 220] on div "Total Price: $48,154.00 Total Cost: $31,300.00" at bounding box center [635, 244] width 868 height 49
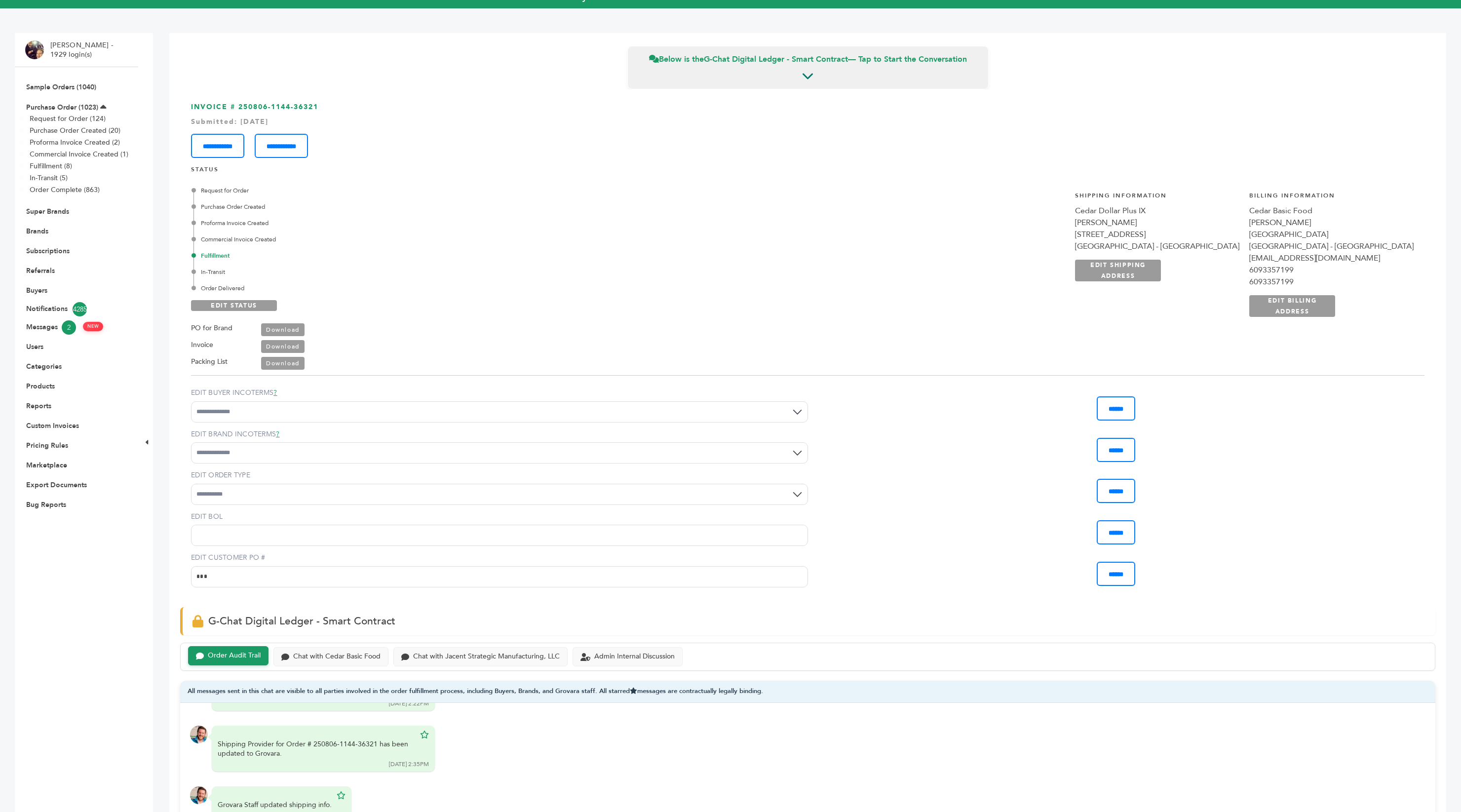
scroll to position [0, 0]
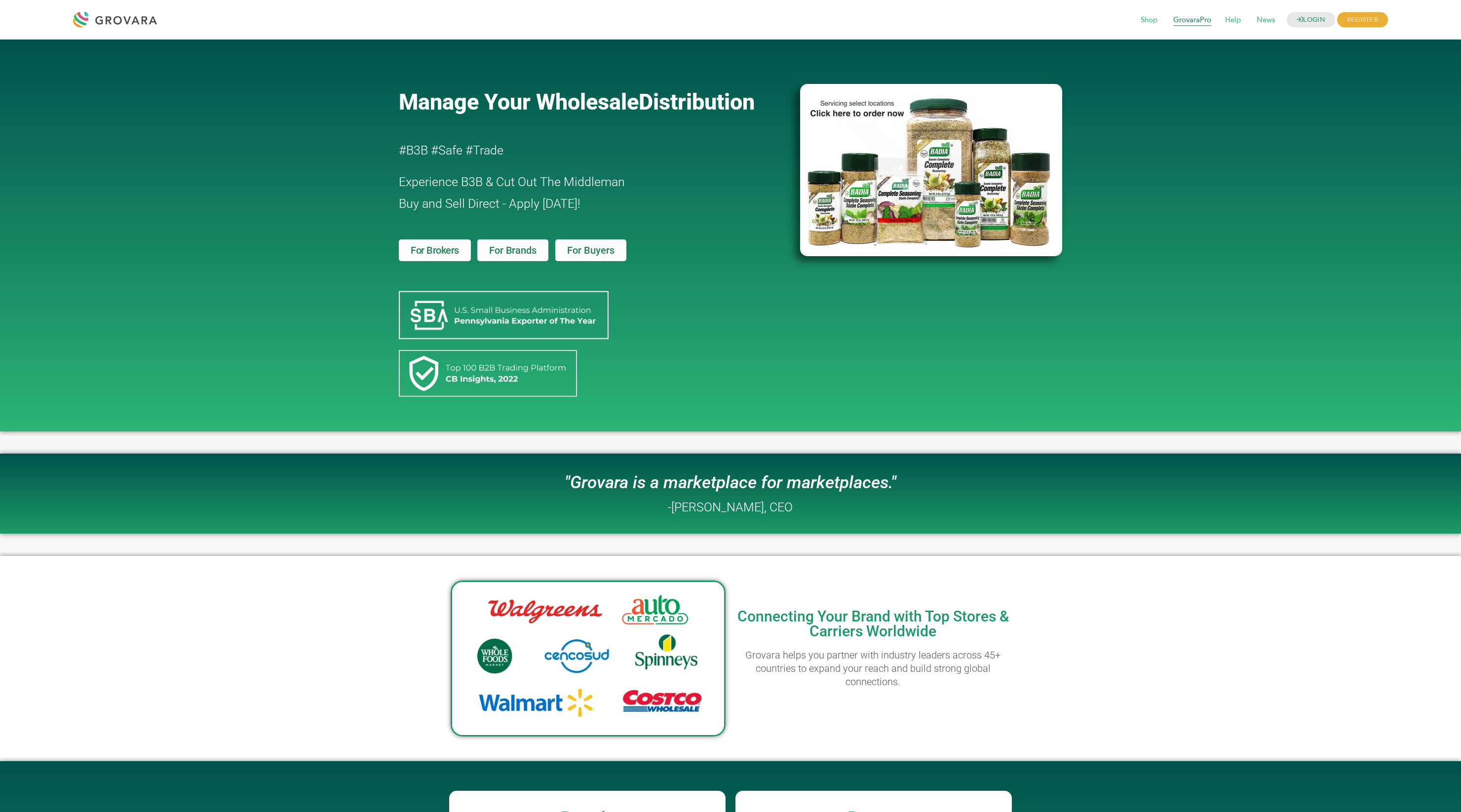
click at [1192, 25] on span "GrovaraPro" at bounding box center [1193, 19] width 52 height 19
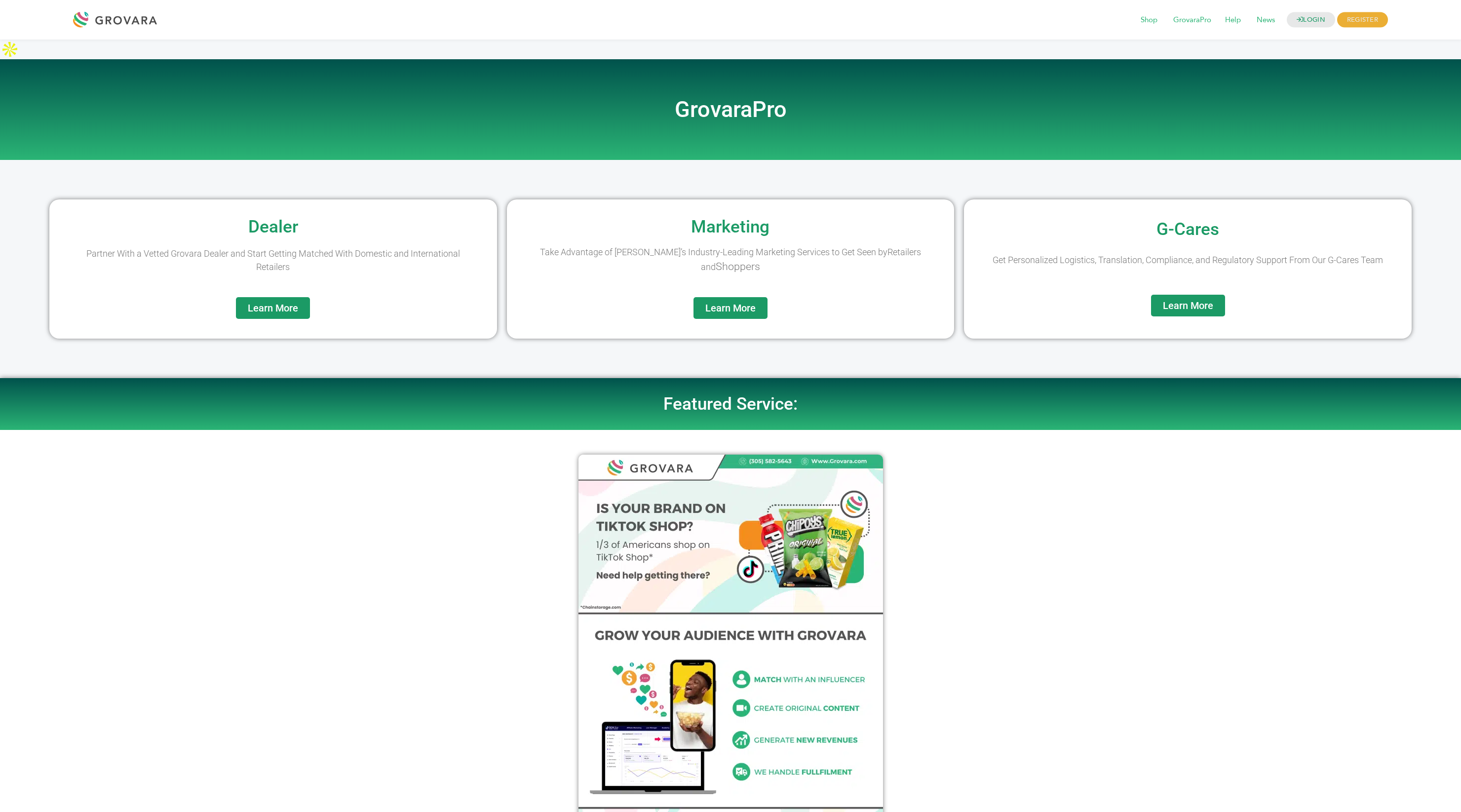
click at [279, 298] on link "Learn More" at bounding box center [274, 308] width 74 height 22
click at [714, 303] on span "Learn More" at bounding box center [730, 307] width 50 height 10
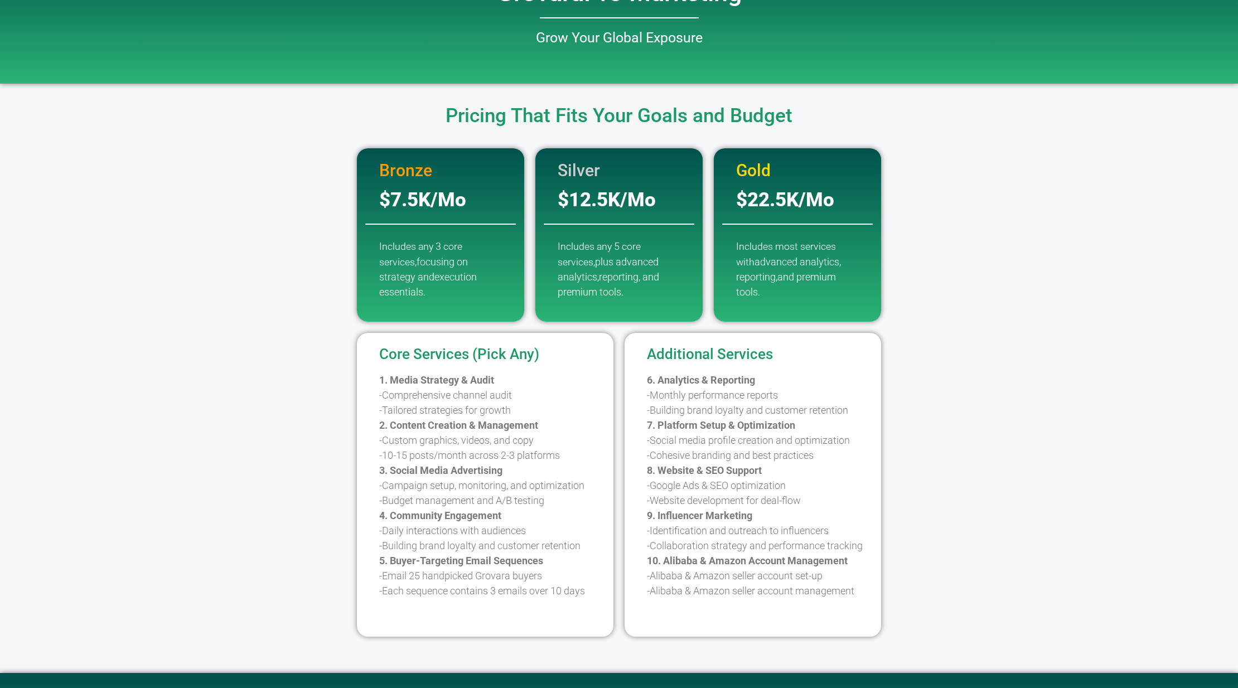
scroll to position [133, 0]
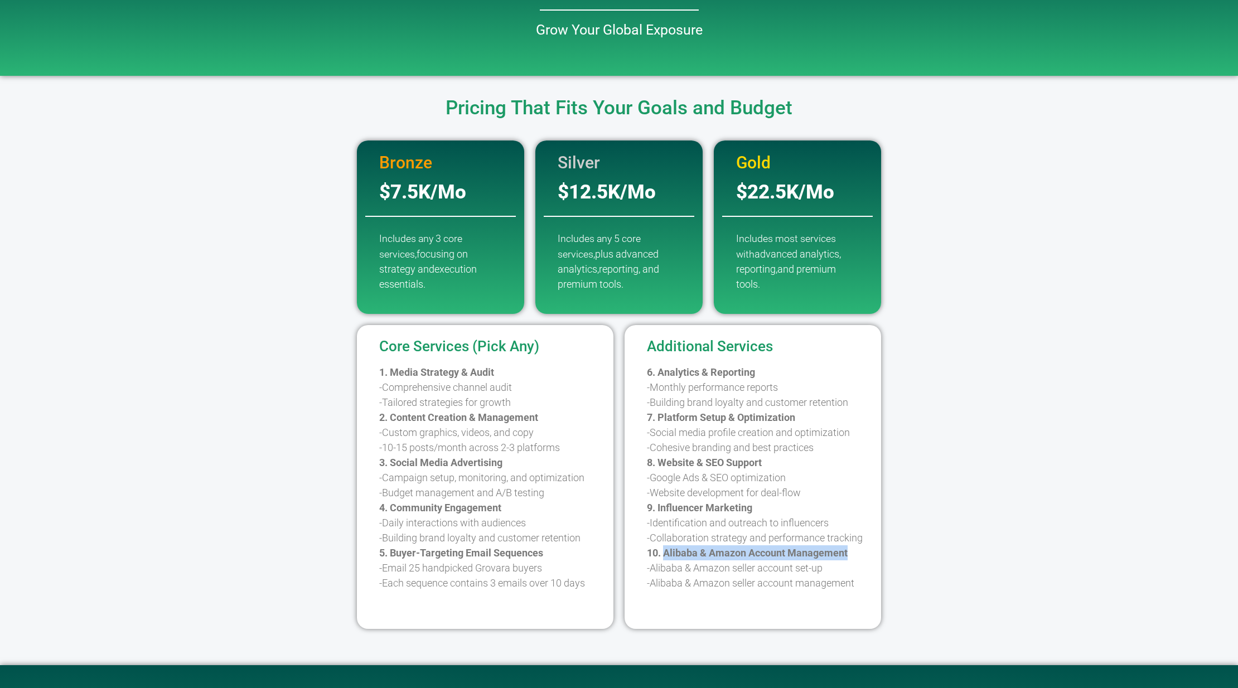
drag, startPoint x: 861, startPoint y: 532, endPoint x: 665, endPoint y: 532, distance: 196.3
click at [665, 532] on p "6. Analytics & Reporting -Monthly performance reports -Building brand loyalty a…" at bounding box center [761, 478] width 229 height 226
click at [501, 377] on p "1. Media Strategy & Audit -Comprehensive channel audit -Tailored strategies for…" at bounding box center [493, 478] width 229 height 226
drag, startPoint x: 785, startPoint y: 437, endPoint x: 654, endPoint y: 440, distance: 131.1
click at [654, 440] on p "6. Analytics & Reporting -Monthly performance reports -Building brand loyalty a…" at bounding box center [761, 478] width 229 height 226
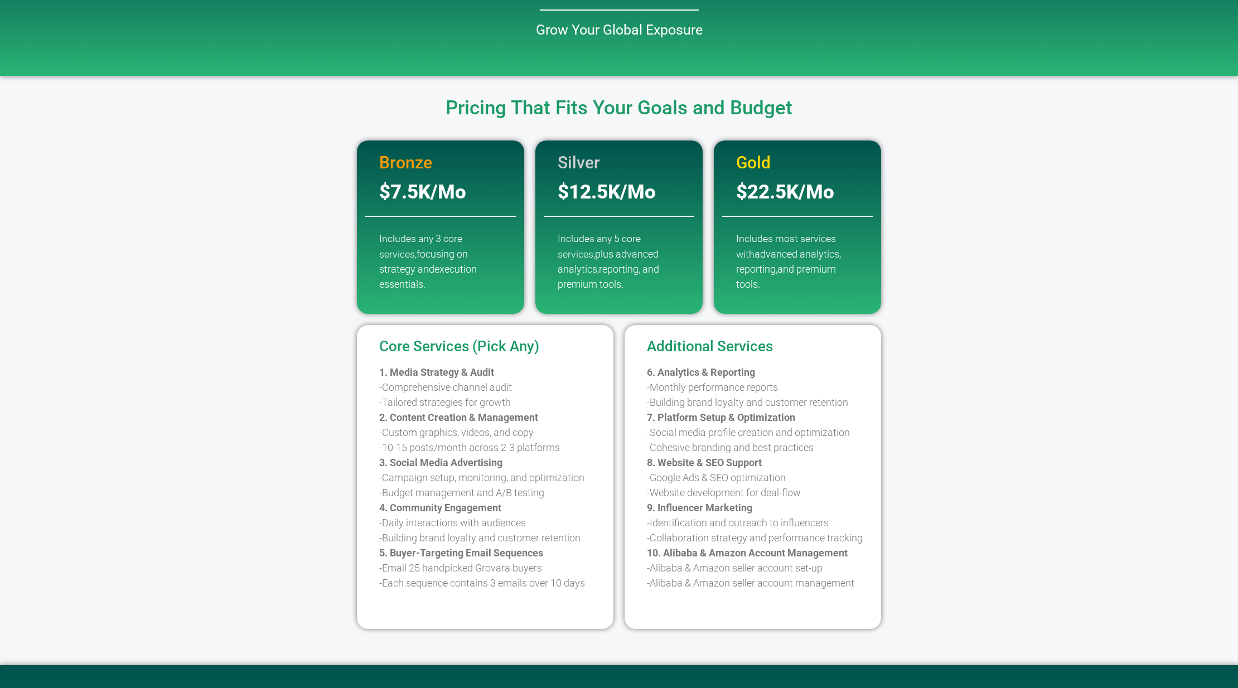
click at [302, 426] on div "Core Services (Pick Any) 1. Media Strategy & Audit -Comprehensive channel audit…" at bounding box center [619, 477] width 636 height 304
drag, startPoint x: 519, startPoint y: 441, endPoint x: 385, endPoint y: 446, distance: 134.5
click at [385, 447] on p "1. Media Strategy & Audit -Comprehensive channel audit -Tailored strategies for…" at bounding box center [493, 478] width 229 height 226
click at [341, 434] on div "Core Services (Pick Any) 1. Media Strategy & Audit -Comprehensive channel audit…" at bounding box center [619, 477] width 636 height 304
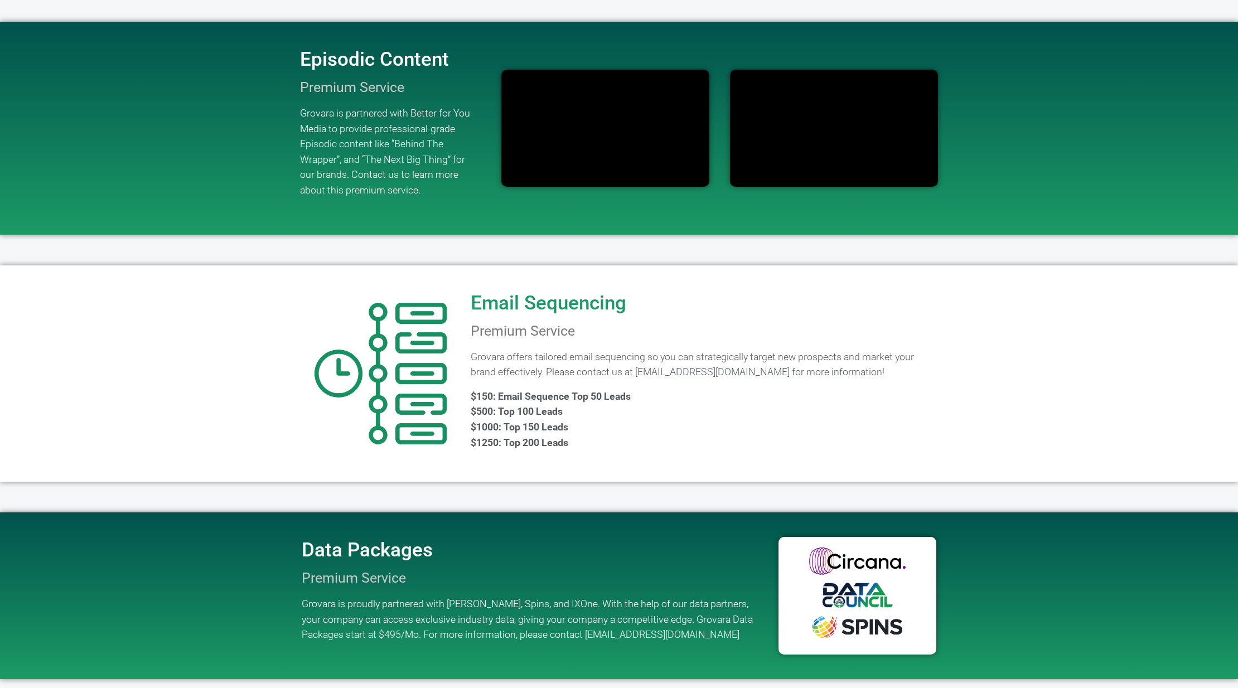
scroll to position [804, 0]
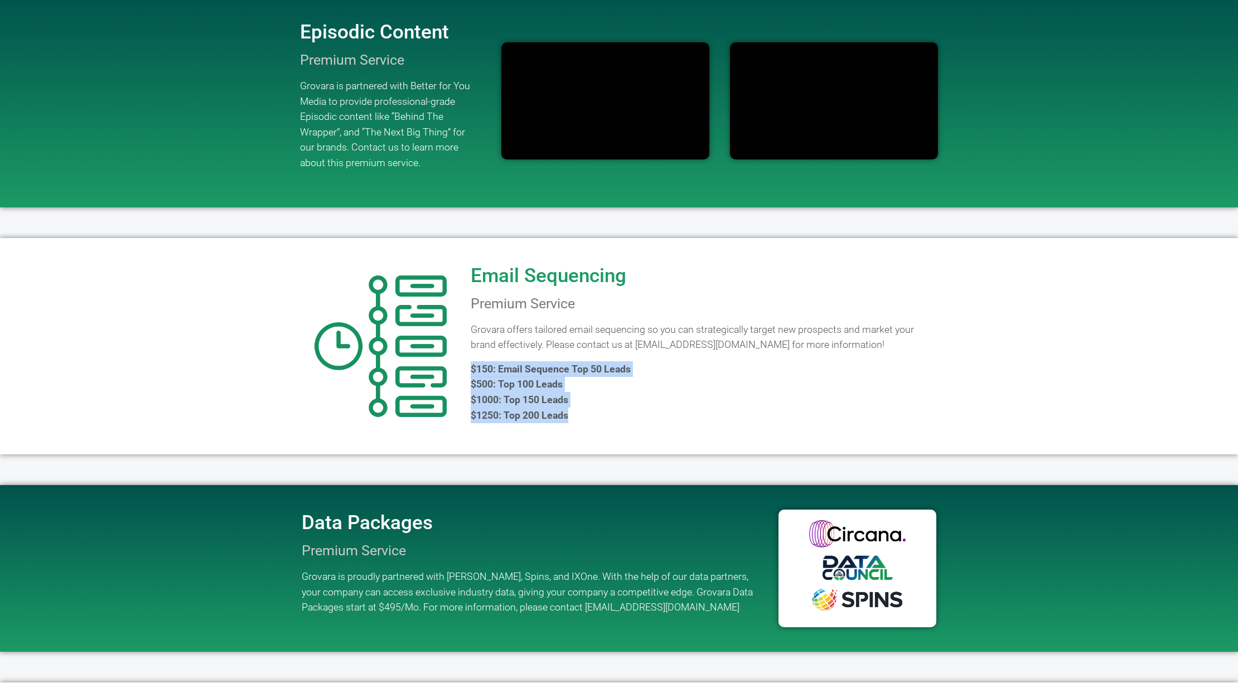
drag, startPoint x: 519, startPoint y: 360, endPoint x: 474, endPoint y: 329, distance: 54.1
click at [477, 331] on div "Grovara offers tailored email sequencing so you can strategically target new pr…" at bounding box center [704, 372] width 466 height 101
click at [360, 407] on div at bounding box center [380, 346] width 168 height 168
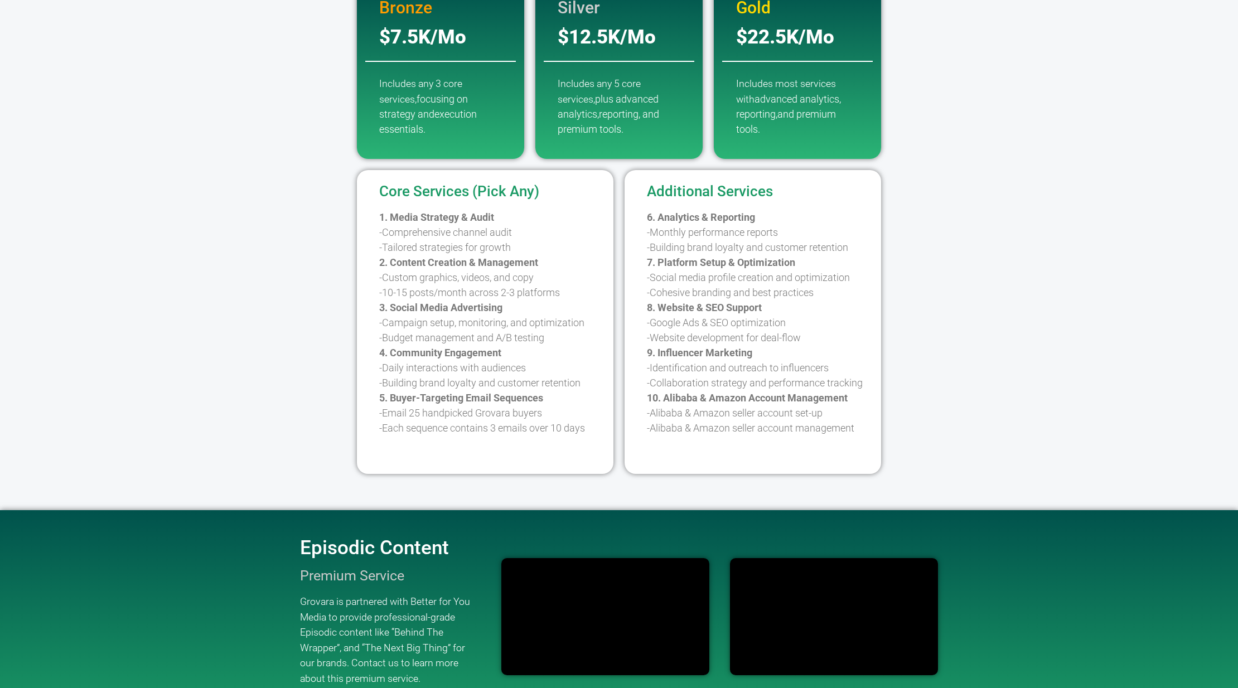
scroll to position [0, 0]
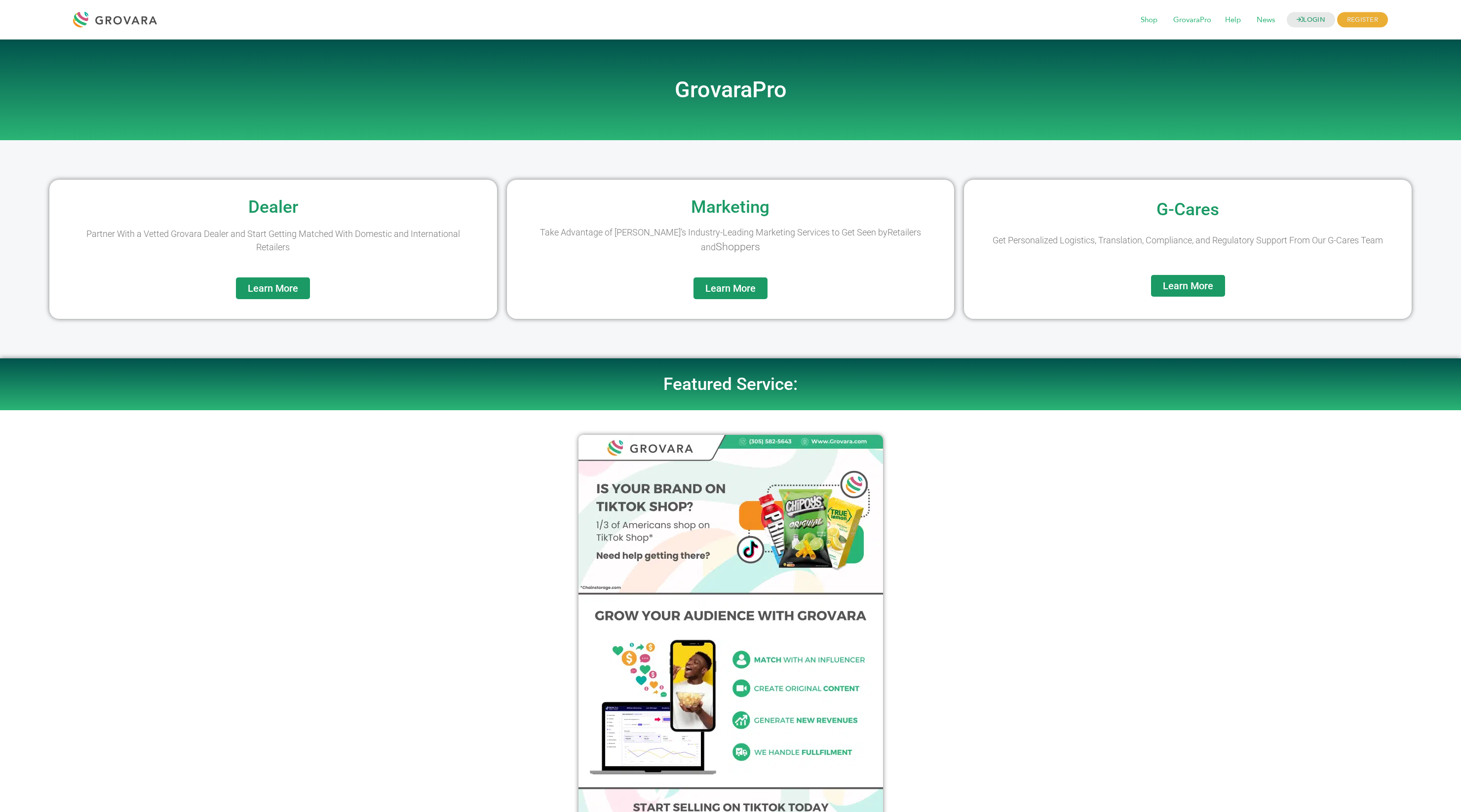
click at [1171, 293] on link "Learn More" at bounding box center [1188, 286] width 74 height 22
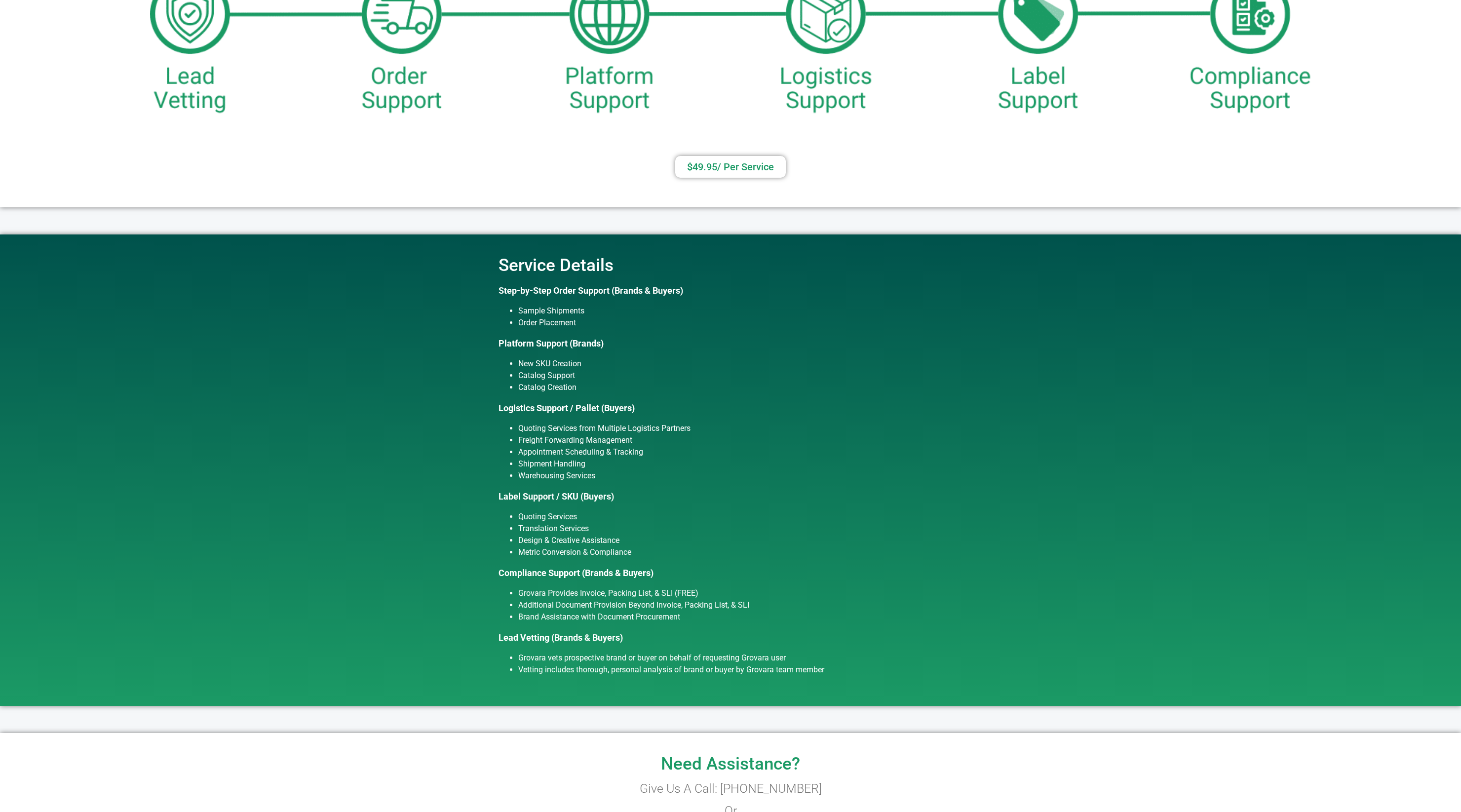
scroll to position [314, 0]
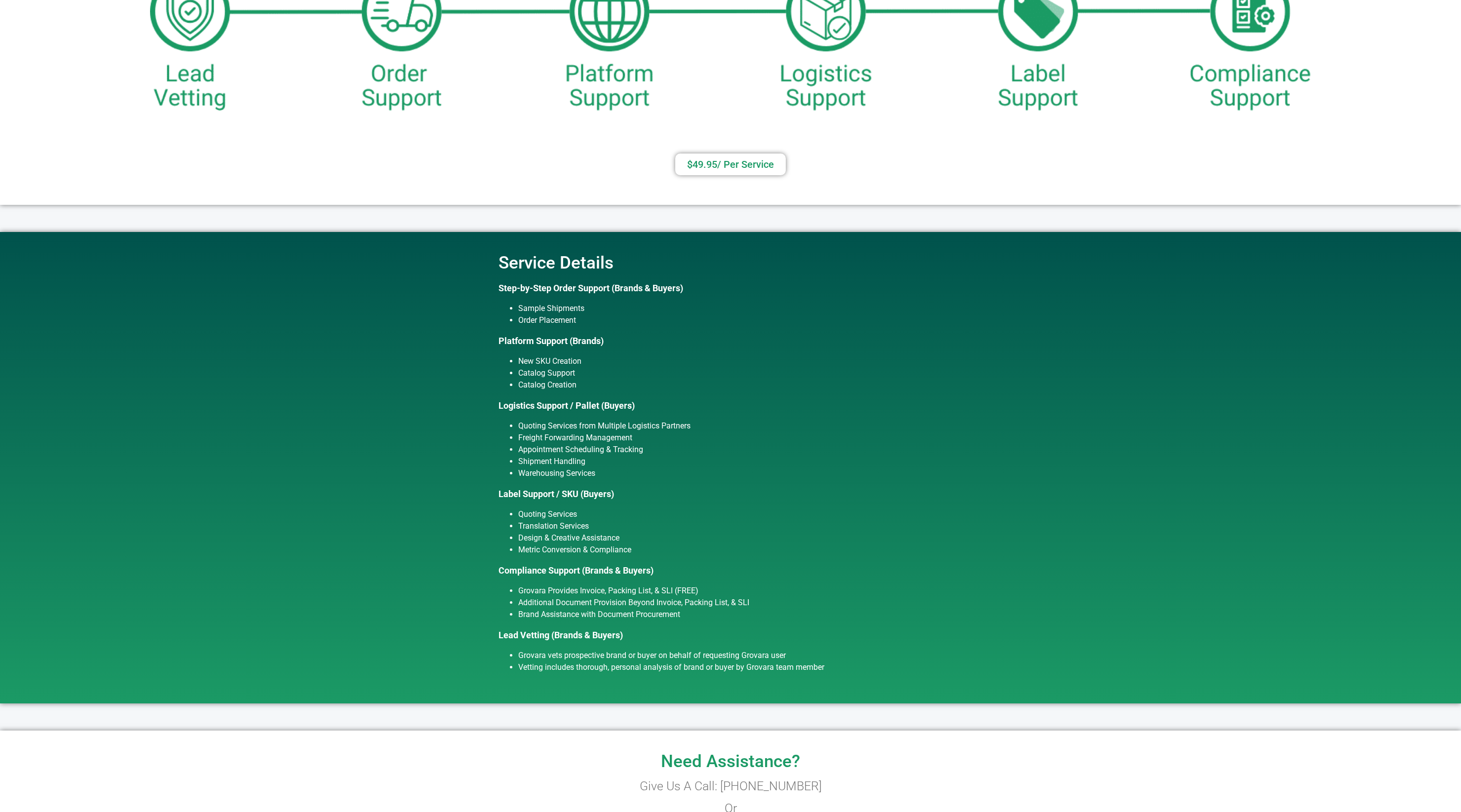
drag, startPoint x: 862, startPoint y: 651, endPoint x: 506, endPoint y: 257, distance: 531.0
click at [503, 251] on div "Service Details Step-by-Step Order Support (Brands & Buyers) Sample Shipments O…" at bounding box center [730, 468] width 563 height 471
click at [458, 369] on div "Step-by-Step Order Support (Brands & Buyers) Sample Shipments Order Placement P…" at bounding box center [730, 482] width 563 height 400
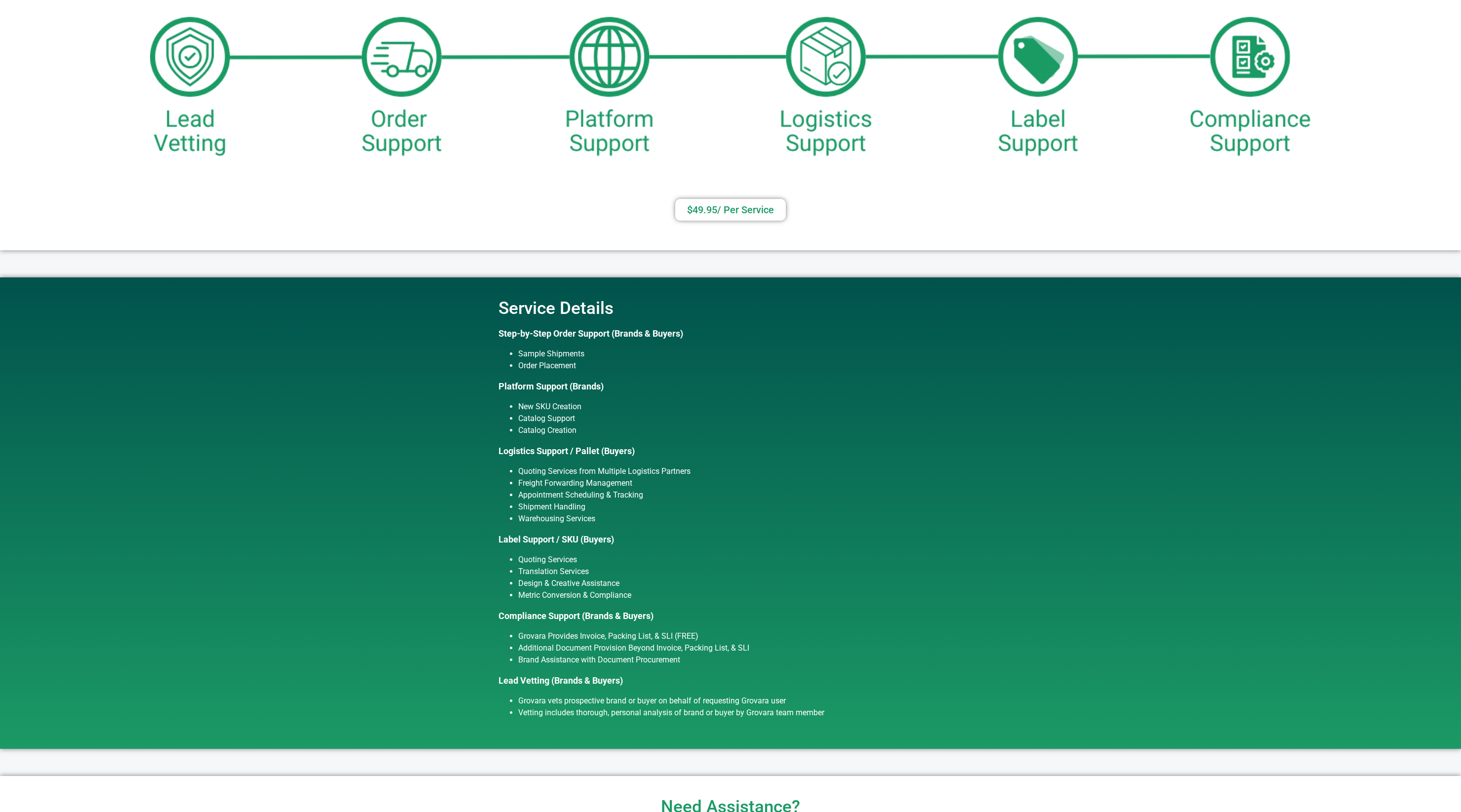
scroll to position [389, 0]
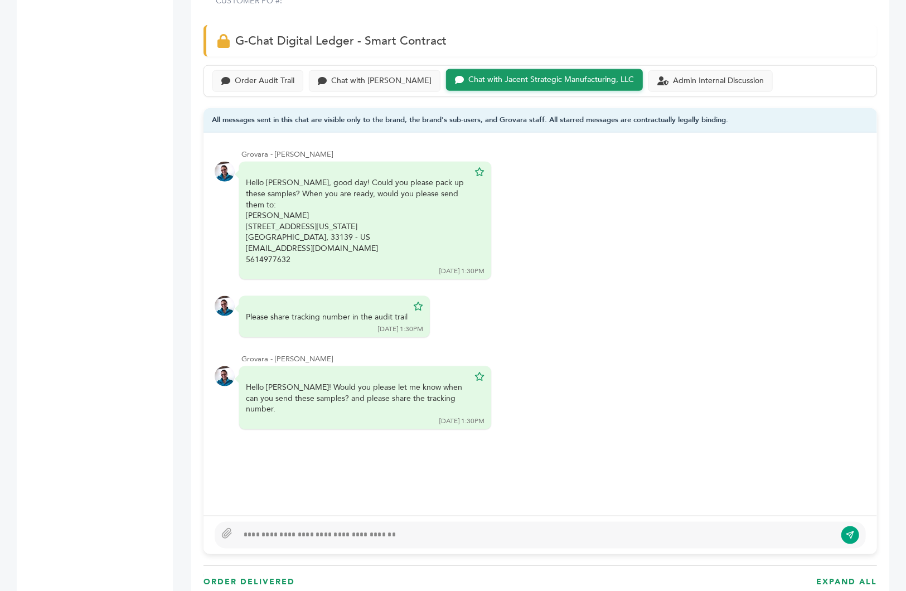
scroll to position [768, 0]
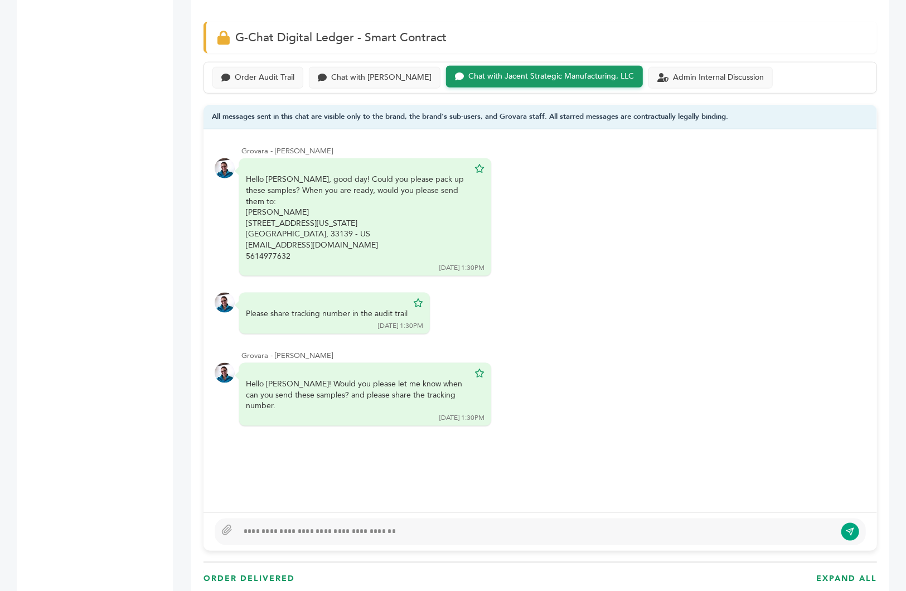
click at [301, 525] on div at bounding box center [537, 531] width 598 height 13
type textarea "**********"
click at [844, 522] on button "submit" at bounding box center [850, 531] width 19 height 19
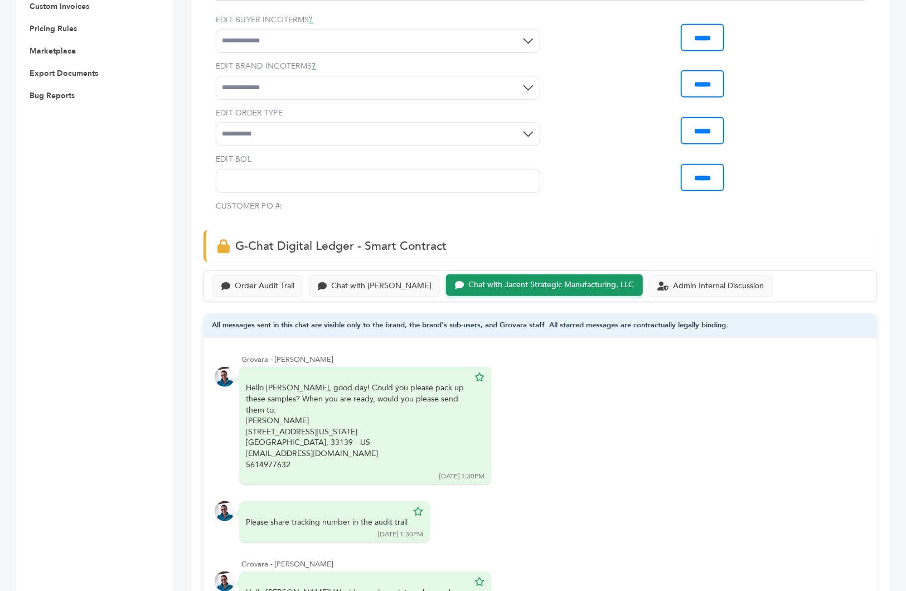
scroll to position [561, 0]
click at [673, 279] on div "Admin Internal Discussion" at bounding box center [718, 283] width 91 height 9
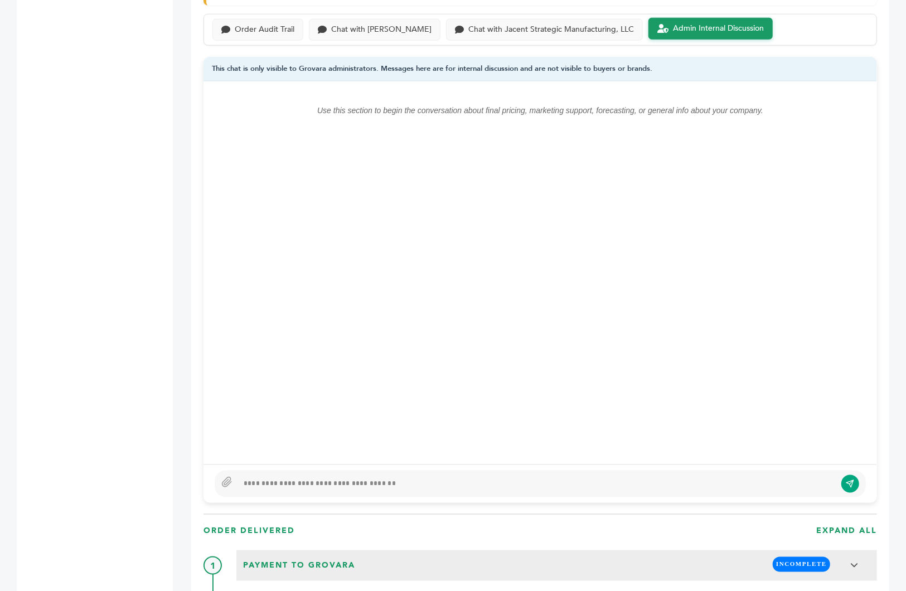
scroll to position [953, 0]
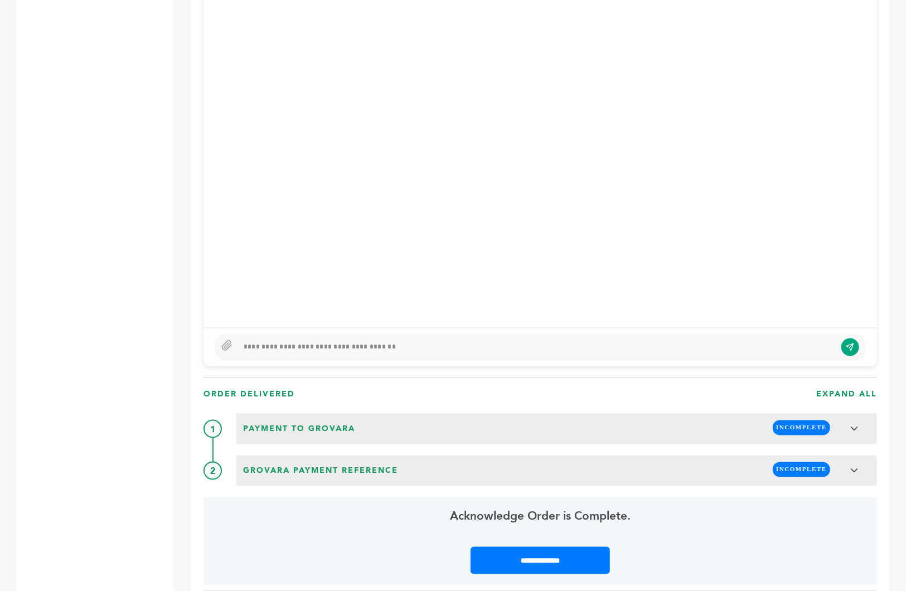
click at [287, 341] on div at bounding box center [537, 347] width 598 height 13
type textarea "**********"
click at [850, 342] on icon "submit" at bounding box center [850, 346] width 9 height 9
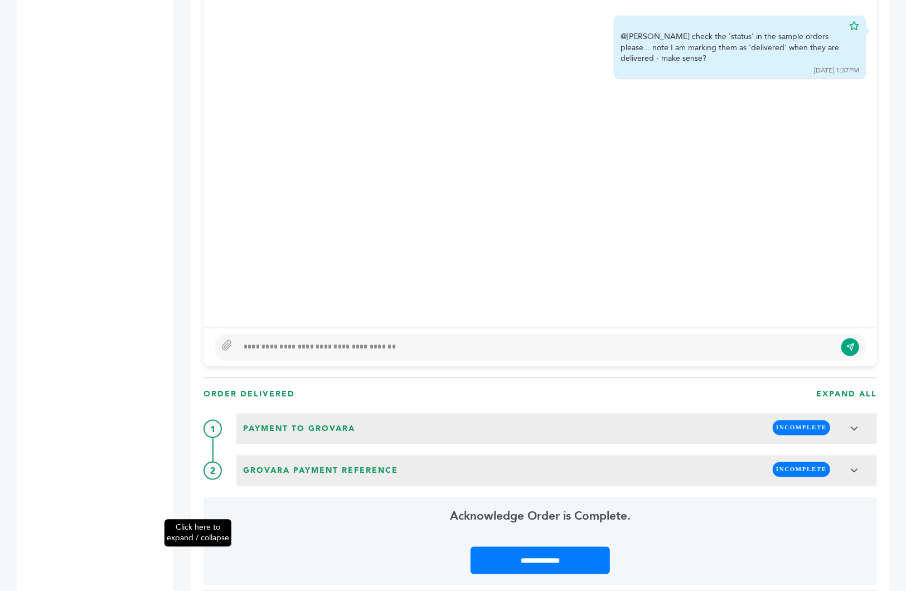
click at [164, 122] on div "Click here to expand / collapse" at bounding box center [164, 397] width 17 height 2454
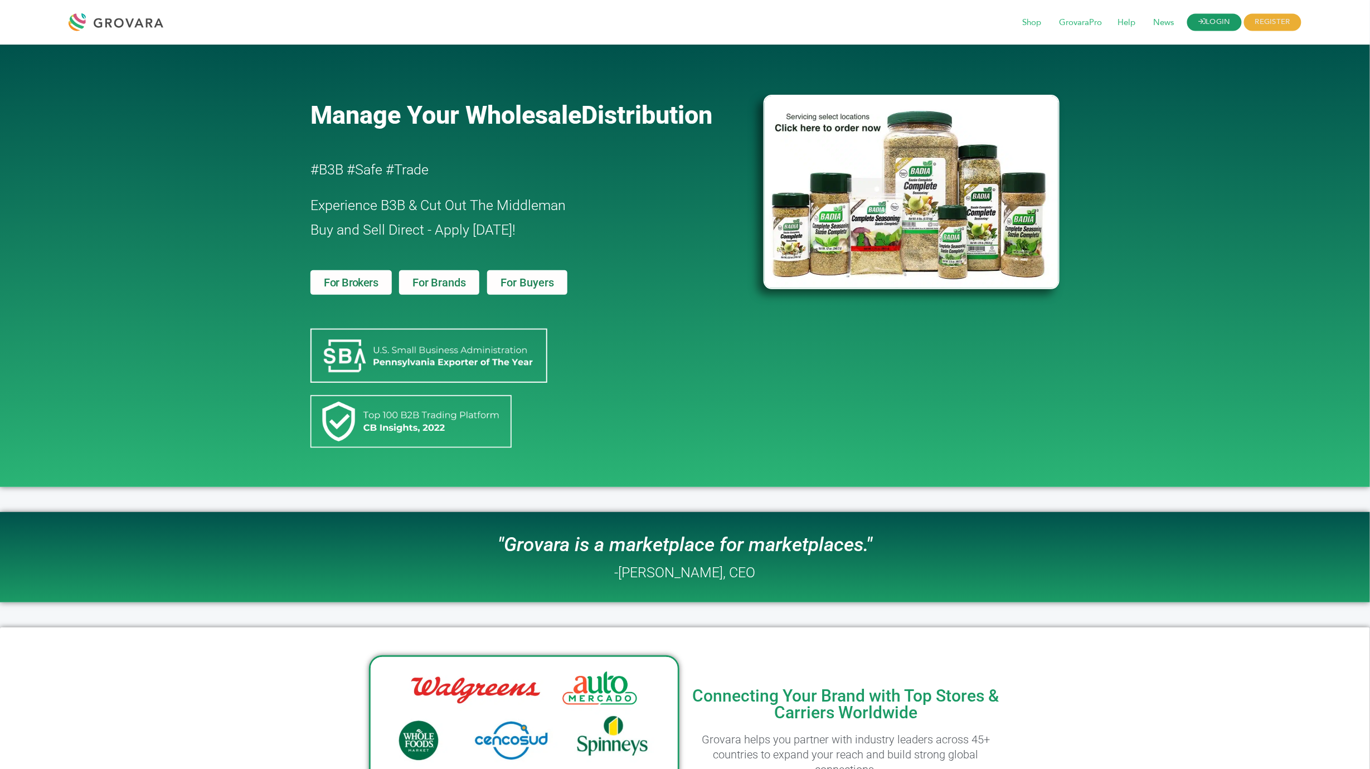
click at [1213, 21] on link "LOGIN" at bounding box center [1215, 22] width 55 height 17
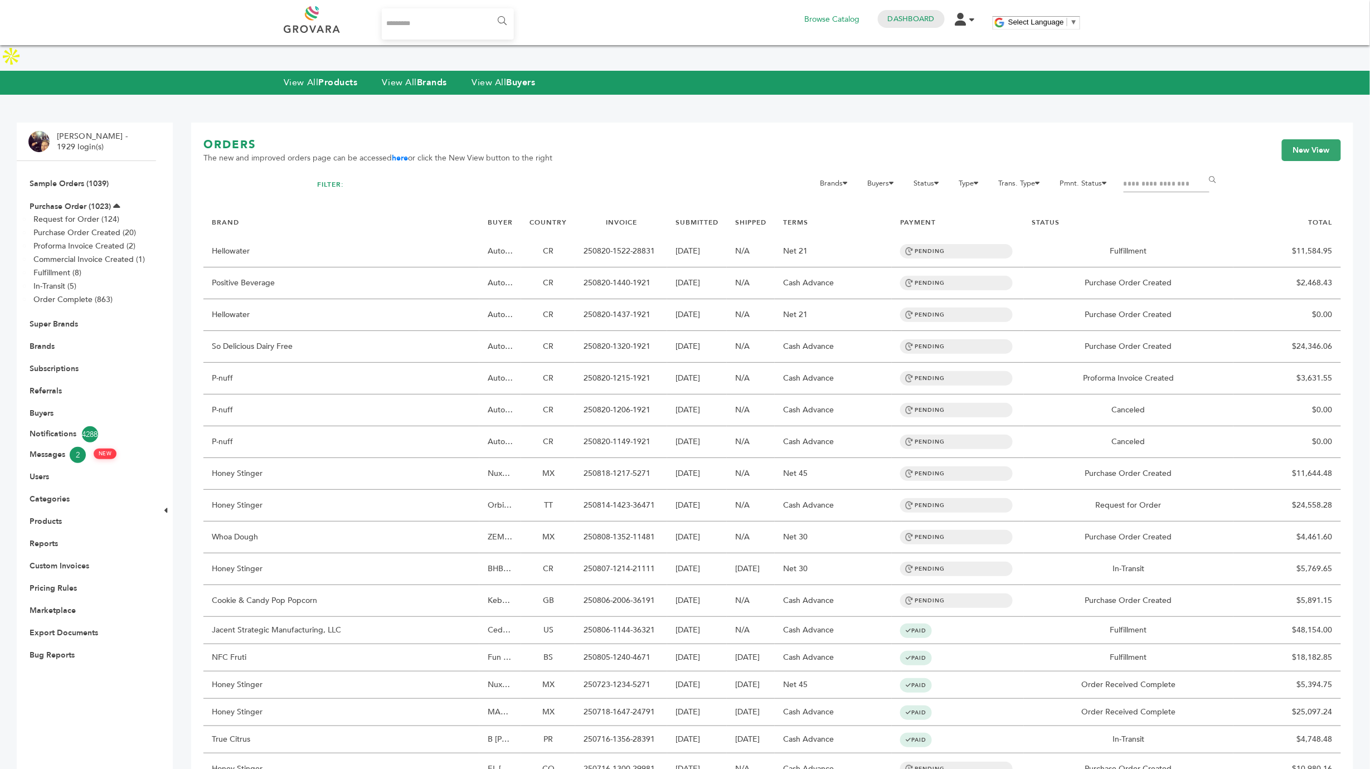
click at [404, 30] on input "Search..." at bounding box center [448, 23] width 132 height 31
type input "*******"
click at [489, 10] on input "******" at bounding box center [501, 21] width 25 height 22
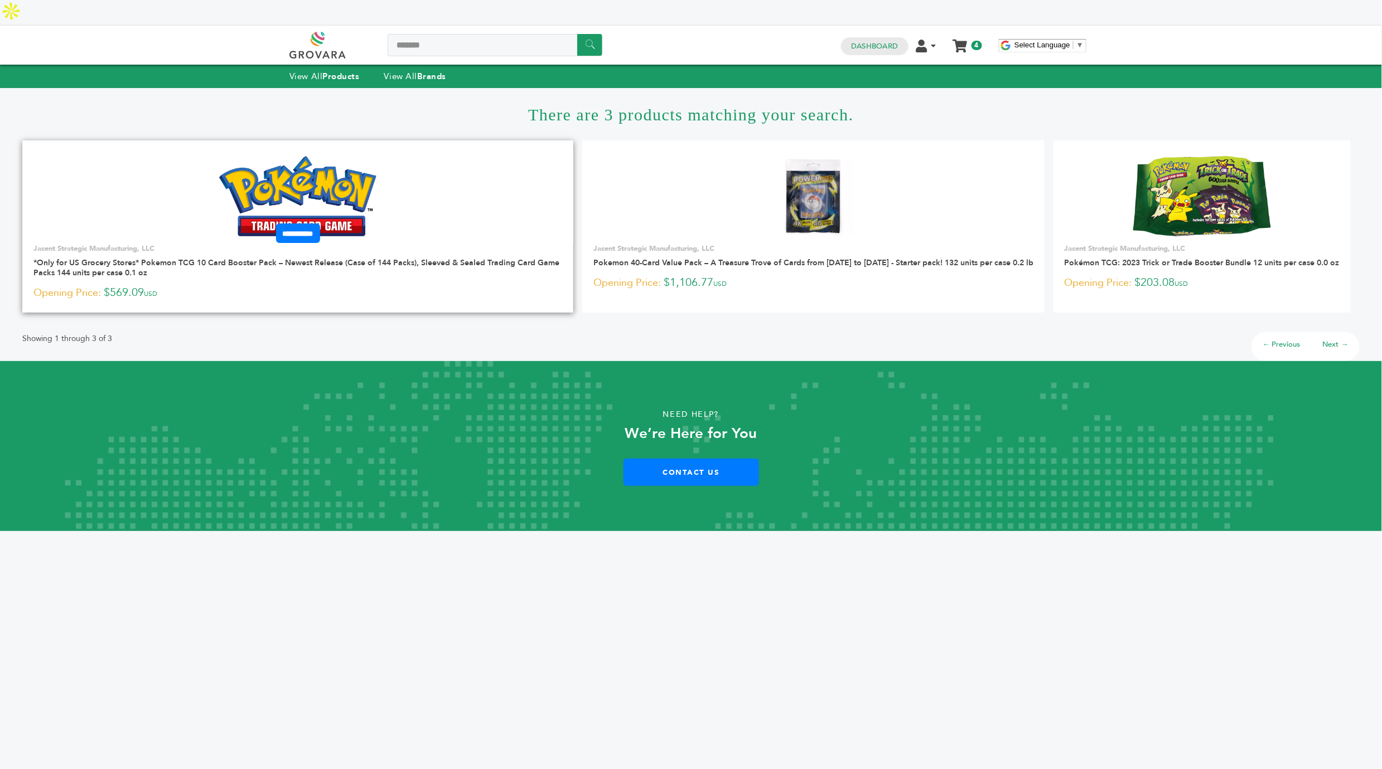
click at [327, 159] on img at bounding box center [298, 196] width 158 height 80
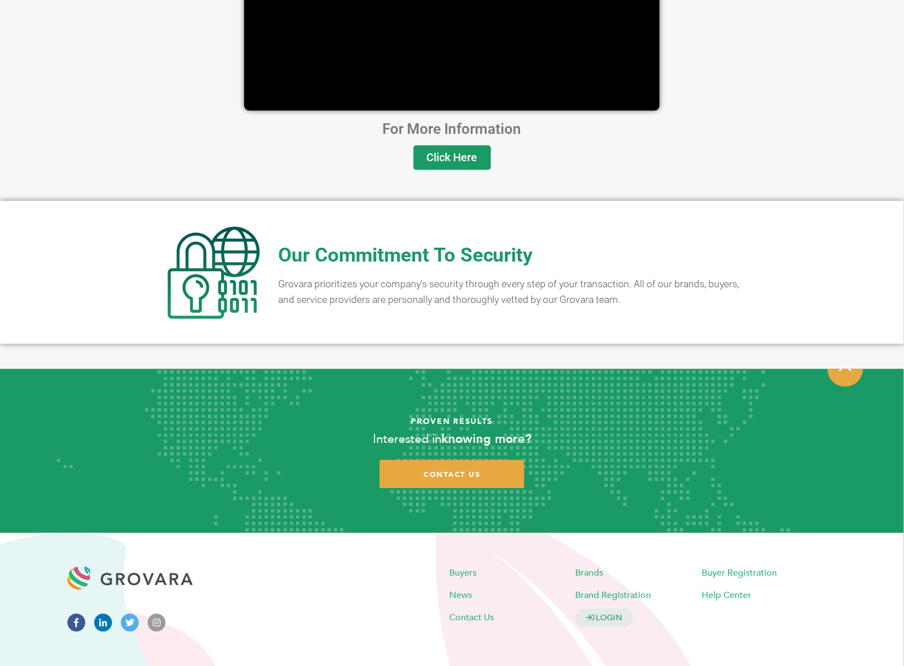
scroll to position [1995, 0]
click at [437, 461] on link "contact us" at bounding box center [452, 475] width 145 height 28
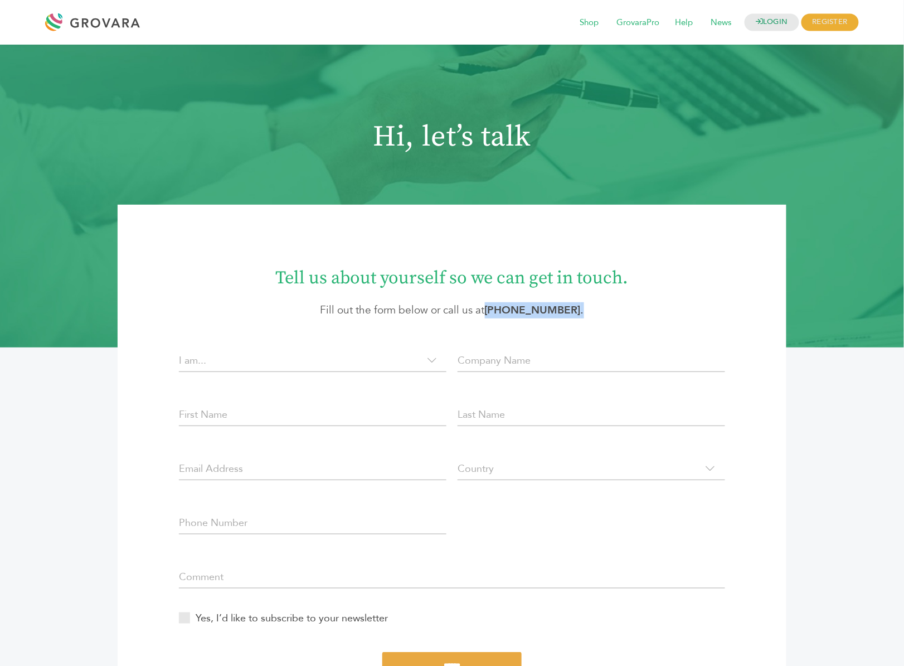
drag, startPoint x: 581, startPoint y: 314, endPoint x: 497, endPoint y: 309, distance: 84.3
click at [497, 309] on p "Fill out the form below or call us at [PHONE_NUMBER] ." at bounding box center [452, 310] width 602 height 16
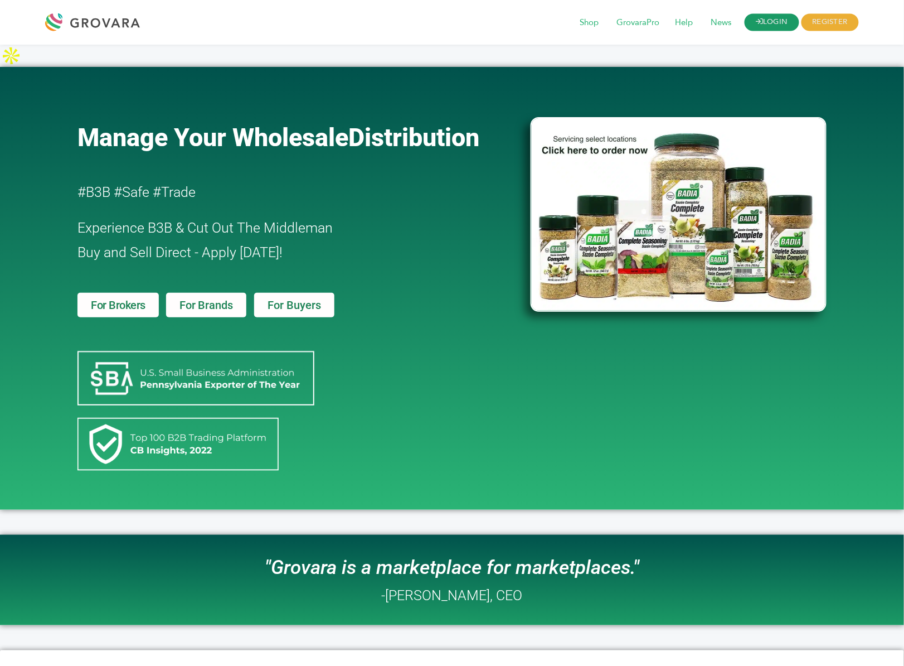
click at [762, 17] on link "LOGIN" at bounding box center [772, 22] width 55 height 17
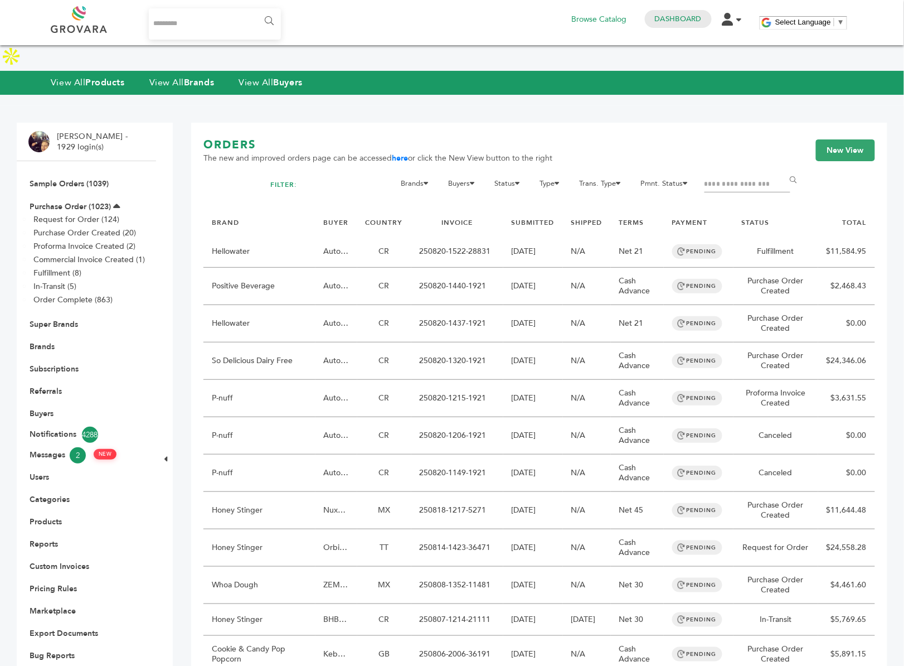
click at [195, 22] on input "Search..." at bounding box center [215, 23] width 132 height 31
type input "*****"
click at [256, 10] on input "******" at bounding box center [268, 21] width 25 height 22
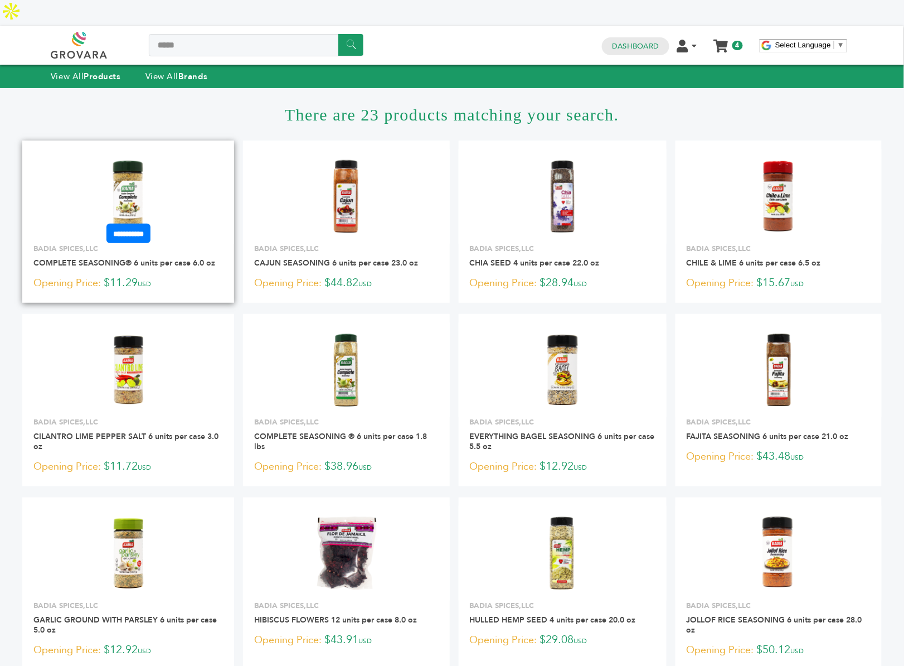
click at [132, 180] on img at bounding box center [128, 196] width 81 height 81
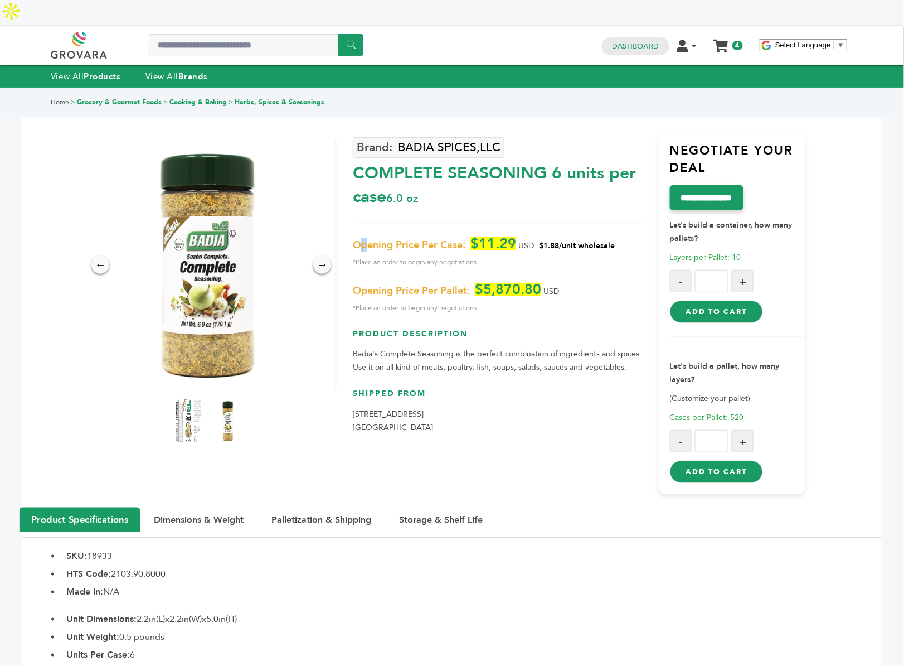
click at [365, 239] on span "Opening Price Per Case:" at bounding box center [409, 245] width 113 height 13
click at [372, 237] on p "Opening Price Per Case: $11.29 USD $1.88/unit wholesale *Place an order to begi…" at bounding box center [500, 253] width 294 height 32
drag, startPoint x: 420, startPoint y: 219, endPoint x: 356, endPoint y: 219, distance: 64.1
click at [356, 239] on span "Opening Price Per Case:" at bounding box center [409, 245] width 113 height 13
click at [812, 39] on div "Select Language ​ ▼" at bounding box center [804, 45] width 88 height 13
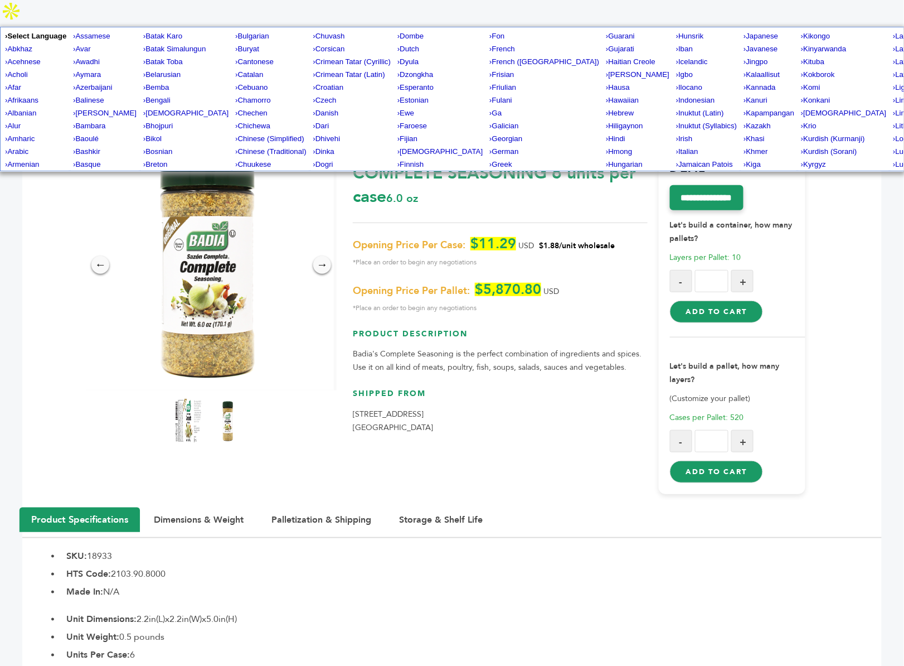
click at [798, 41] on span "Select Language" at bounding box center [804, 45] width 56 height 8
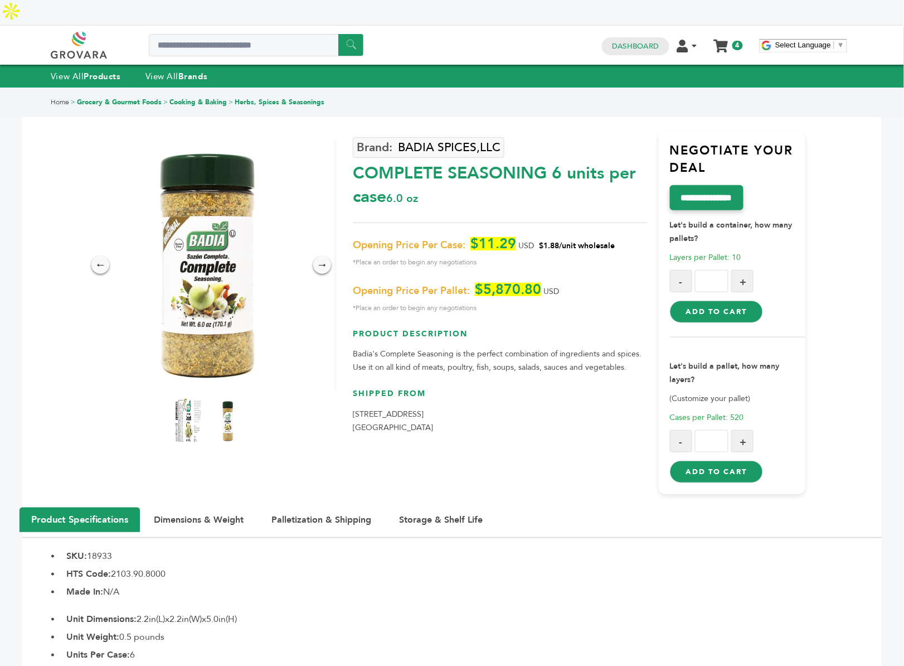
click at [797, 41] on span "Select Language" at bounding box center [804, 45] width 56 height 8
click at [835, 337] on div "Home > Grocery & Gourmet Foods > Cooking & Baking > Herbs, Spices & Seasonings …" at bounding box center [452, 632] width 860 height 1089
drag, startPoint x: 353, startPoint y: 219, endPoint x: 421, endPoint y: 216, distance: 68.1
click at [421, 239] on span "Opening Price Per Case:" at bounding box center [409, 245] width 113 height 13
click at [719, 185] on input "**********" at bounding box center [707, 198] width 78 height 26
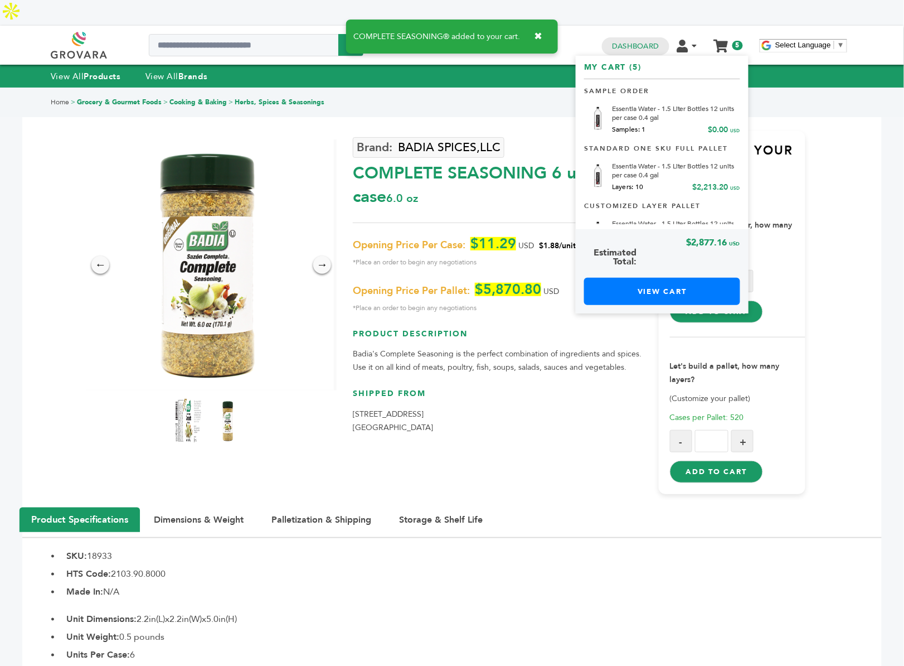
click at [621, 350] on div "BADIA SPICES,LLC COMPLETE SEASONING 6 units per case 6.0 oz Opening Price Per C…" at bounding box center [500, 312] width 294 height 363
click at [795, 211] on p "Let's build a container, how many pallets?" at bounding box center [738, 227] width 136 height 35
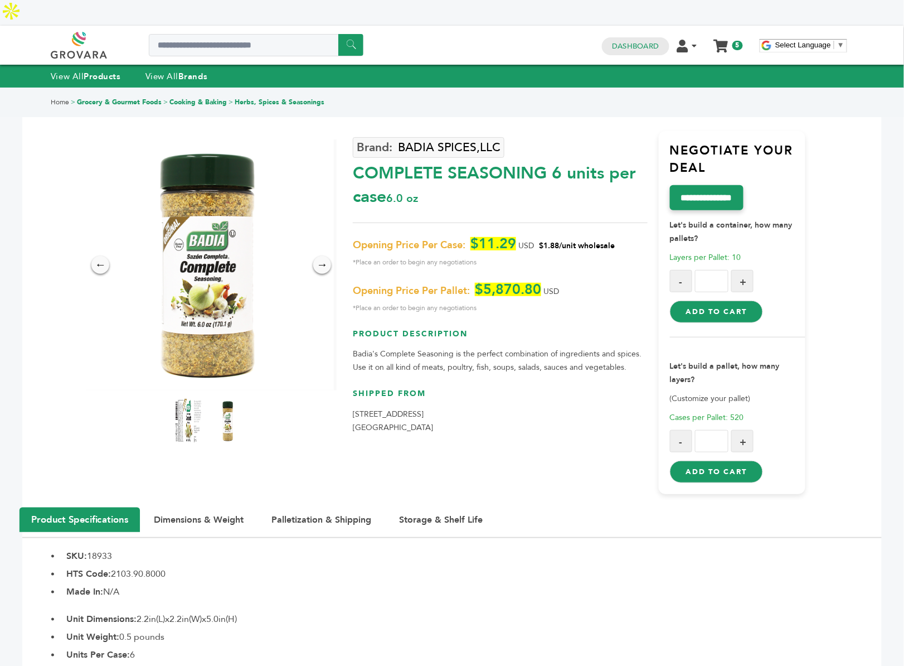
click at [738, 301] on button "Add to Cart" at bounding box center [716, 312] width 93 height 22
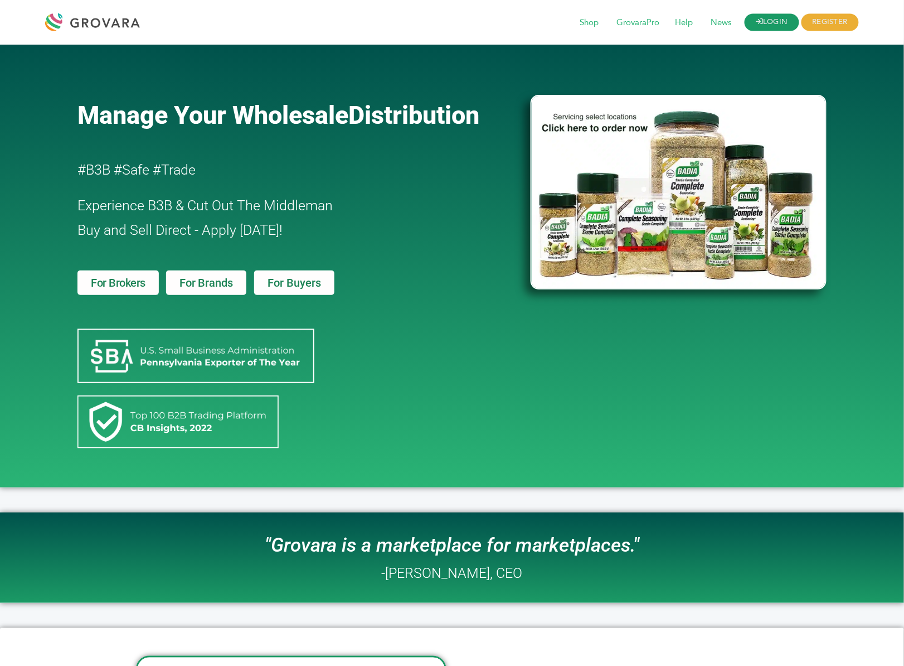
click at [789, 28] on link "LOGIN" at bounding box center [772, 22] width 55 height 17
click at [782, 27] on link "LOGIN" at bounding box center [772, 22] width 55 height 17
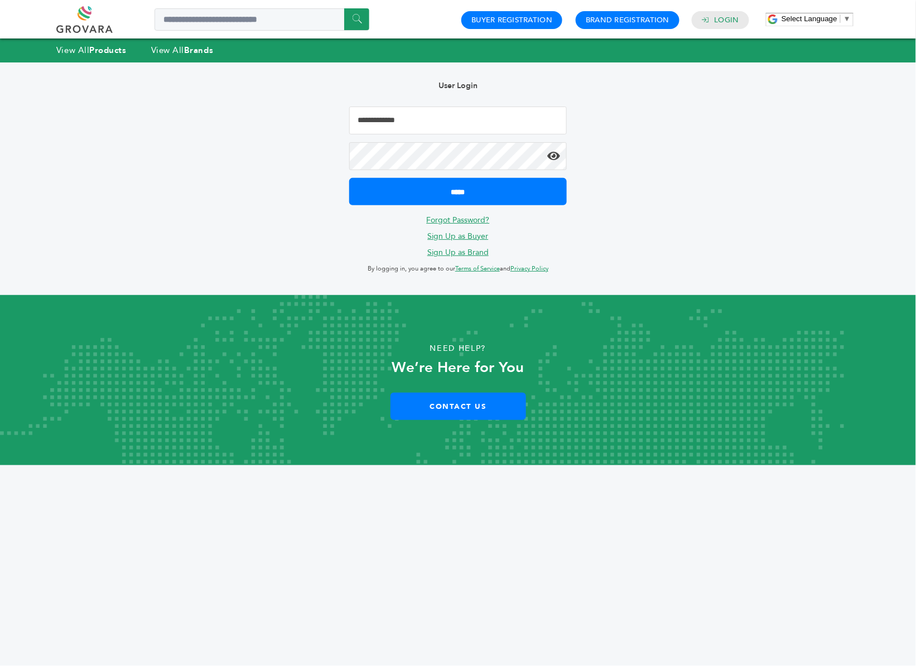
click at [448, 114] on input "Email Address" at bounding box center [458, 120] width 218 height 28
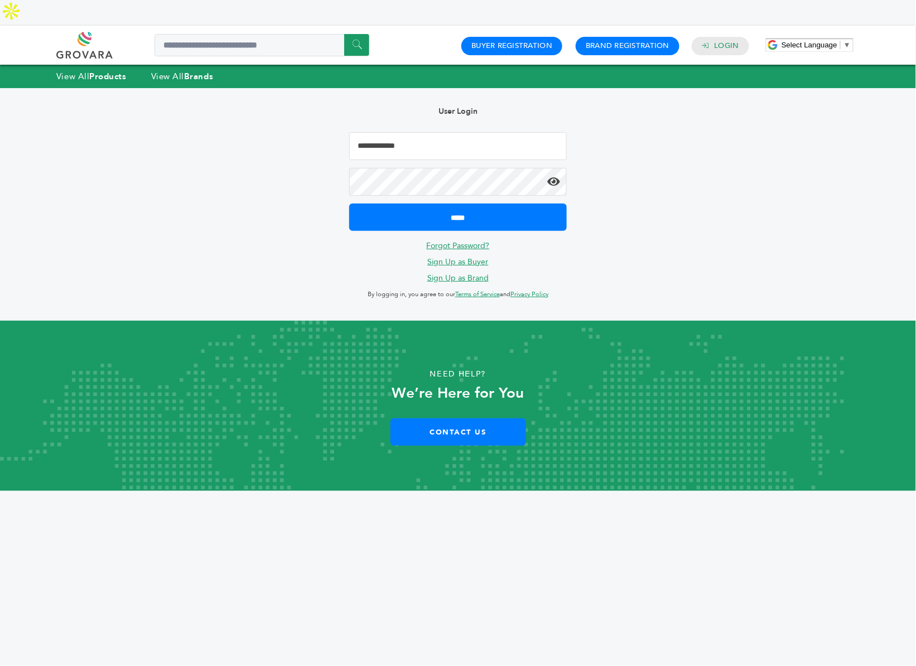
type input "**********"
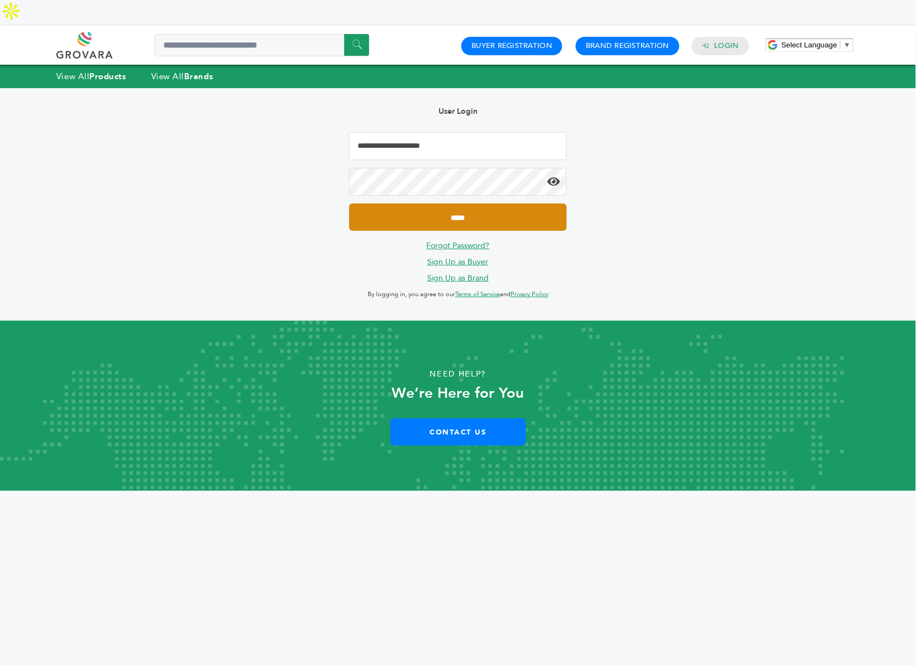
click at [443, 204] on input "*****" at bounding box center [458, 217] width 218 height 27
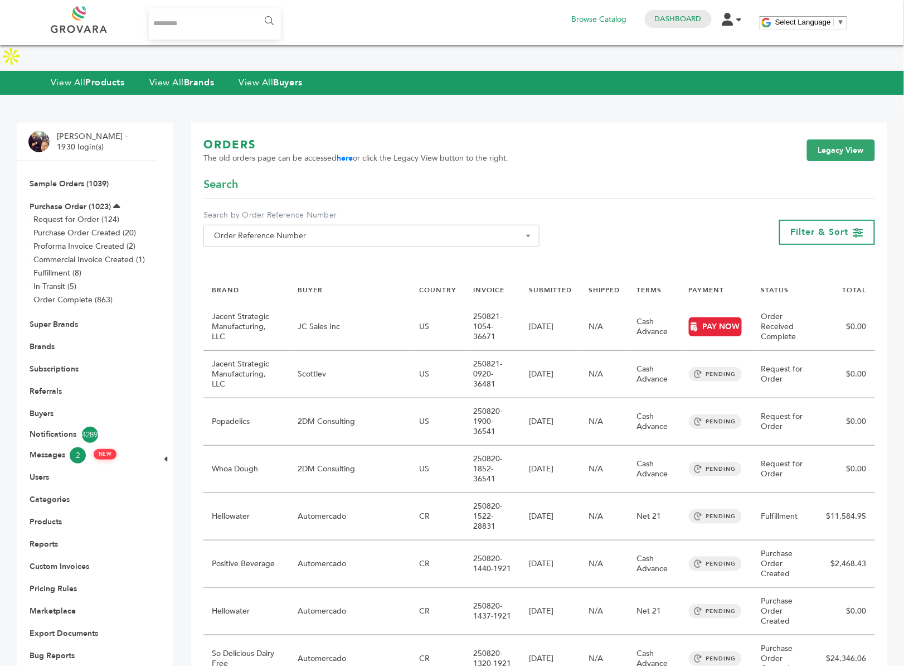
click at [193, 20] on input "Search..." at bounding box center [215, 23] width 132 height 31
type input "*****"
click at [256, 10] on input "******" at bounding box center [268, 21] width 25 height 22
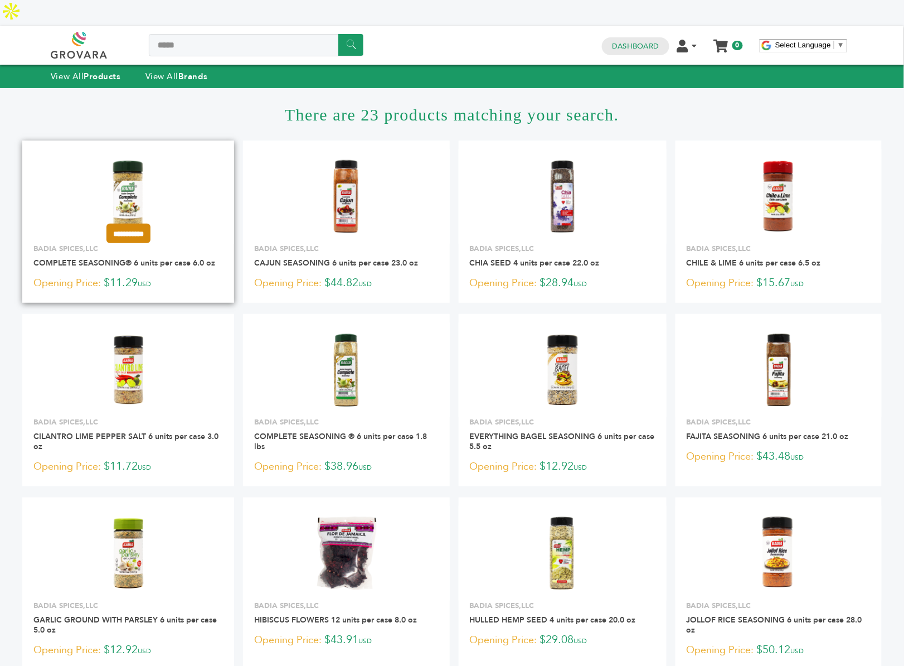
click at [147, 224] on input "**********" at bounding box center [128, 234] width 44 height 20
click at [140, 249] on input "**********" at bounding box center [128, 255] width 56 height 12
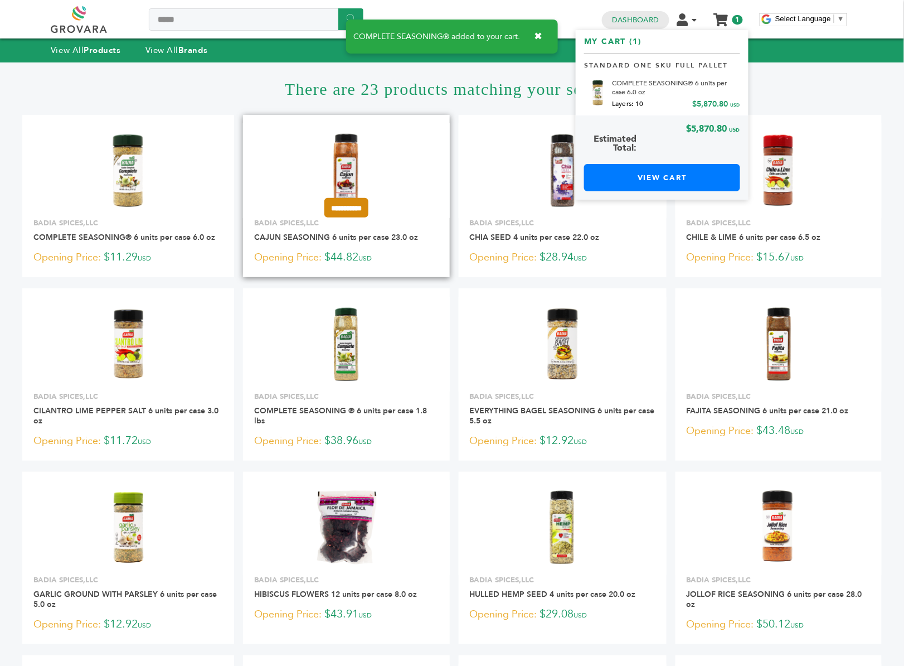
click at [334, 204] on input "**********" at bounding box center [347, 208] width 44 height 20
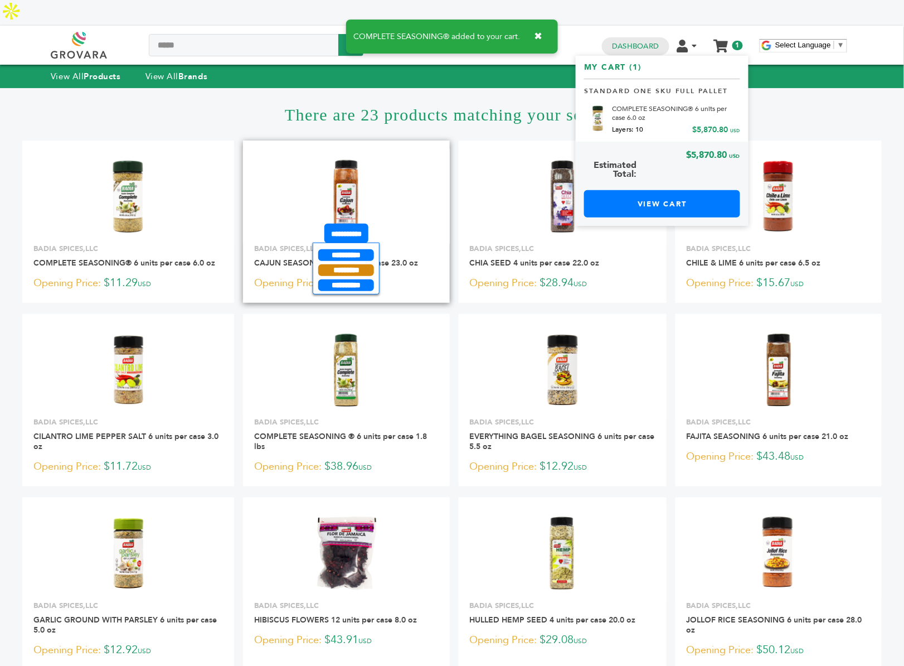
click at [334, 264] on input "*********" at bounding box center [346, 270] width 56 height 12
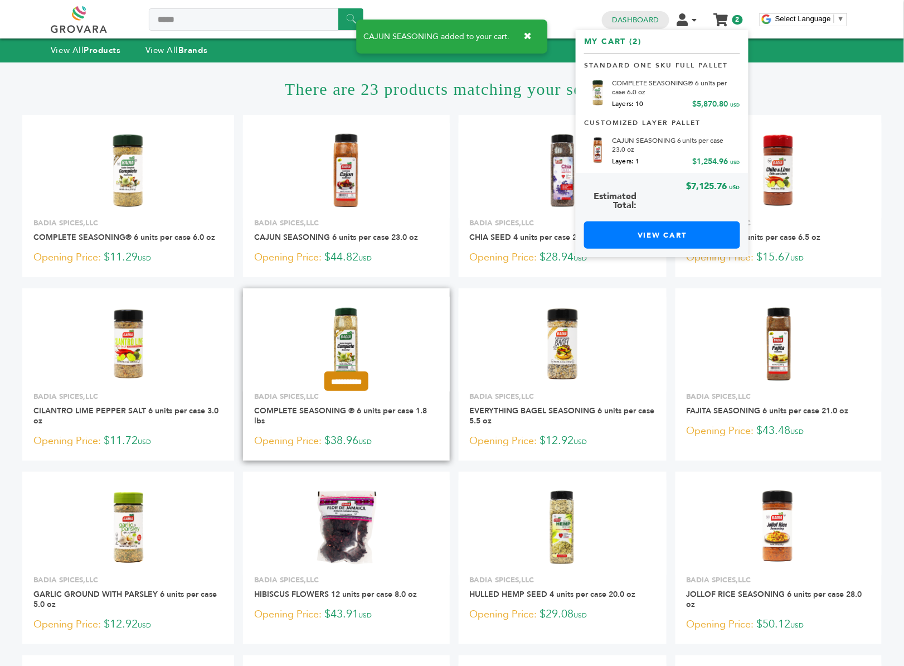
click at [349, 385] on input "**********" at bounding box center [347, 381] width 44 height 20
click at [337, 418] on input "*********" at bounding box center [346, 418] width 56 height 12
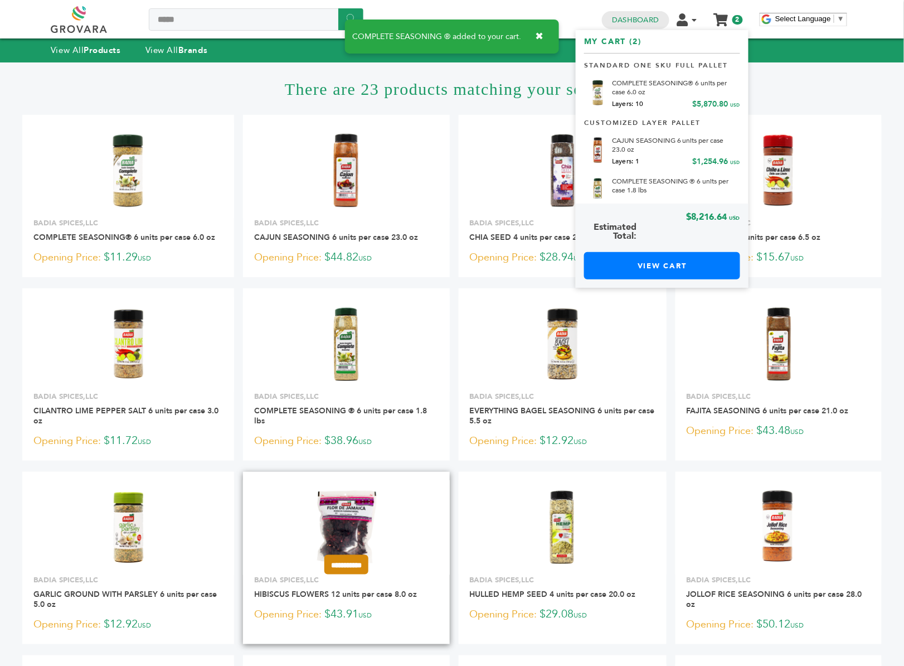
click at [337, 563] on input "**********" at bounding box center [347, 565] width 44 height 20
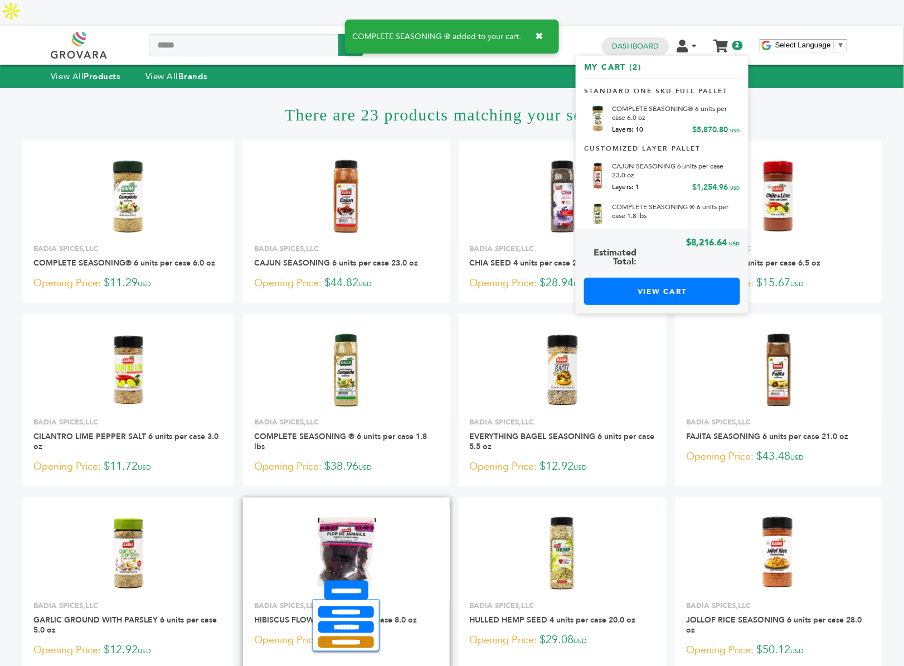
click at [333, 636] on input "**********" at bounding box center [346, 642] width 56 height 12
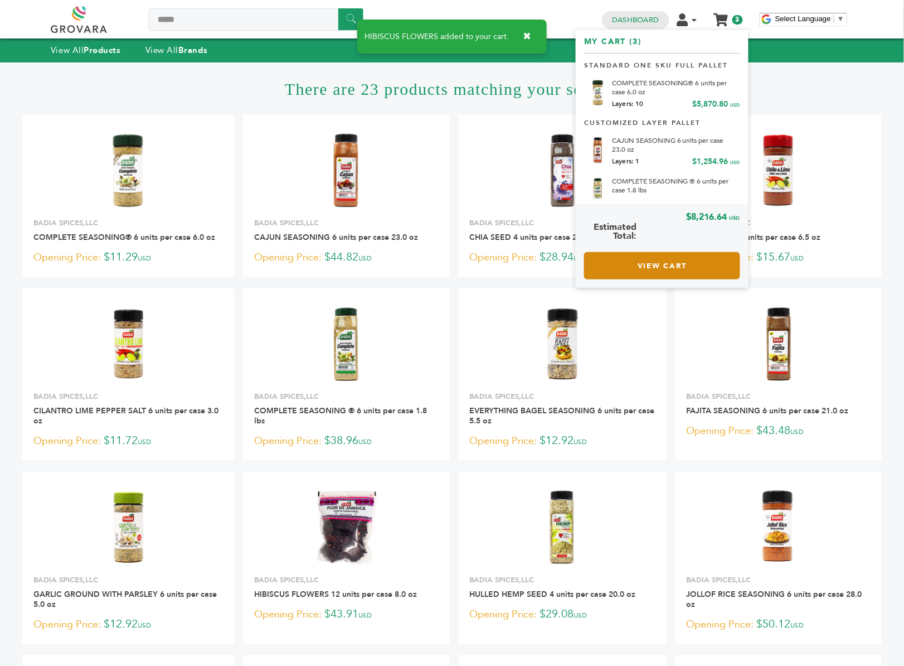
click at [655, 262] on link "View Cart" at bounding box center [662, 265] width 156 height 27
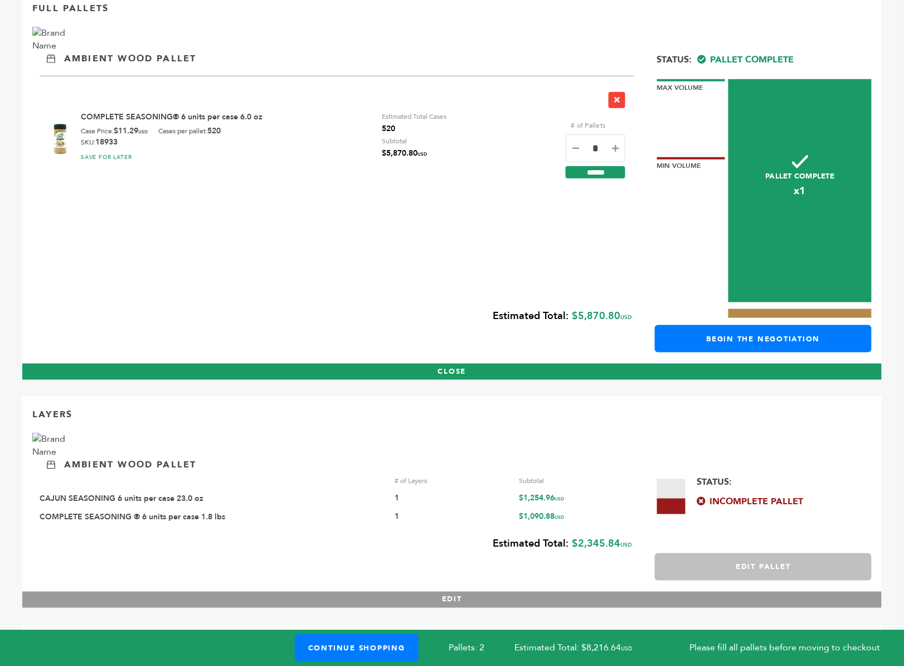
scroll to position [210, 0]
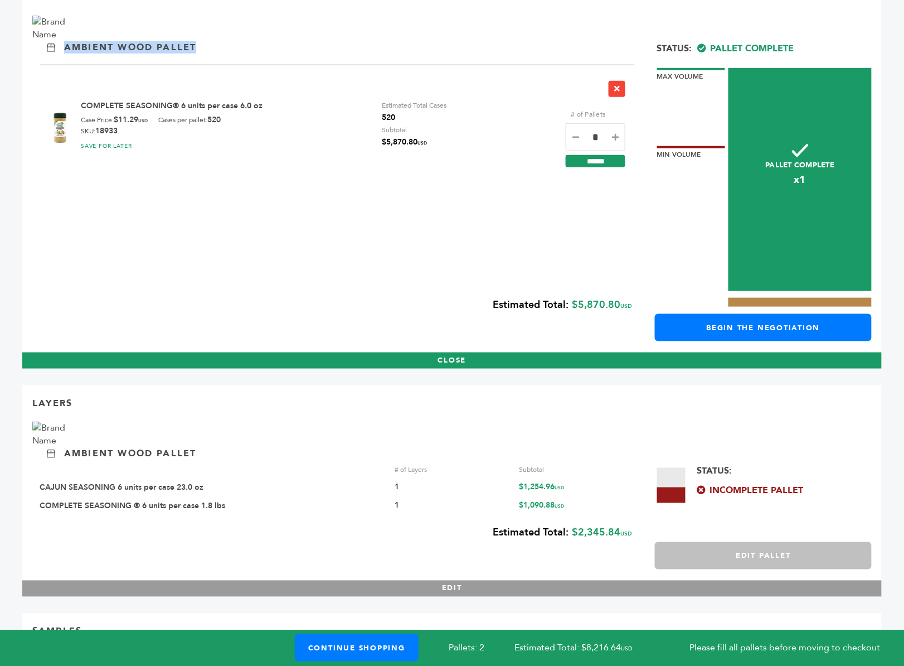
drag, startPoint x: 192, startPoint y: 23, endPoint x: 65, endPoint y: 23, distance: 127.1
click at [65, 23] on div "Ambient Wood Pallet" at bounding box center [452, 35] width 840 height 38
click at [683, 542] on button "Edit Pallet" at bounding box center [763, 555] width 217 height 27
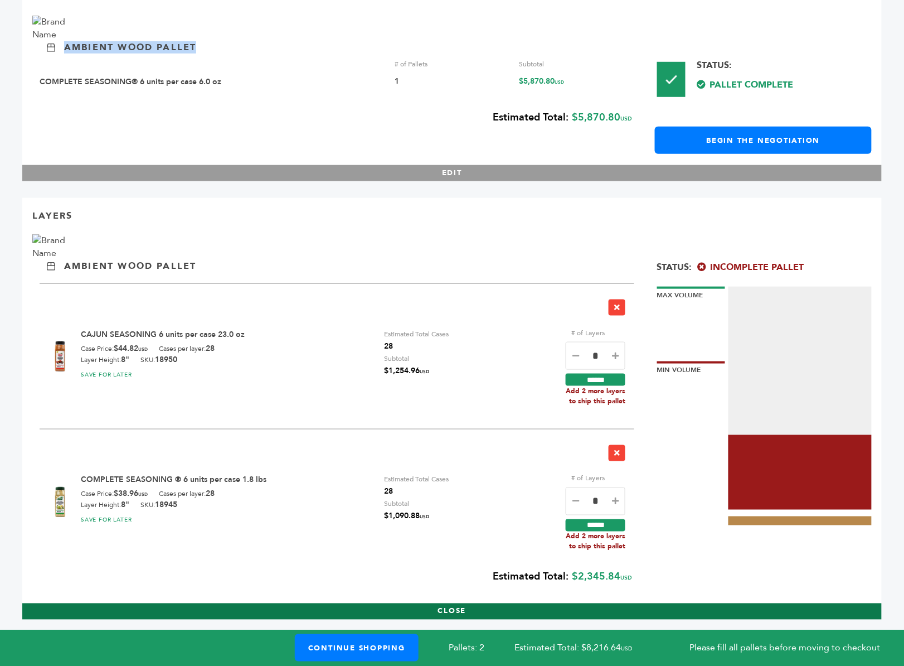
click at [535, 603] on button "CLOSE" at bounding box center [452, 611] width 860 height 16
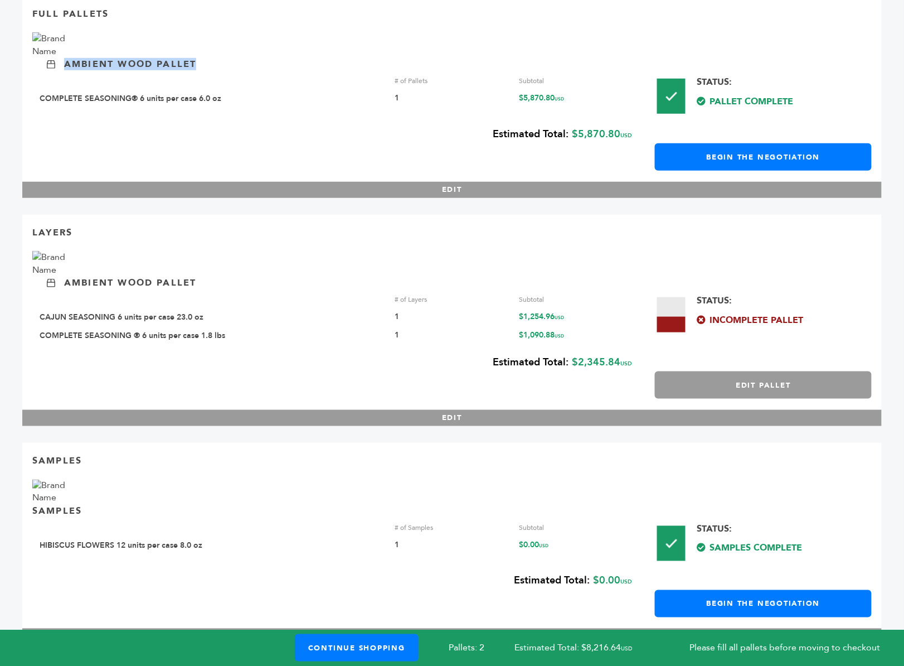
click at [719, 371] on button "Edit Pallet" at bounding box center [763, 384] width 217 height 27
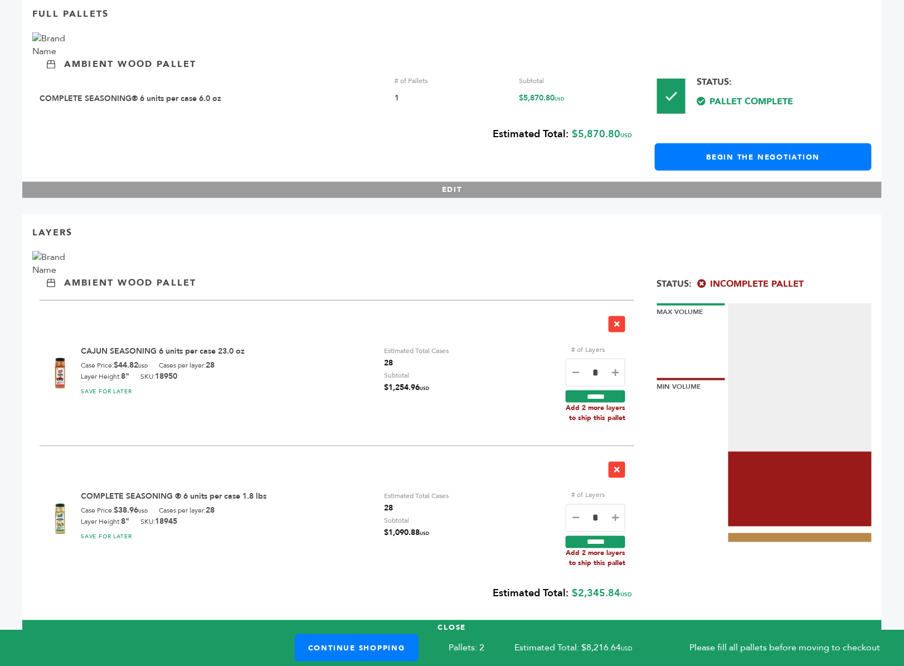
click at [614, 514] on icon at bounding box center [615, 518] width 7 height 8
type input "*"
click at [600, 536] on input "******" at bounding box center [596, 542] width 60 height 12
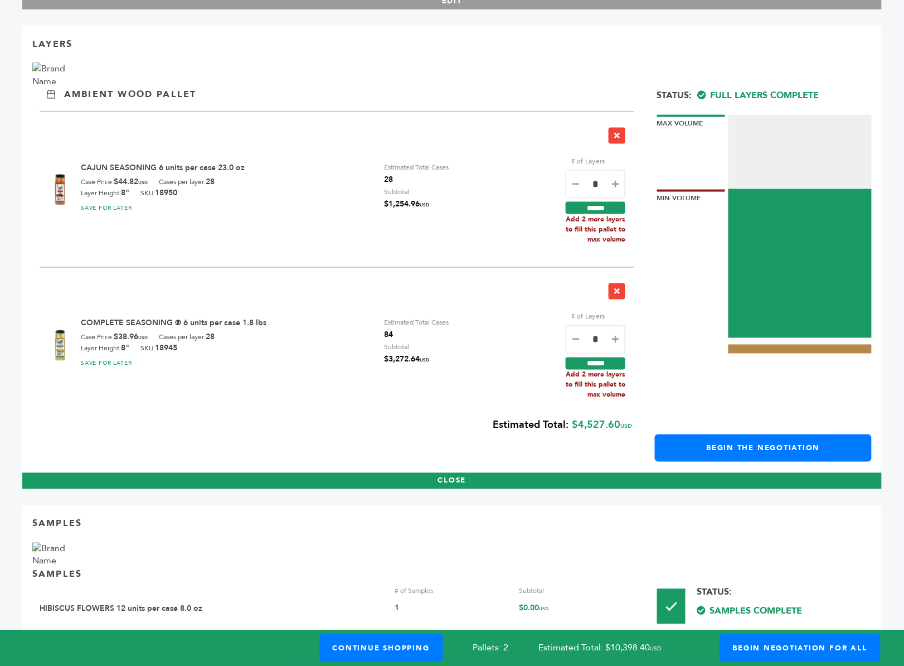
click at [617, 180] on icon at bounding box center [615, 184] width 7 height 8
type input "*"
click at [603, 202] on input "******" at bounding box center [596, 208] width 60 height 12
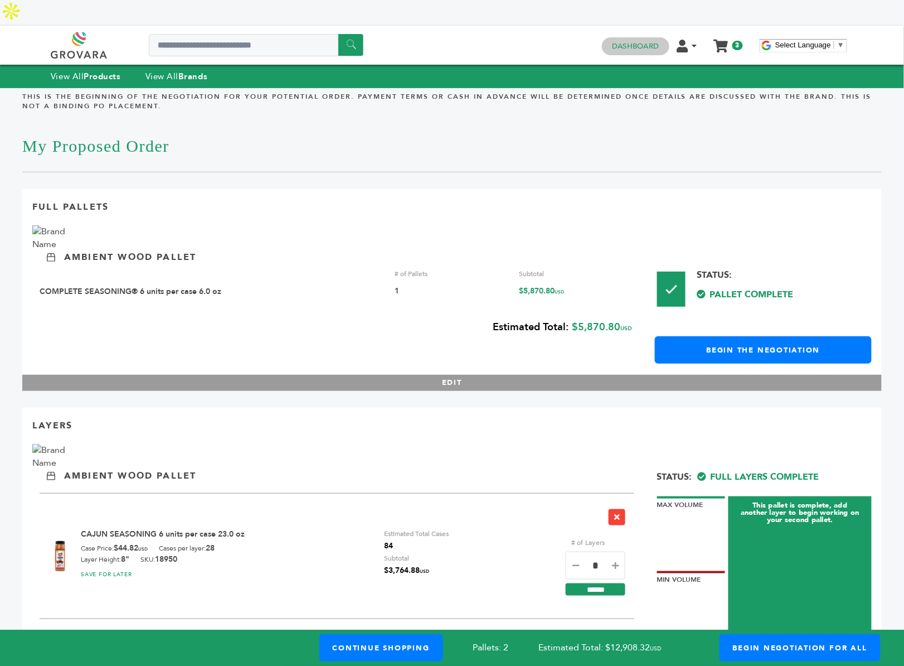
click at [637, 41] on link "Dashboard" at bounding box center [635, 46] width 47 height 10
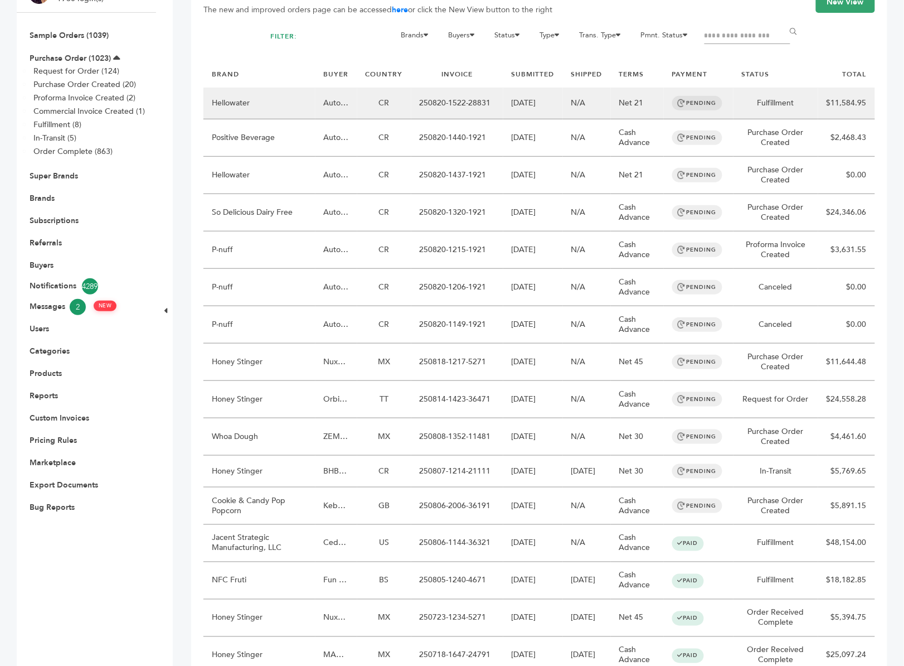
scroll to position [177, 0]
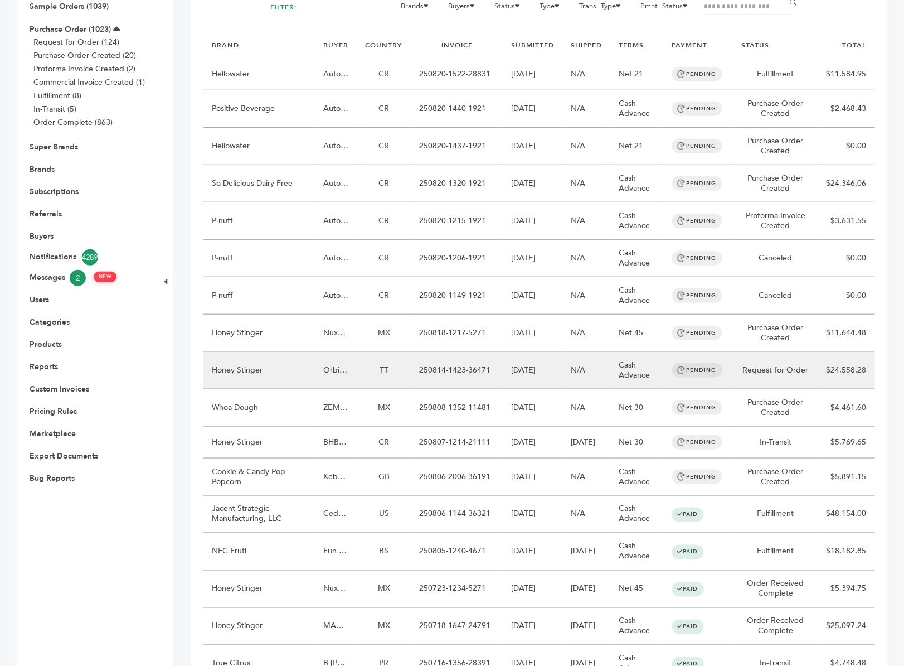
click at [391, 352] on td "TT" at bounding box center [384, 370] width 54 height 37
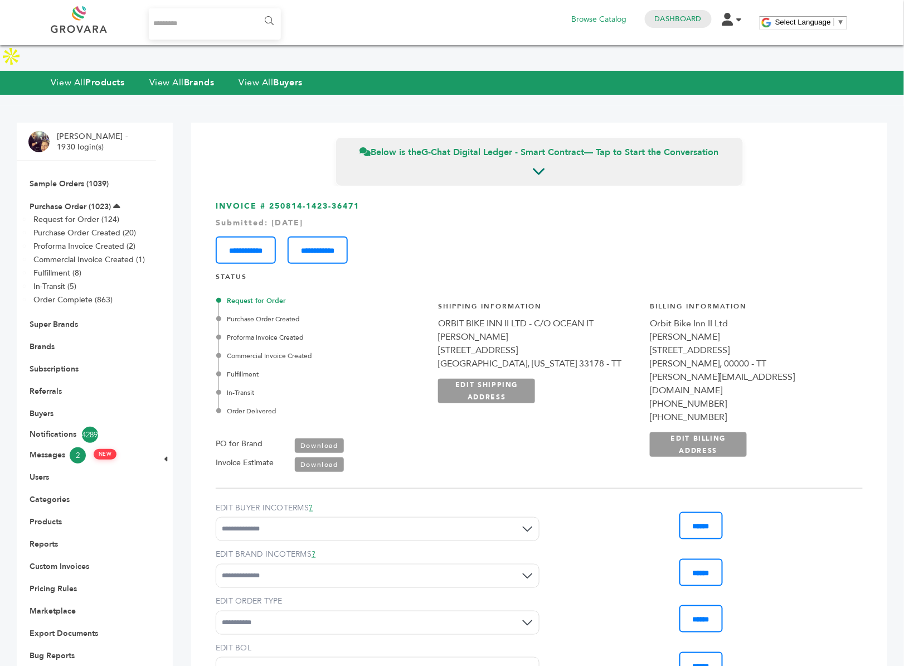
click at [291, 406] on div "Order Delivered" at bounding box center [322, 411] width 207 height 10
click at [353, 356] on div "Request for Order Purchase Order Created Proforma Invoice Created Commercial In…" at bounding box center [322, 356] width 207 height 120
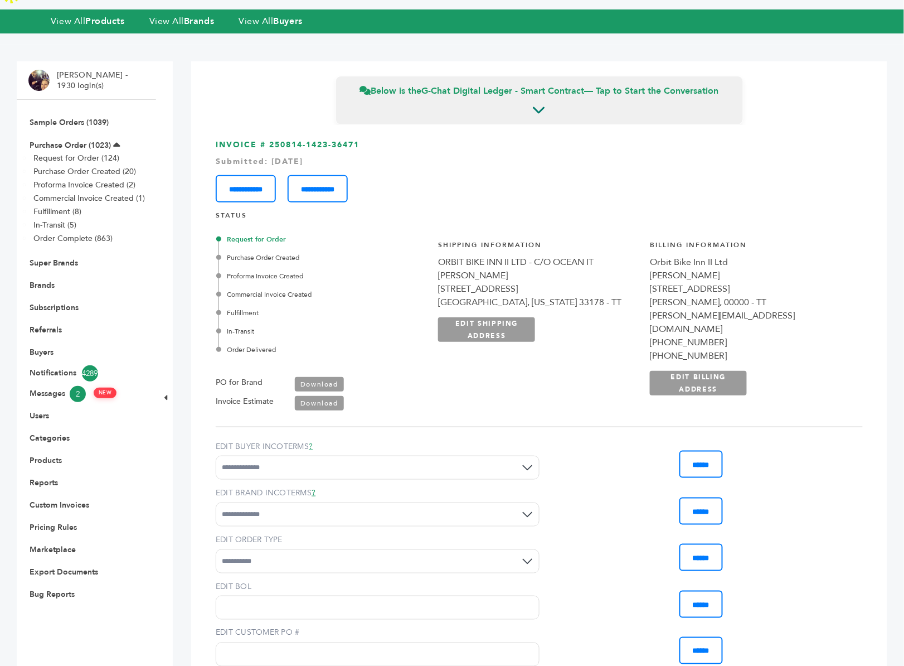
scroll to position [64, 0]
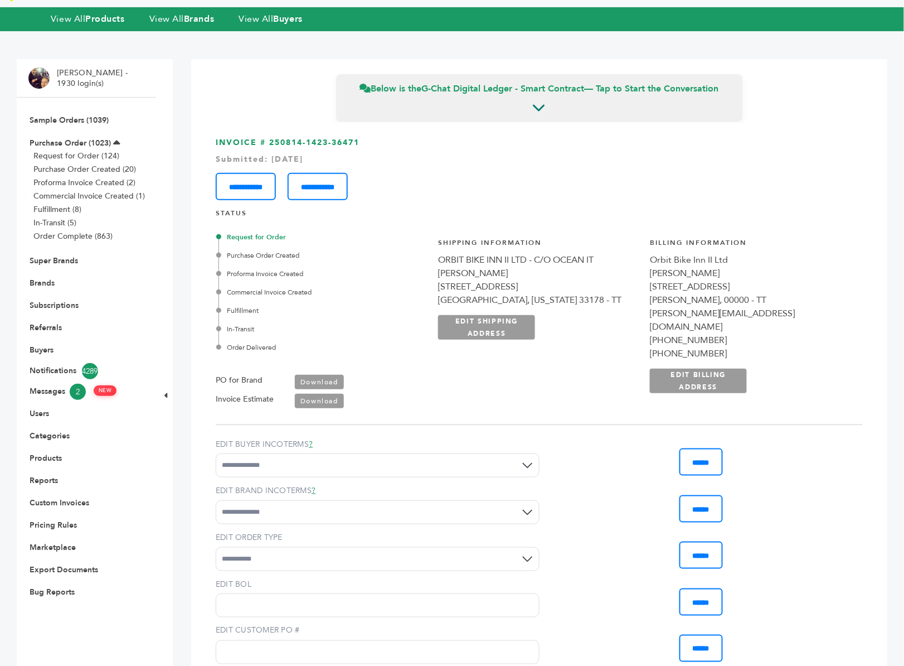
drag, startPoint x: 294, startPoint y: 320, endPoint x: 223, endPoint y: 210, distance: 130.7
click at [223, 232] on div "Request for Order Purchase Order Created Proforma Invoice Created Commercial In…" at bounding box center [322, 292] width 207 height 120
click at [346, 290] on div "Request for Order Purchase Order Created Proforma Invoice Created Commercial In…" at bounding box center [322, 292] width 207 height 120
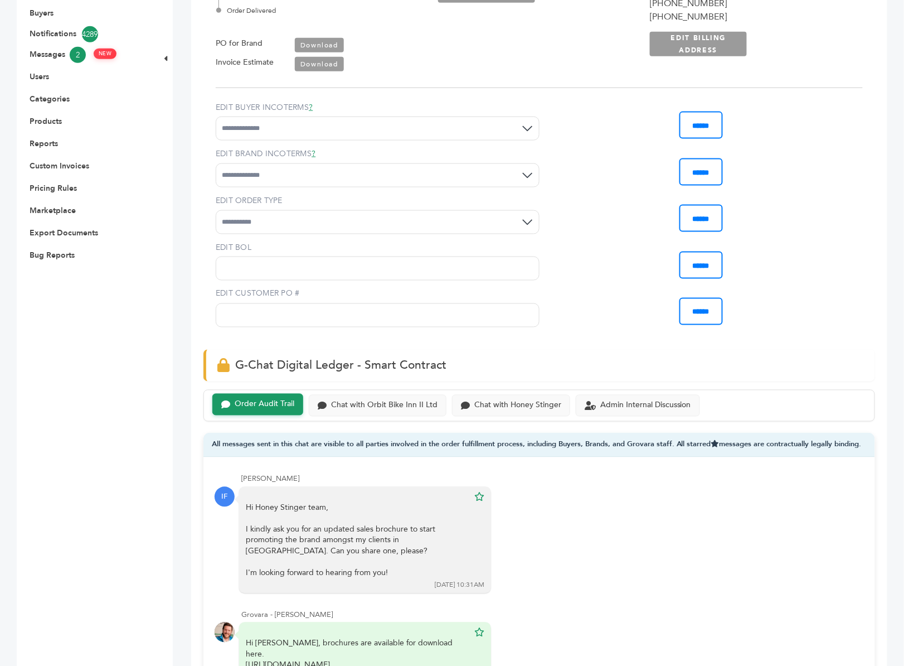
scroll to position [410, 0]
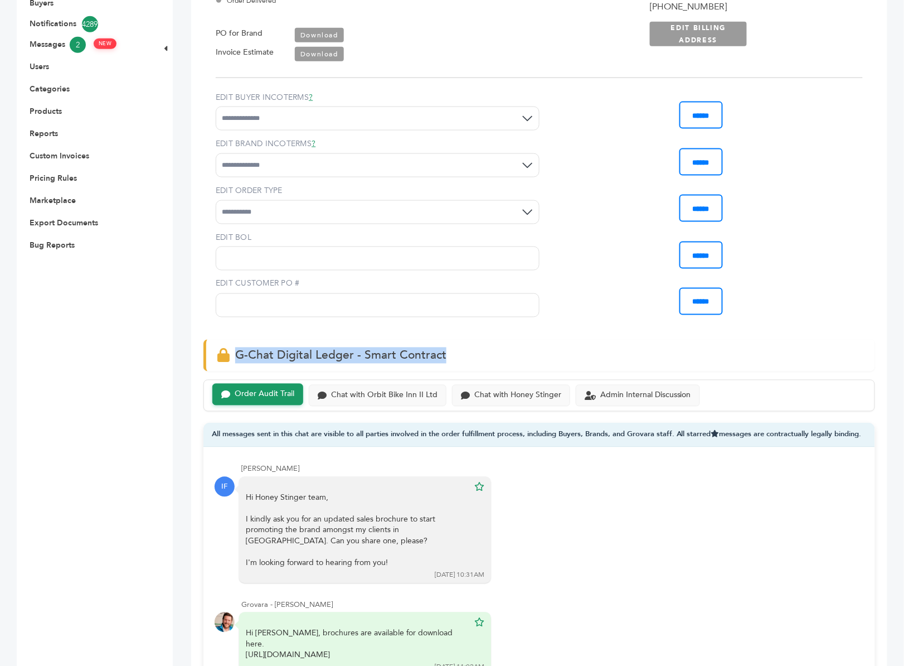
drag, startPoint x: 403, startPoint y: 323, endPoint x: 233, endPoint y: 325, distance: 169.5
click at [233, 340] on div "G-Chat Digital Ledger - Smart Contract" at bounding box center [540, 356] width 672 height 32
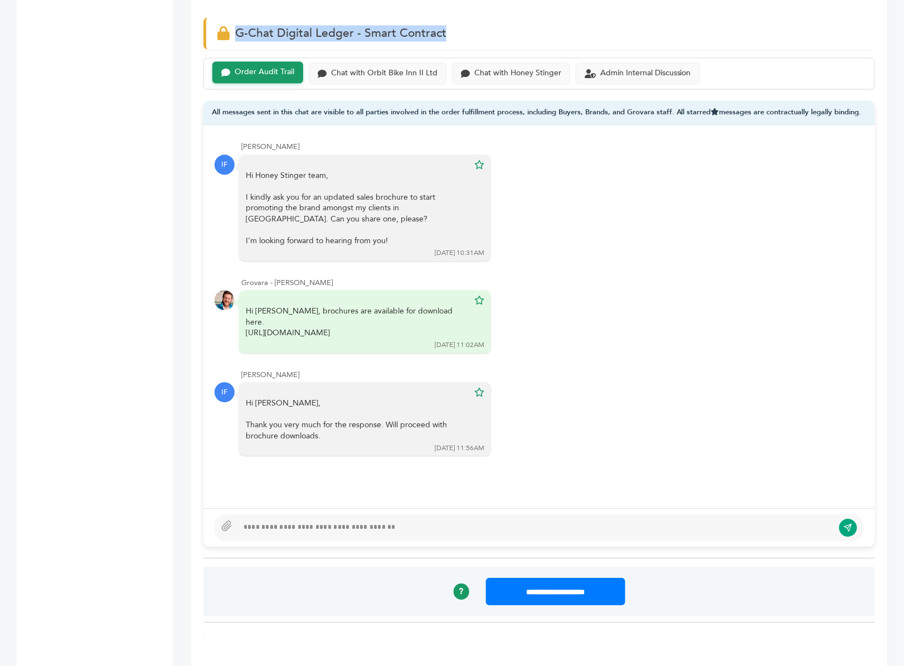
scroll to position [721, 0]
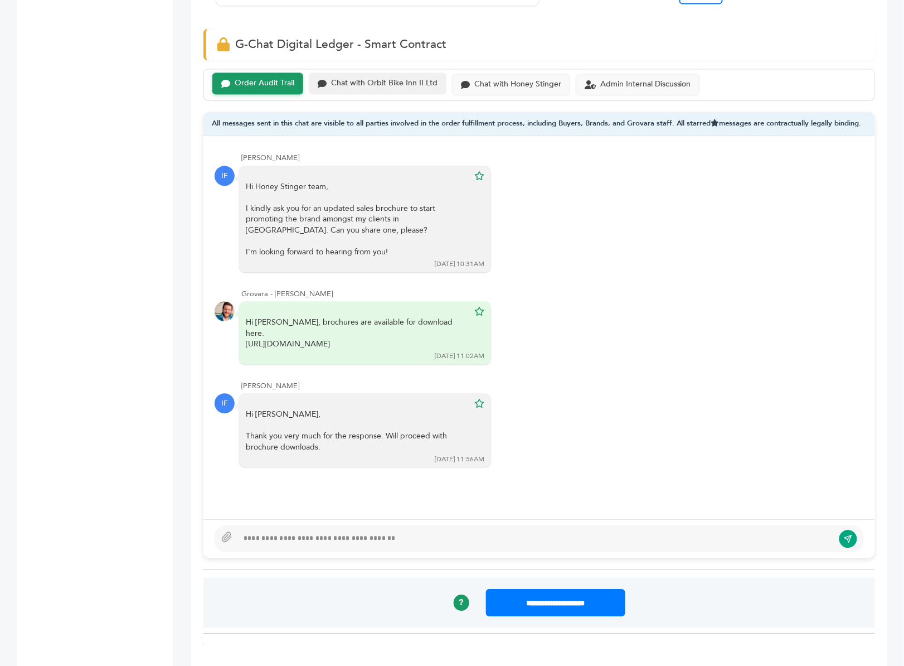
click at [382, 79] on div "Chat with Orbit Bike Inn II Ltd" at bounding box center [384, 83] width 106 height 9
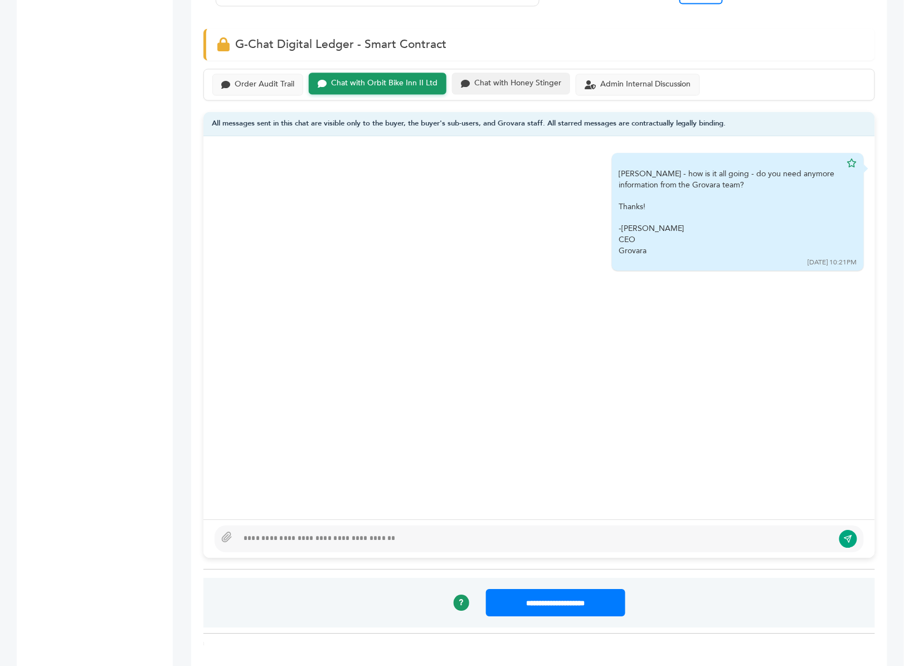
click at [500, 79] on div "Chat with Honey Stinger" at bounding box center [517, 83] width 87 height 9
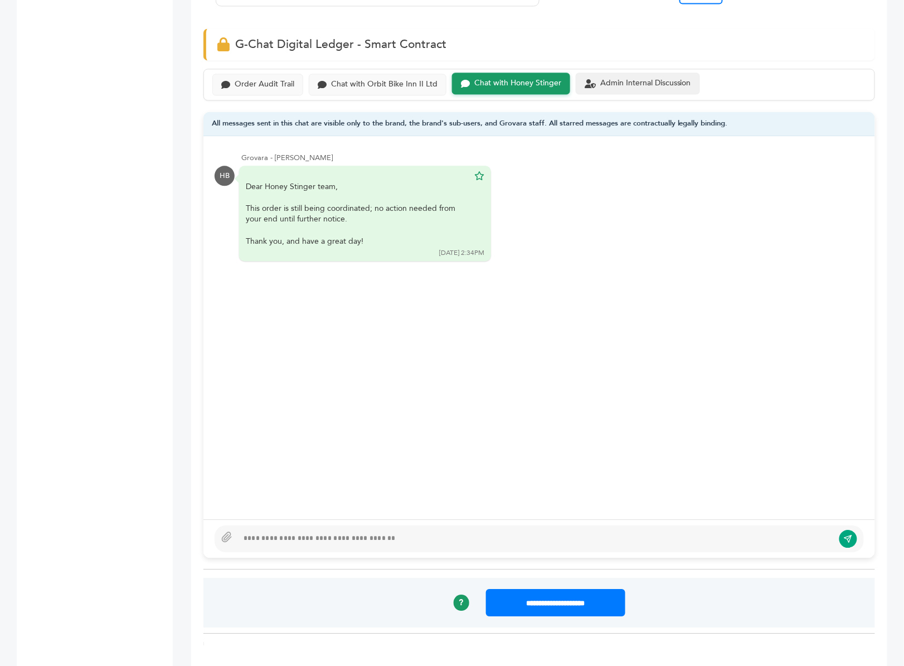
click at [611, 79] on div "Admin Internal Discussion" at bounding box center [645, 83] width 91 height 9
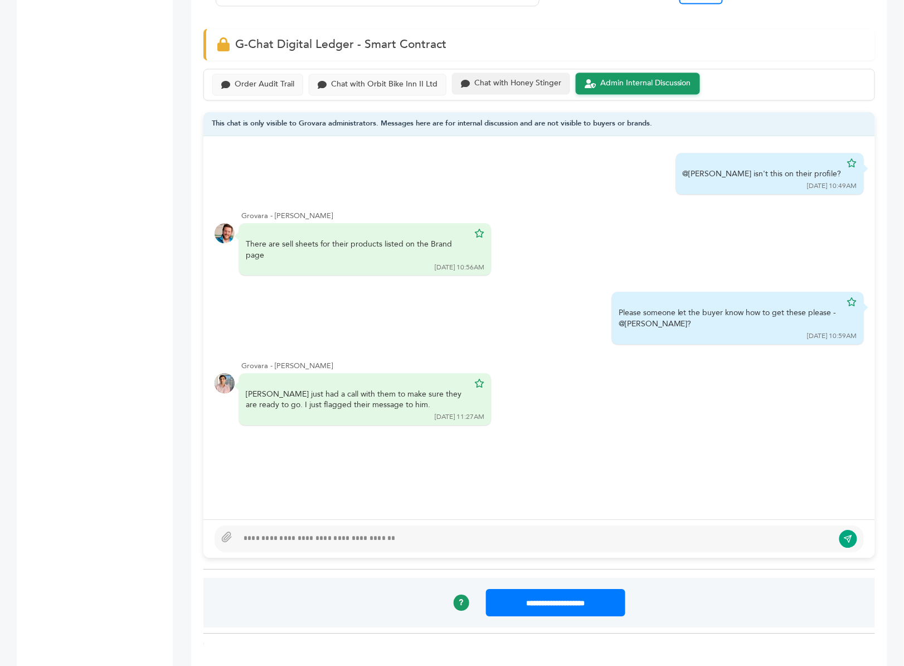
click at [530, 79] on div "Chat with Honey Stinger" at bounding box center [517, 83] width 87 height 9
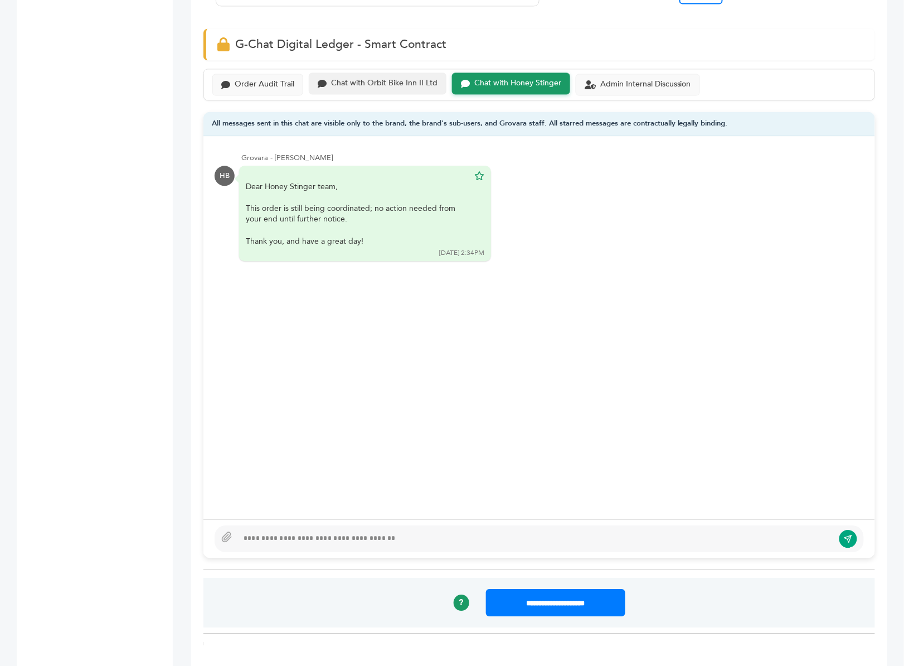
click at [398, 79] on div "Chat with Orbit Bike Inn II Ltd" at bounding box center [384, 83] width 106 height 9
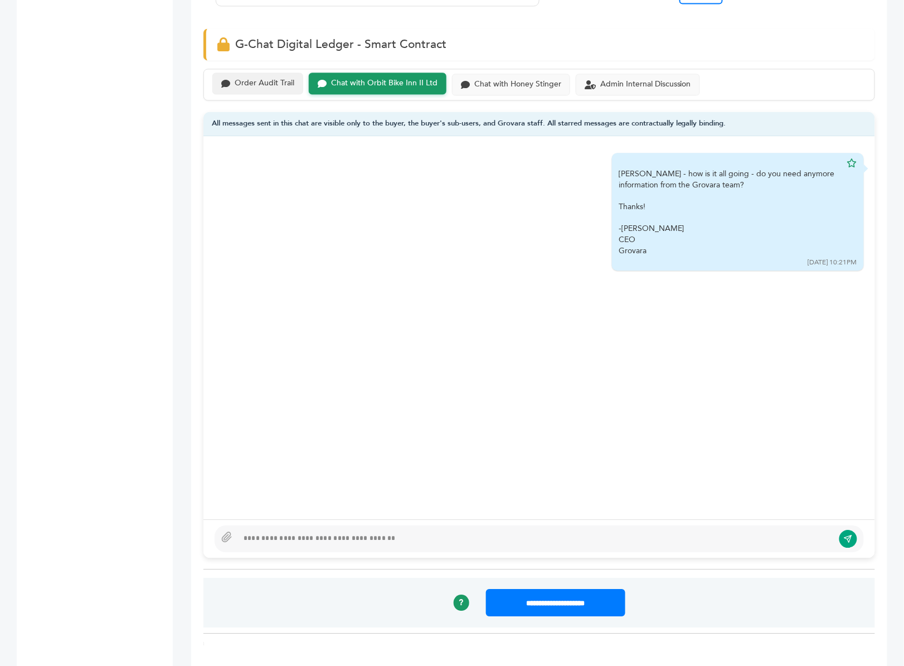
click at [265, 79] on div "Order Audit Trail" at bounding box center [265, 83] width 60 height 9
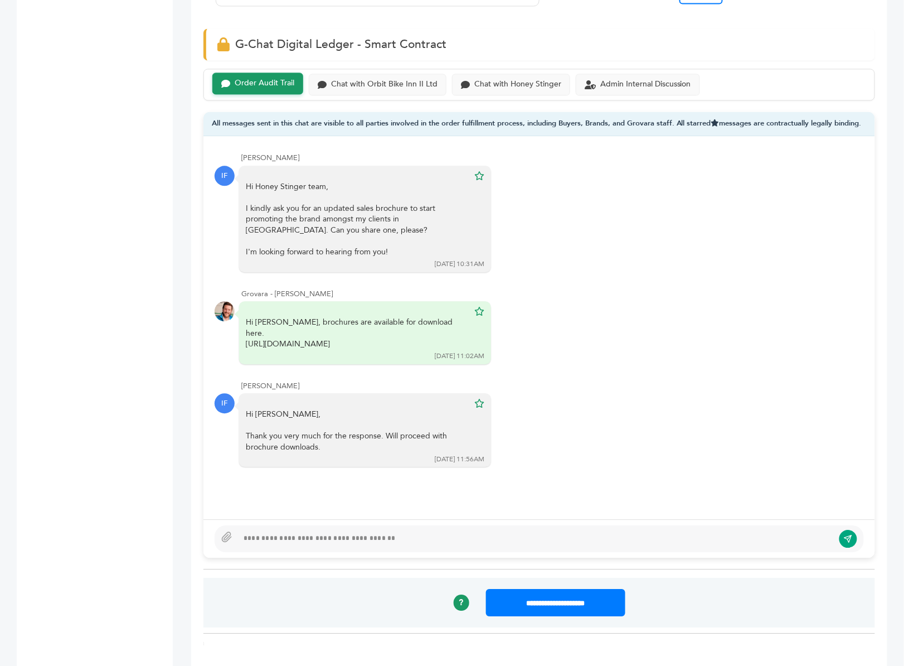
scroll to position [714, 0]
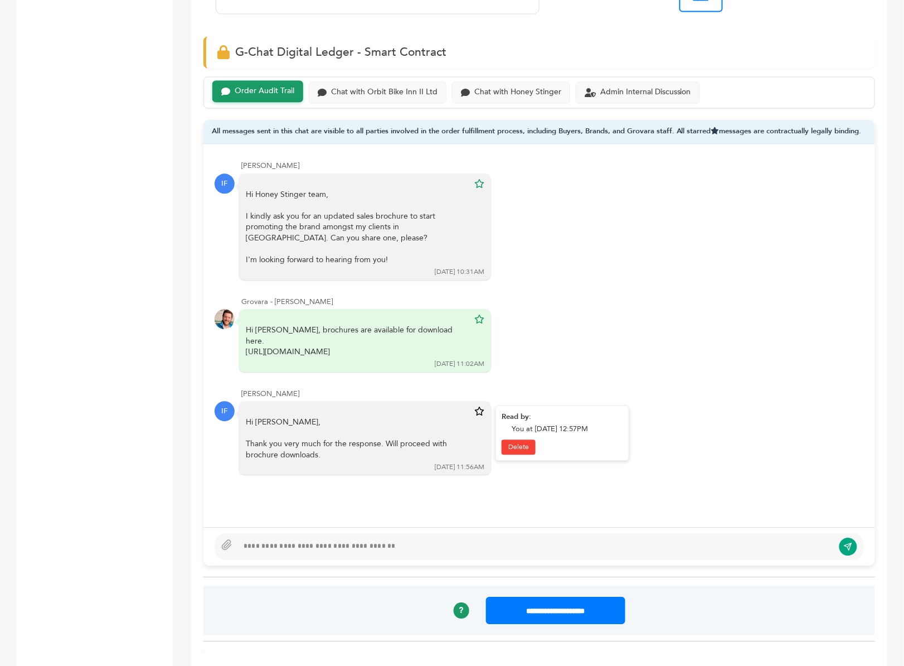
click at [482, 406] on icon at bounding box center [479, 410] width 10 height 9
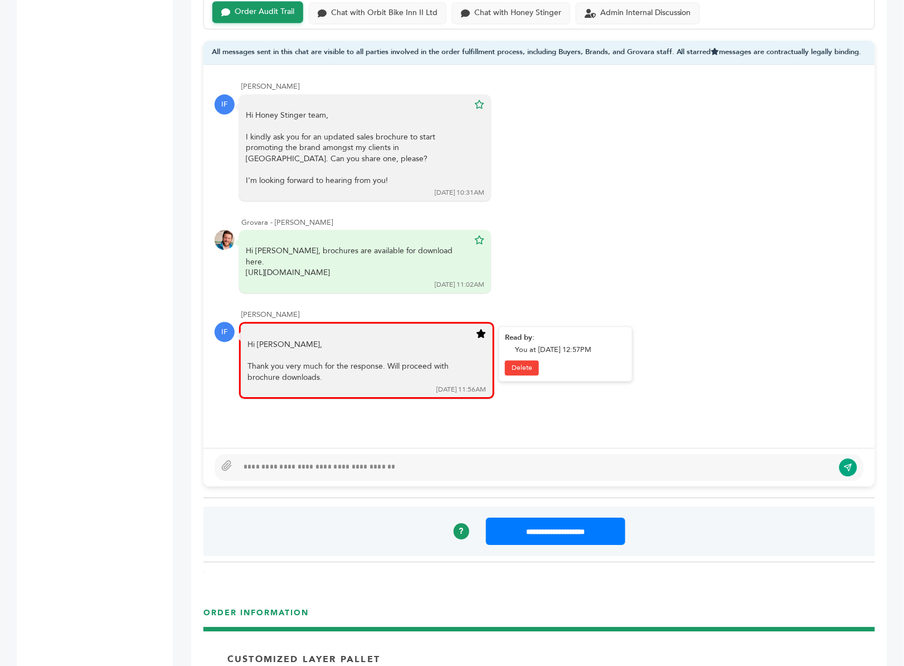
click at [482, 329] on icon at bounding box center [481, 333] width 10 height 9
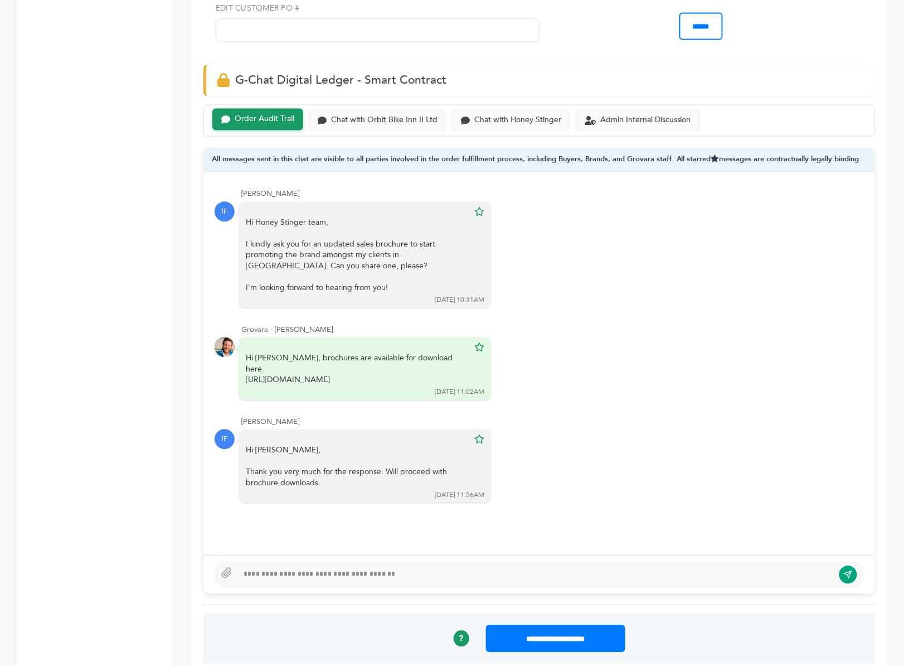
scroll to position [674, 0]
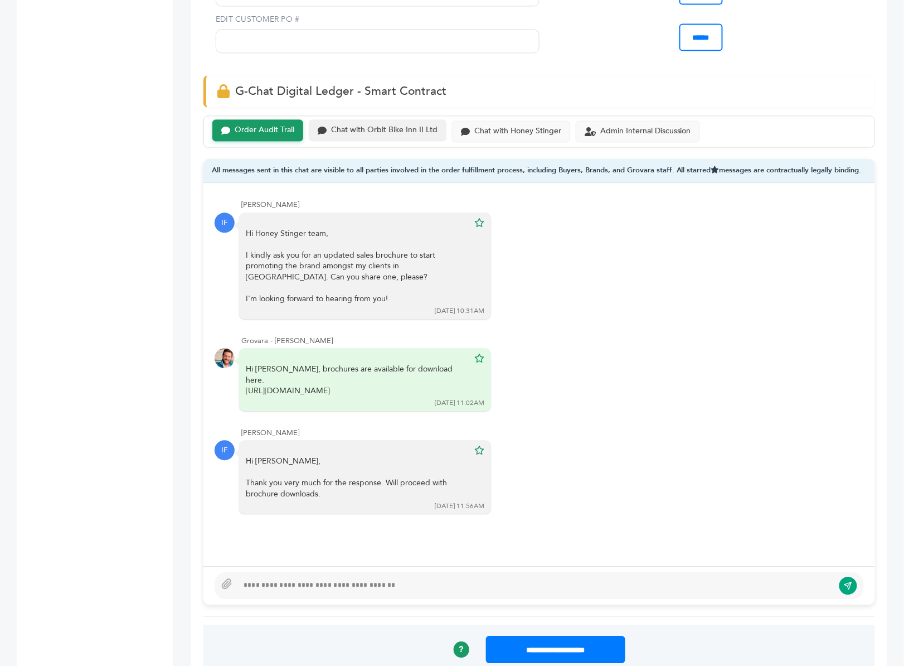
click at [364, 126] on div "Chat with Orbit Bike Inn II Ltd" at bounding box center [384, 130] width 106 height 9
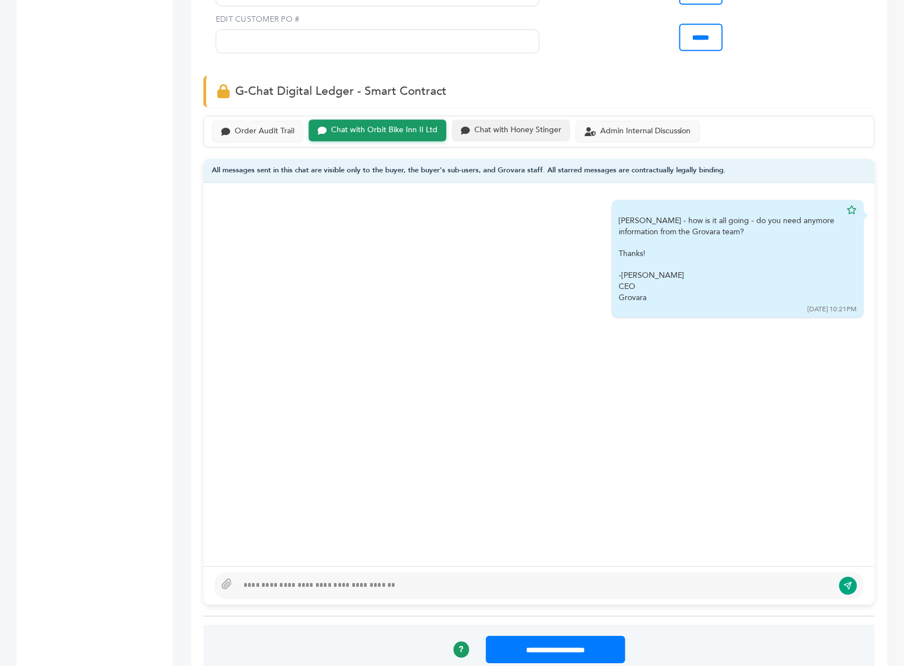
click at [497, 126] on div "Chat with Honey Stinger" at bounding box center [517, 130] width 87 height 9
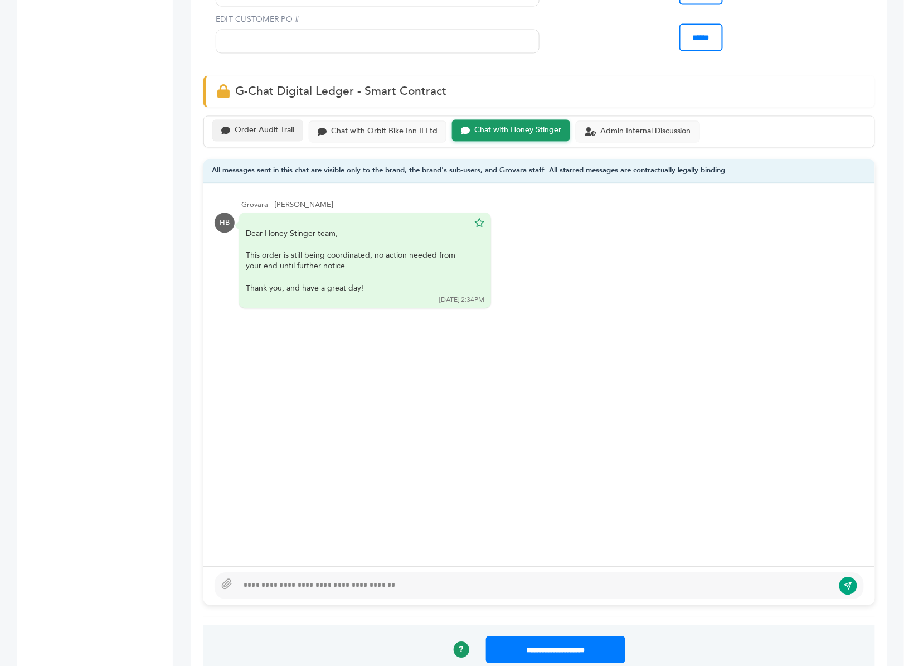
click at [281, 120] on div "Order Audit Trail" at bounding box center [257, 131] width 91 height 22
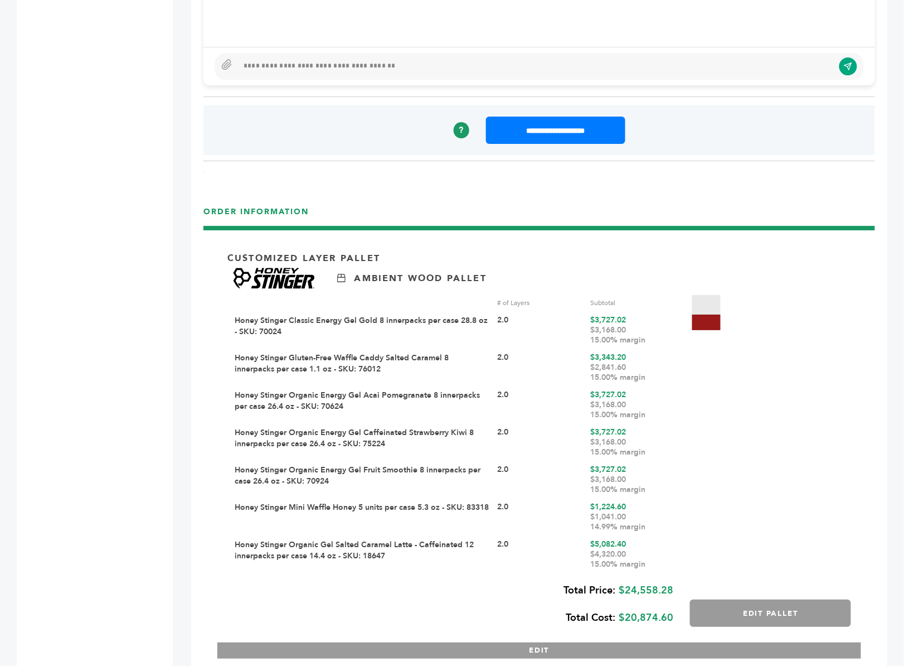
scroll to position [1194, 0]
click at [646, 325] on div "$3,168.00 15.00% margin" at bounding box center [633, 335] width 85 height 20
drag, startPoint x: 656, startPoint y: 307, endPoint x: 589, endPoint y: 307, distance: 66.9
click at [589, 314] on div "Honey Stinger Classic Energy Gel Gold 8 innerpacks per case 28.8 oz - SKU: 7002…" at bounding box center [455, 329] width 441 height 30
click at [694, 331] on div "Customized Layer Pallet Ambient Wood Pallet # of Layers Subtotal Honey Stinger …" at bounding box center [539, 449] width 644 height 418
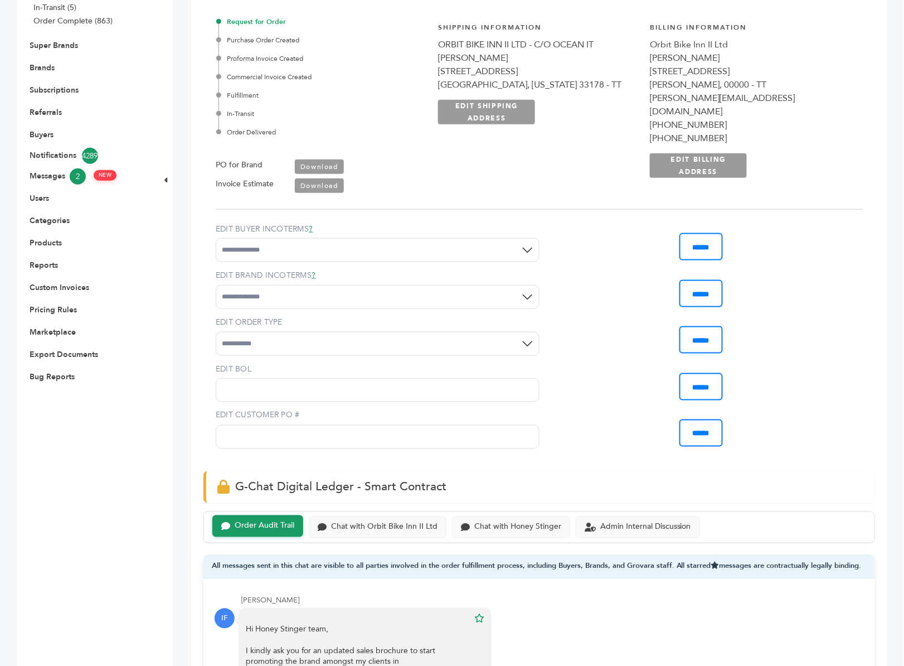
scroll to position [0, 0]
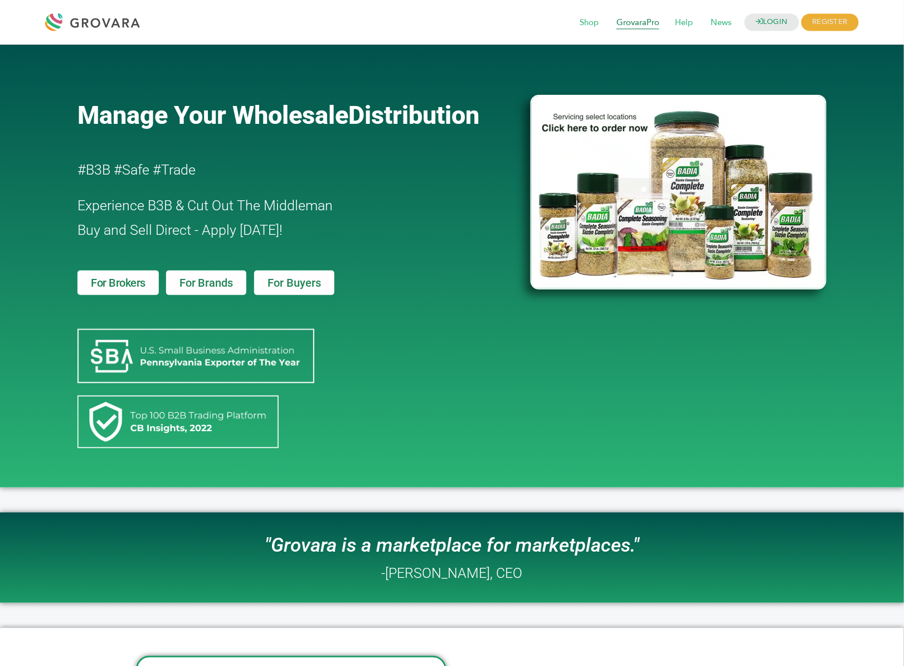
click at [636, 26] on span "GrovaraPro" at bounding box center [638, 22] width 59 height 21
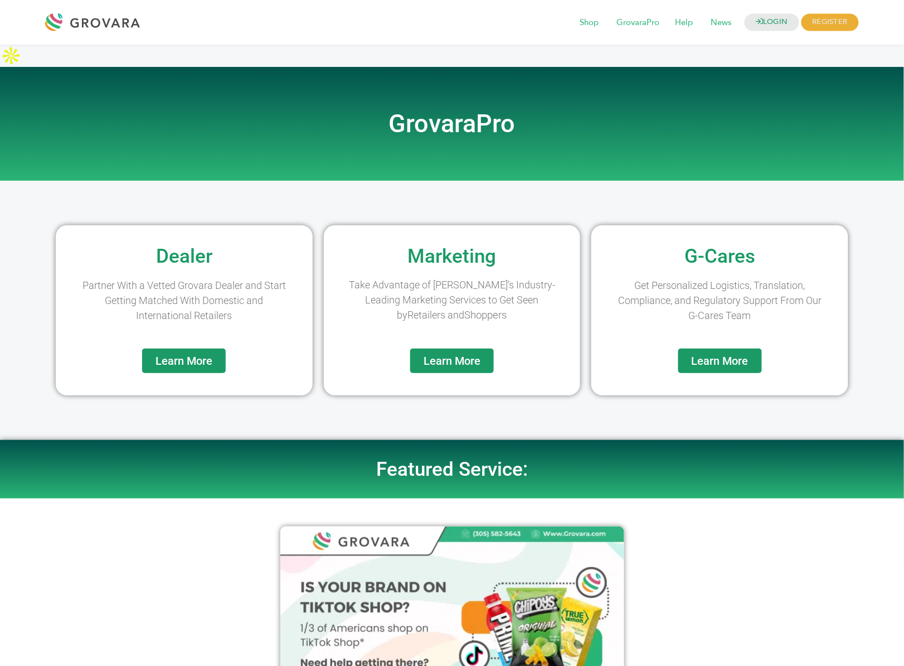
click at [438, 355] on span "Learn More" at bounding box center [452, 360] width 57 height 11
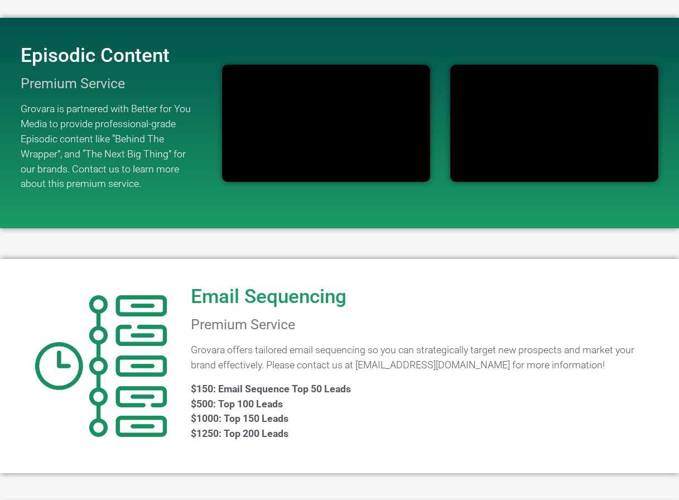
scroll to position [770, 0]
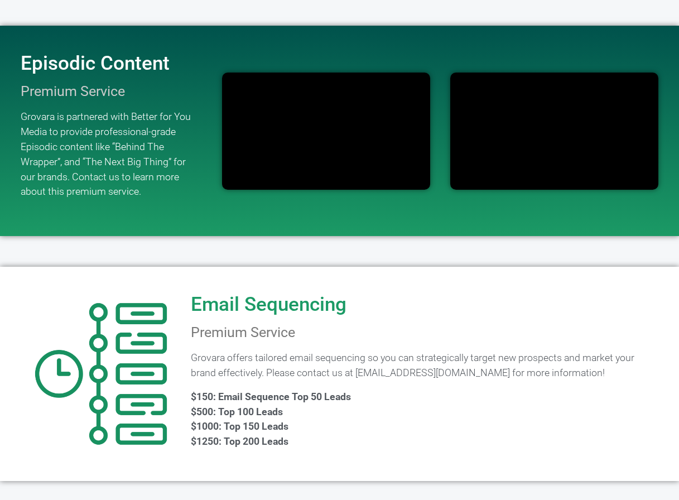
click at [238, 168] on div at bounding box center [325, 131] width 219 height 128
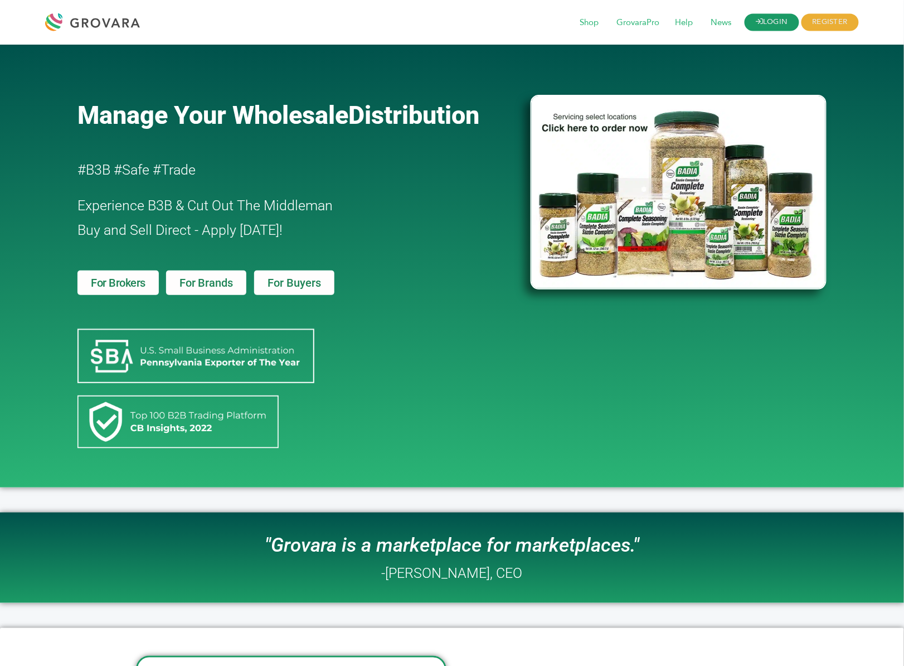
click at [763, 18] on link "LOGIN" at bounding box center [772, 22] width 55 height 17
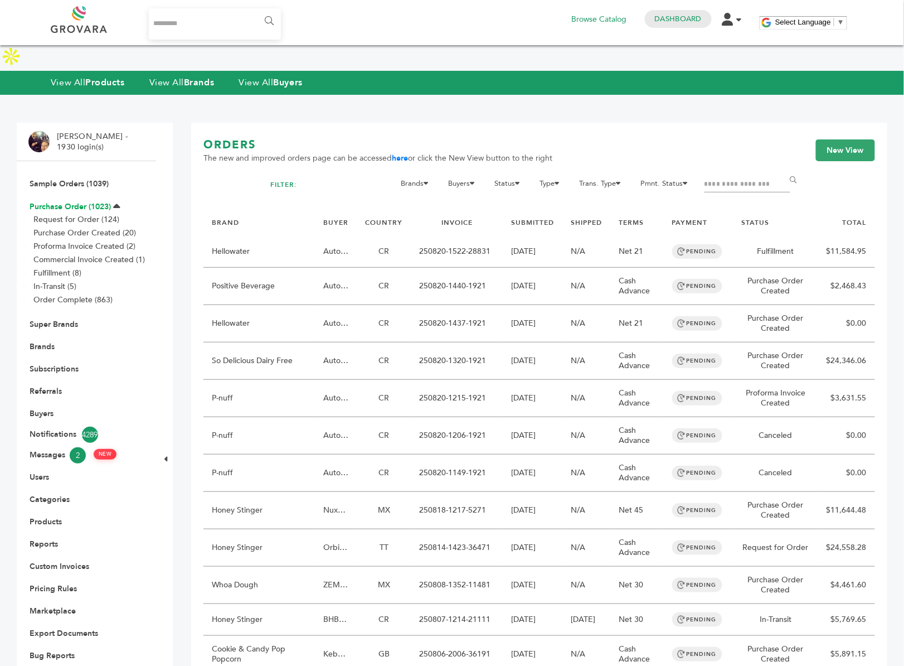
click at [69, 201] on link "Purchase Order (1023)" at bounding box center [70, 206] width 81 height 11
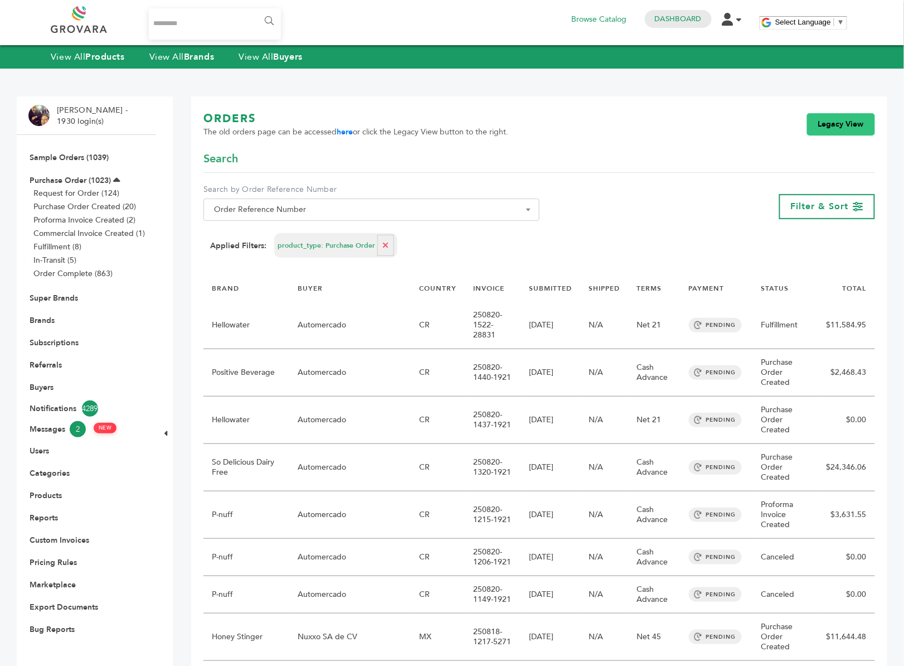
click at [841, 122] on link "Legacy View" at bounding box center [841, 124] width 68 height 22
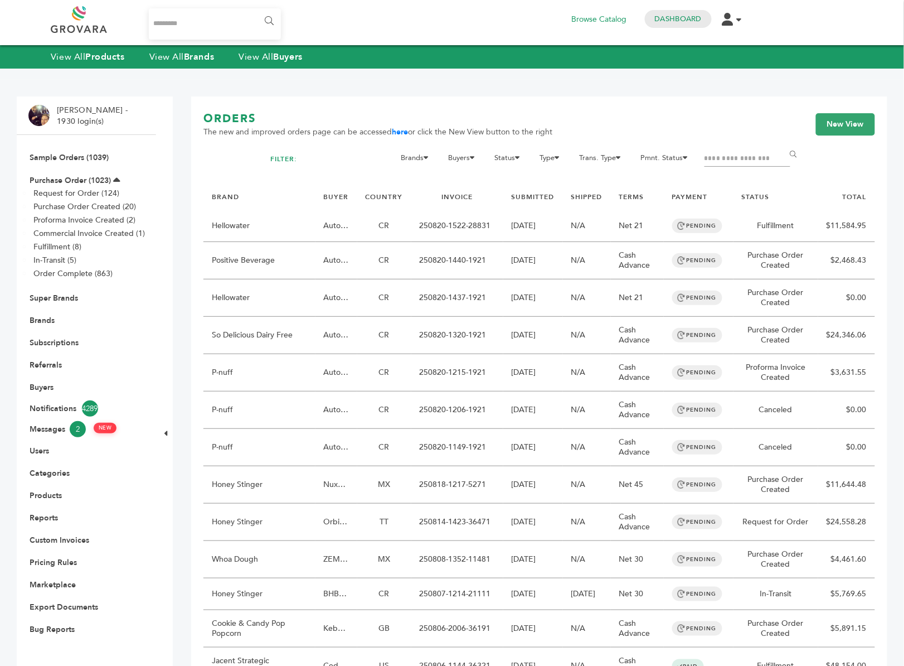
click at [740, 157] on input "Filter by keywords" at bounding box center [748, 159] width 86 height 16
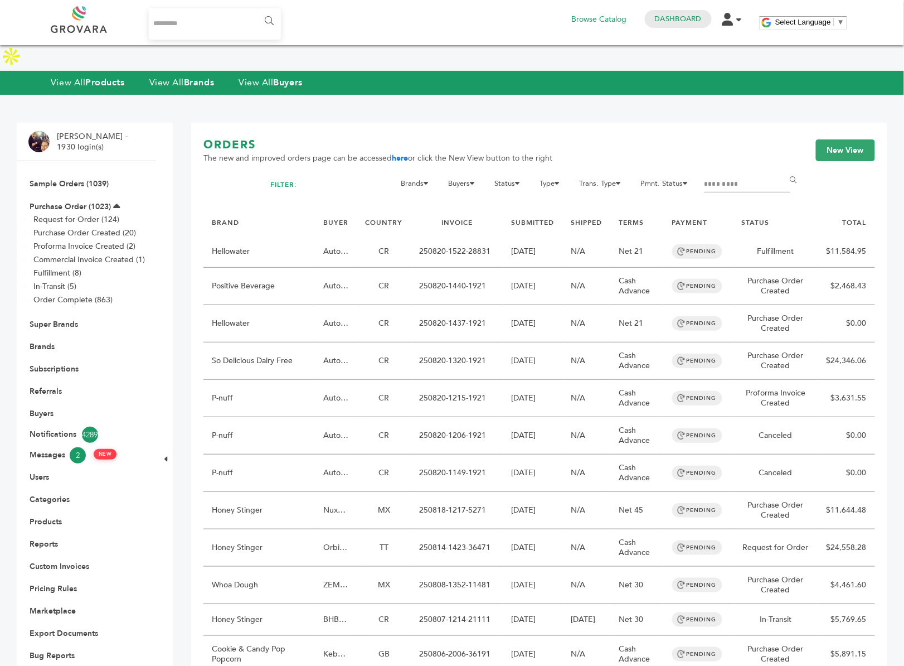
type input "*********"
click at [783, 169] on input "******" at bounding box center [795, 180] width 25 height 22
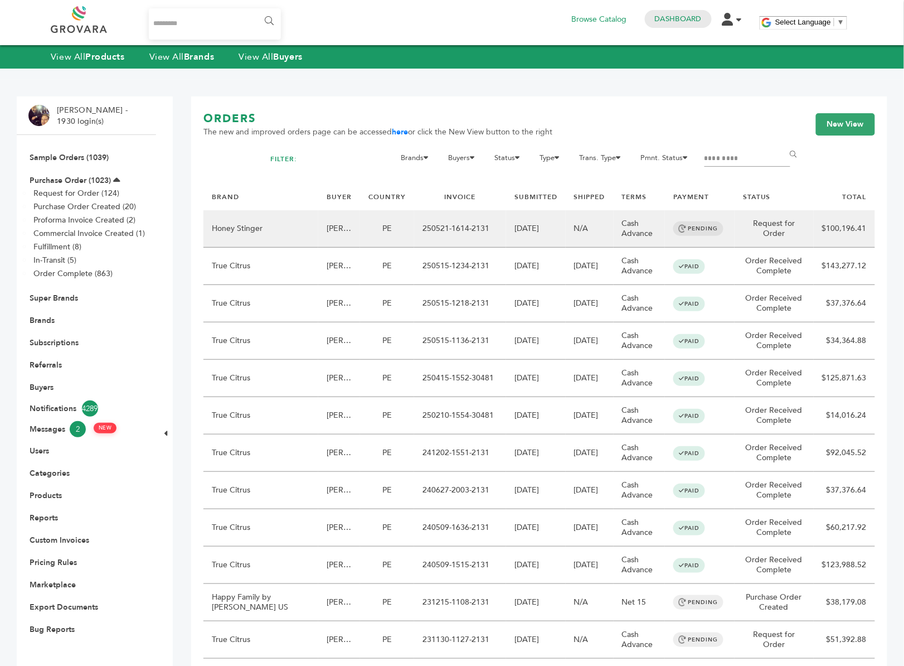
click at [473, 224] on td "250521-1614-2131" at bounding box center [460, 228] width 92 height 37
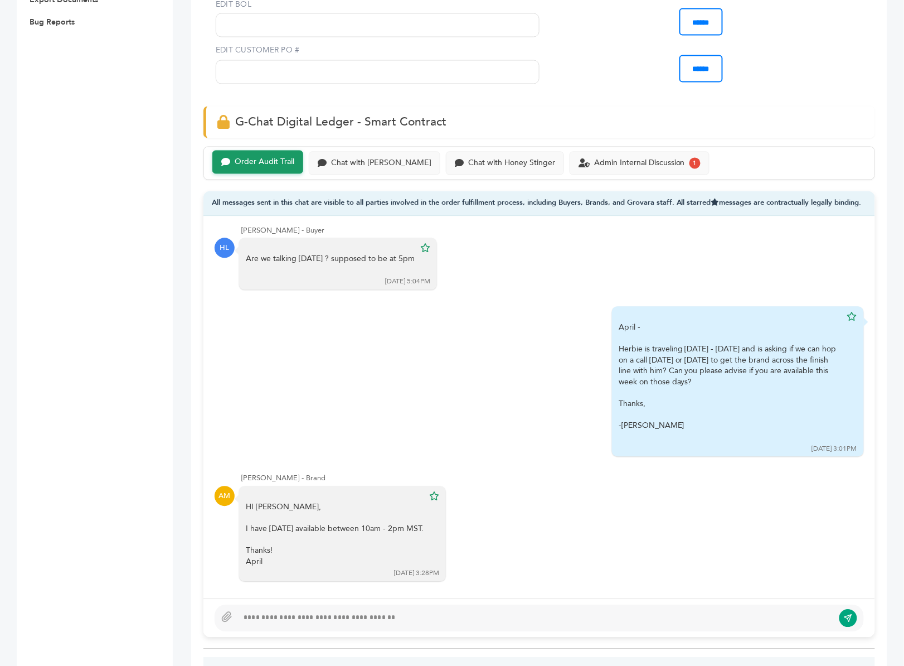
scroll to position [728, 0]
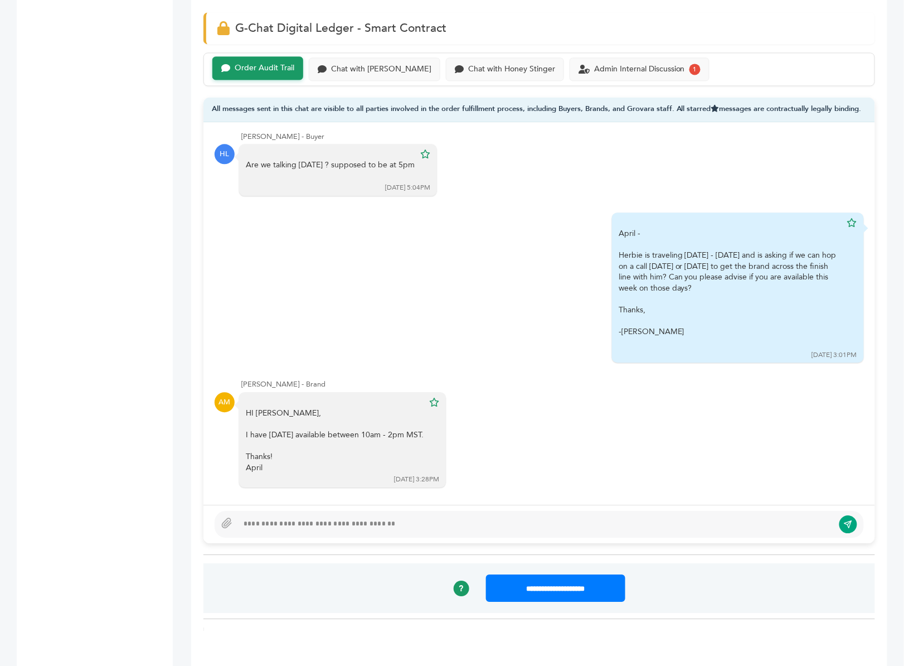
click at [309, 517] on div at bounding box center [536, 523] width 596 height 13
paste div
type textarea "**********"
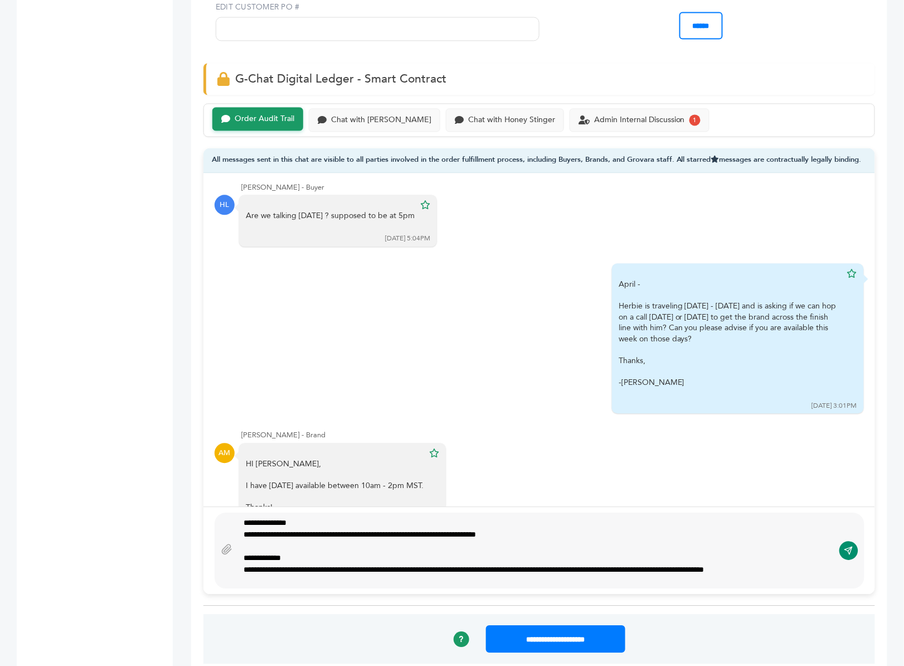
click at [851, 546] on icon "submit" at bounding box center [849, 550] width 9 height 9
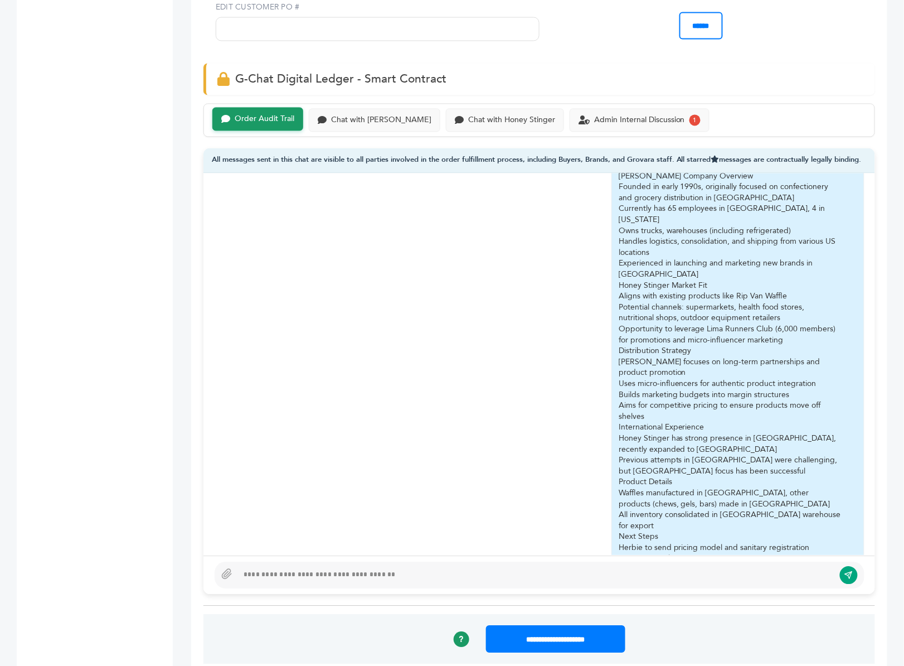
scroll to position [2680, 0]
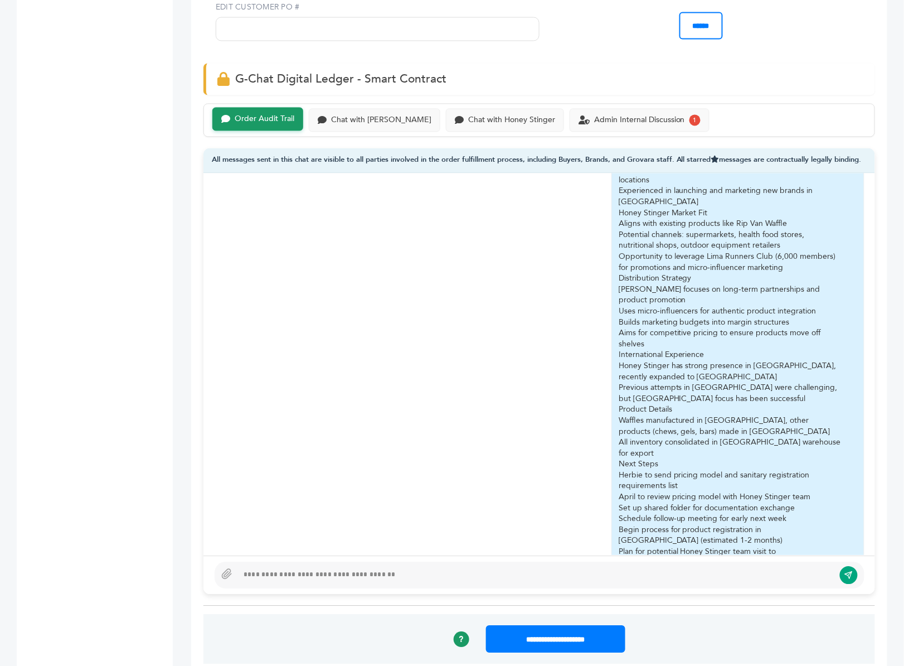
click at [635, 115] on div "Admin Internal Discussion" at bounding box center [639, 119] width 91 height 9
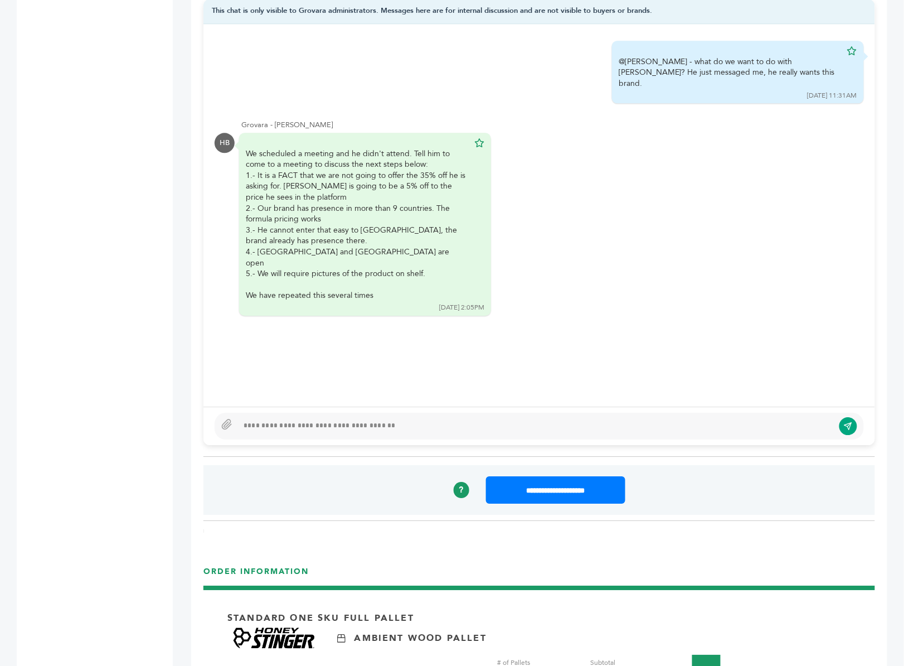
scroll to position [949, 0]
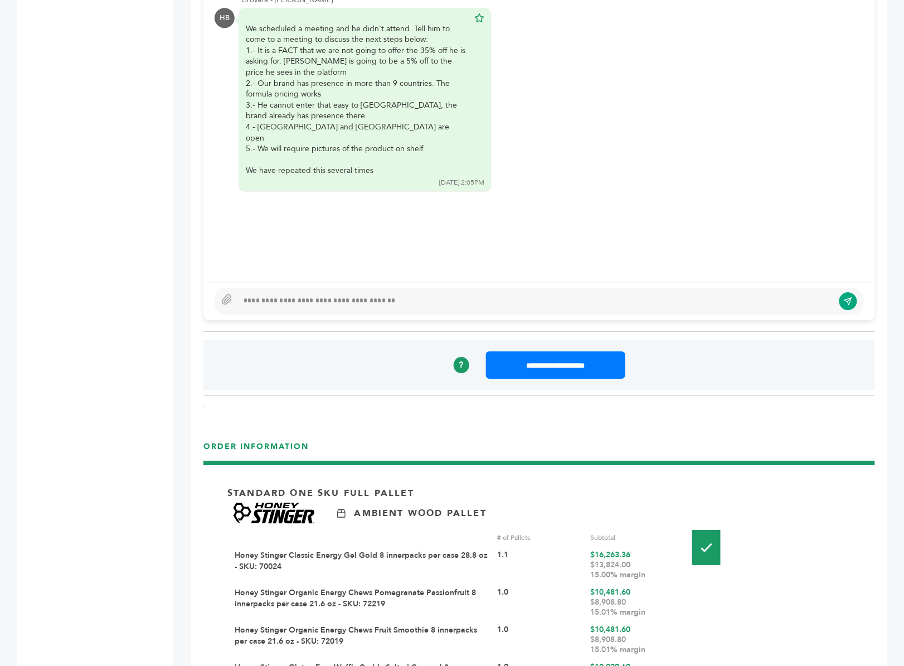
click at [304, 288] on div at bounding box center [540, 301] width 650 height 27
type textarea "**********"
click at [845, 297] on icon "submit" at bounding box center [849, 301] width 9 height 9
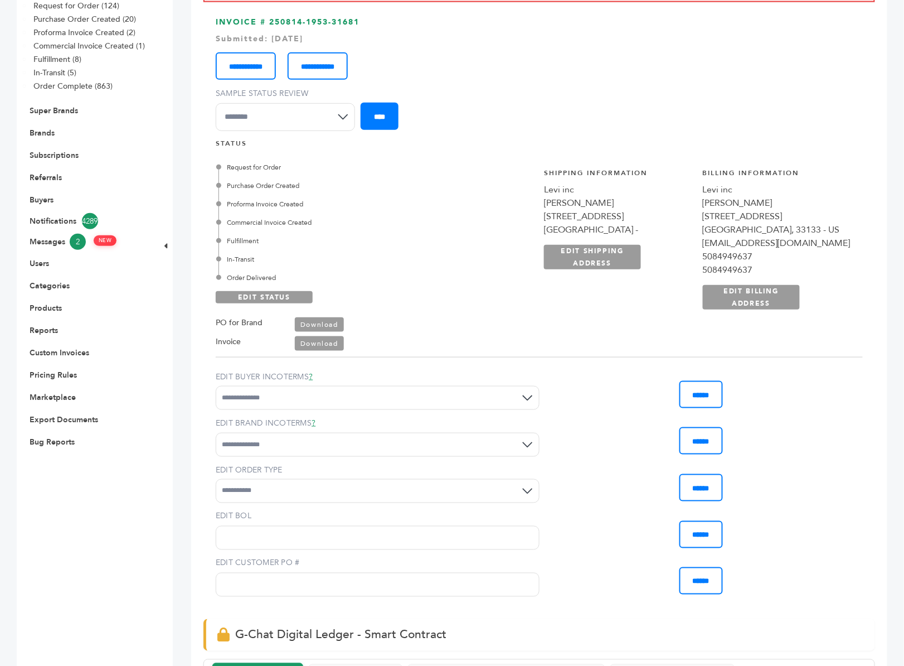
scroll to position [404, 0]
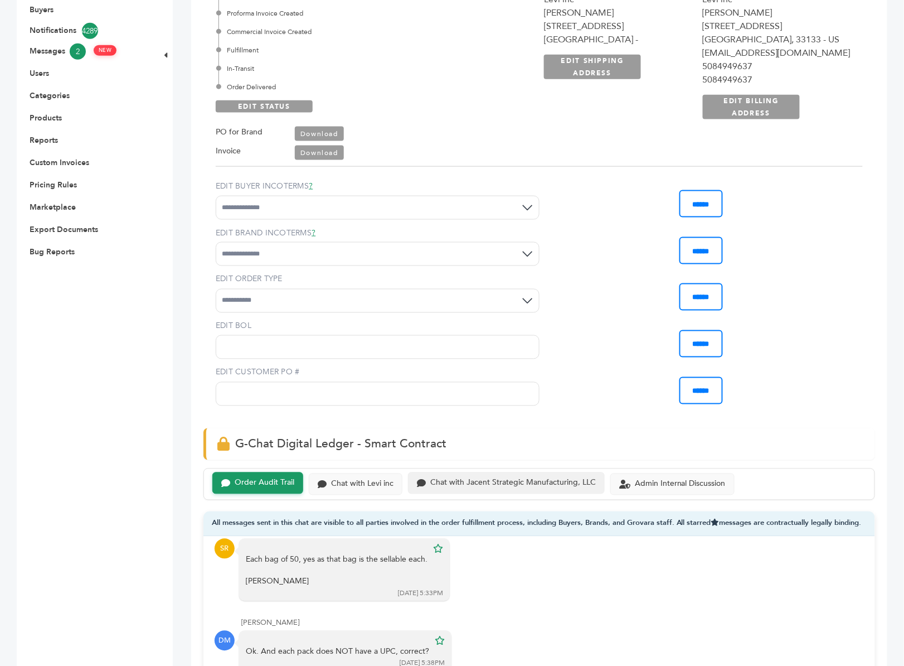
click at [496, 478] on div "Chat with Jacent Strategic Manufacturing, LLC" at bounding box center [513, 482] width 166 height 9
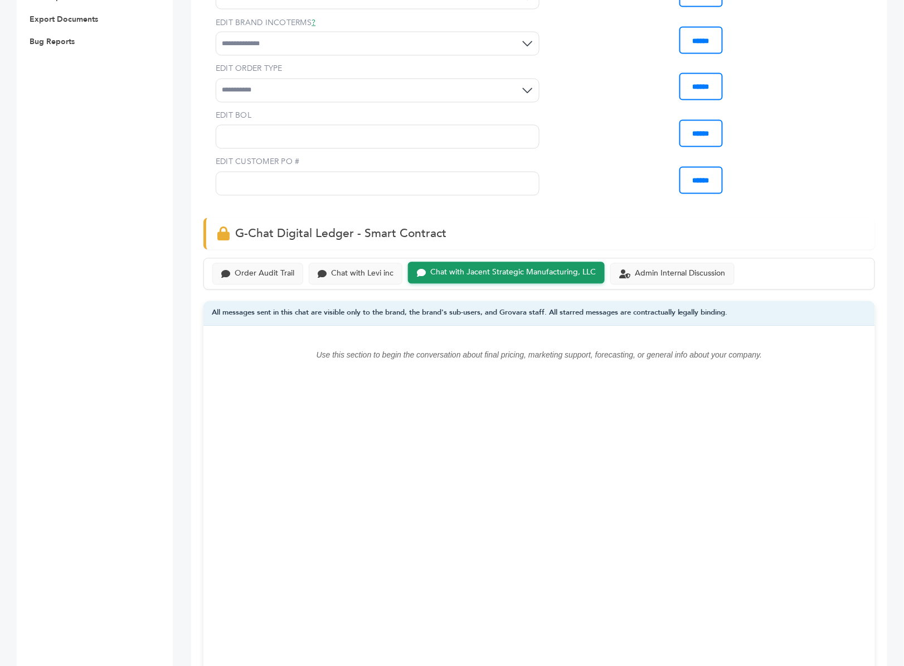
scroll to position [740, 0]
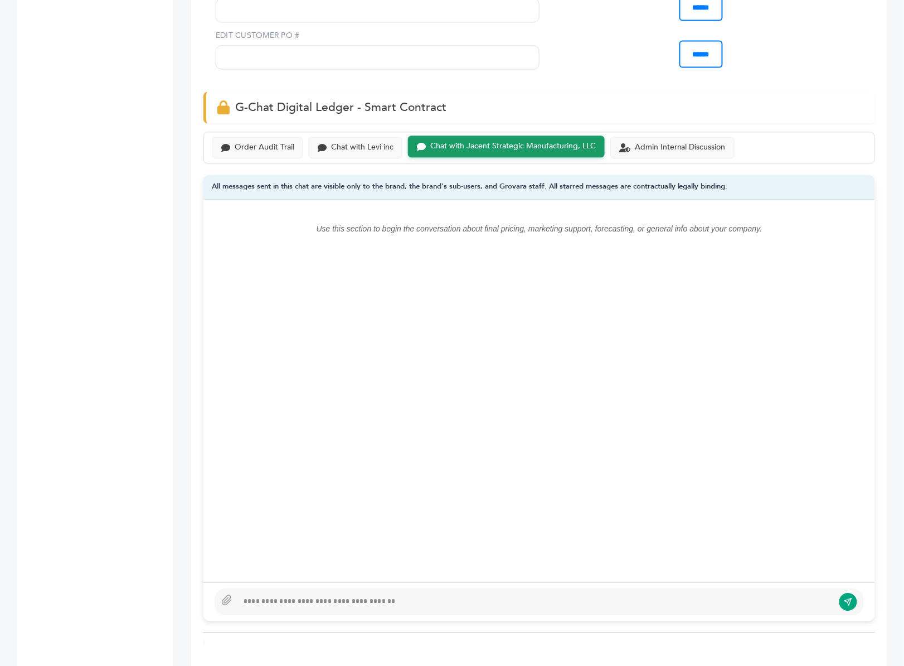
click at [298, 588] on div at bounding box center [540, 601] width 650 height 27
drag, startPoint x: 395, startPoint y: 577, endPoint x: 359, endPoint y: 575, distance: 36.3
click at [359, 595] on div "**********" at bounding box center [536, 601] width 597 height 13
type textarea "**********"
click at [855, 592] on button "submit" at bounding box center [849, 601] width 19 height 19
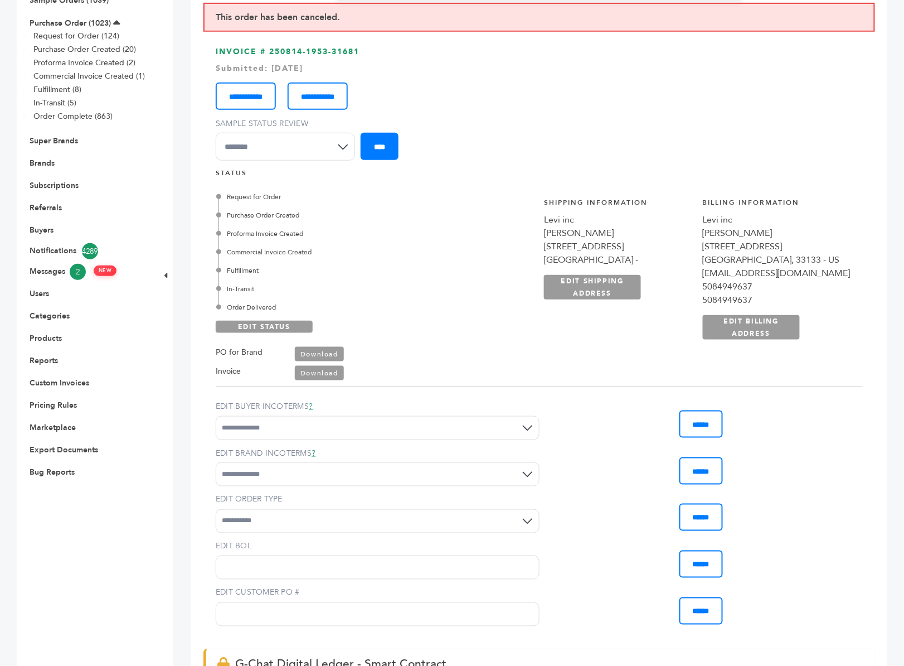
scroll to position [0, 0]
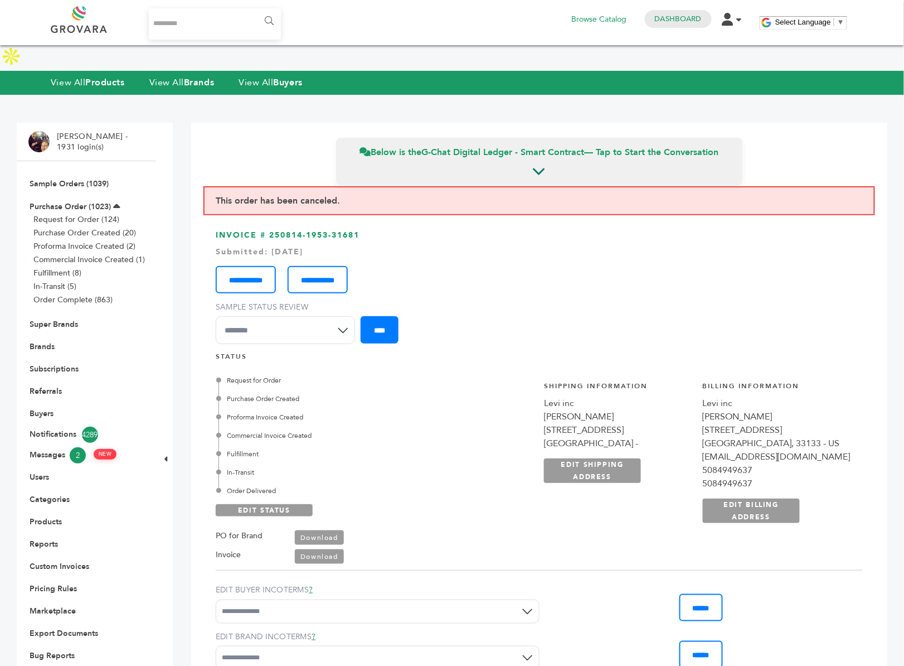
click at [334, 316] on select "**********" at bounding box center [285, 330] width 139 height 28
click at [301, 316] on select "**********" at bounding box center [285, 330] width 139 height 28
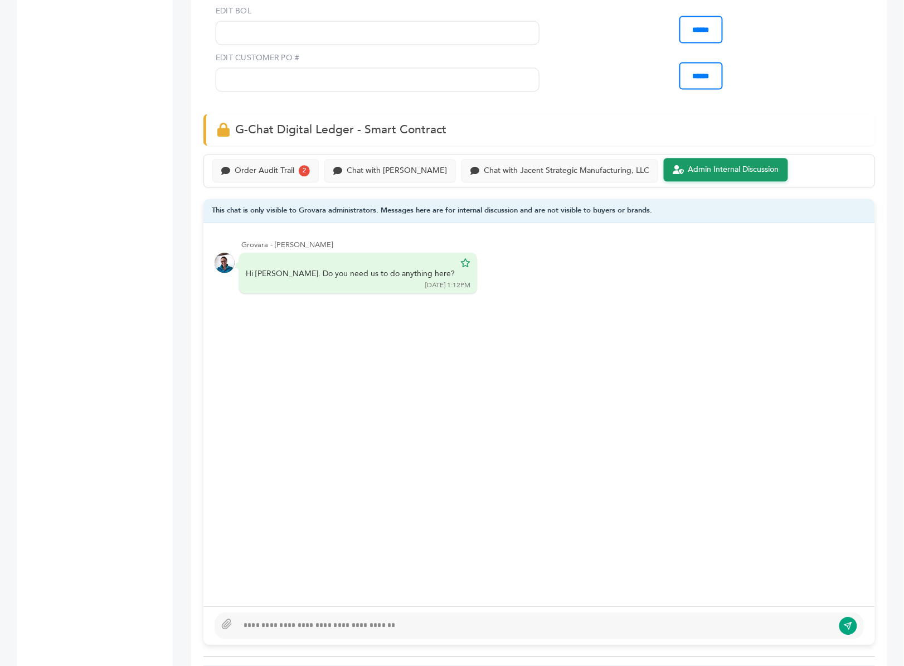
scroll to position [703, 0]
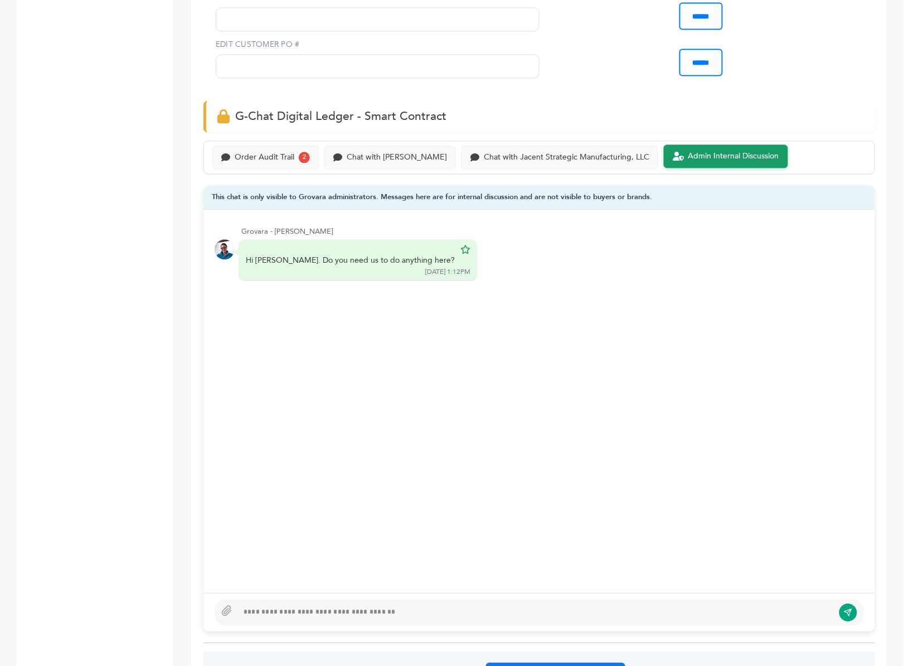
click at [291, 606] on div at bounding box center [536, 612] width 596 height 13
click at [268, 152] on div "Order Audit Trail" at bounding box center [265, 156] width 60 height 9
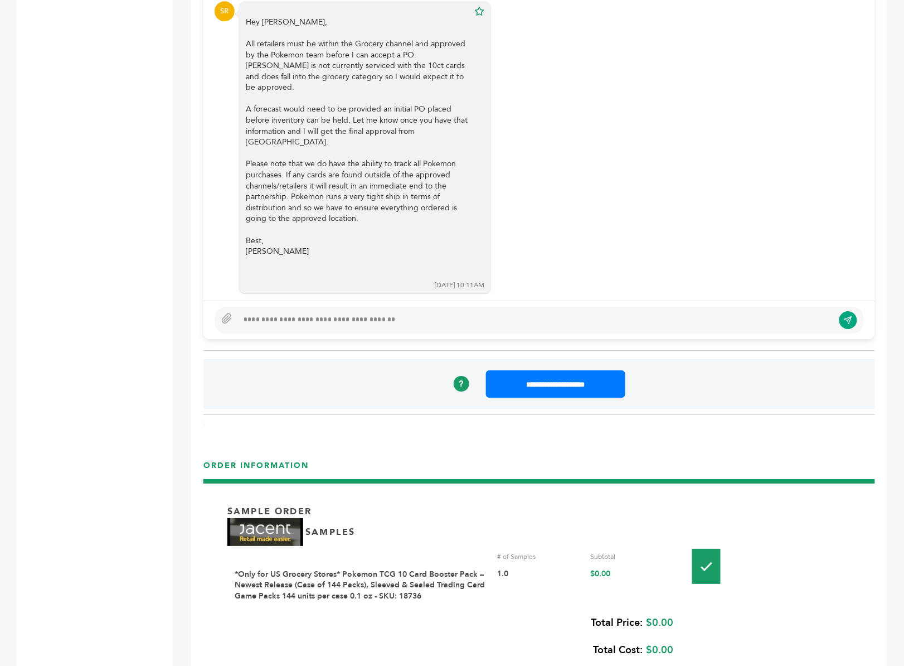
scroll to position [812, 0]
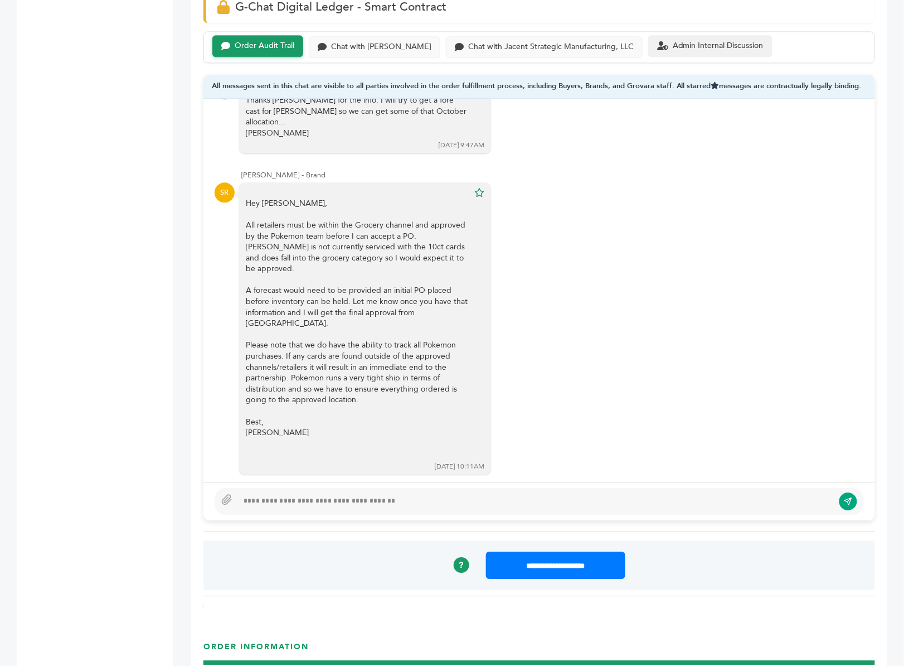
click at [688, 35] on div "Admin Internal Discussion" at bounding box center [710, 46] width 124 height 22
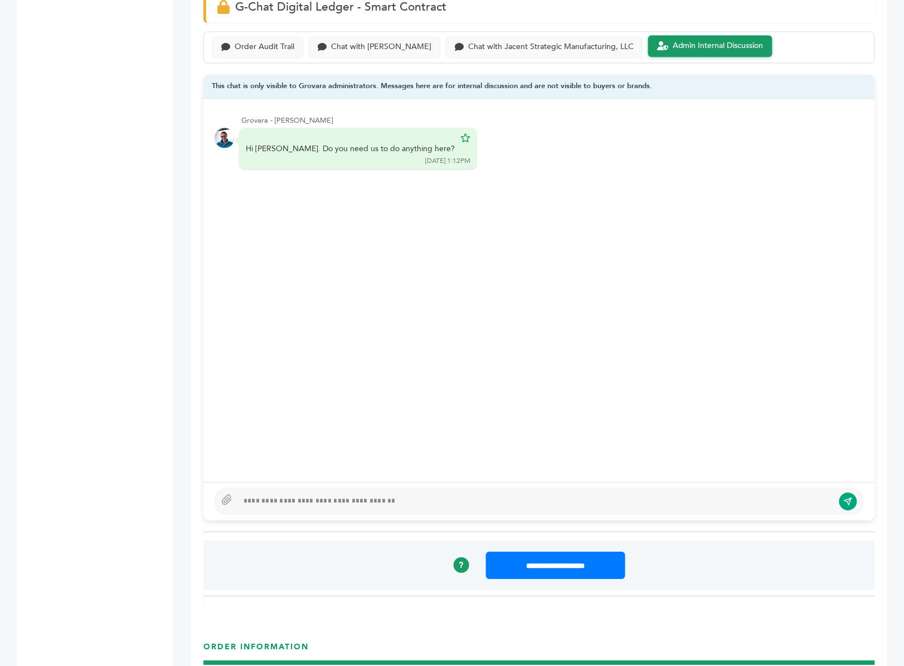
click at [319, 495] on div at bounding box center [536, 501] width 596 height 13
type textarea "**********"
click at [845, 496] on icon "submit" at bounding box center [849, 500] width 9 height 9
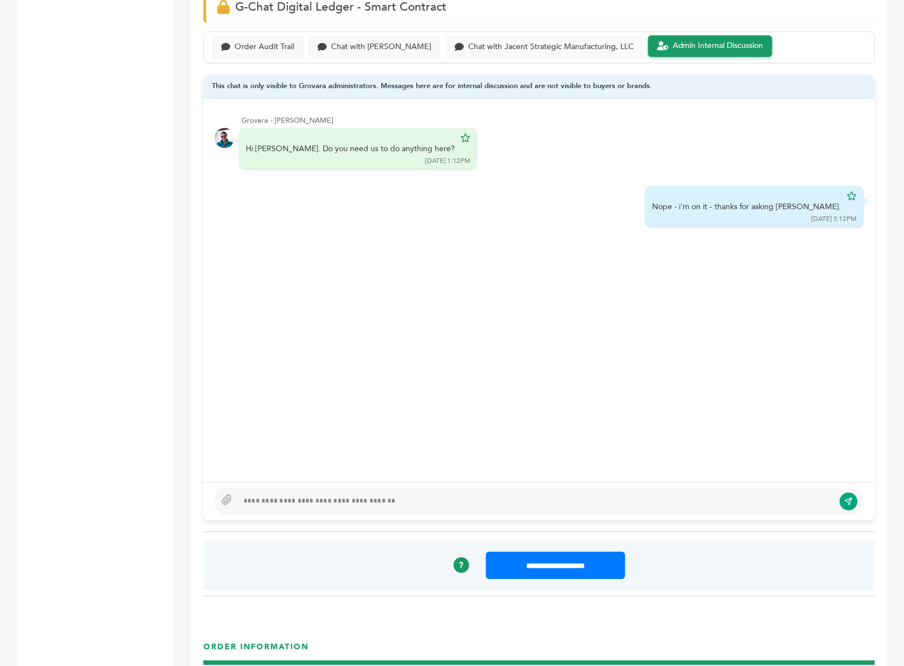
click at [147, 173] on div "Peter Groverman - 1931 login(s) Sample Orders (1039) Purchase Order (1023) Requ…" at bounding box center [86, 590] width 139 height 2559
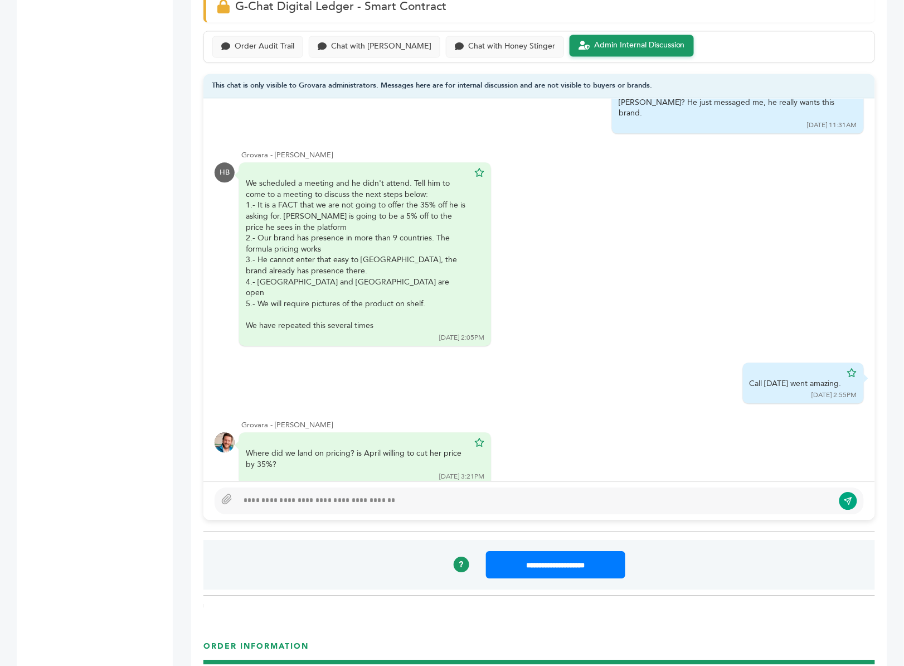
scroll to position [778, 0]
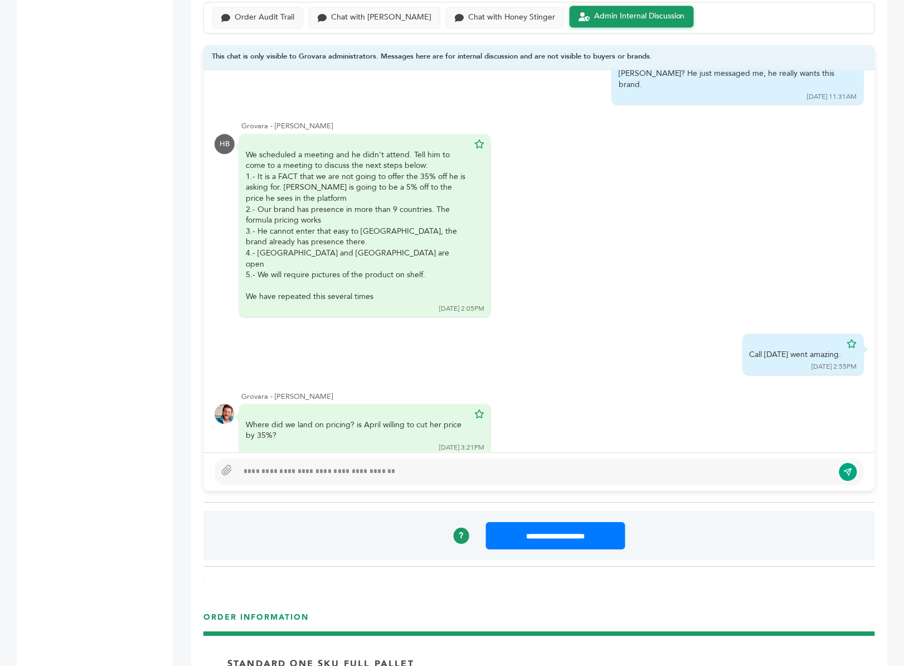
click at [375, 465] on div at bounding box center [536, 471] width 596 height 13
type textarea "**********"
click at [852, 467] on icon "submit" at bounding box center [849, 471] width 9 height 9
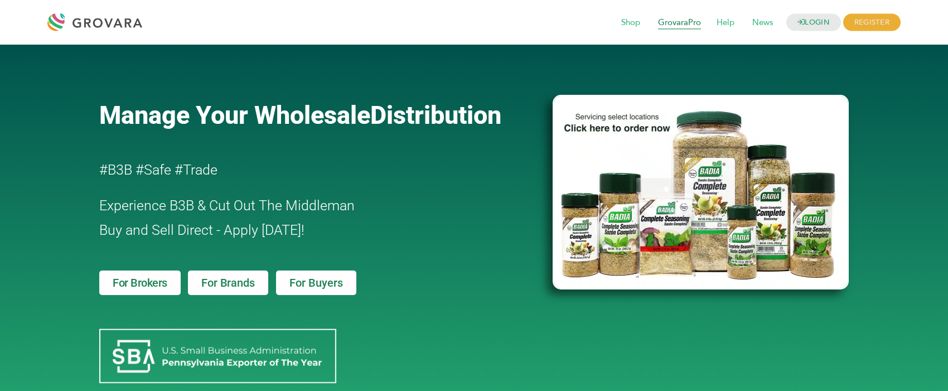
click at [676, 22] on span "GrovaraPro" at bounding box center [679, 22] width 59 height 21
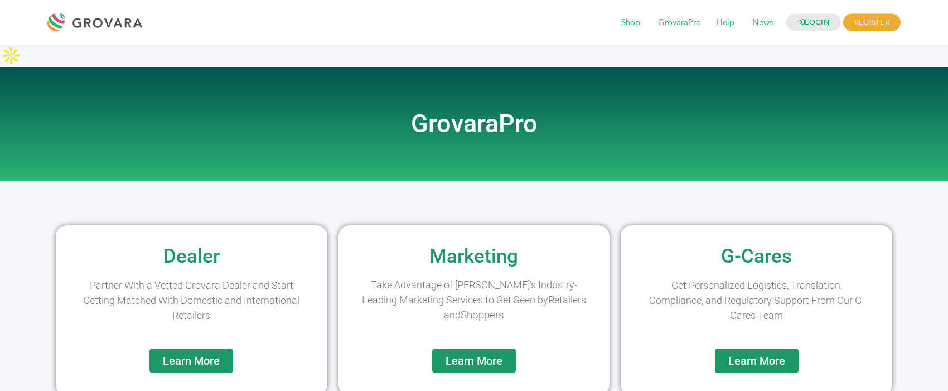
click at [239, 352] on div "Learn More" at bounding box center [191, 371] width 260 height 47
click at [198, 348] on link "Learn More" at bounding box center [191, 360] width 84 height 25
click at [496, 355] on span "Learn More" at bounding box center [473, 360] width 57 height 11
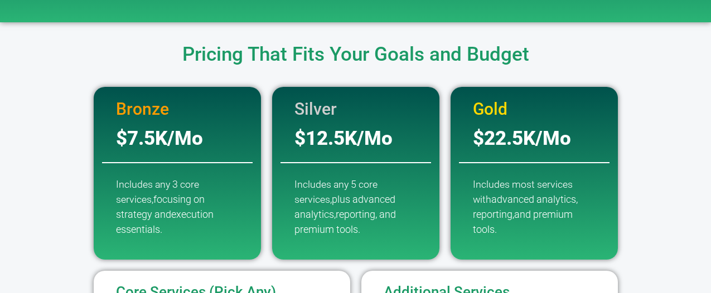
scroll to position [163, 0]
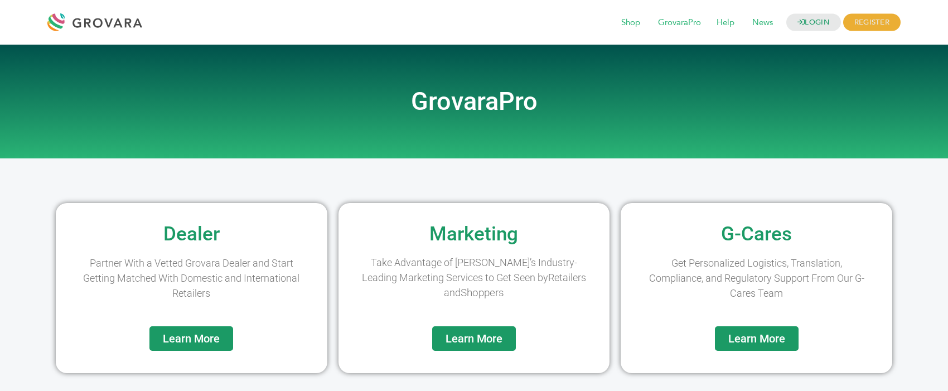
click at [759, 335] on span "Learn More" at bounding box center [756, 338] width 57 height 11
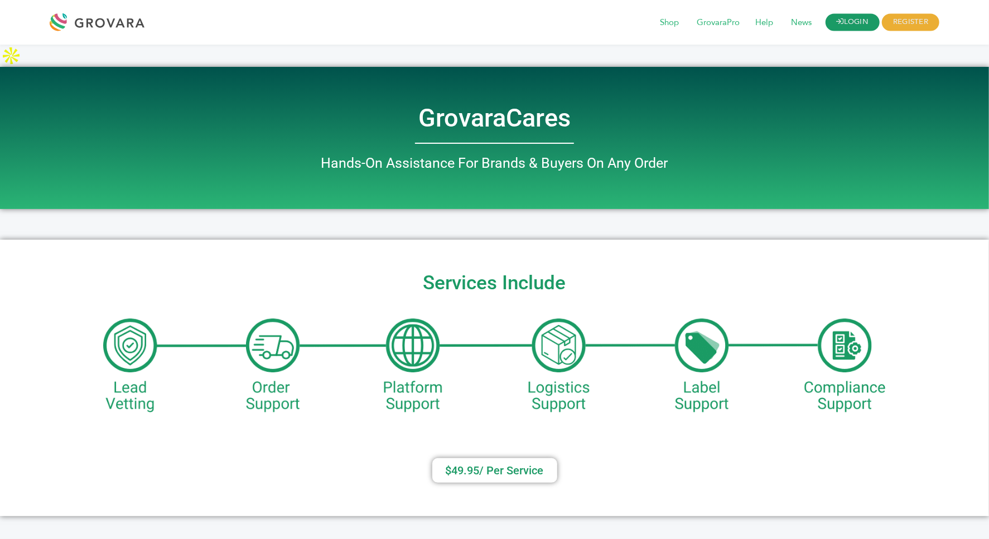
click at [849, 17] on link "LOGIN" at bounding box center [852, 22] width 55 height 17
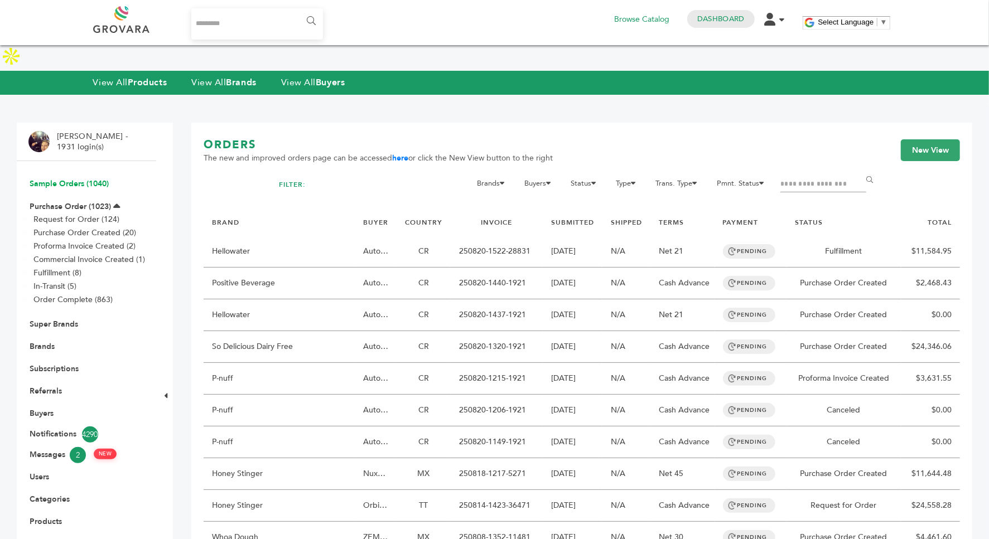
click at [66, 178] on link "Sample Orders (1040)" at bounding box center [69, 183] width 79 height 11
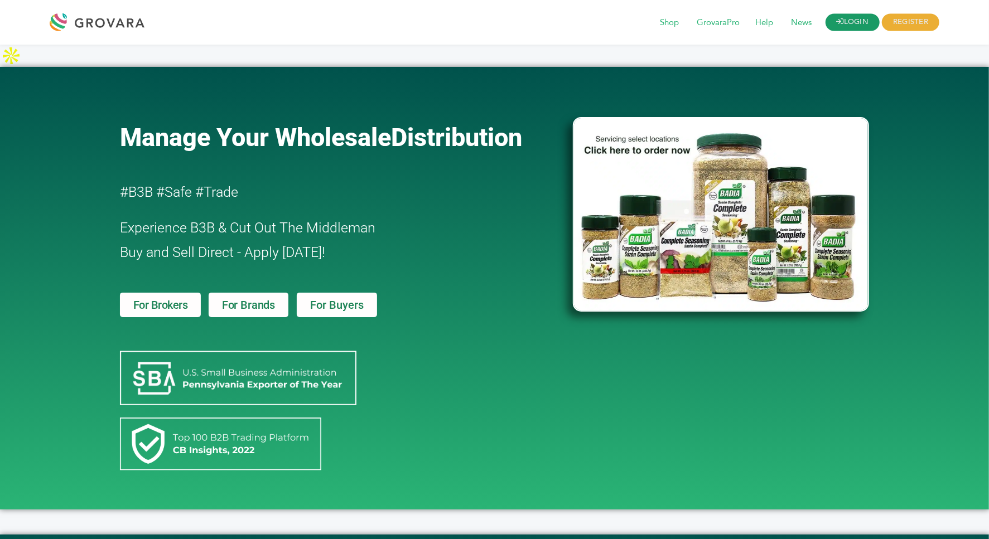
click at [854, 26] on link "LOGIN" at bounding box center [852, 22] width 55 height 17
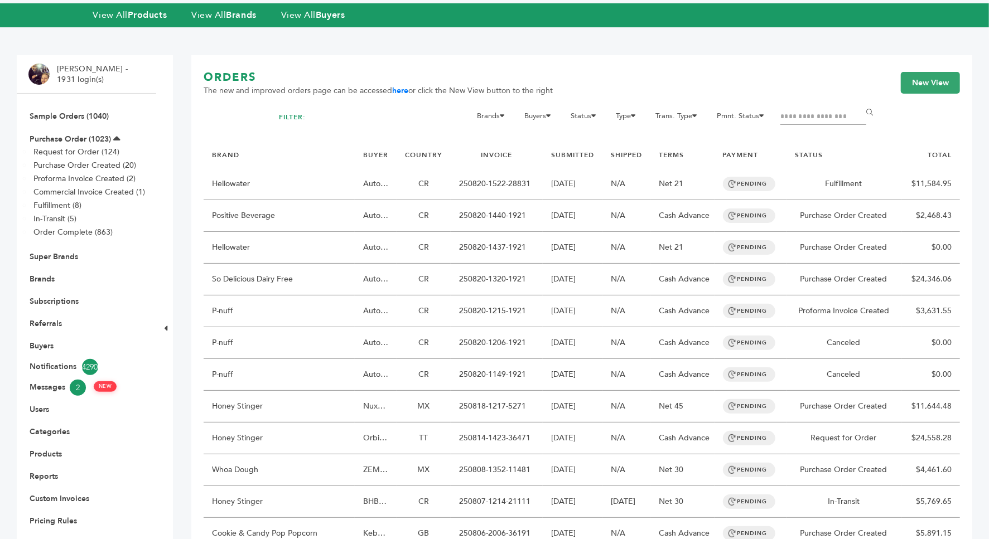
scroll to position [71, 0]
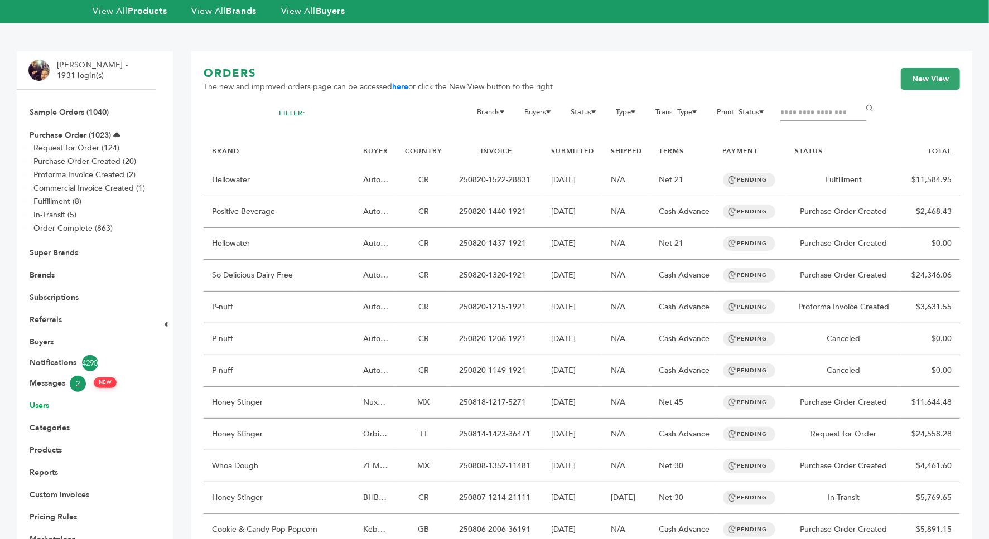
click at [41, 400] on link "Users" at bounding box center [40, 405] width 20 height 11
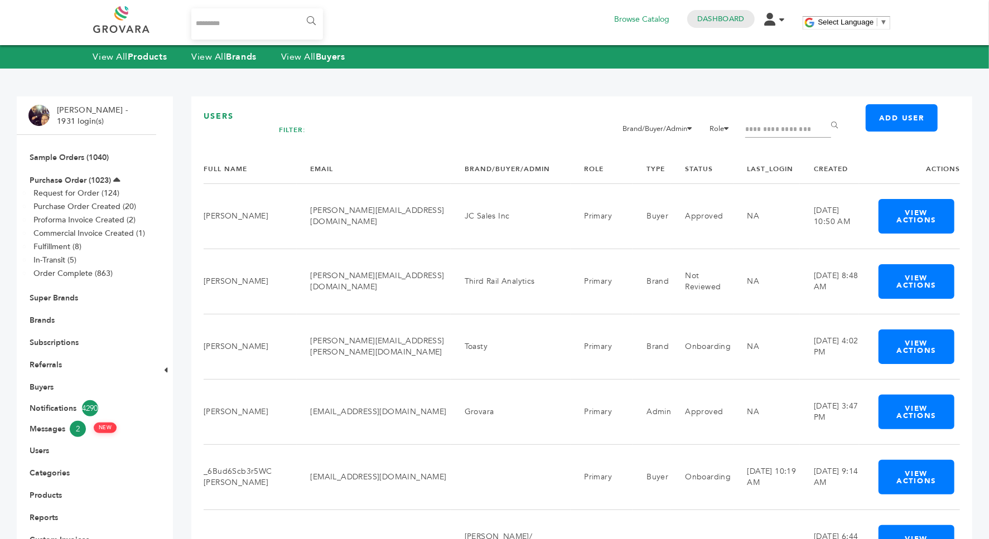
click at [774, 132] on input "Filter by keywords" at bounding box center [788, 130] width 86 height 16
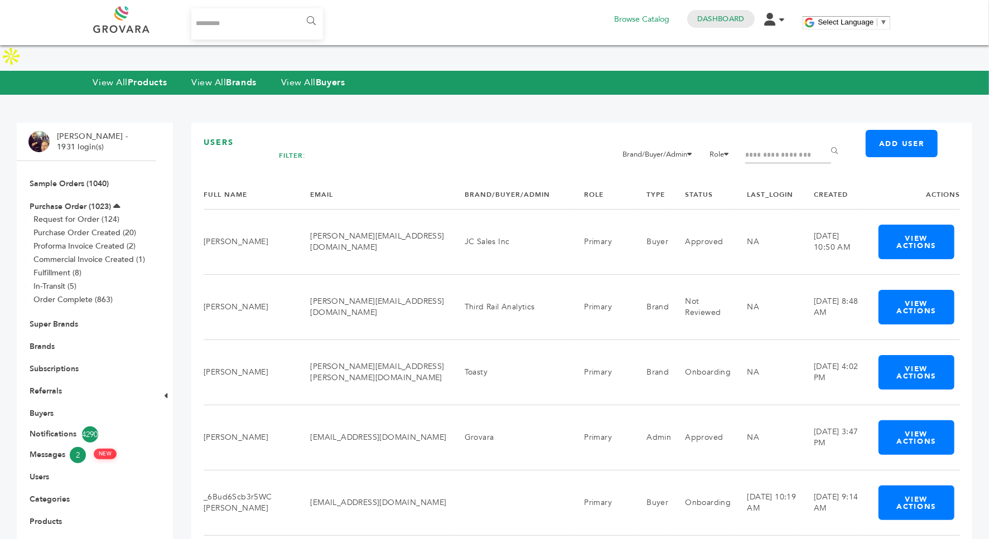
paste input "**********"
type input "**********"
click at [824, 141] on input "******" at bounding box center [836, 152] width 25 height 22
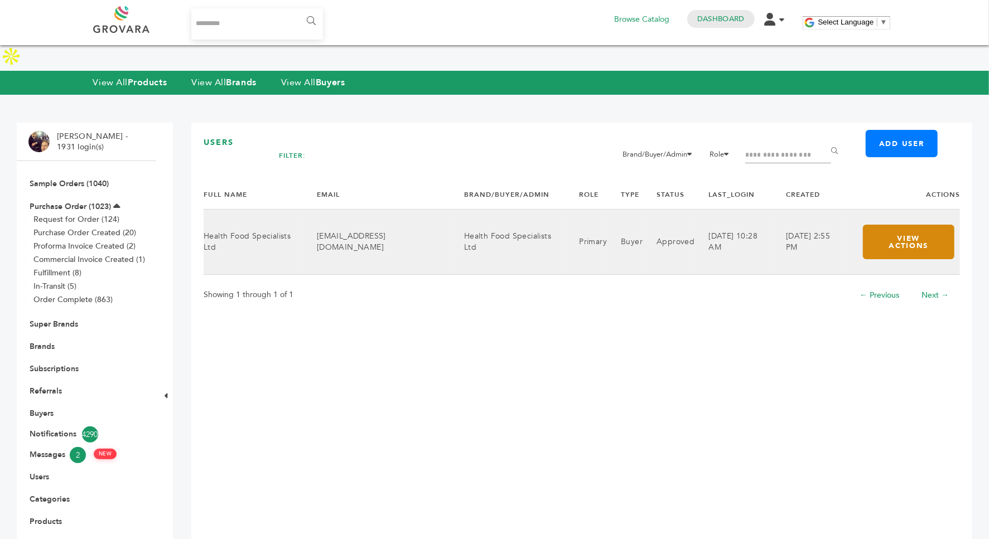
click at [904, 225] on button "View Actions" at bounding box center [908, 242] width 91 height 35
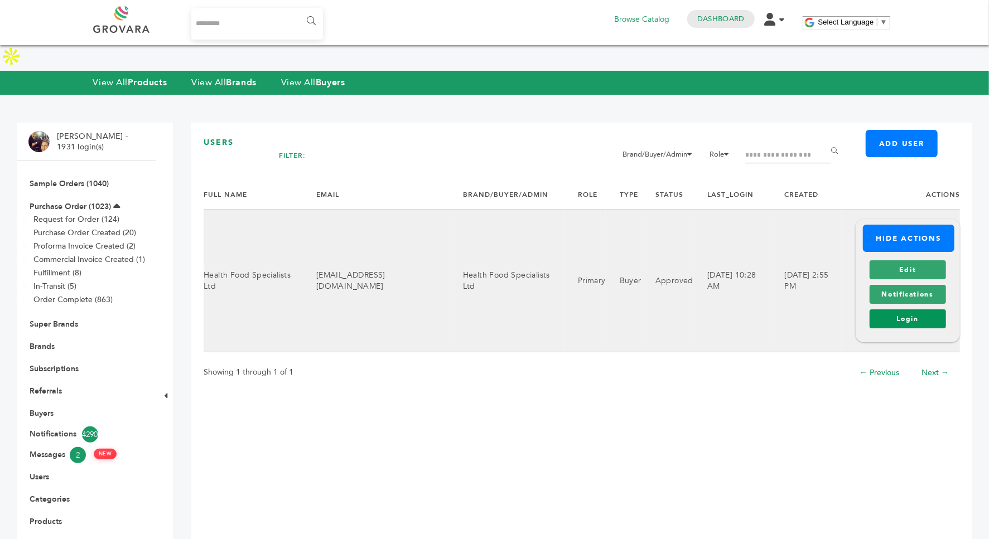
click at [885, 309] on link "Login" at bounding box center [907, 318] width 76 height 19
